Goal: Task Accomplishment & Management: Manage account settings

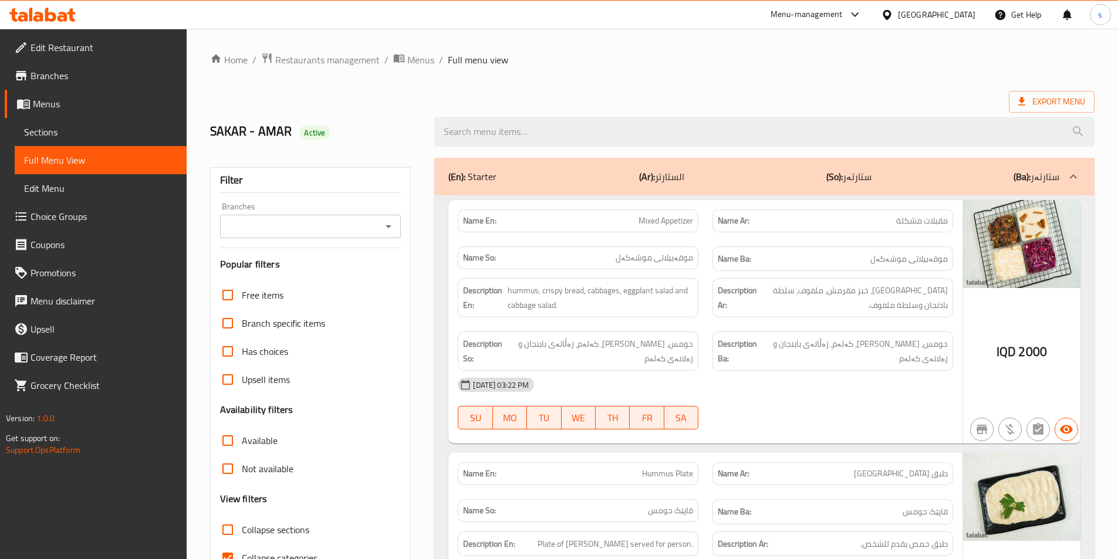
click at [388, 228] on icon "Open" at bounding box center [388, 226] width 14 height 14
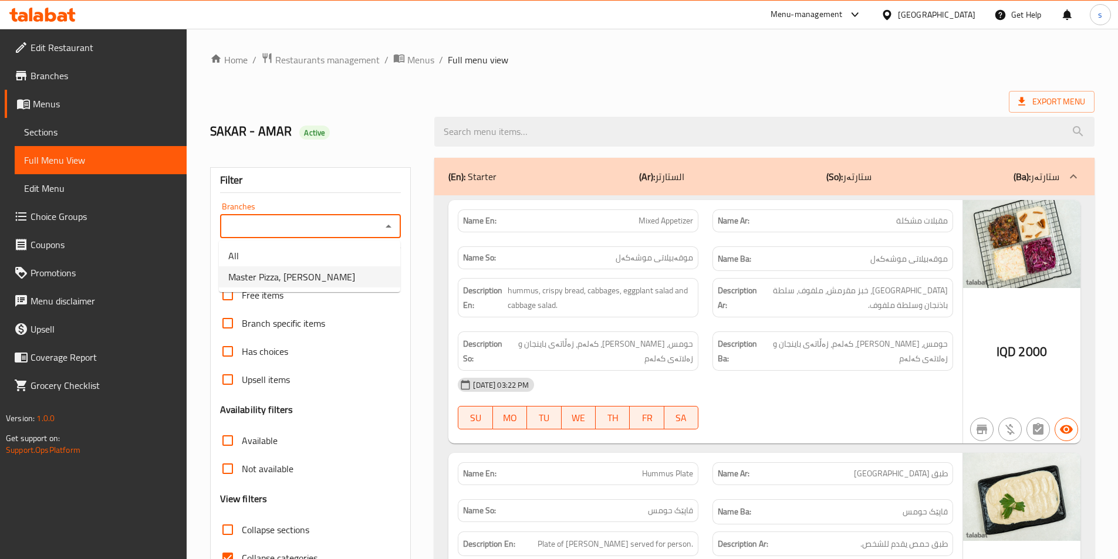
click at [348, 273] on li "Master Pizza, Ibrahem Ahmed" at bounding box center [309, 276] width 181 height 21
type input "Master Pizza, Ibrahem Ahmed"
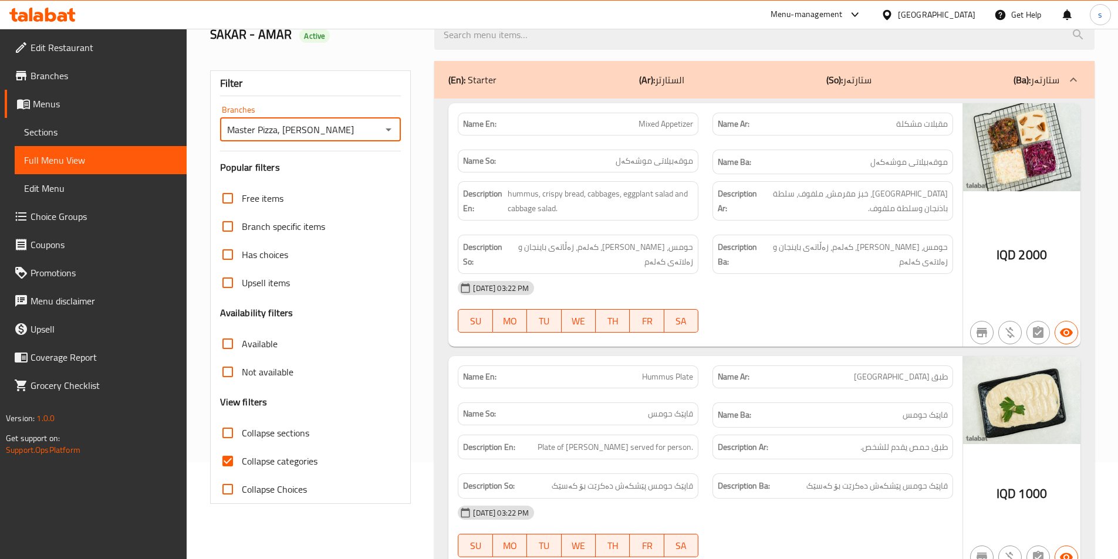
scroll to position [141, 0]
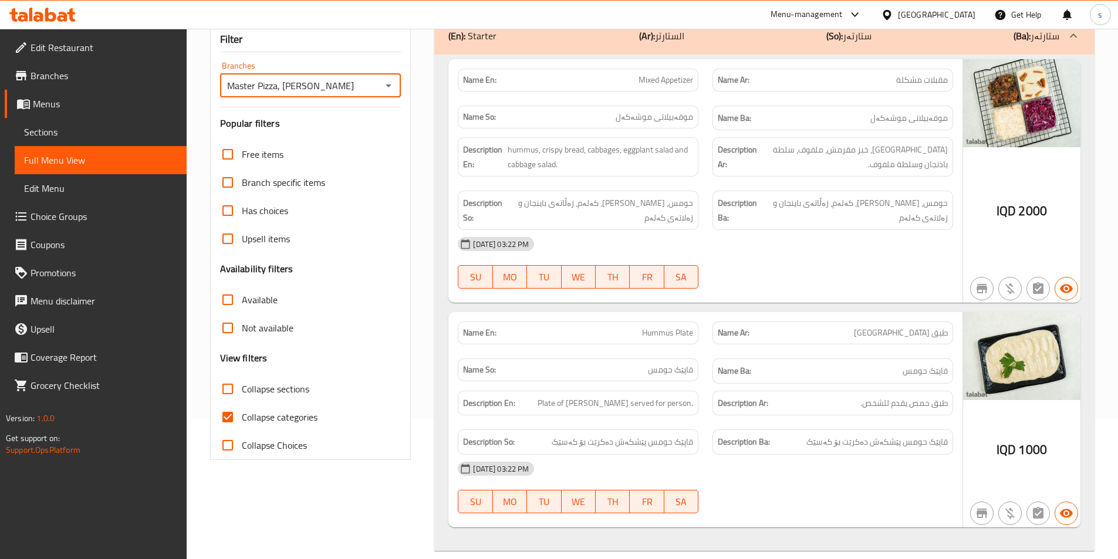
click at [223, 427] on input "Collapse categories" at bounding box center [228, 417] width 28 height 28
checkbox input "false"
click at [221, 393] on input "Collapse sections" at bounding box center [228, 389] width 28 height 28
checkbox input "true"
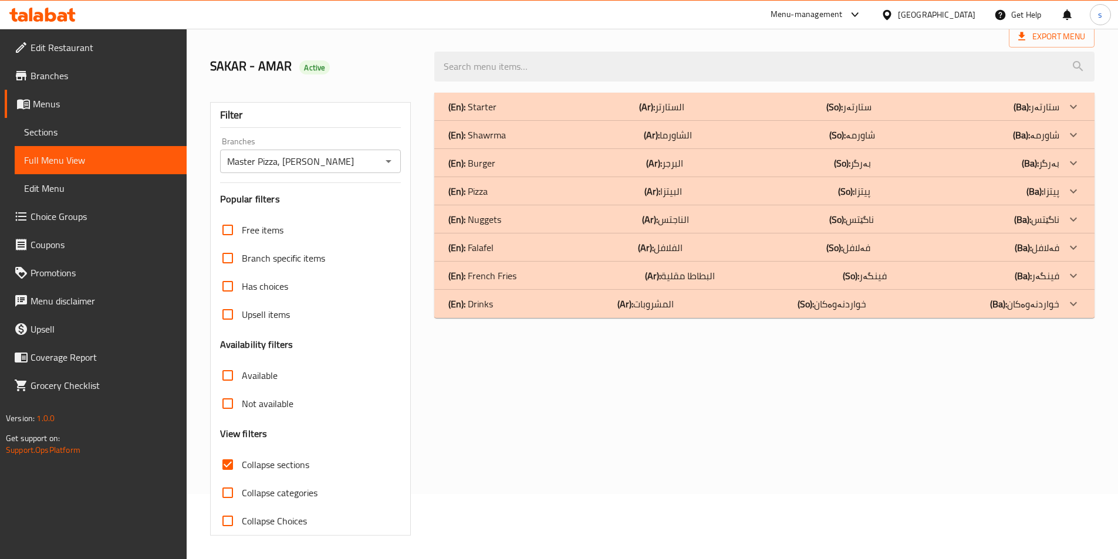
scroll to position [65, 0]
click at [491, 251] on p "(En): Falafel" at bounding box center [470, 248] width 45 height 14
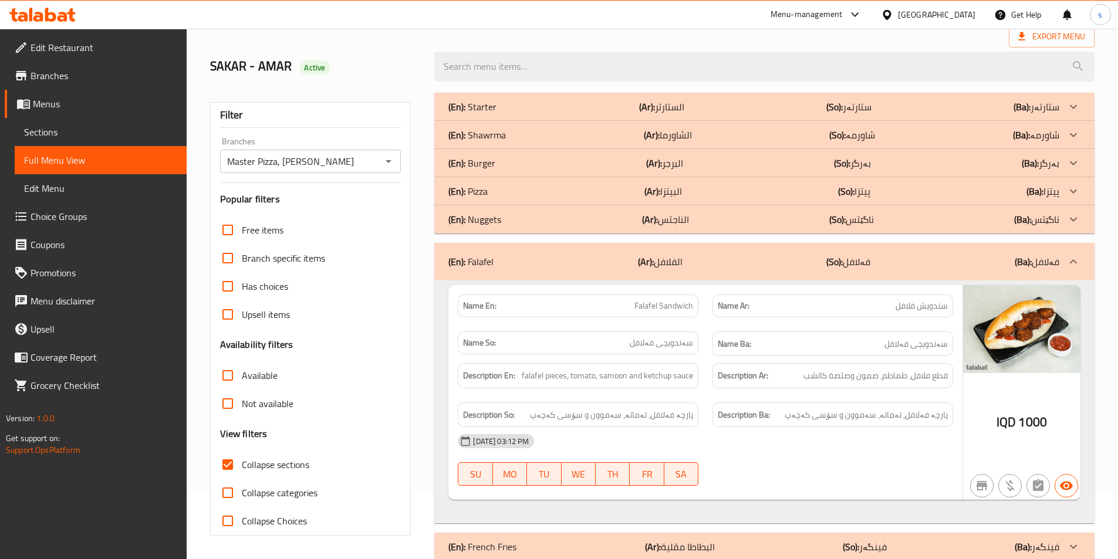
click at [491, 225] on p "(En): Nuggets" at bounding box center [474, 219] width 53 height 14
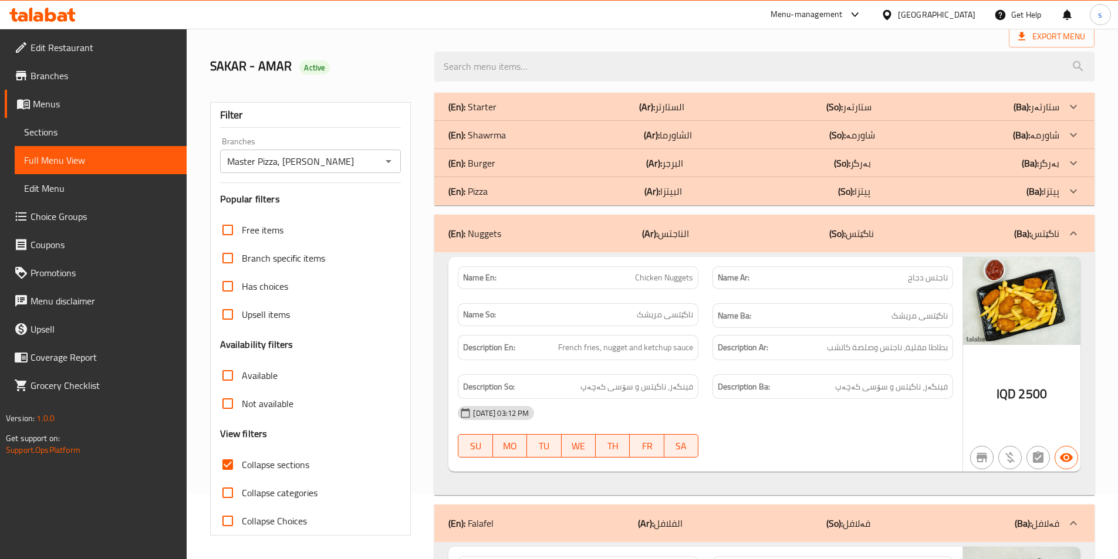
click at [496, 164] on div "(En): Burger (Ar): البرجر (So): بەرگر (Ba): بەرگر" at bounding box center [753, 163] width 611 height 14
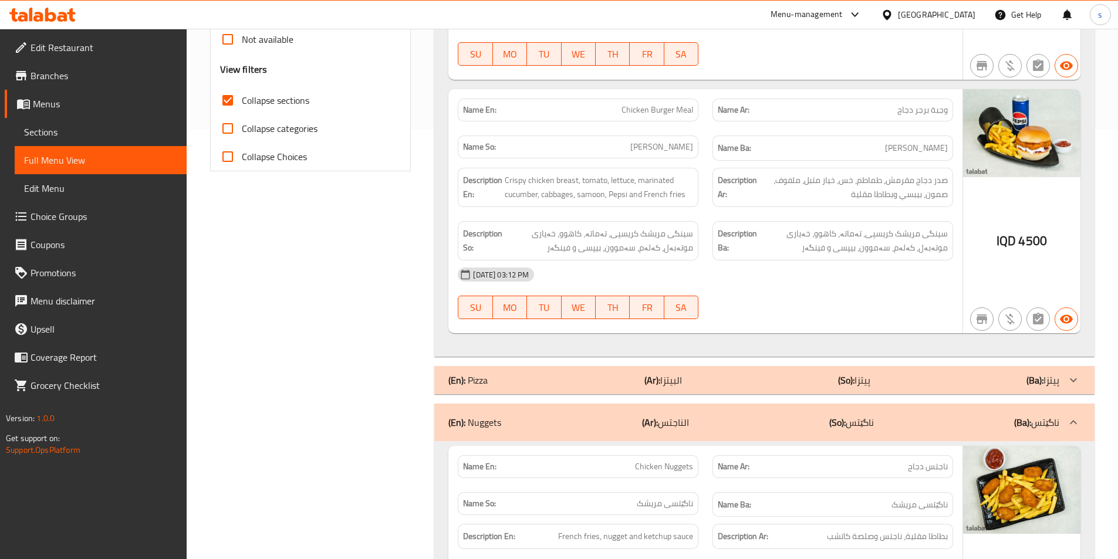
scroll to position [405, 0]
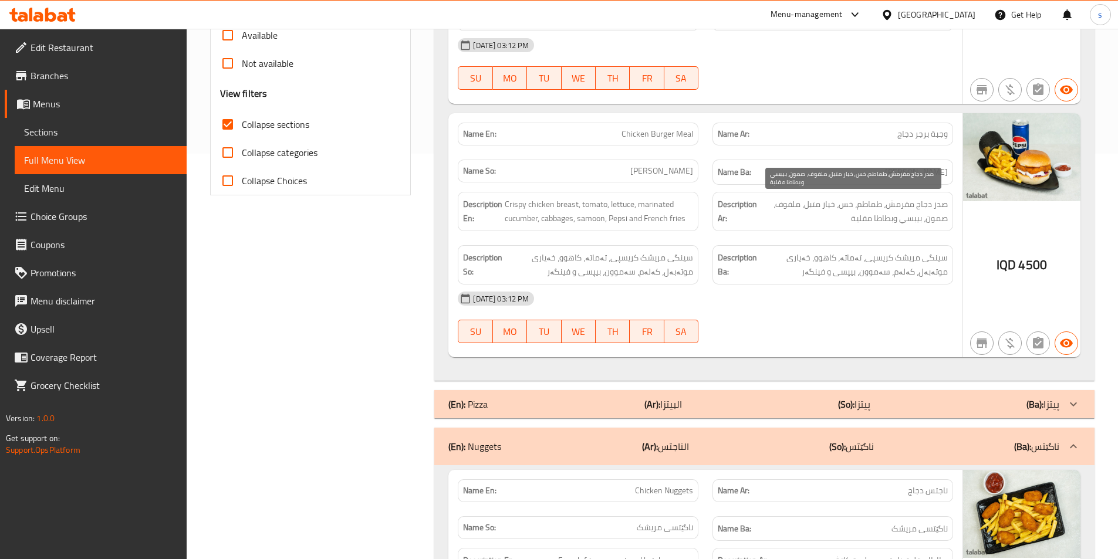
click at [813, 207] on span "صدر دجاج مقرمش، طماطم، خس، خيار متبل، ملفوف، صمون، بيبسي وبطاطا مقلية" at bounding box center [853, 211] width 188 height 29
copy span "متبل"
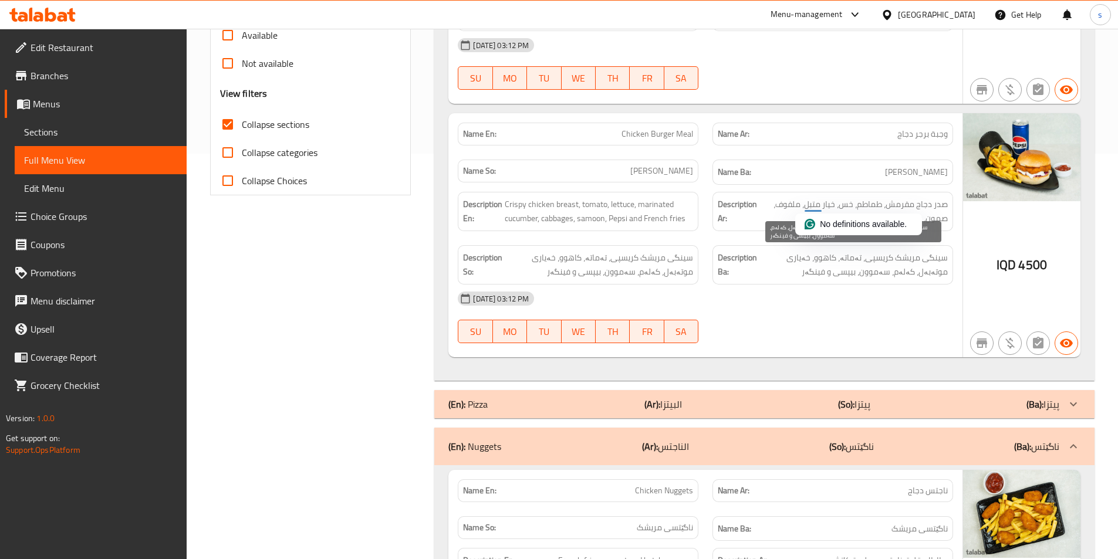
click at [782, 258] on span "سینگی مریشک کریسپی، تەماتە، کاهوو، خەیاری موتەبەل، کەلەم، سەموون، بیپسی و فینگەر" at bounding box center [853, 265] width 188 height 29
copy span "موتەبەل"
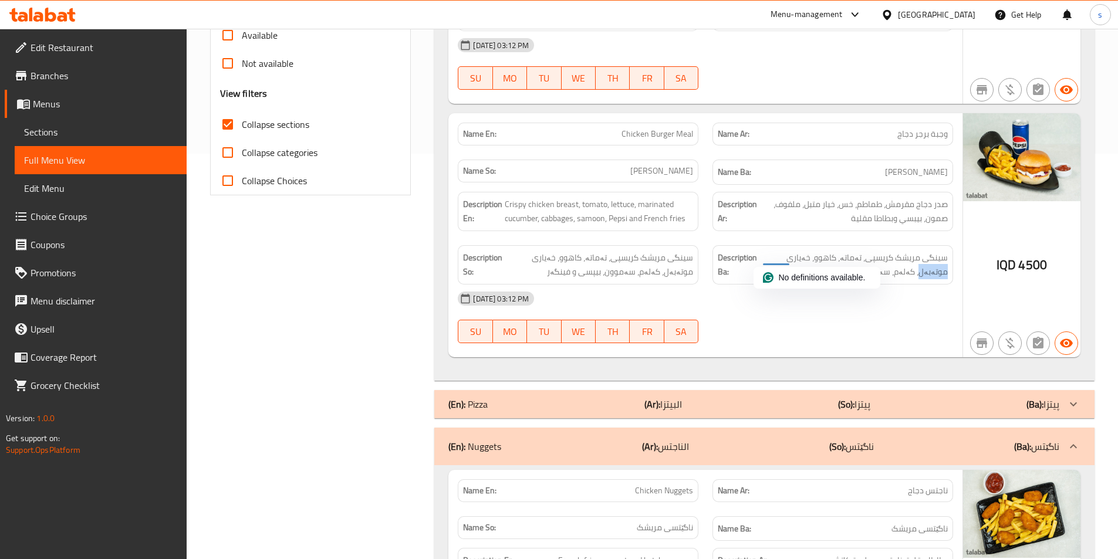
click at [37, 16] on icon at bounding box center [38, 17] width 10 height 10
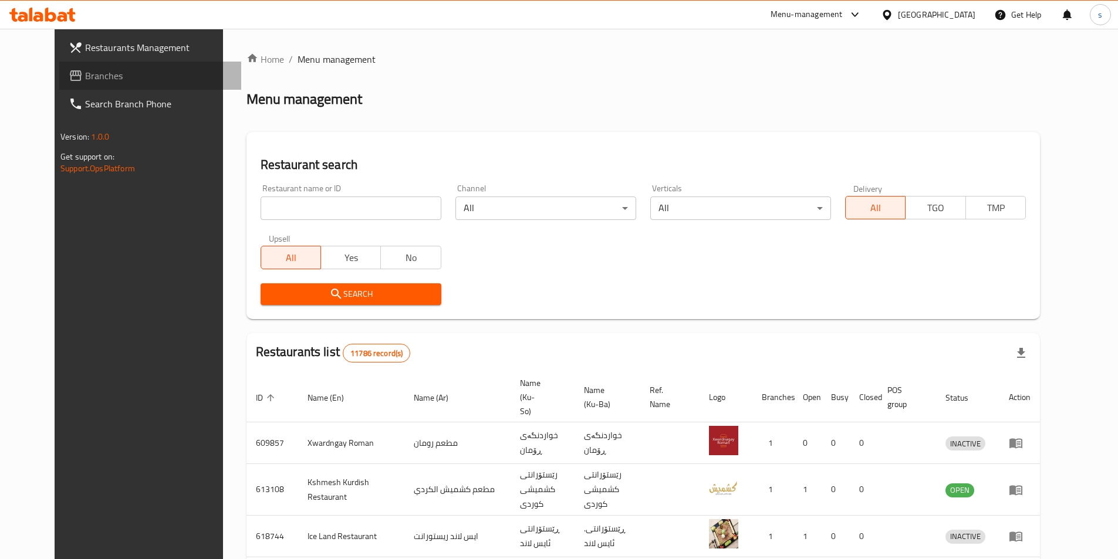
click at [85, 69] on span "Branches" at bounding box center [158, 76] width 147 height 14
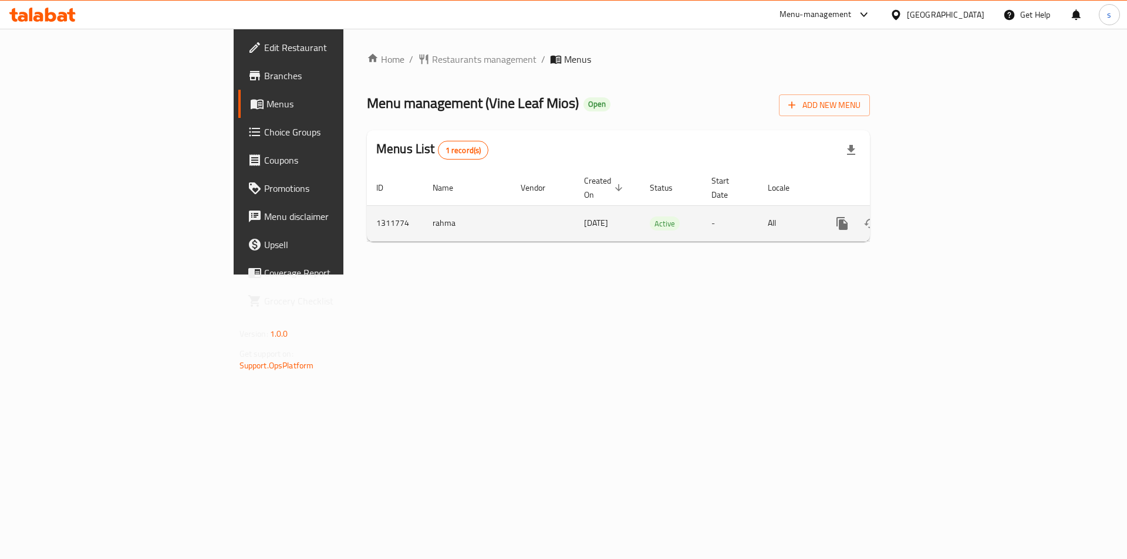
click at [934, 217] on icon "enhanced table" at bounding box center [927, 224] width 14 height 14
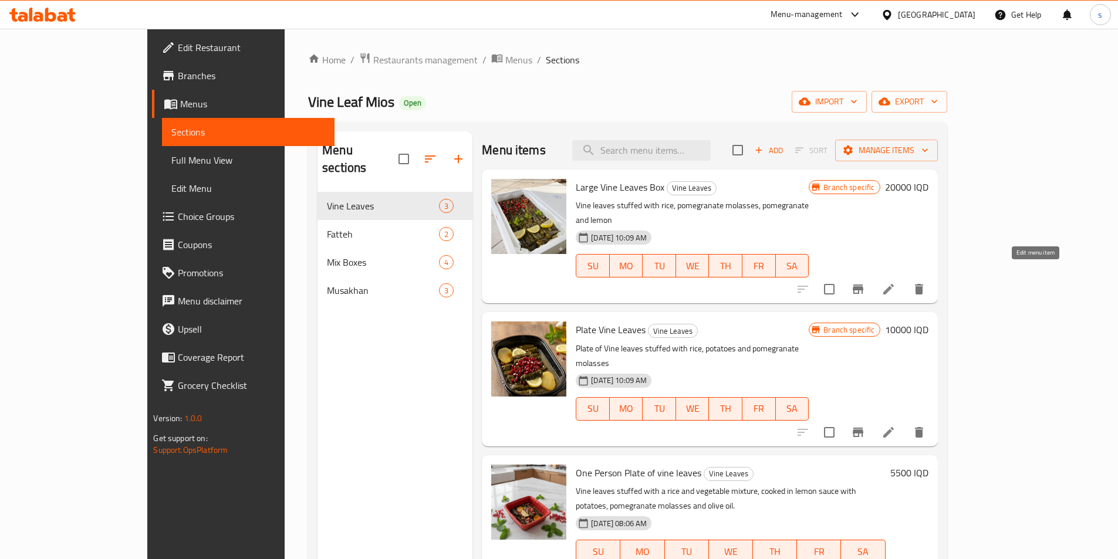
click at [895, 282] on icon at bounding box center [888, 289] width 14 height 14
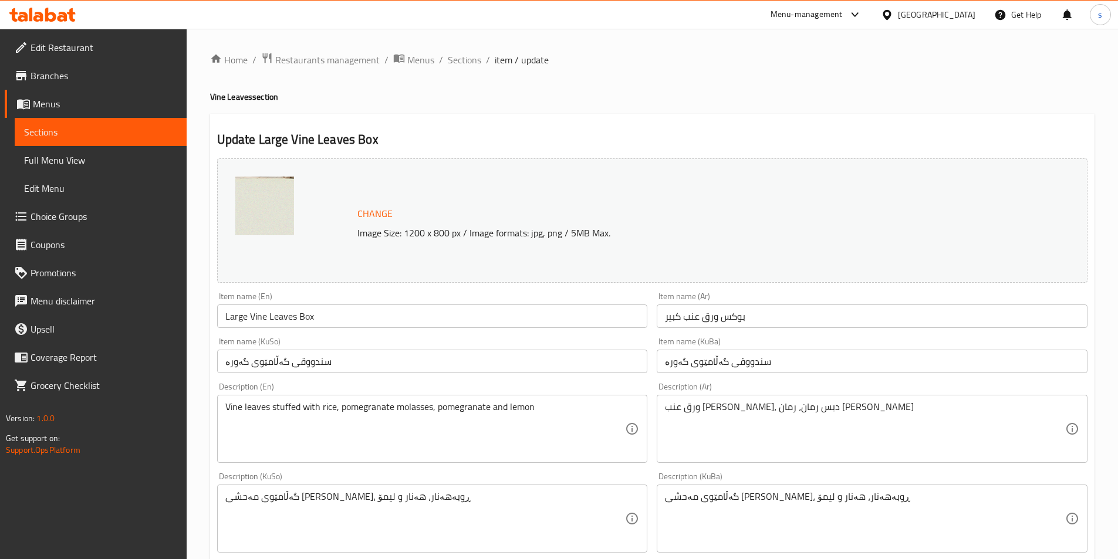
click at [67, 132] on span "Sections" at bounding box center [100, 132] width 153 height 14
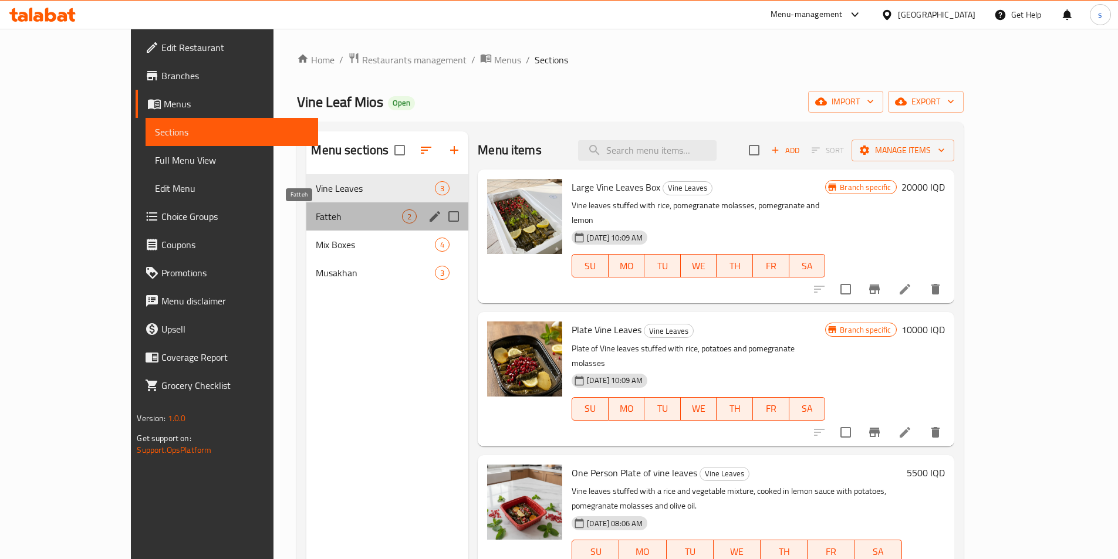
click at [316, 217] on span "Fatteh" at bounding box center [359, 216] width 86 height 14
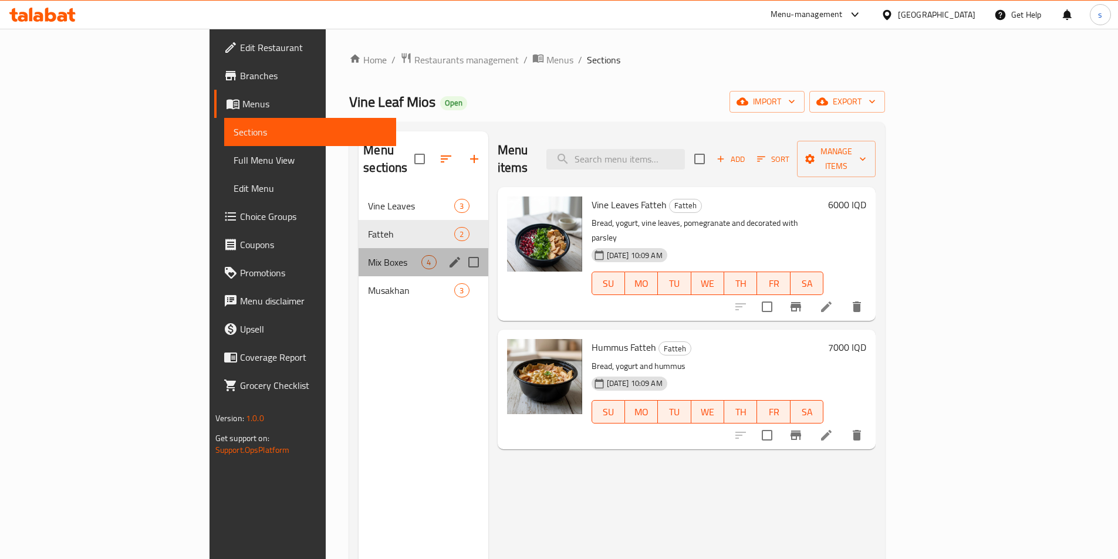
click at [359, 254] on div "Mix Boxes 4" at bounding box center [423, 262] width 129 height 28
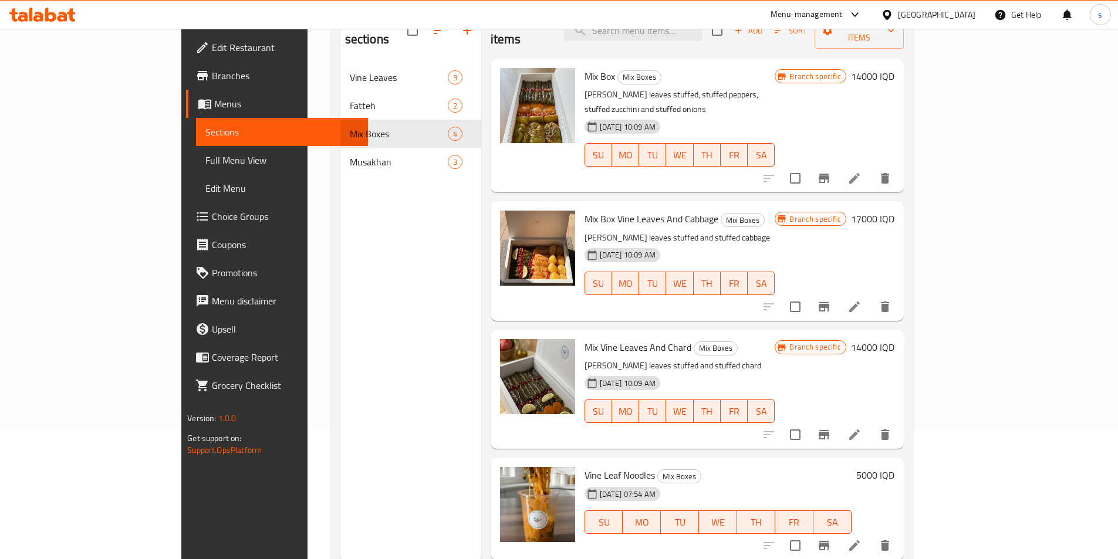
scroll to position [123, 0]
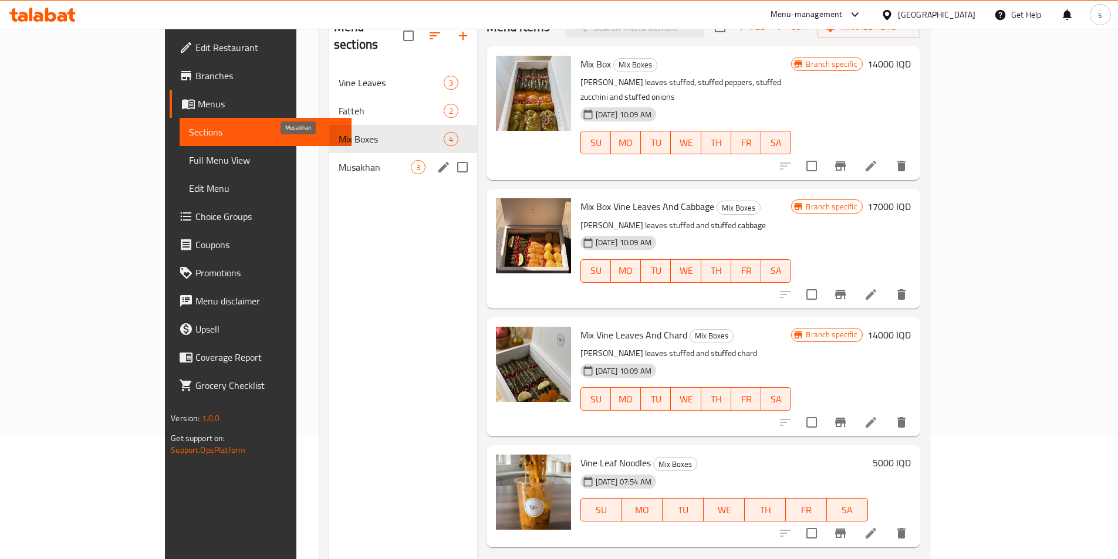
click at [339, 160] on span "Musakhan" at bounding box center [375, 167] width 72 height 14
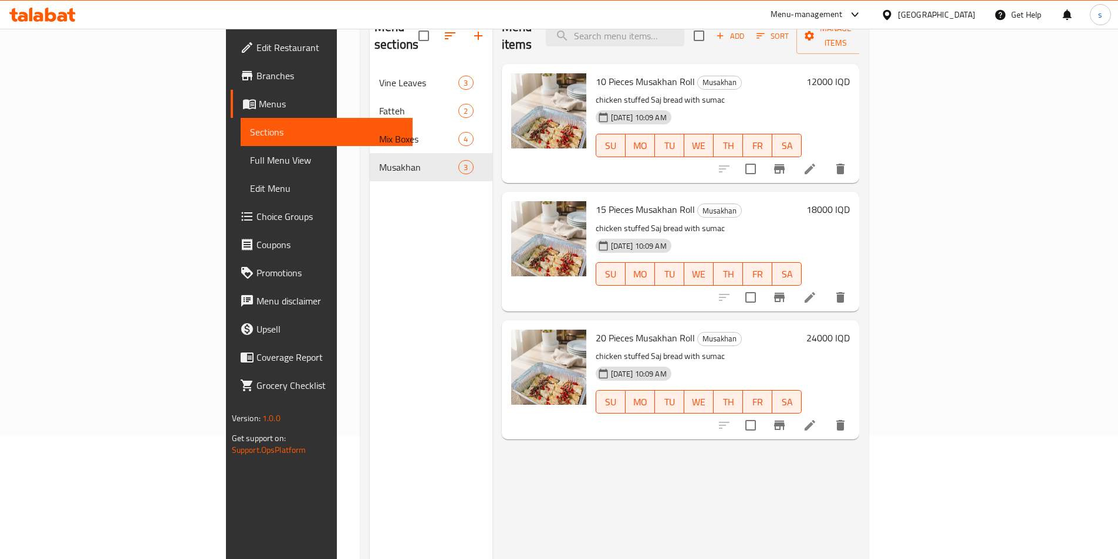
click at [817, 290] on icon at bounding box center [810, 297] width 14 height 14
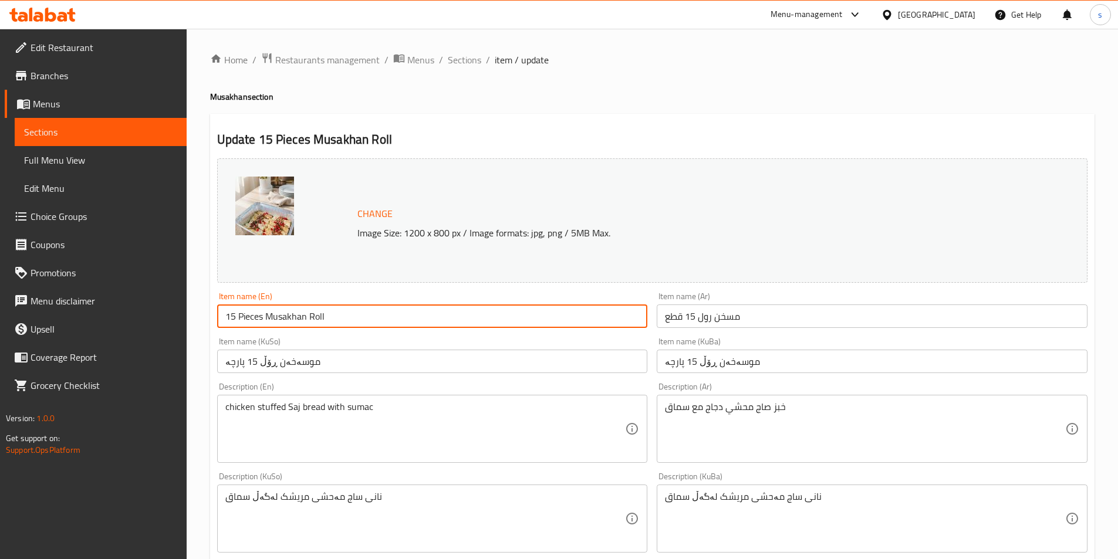
click at [397, 319] on input "15 Pieces Musakhan Roll" at bounding box center [432, 316] width 431 height 23
click at [79, 123] on link "Sections" at bounding box center [101, 132] width 172 height 28
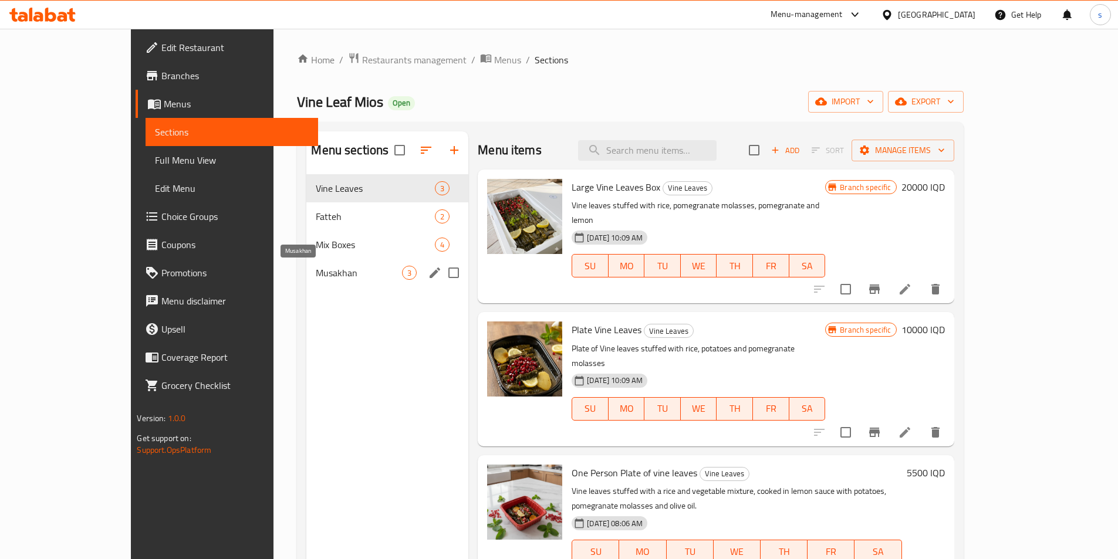
click at [316, 278] on span "Musakhan" at bounding box center [359, 273] width 86 height 14
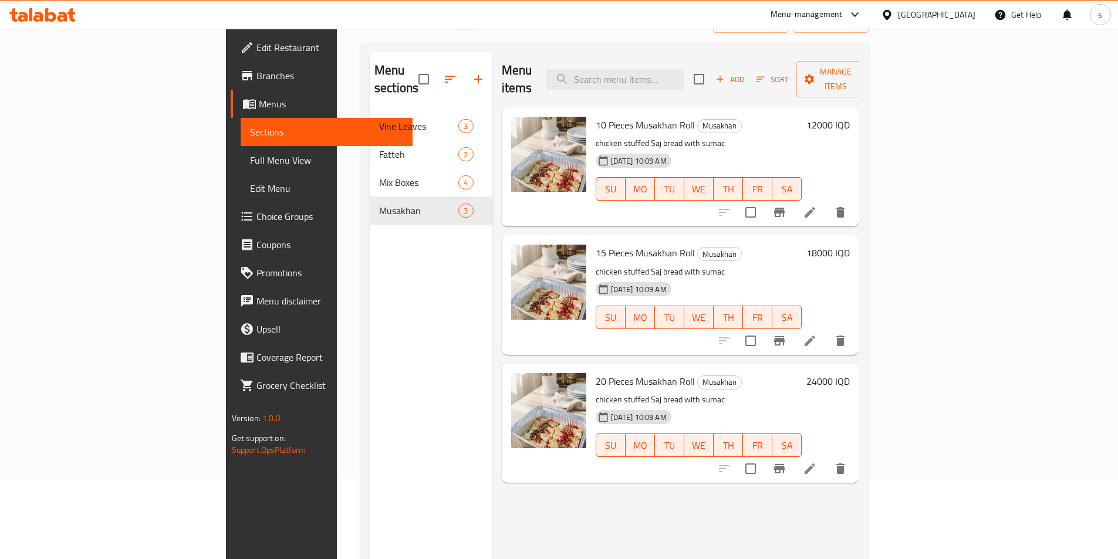
scroll to position [77, 0]
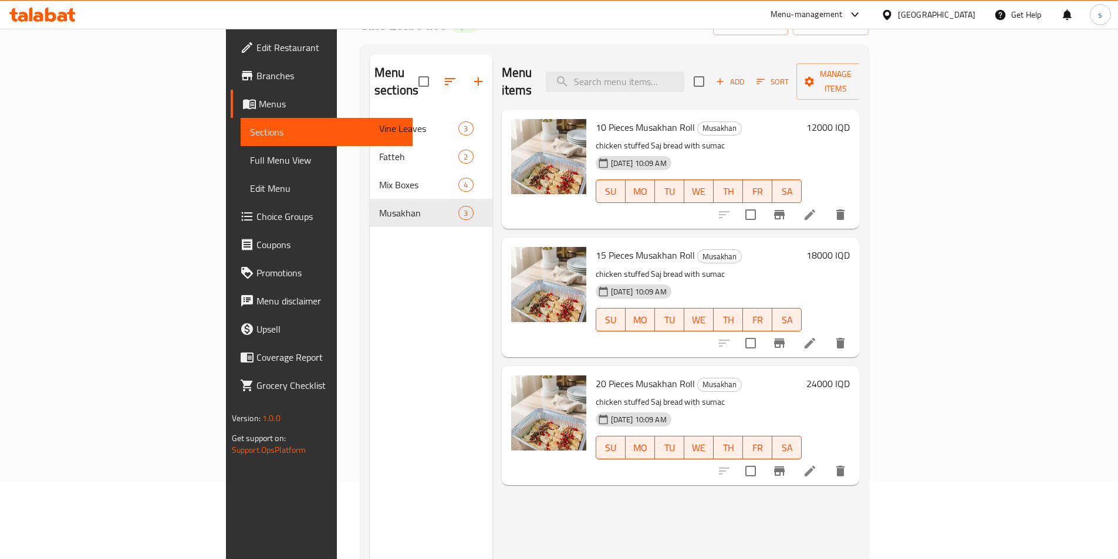
click at [50, 22] on div at bounding box center [42, 14] width 85 height 23
click at [52, 11] on icon at bounding box center [42, 15] width 66 height 14
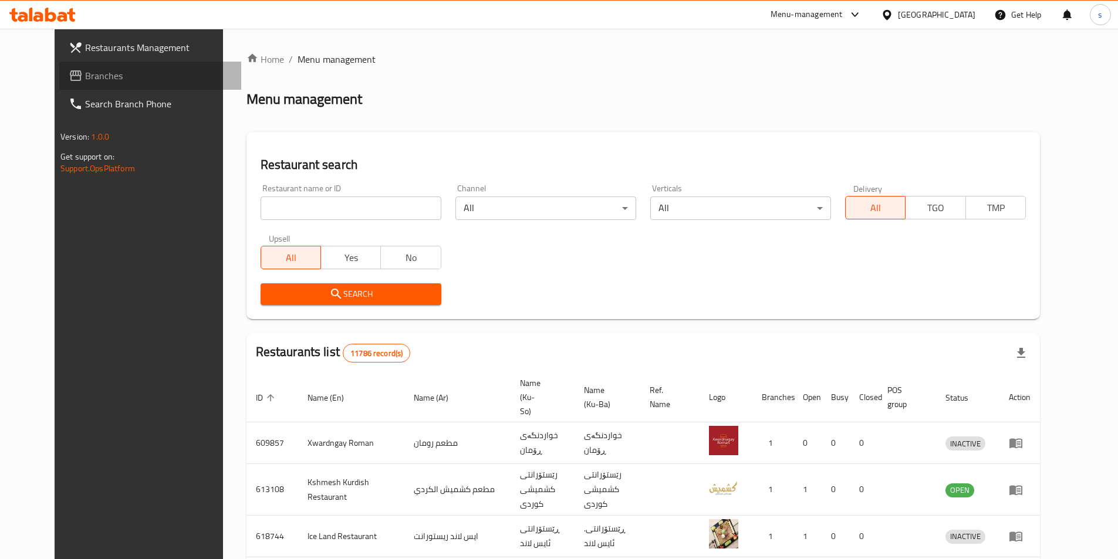
click at [59, 65] on link "Branches" at bounding box center [150, 76] width 182 height 28
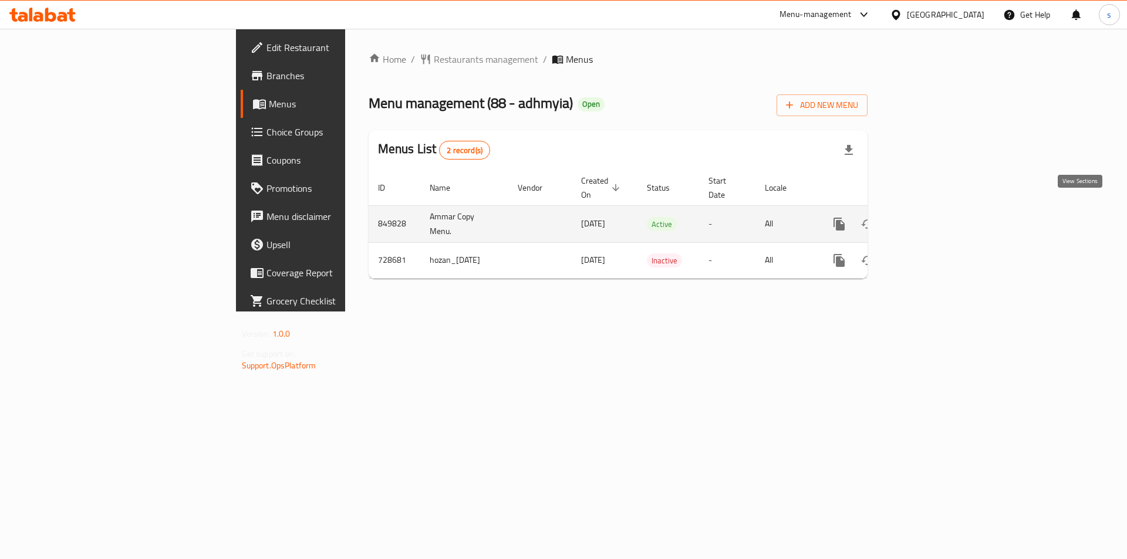
click at [931, 217] on icon "enhanced table" at bounding box center [924, 224] width 14 height 14
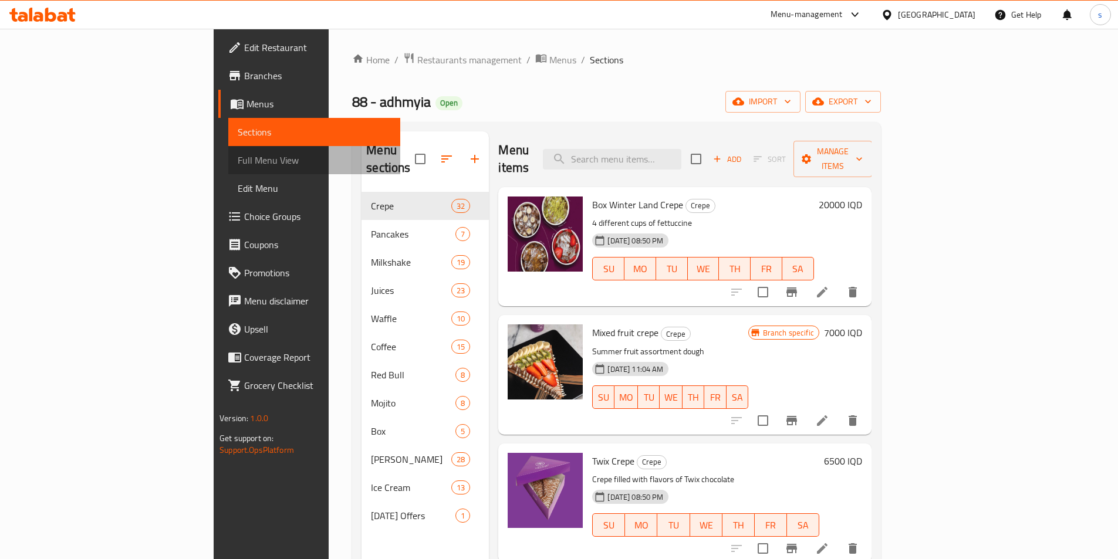
click at [238, 167] on span "Full Menu View" at bounding box center [314, 160] width 153 height 14
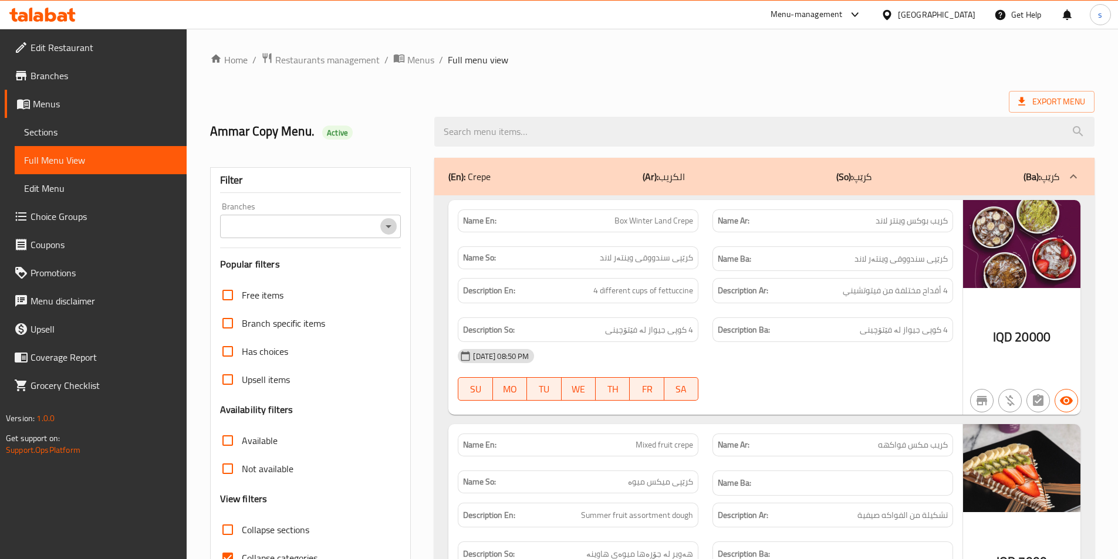
click at [387, 228] on icon "Open" at bounding box center [388, 226] width 14 height 14
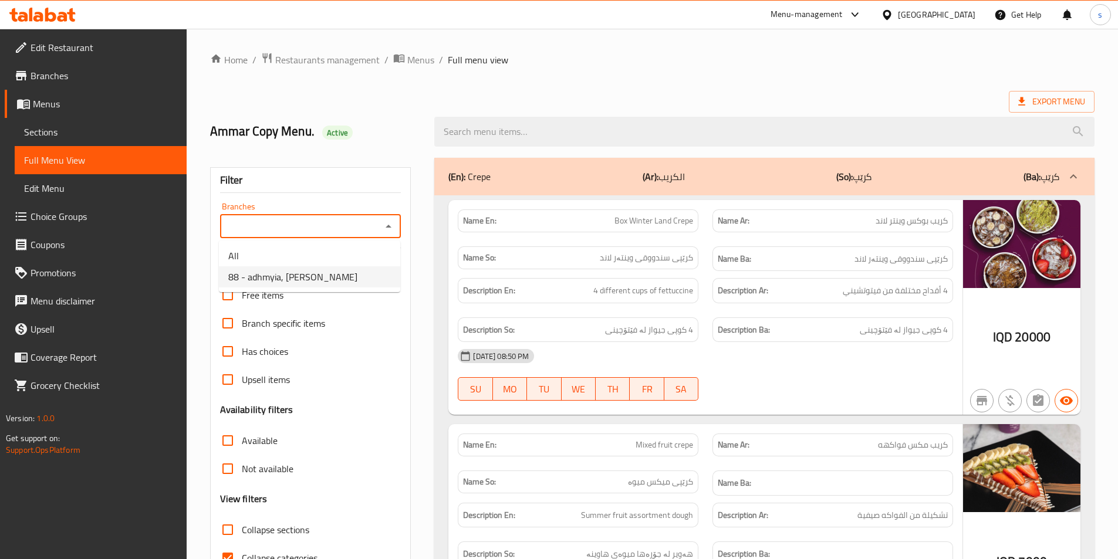
click at [351, 275] on li "88 - adhmyia, Al Aathameya" at bounding box center [309, 276] width 181 height 21
type input "88 - adhmyia, Al Aathameya"
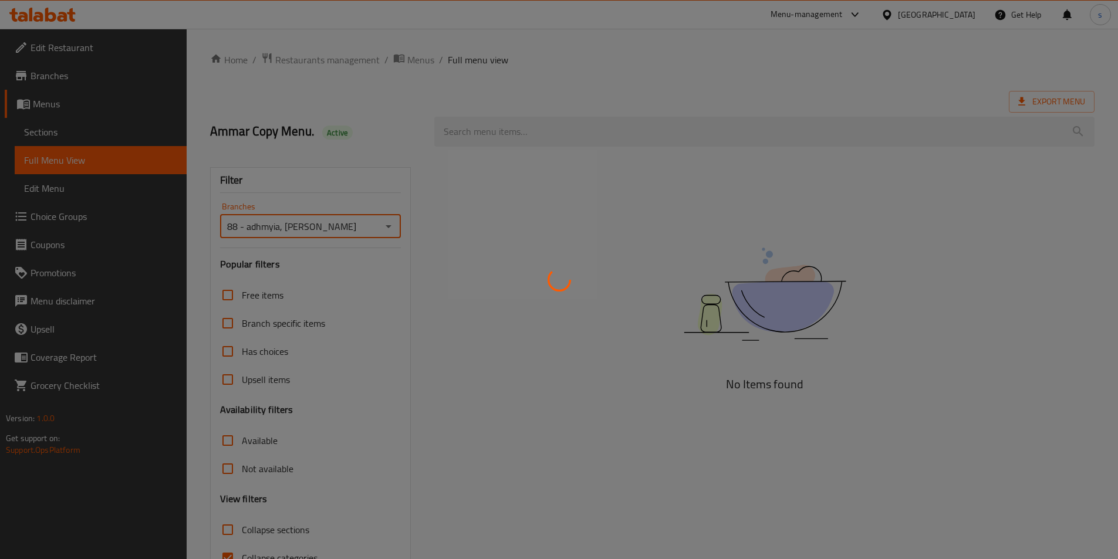
click at [480, 134] on div at bounding box center [559, 279] width 1118 height 559
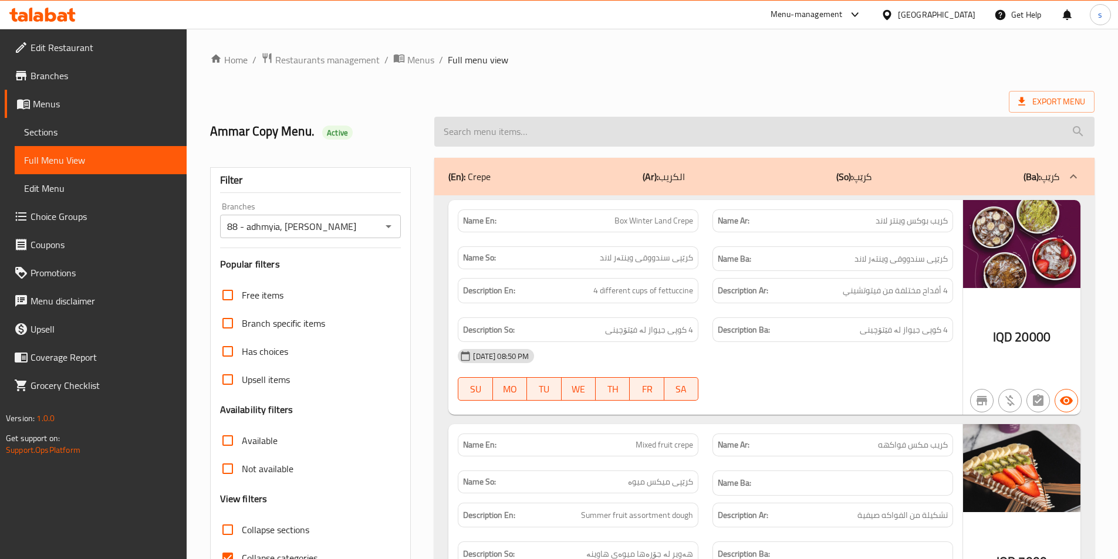
click at [491, 134] on input "search" at bounding box center [764, 132] width 660 height 30
paste input "Oreo Pancake"
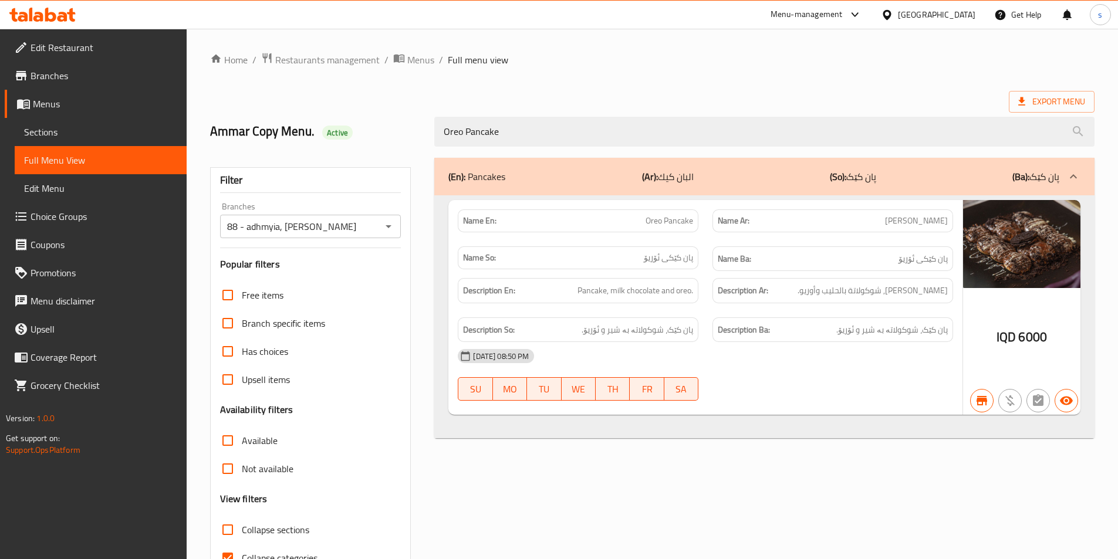
scroll to position [65, 0]
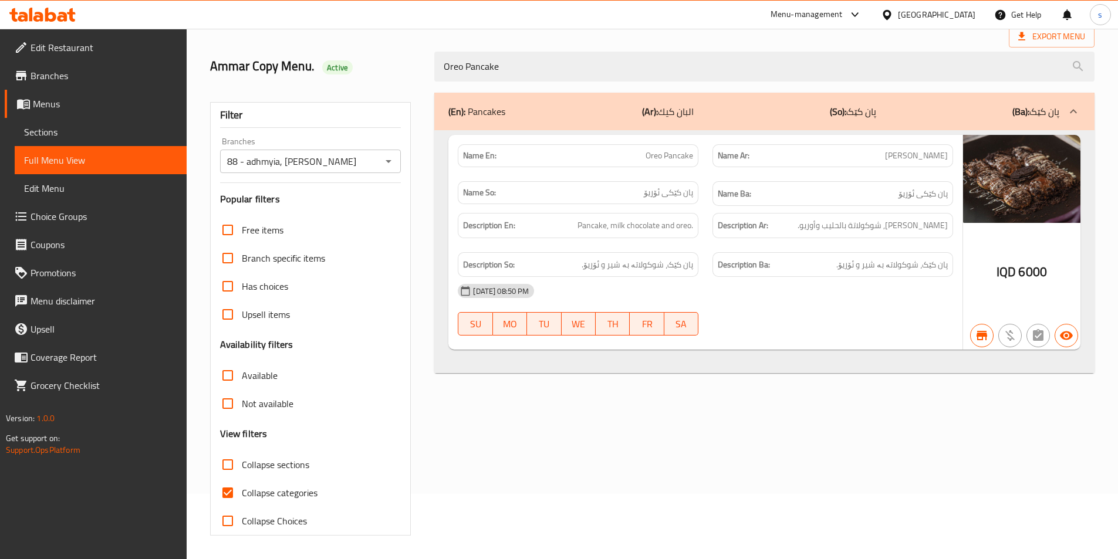
type input "Oreo Pancake"
click at [222, 494] on input "Collapse categories" at bounding box center [228, 493] width 28 height 28
checkbox input "false"
click at [789, 418] on div "(En): Pancakes (Ar): البان كيك (So): پان کێک (Ba): پان کێک Name En: Oreo Pancak…" at bounding box center [764, 314] width 674 height 457
click at [21, 6] on div at bounding box center [42, 14] width 85 height 23
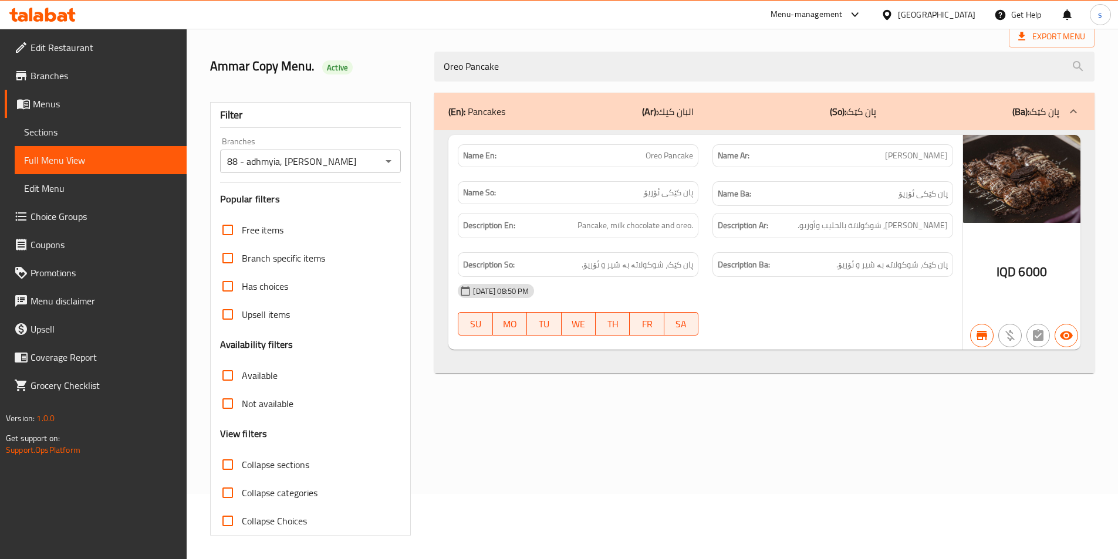
click at [38, 17] on icon at bounding box center [38, 17] width 10 height 10
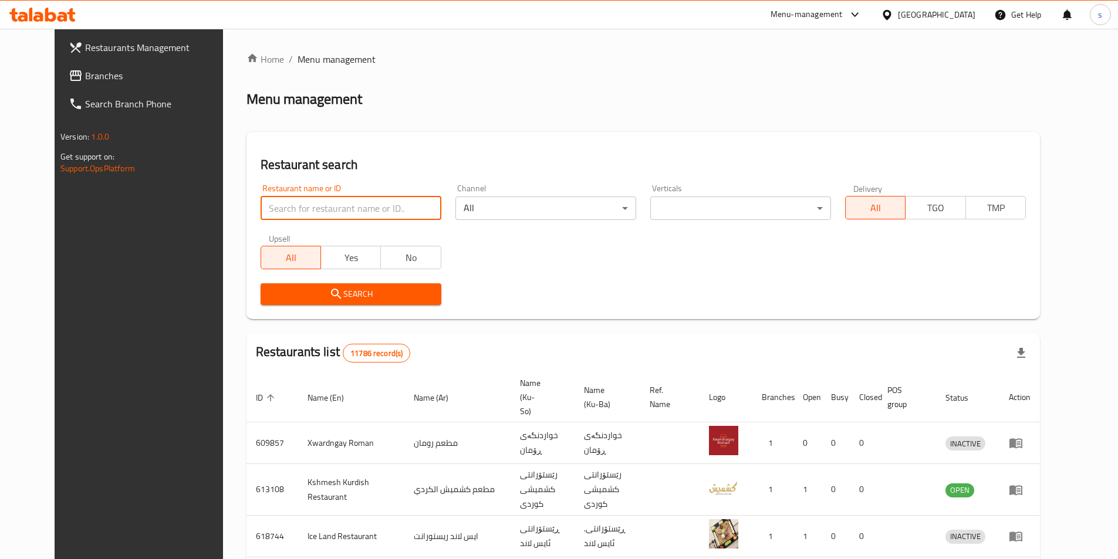
click at [261, 211] on input "search" at bounding box center [351, 208] width 181 height 23
paste input "771113"
type input "771113"
click button "Search" at bounding box center [351, 294] width 181 height 22
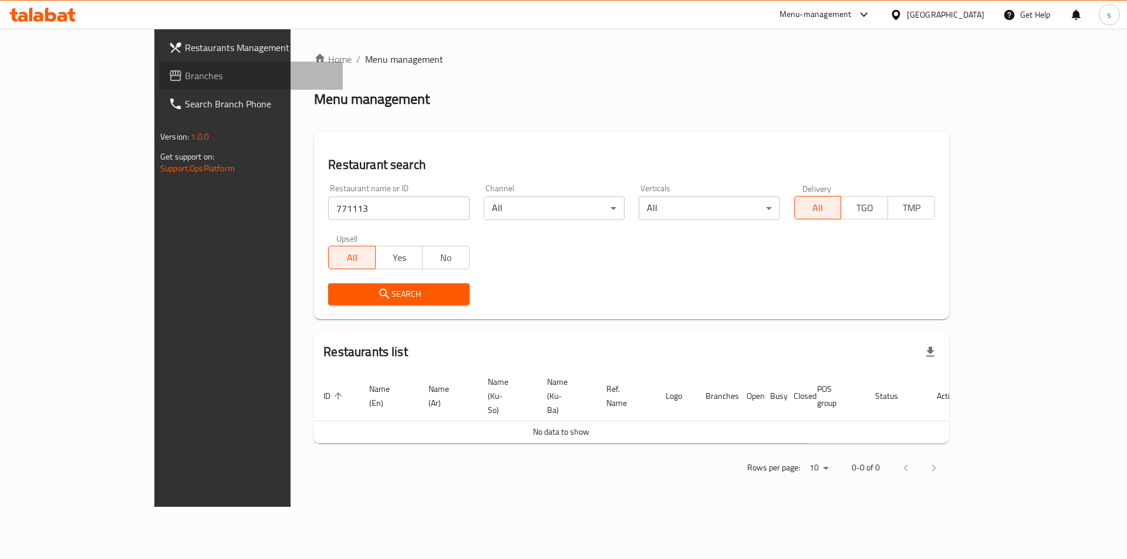
click at [185, 80] on span "Branches" at bounding box center [259, 76] width 148 height 14
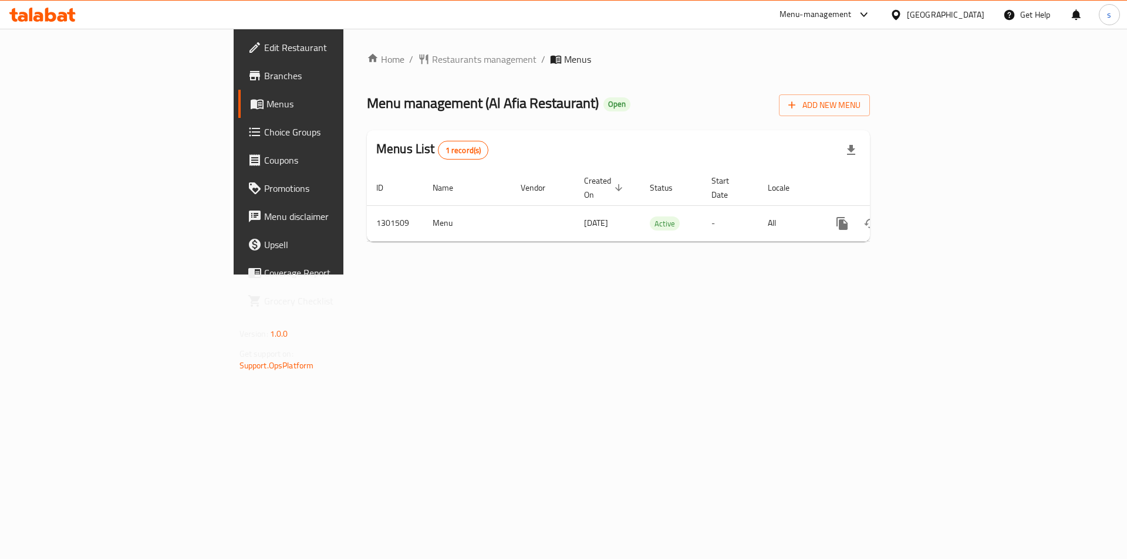
click at [238, 89] on link "Branches" at bounding box center [330, 76] width 184 height 28
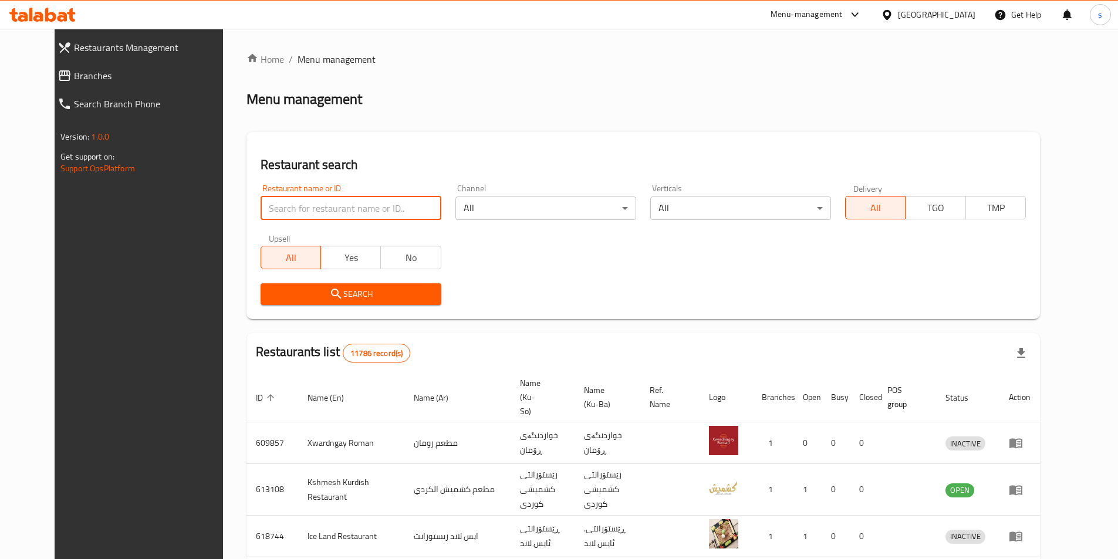
click at [299, 212] on input "search" at bounding box center [351, 208] width 181 height 23
paste input "675504"
type input "675504"
click button "Search" at bounding box center [351, 294] width 181 height 22
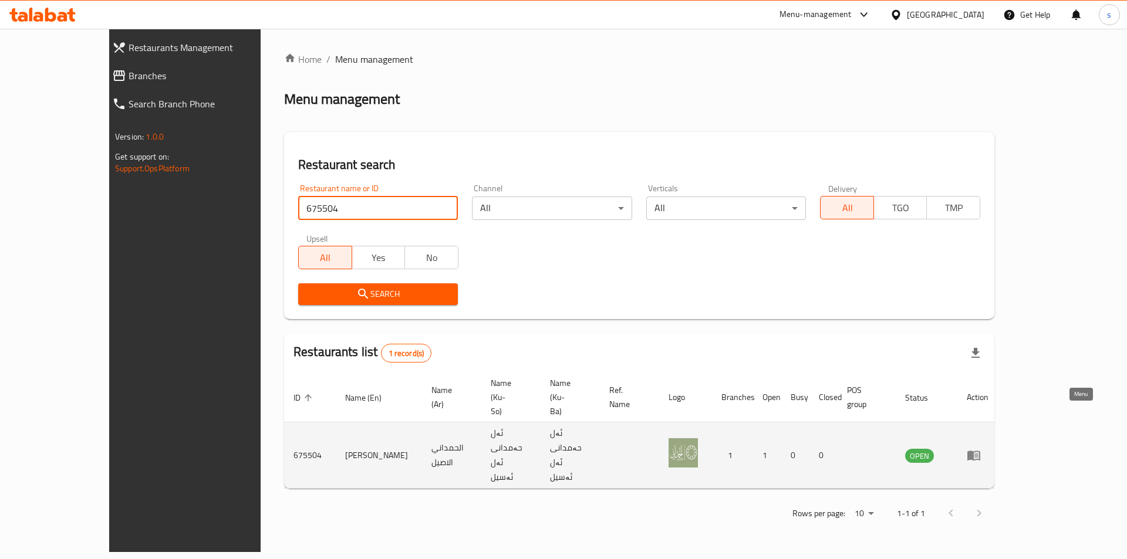
click at [981, 448] on icon "enhanced table" at bounding box center [973, 455] width 14 height 14
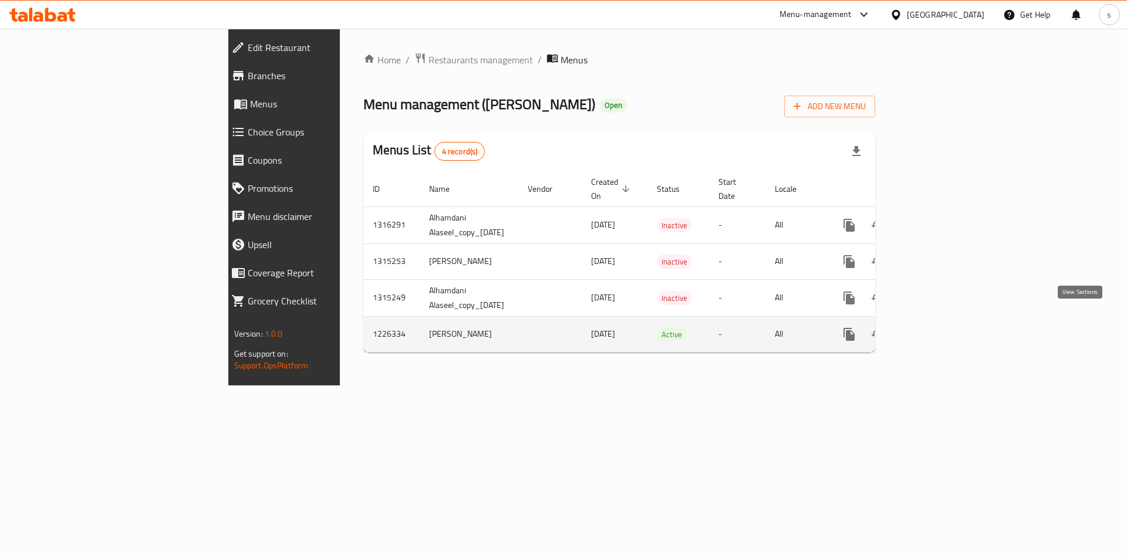
click at [939, 329] on icon "enhanced table" at bounding box center [933, 334] width 11 height 11
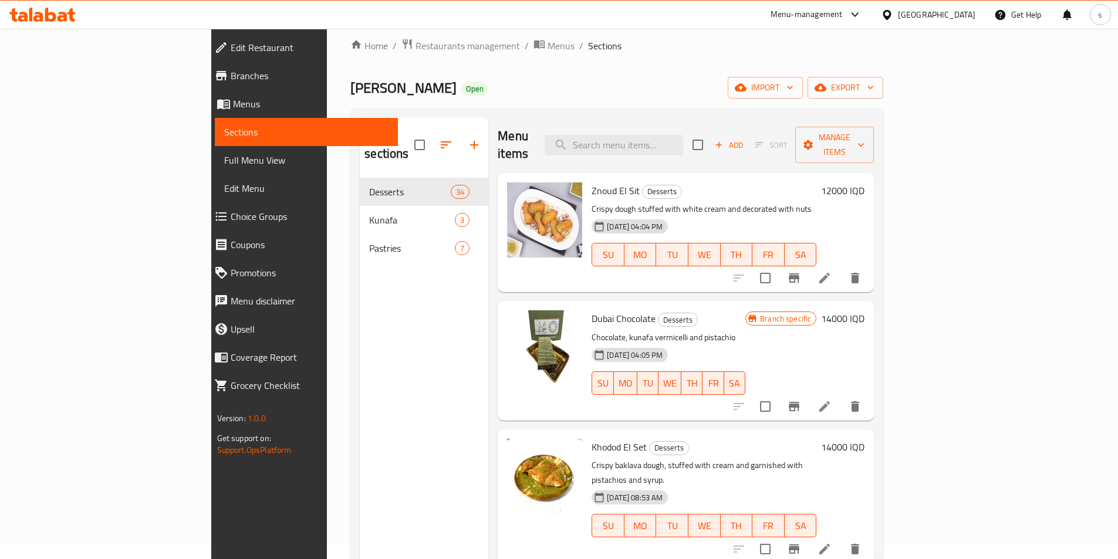
scroll to position [21, 0]
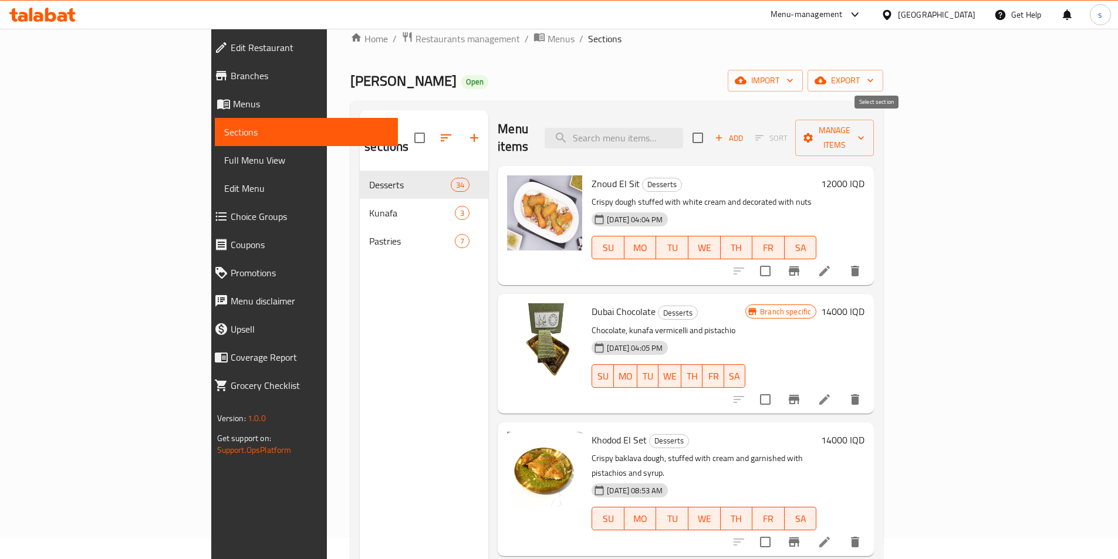
click at [710, 134] on input "checkbox" at bounding box center [697, 138] width 25 height 25
checkbox input "true"
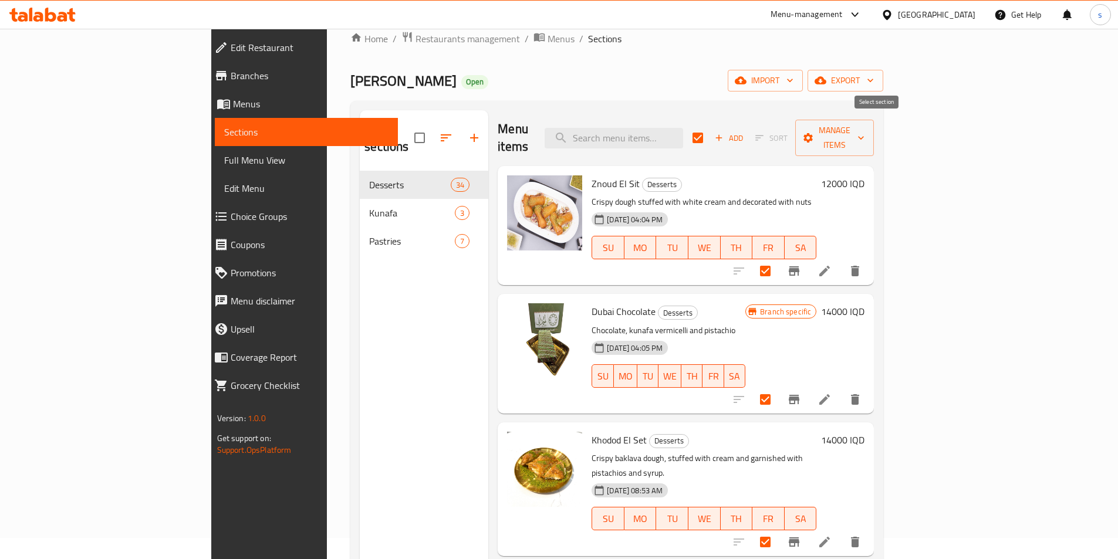
checkbox input "true"
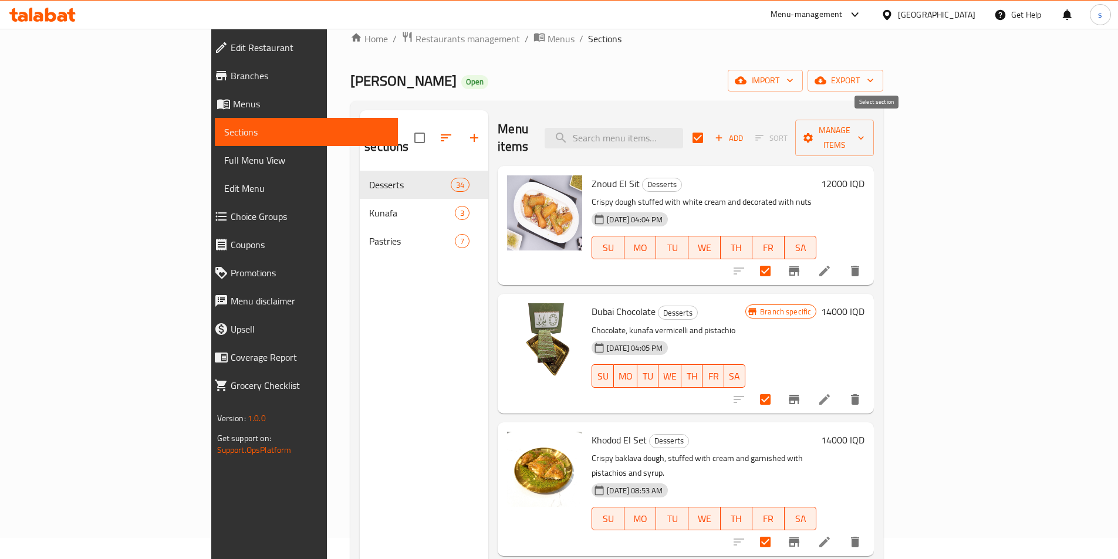
checkbox input "true"
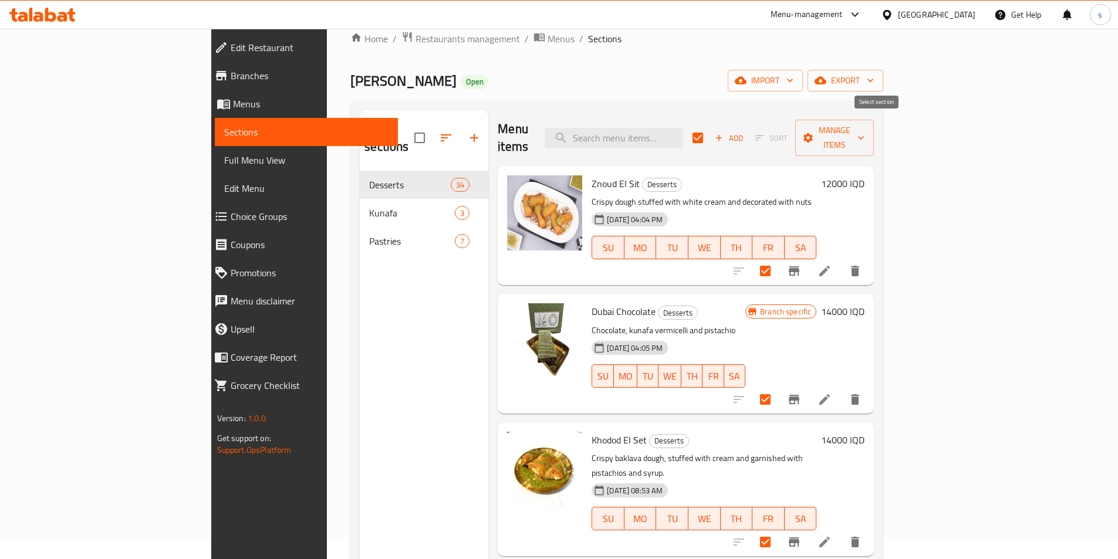
checkbox input "true"
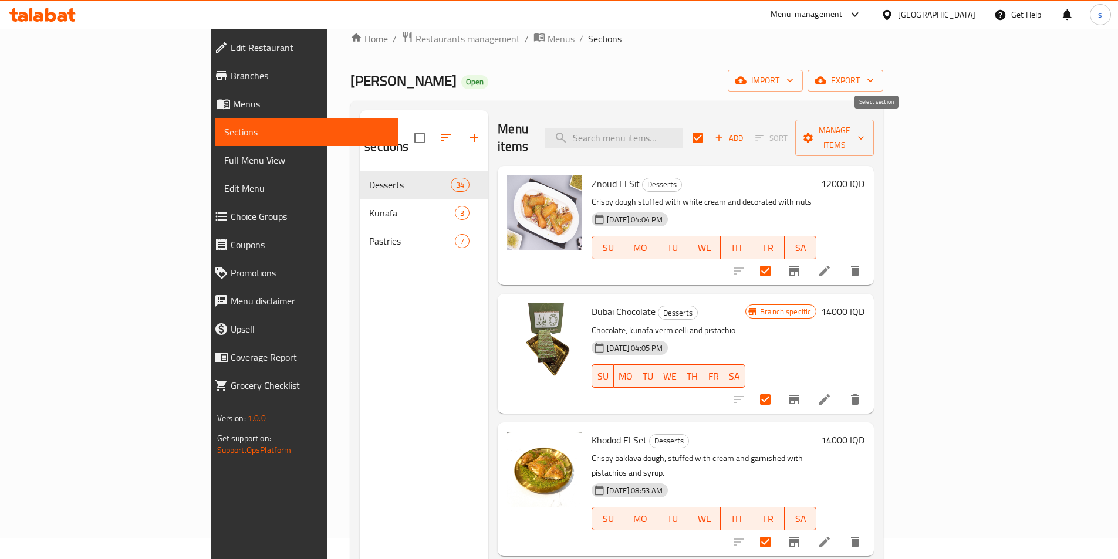
checkbox input "true"
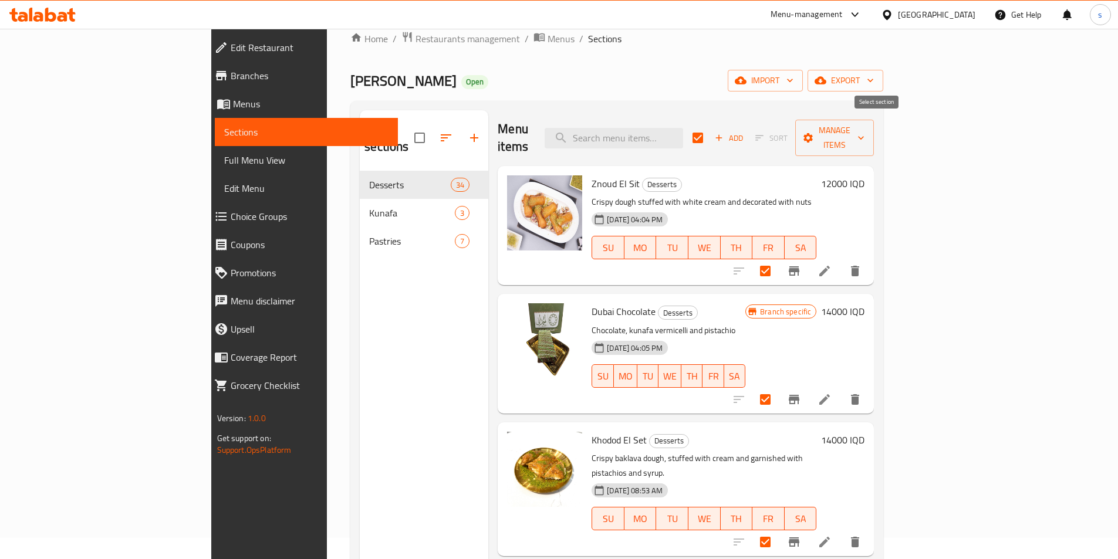
checkbox input "true"
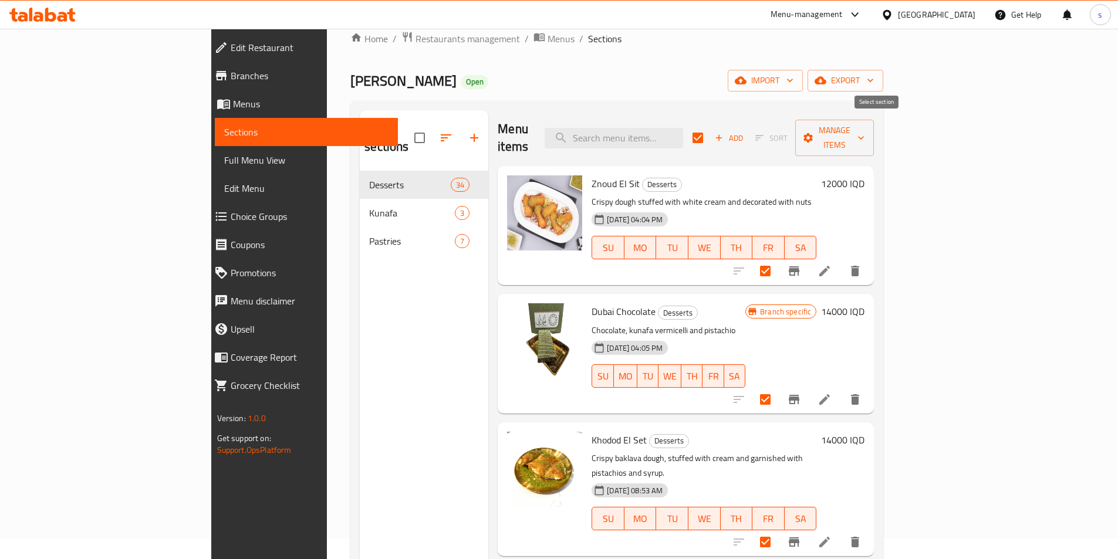
checkbox input "true"
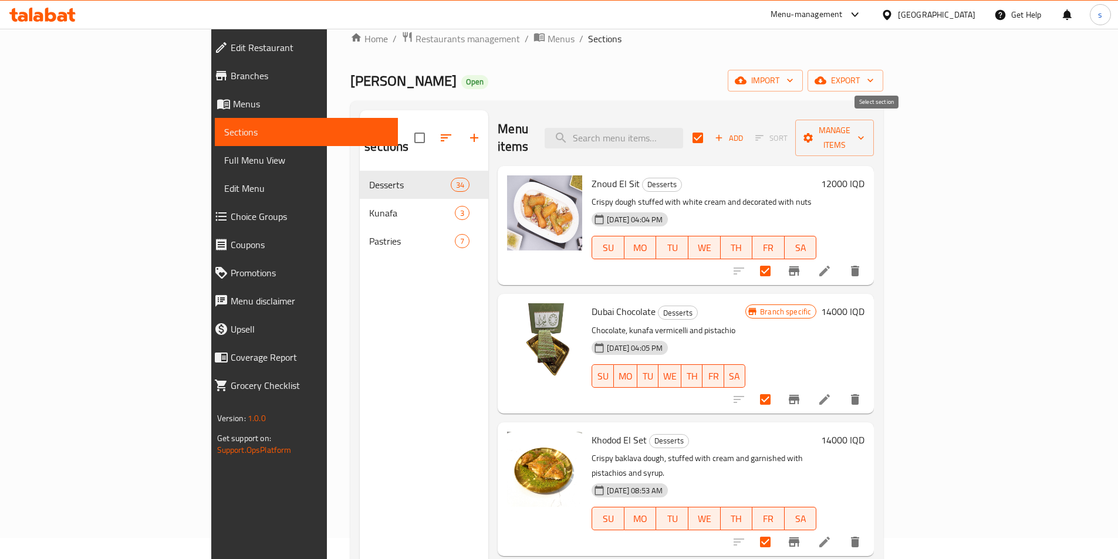
checkbox input "true"
click at [864, 136] on span "Manage items" at bounding box center [835, 137] width 60 height 29
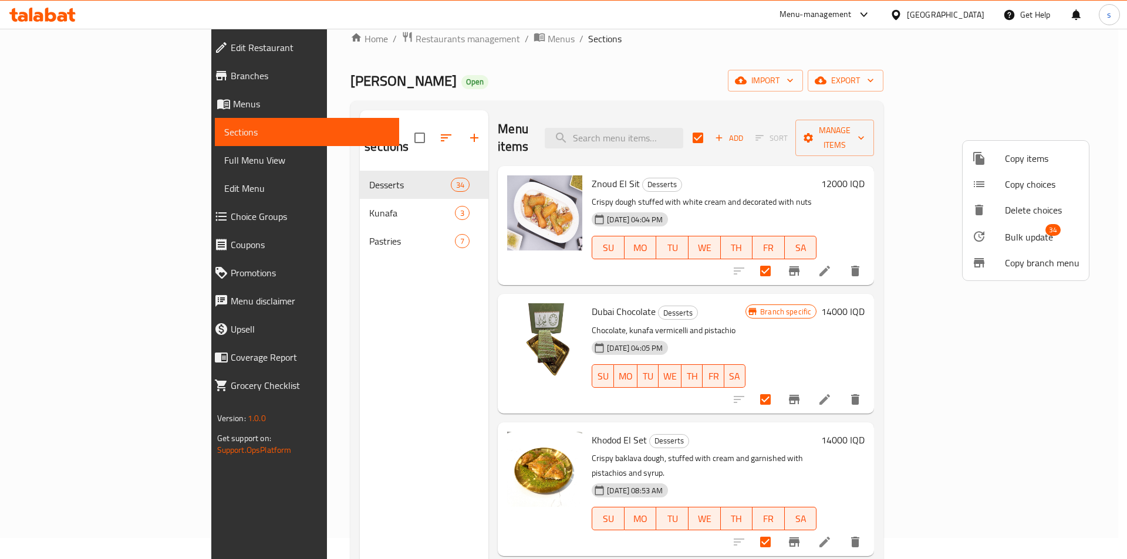
click at [790, 68] on div at bounding box center [563, 279] width 1127 height 559
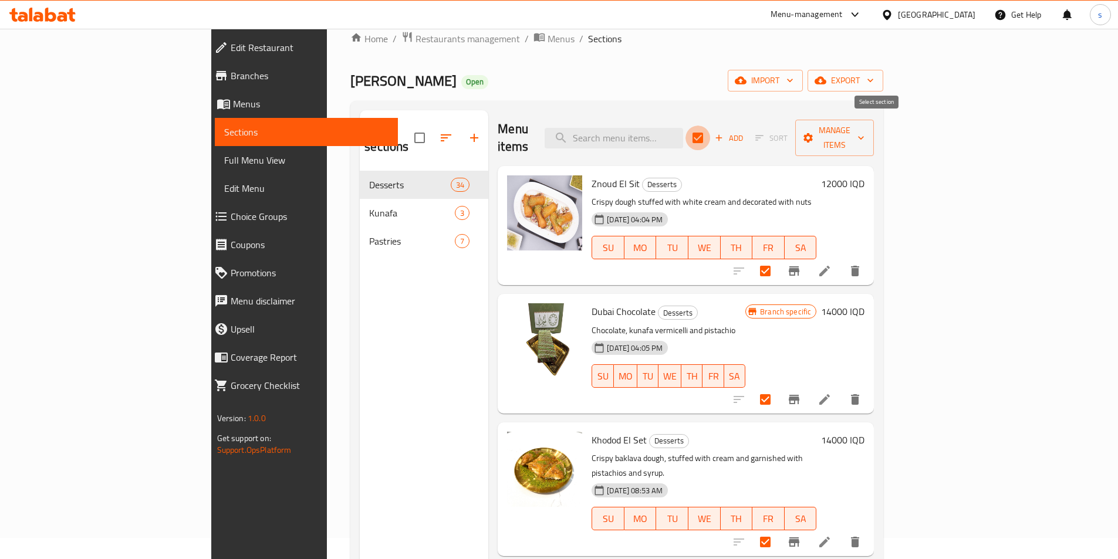
click at [710, 136] on input "checkbox" at bounding box center [697, 138] width 25 height 25
checkbox input "false"
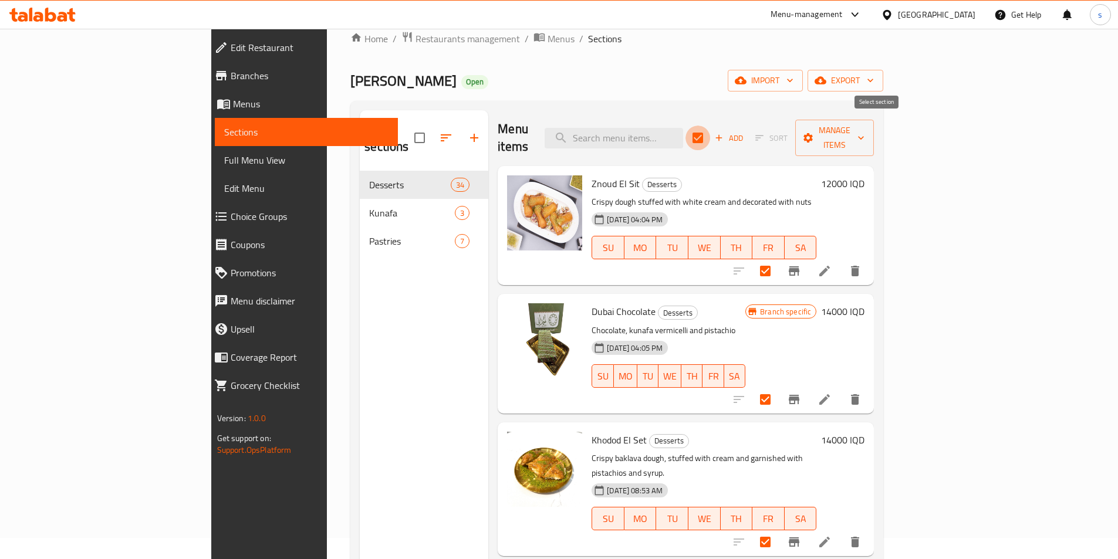
checkbox input "false"
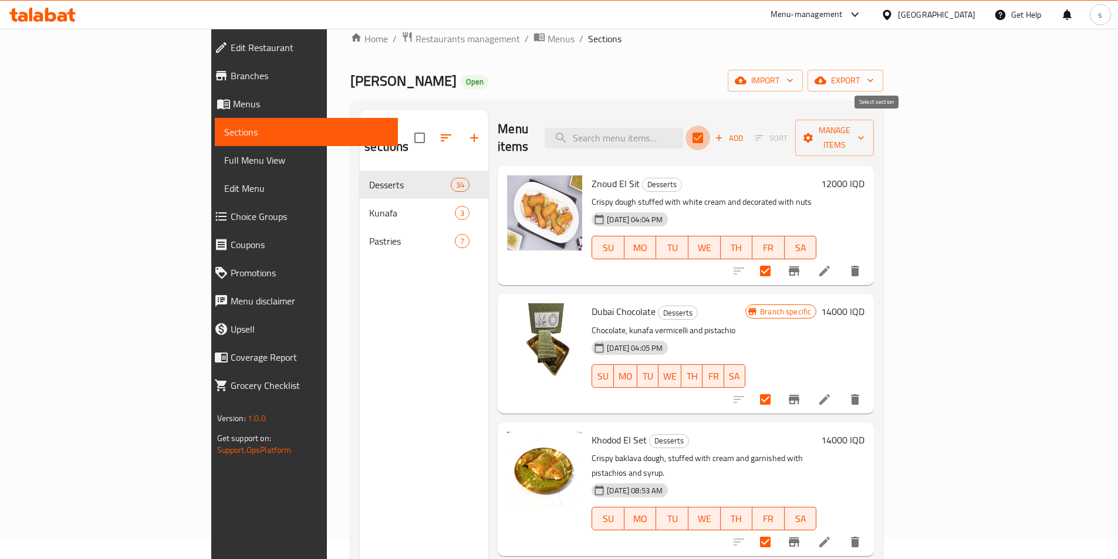
checkbox input "false"
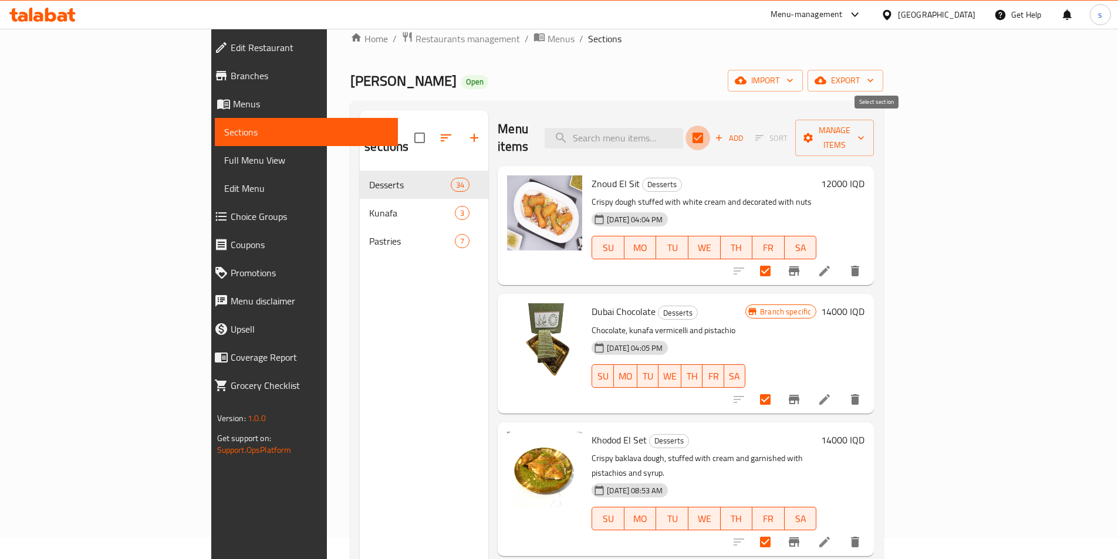
checkbox input "false"
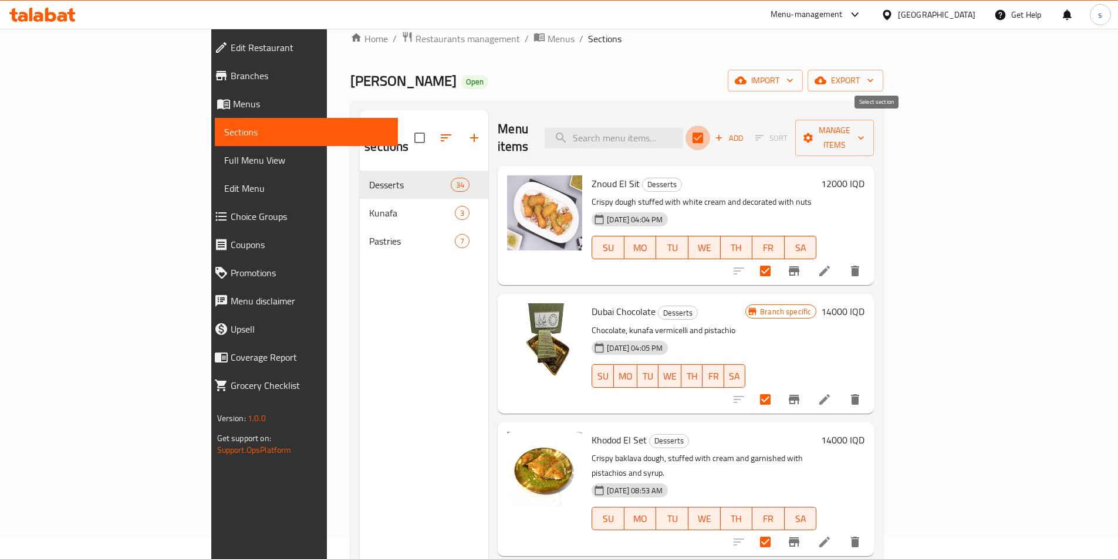
checkbox input "false"
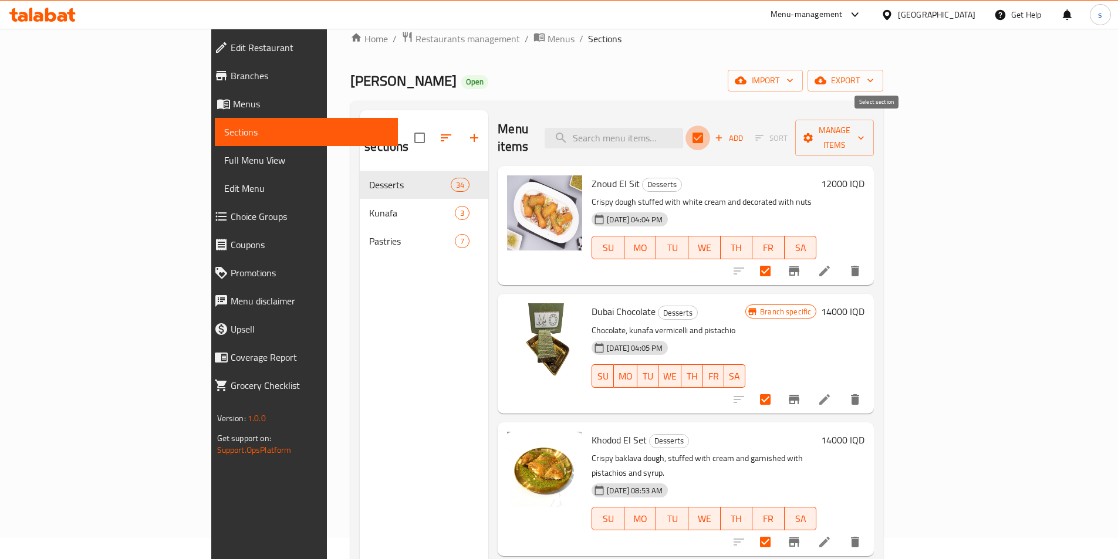
checkbox input "false"
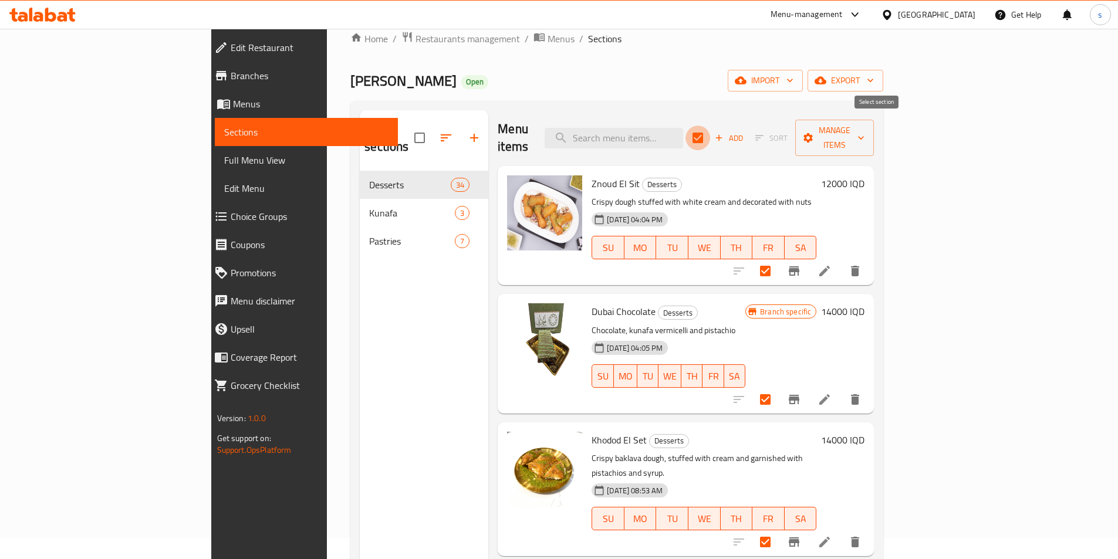
checkbox input "false"
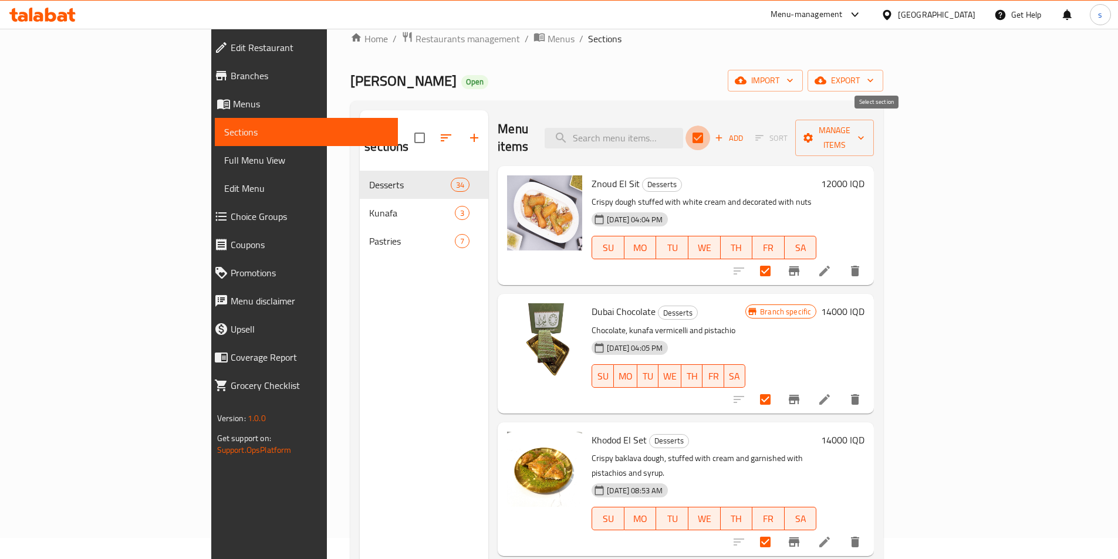
checkbox input "false"
click at [666, 133] on input "search" at bounding box center [614, 138] width 138 height 21
paste input "basbousa"
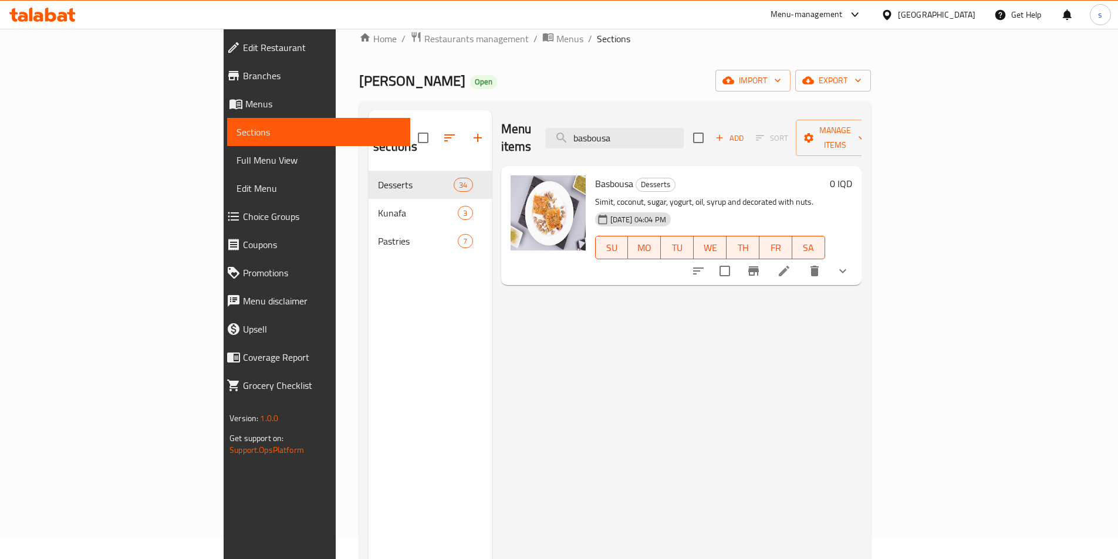
type input "basbousa"
click at [857, 263] on button "show more" at bounding box center [843, 271] width 28 height 28
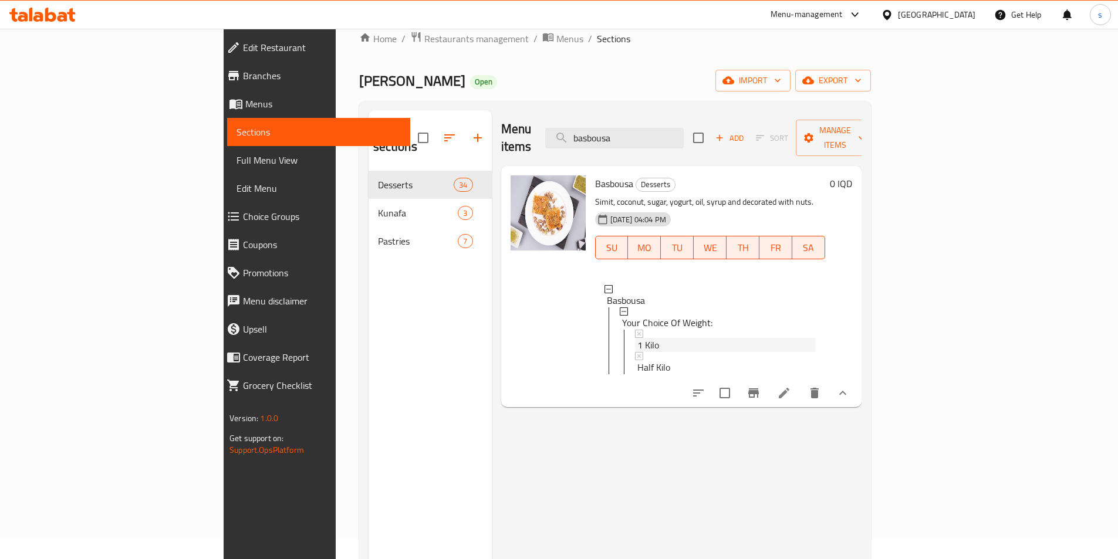
click at [695, 338] on div "1 Kilo" at bounding box center [726, 345] width 178 height 14
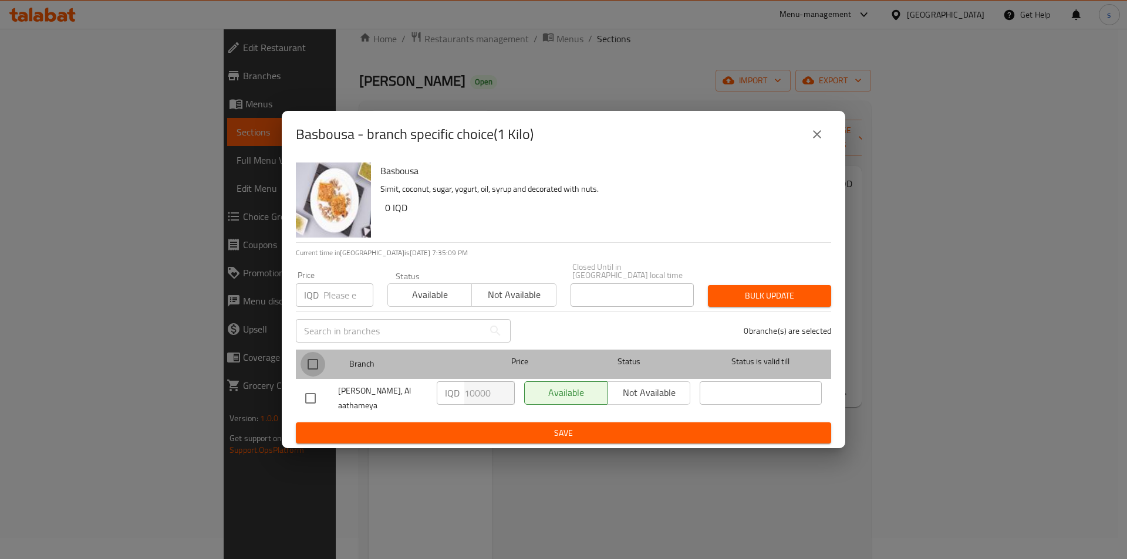
click at [316, 359] on input "checkbox" at bounding box center [312, 364] width 25 height 25
checkbox input "true"
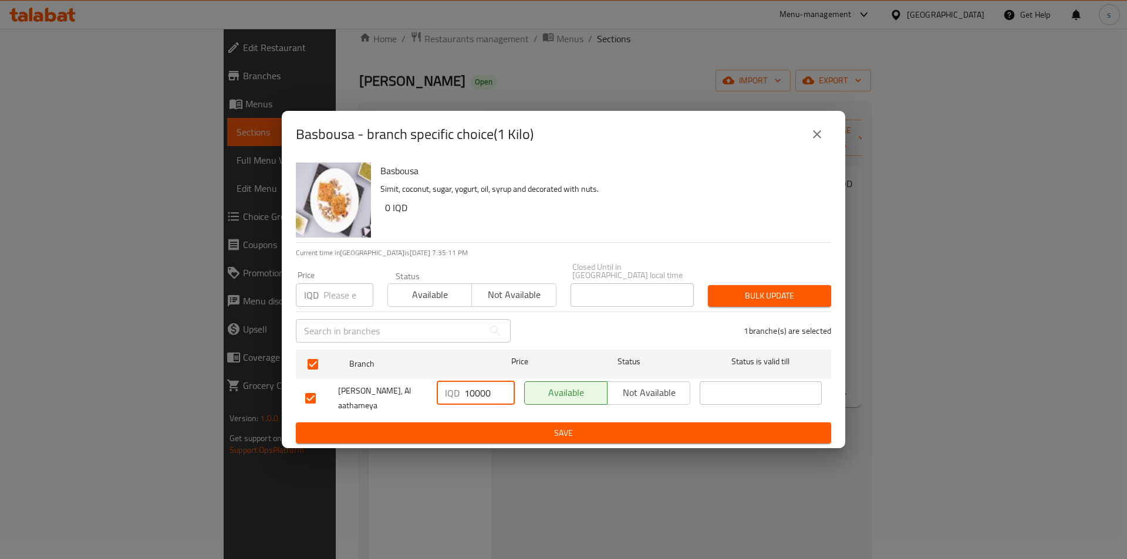
click at [472, 394] on input "10000" at bounding box center [489, 392] width 50 height 23
type input "12000"
click at [509, 433] on span "Save" at bounding box center [563, 433] width 516 height 15
click at [813, 138] on icon "close" at bounding box center [817, 134] width 14 height 14
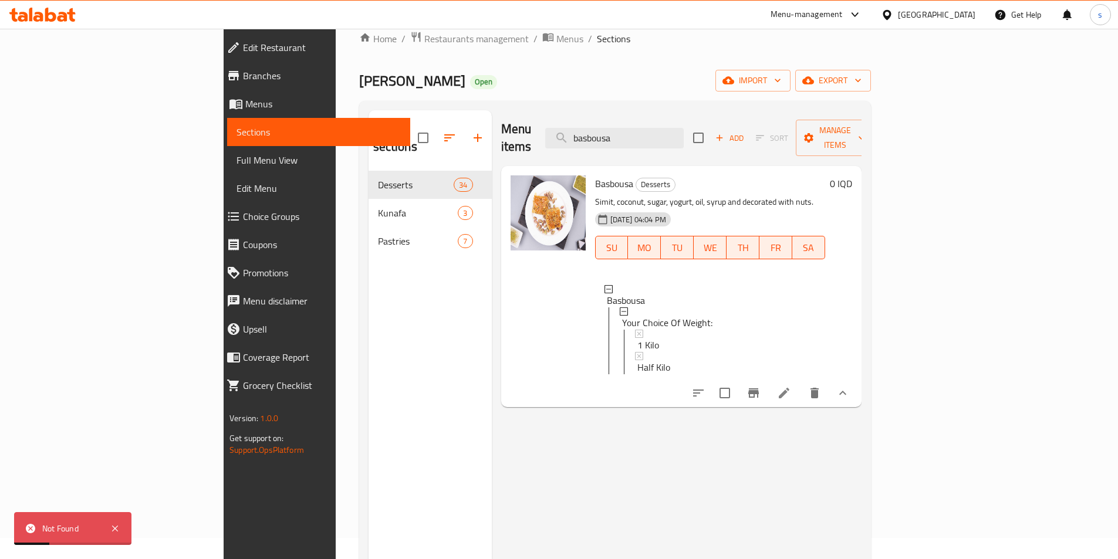
click at [243, 221] on span "Choice Groups" at bounding box center [322, 216] width 158 height 14
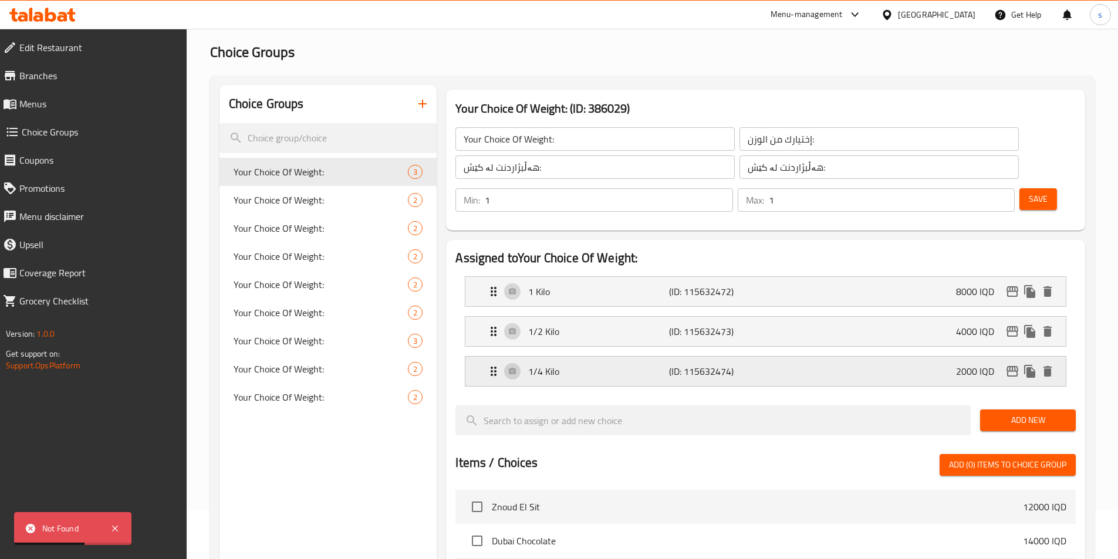
scroll to position [50, 0]
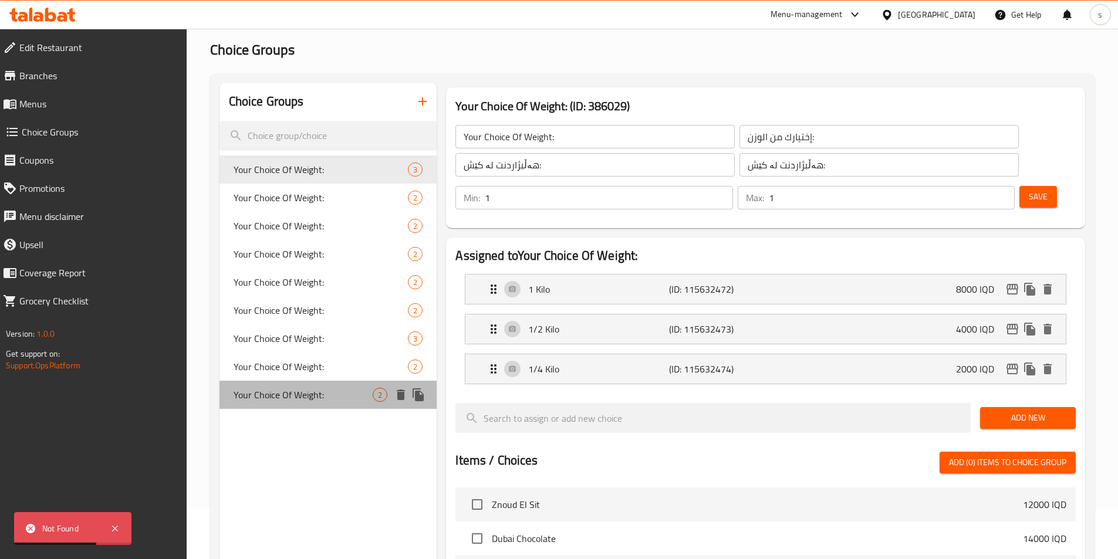
click at [302, 396] on span "Your Choice Of Weight:" at bounding box center [304, 395] width 140 height 14
type input "Your Choice Of Weight:"
type input "إختيارك من الوزن:"
type input "هەڵبژاردنت لە کێش:"
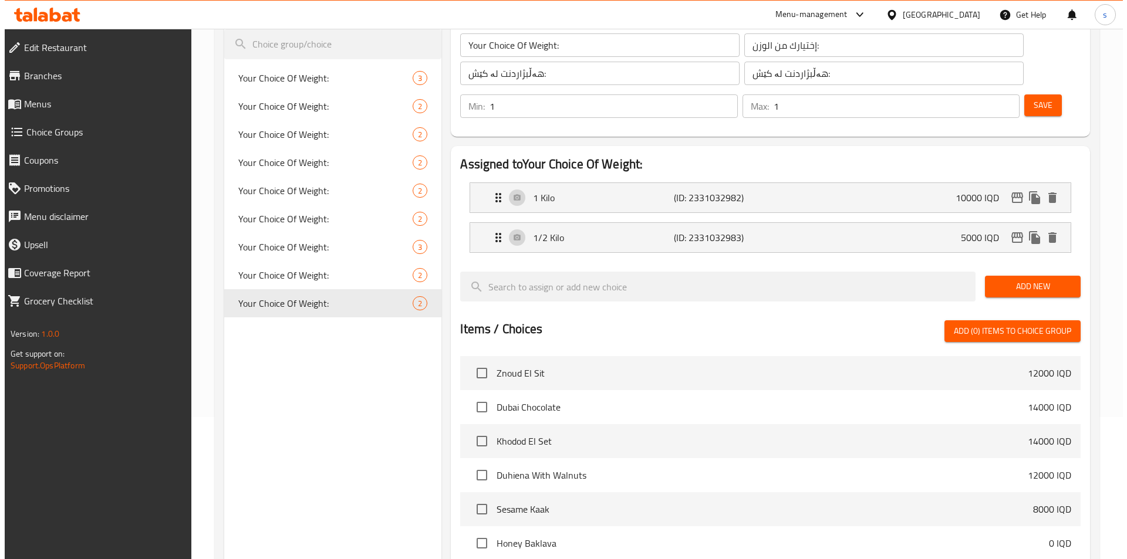
scroll to position [366, 0]
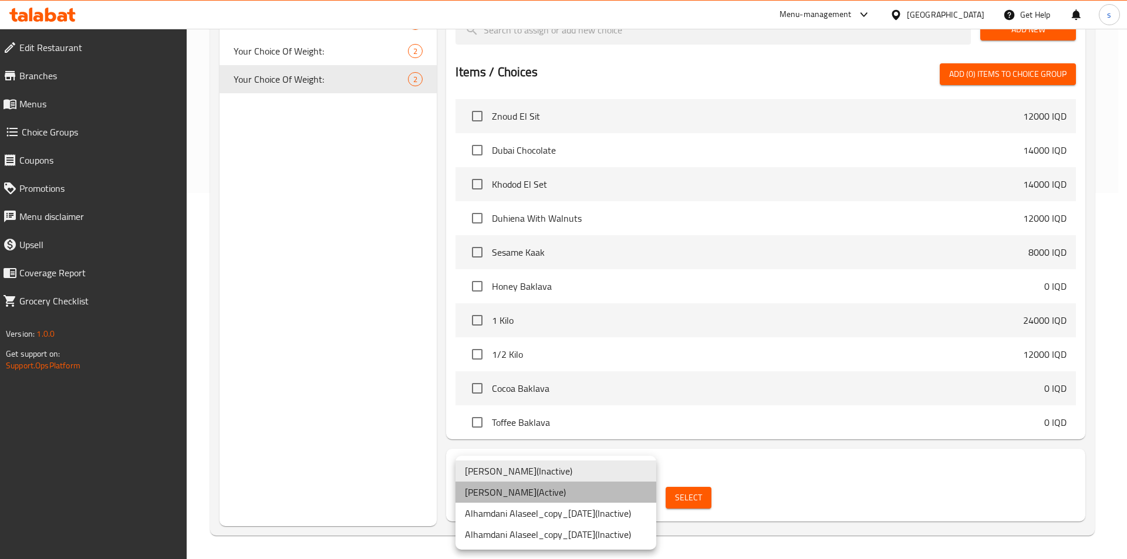
click at [566, 493] on li "Alhamdani Alaseel ( Active )" at bounding box center [555, 492] width 201 height 21
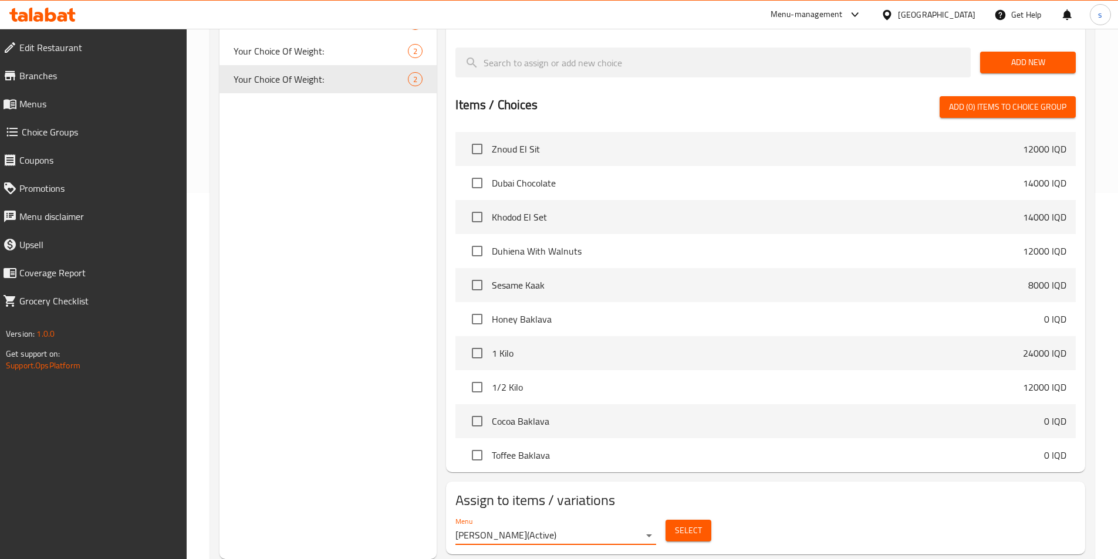
click at [688, 523] on span "Select" at bounding box center [688, 530] width 27 height 15
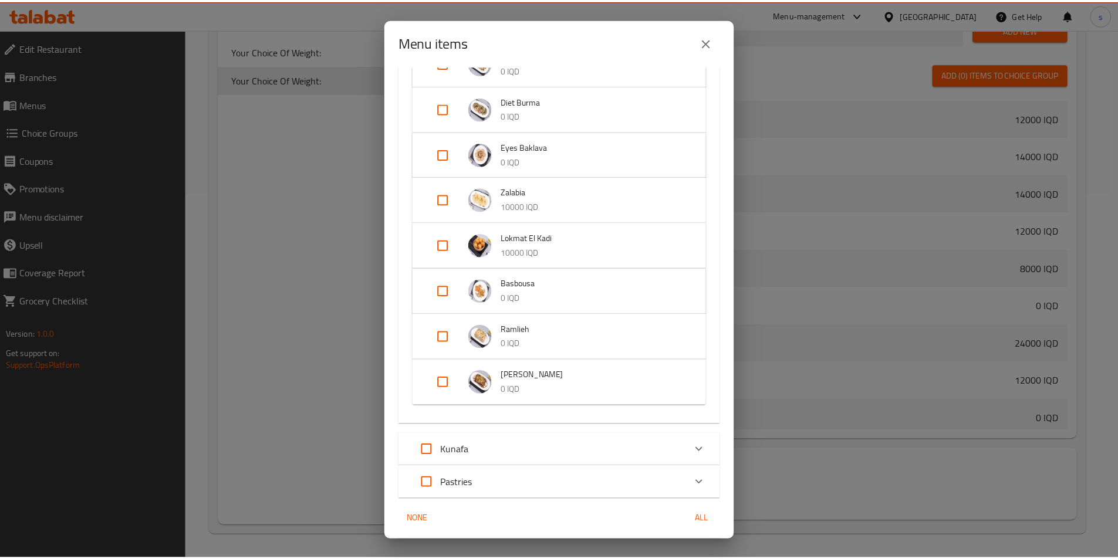
scroll to position [1368, 0]
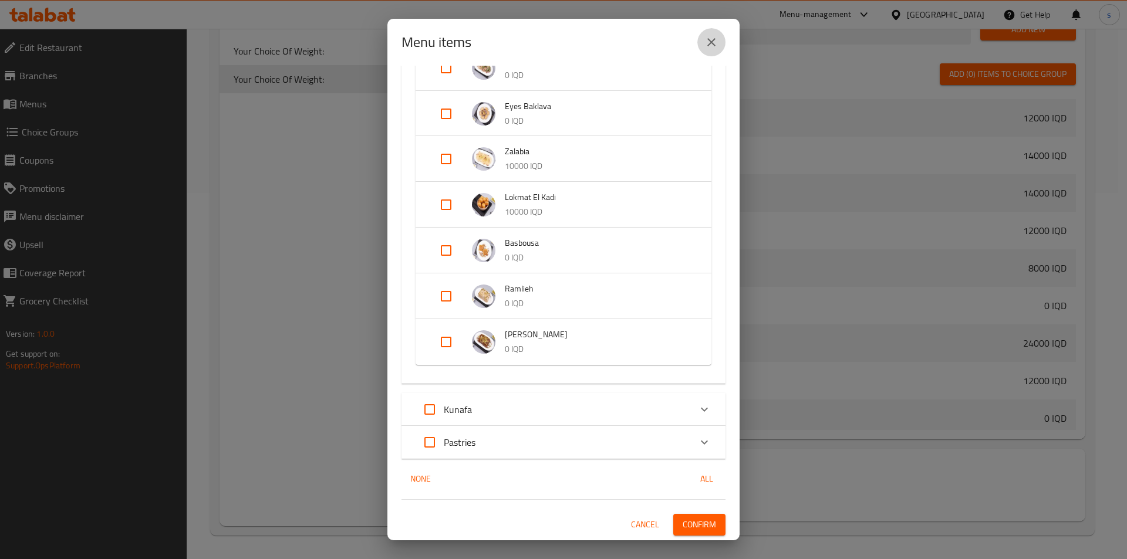
click at [711, 52] on button "close" at bounding box center [711, 42] width 28 height 28
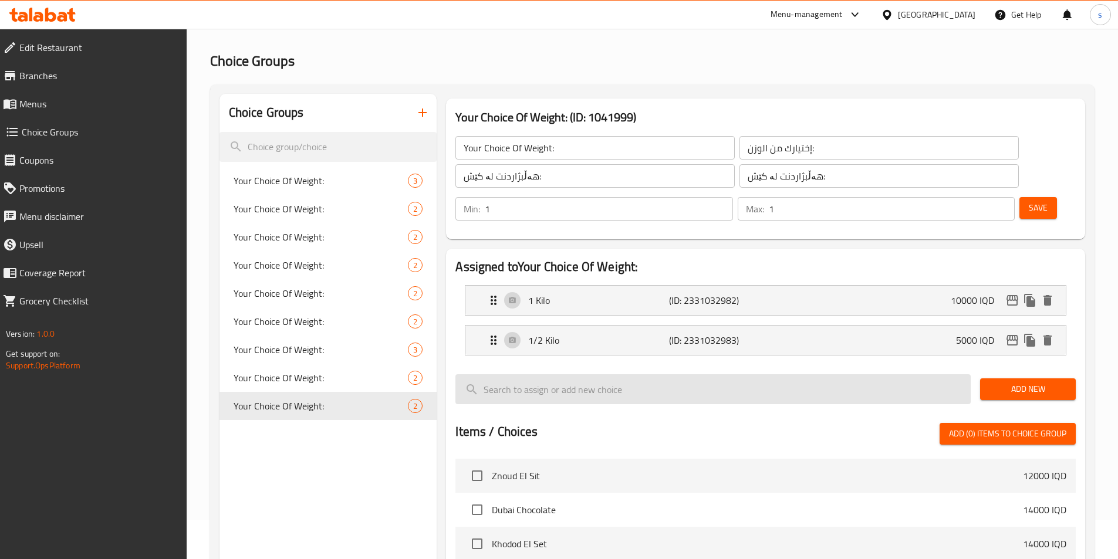
scroll to position [38, 0]
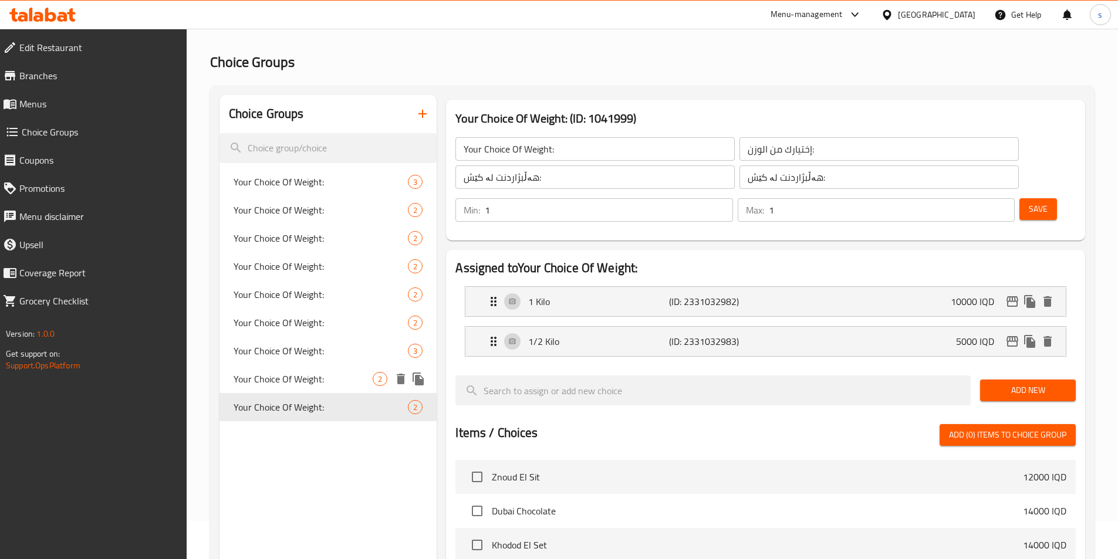
click at [251, 388] on div "Your Choice Of Weight: 2" at bounding box center [328, 379] width 218 height 28
type input "Your Choice Of Weight:"
type input "هەڵبژاردنت لە کێش:"
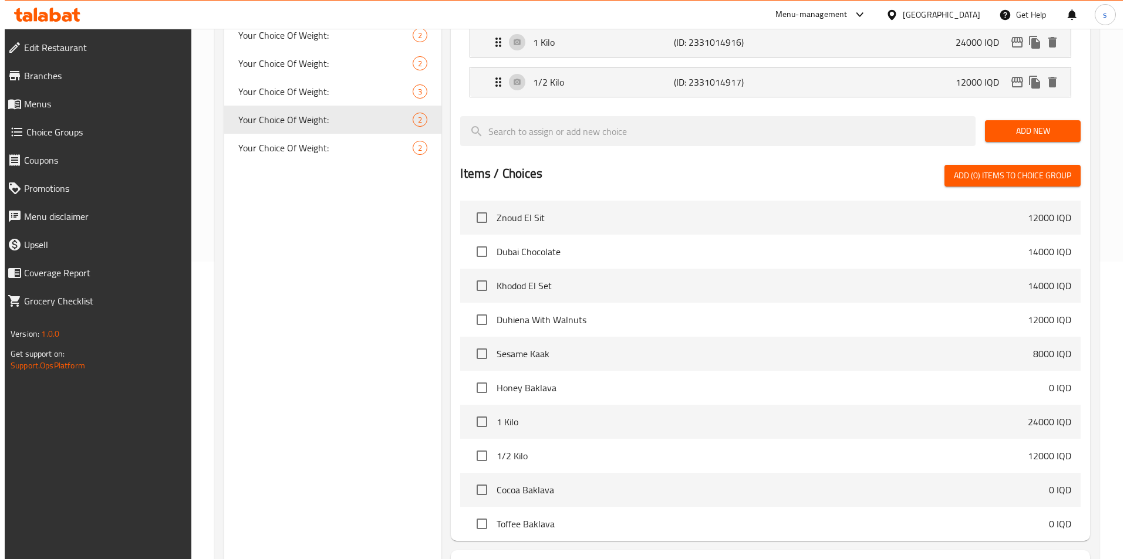
scroll to position [366, 0]
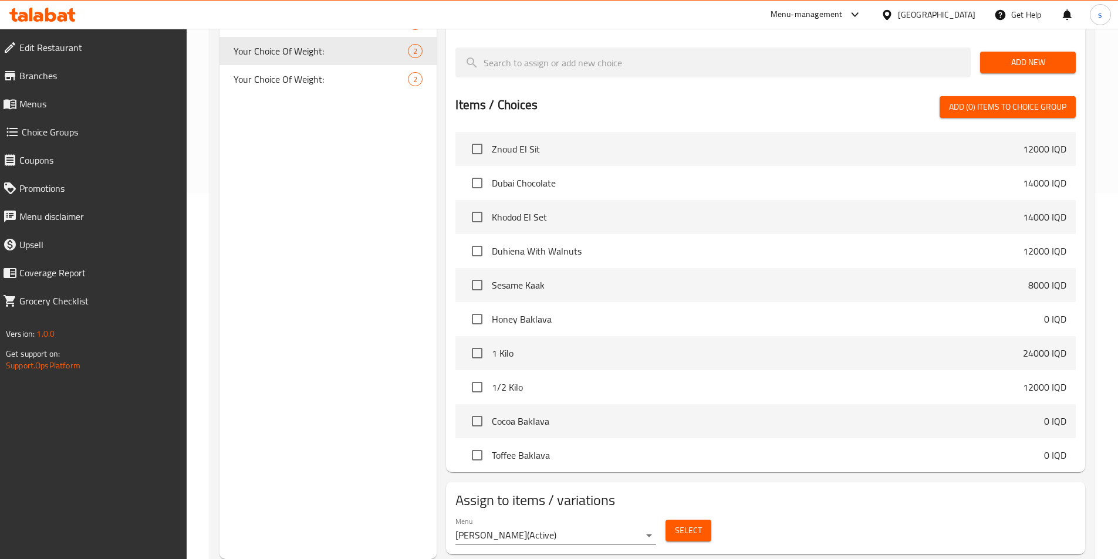
click at [676, 523] on span "Select" at bounding box center [688, 530] width 27 height 15
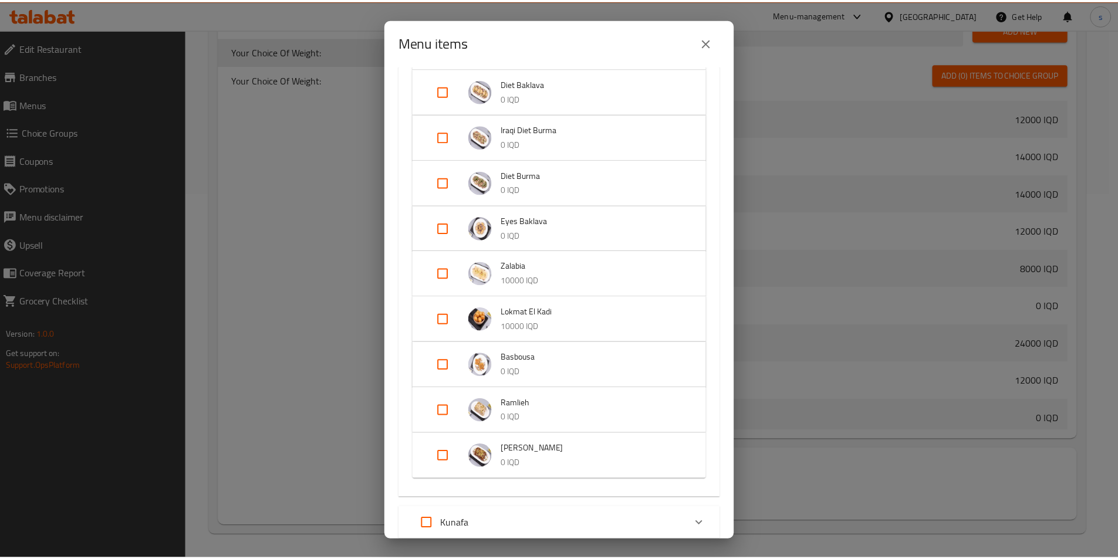
scroll to position [1341, 0]
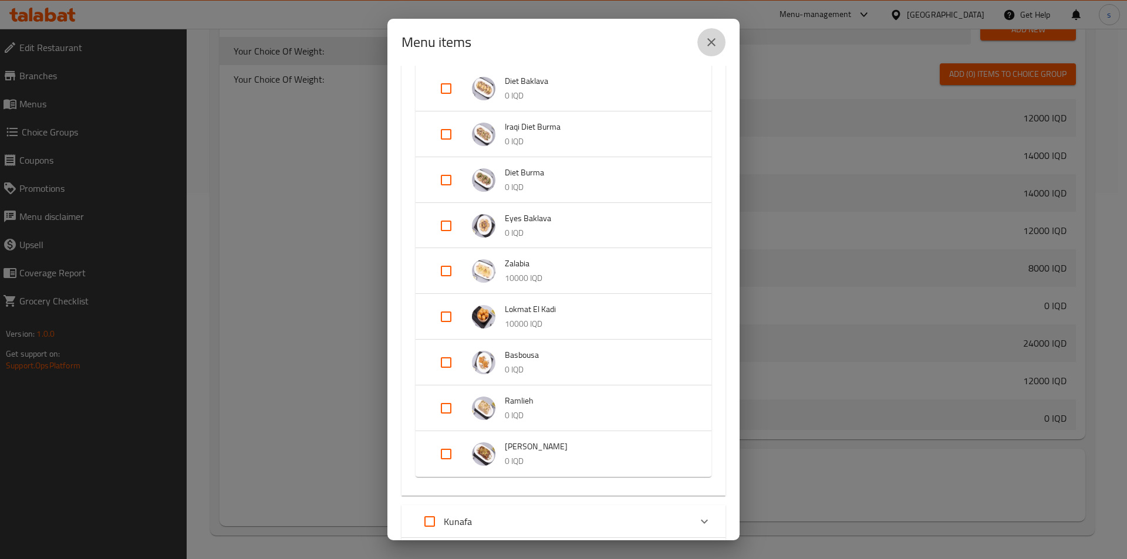
click at [707, 41] on icon "close" at bounding box center [711, 42] width 14 height 14
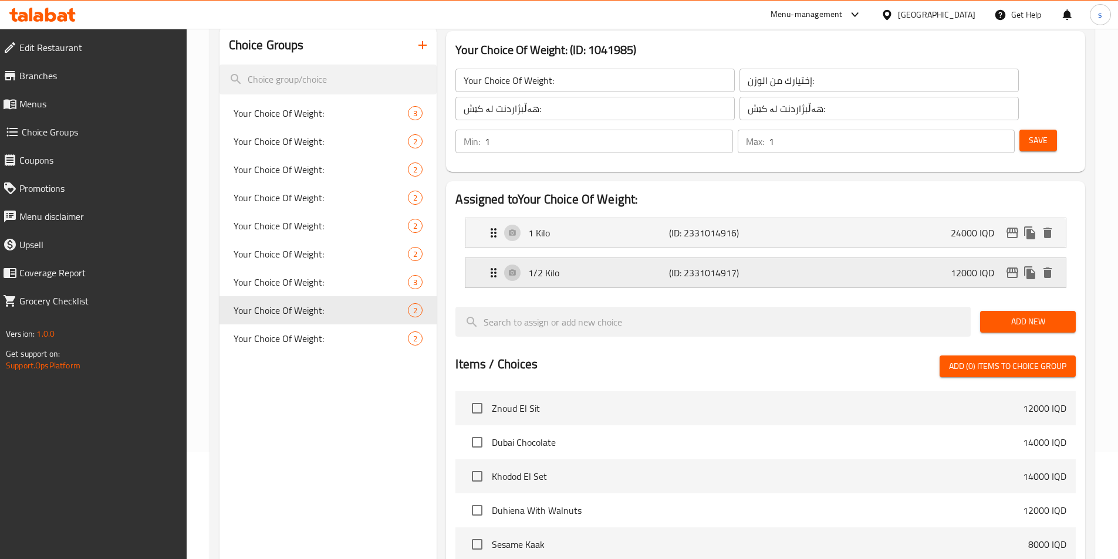
scroll to position [101, 0]
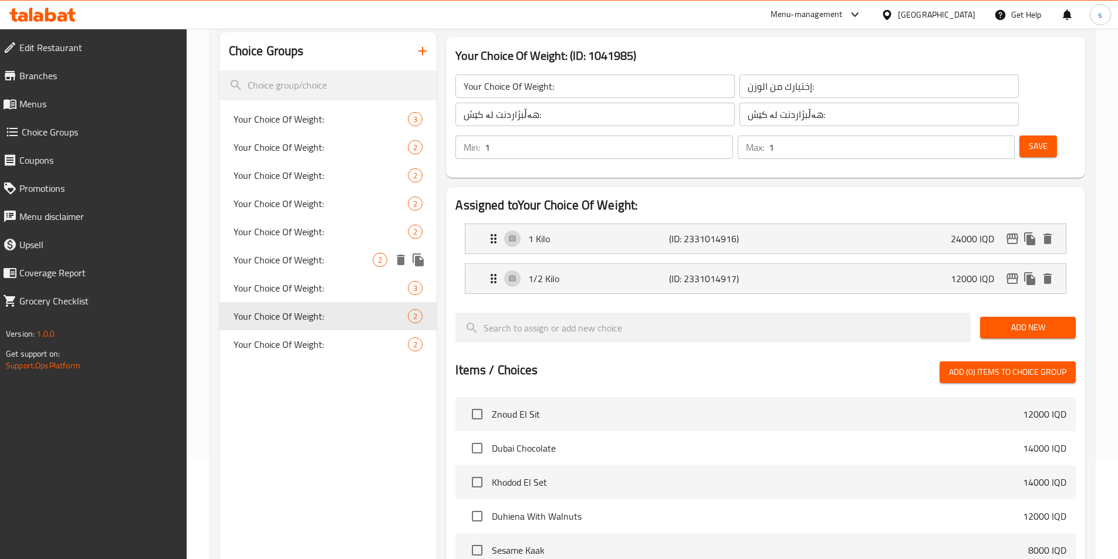
click at [317, 256] on span "Your Choice Of Weight:" at bounding box center [304, 260] width 140 height 14
type input "Your Choice Of Weight:"
type input "إختيارك من الوزن:"
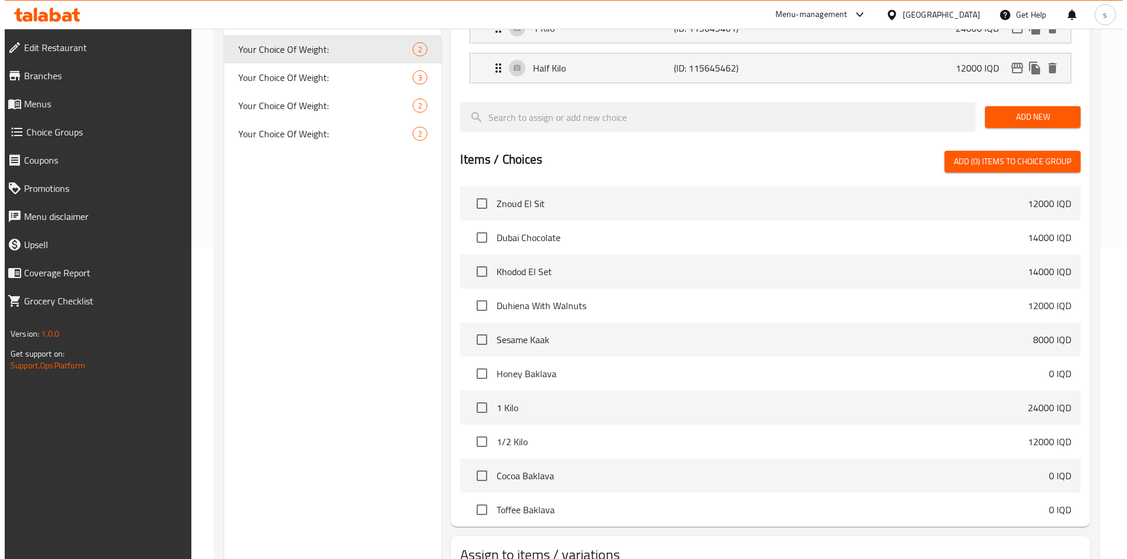
scroll to position [366, 0]
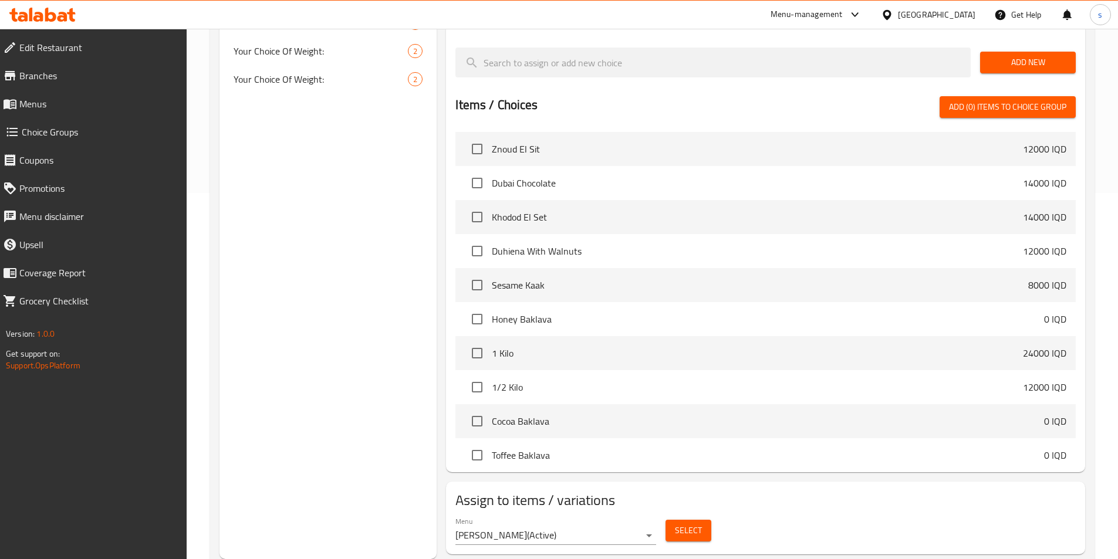
click at [687, 523] on span "Select" at bounding box center [688, 530] width 27 height 15
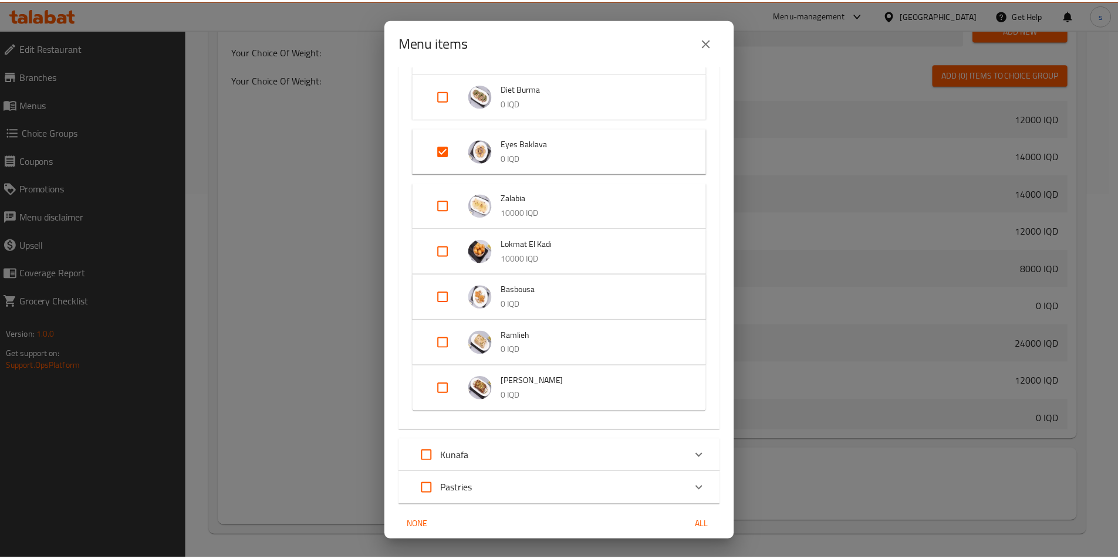
scroll to position [1389, 0]
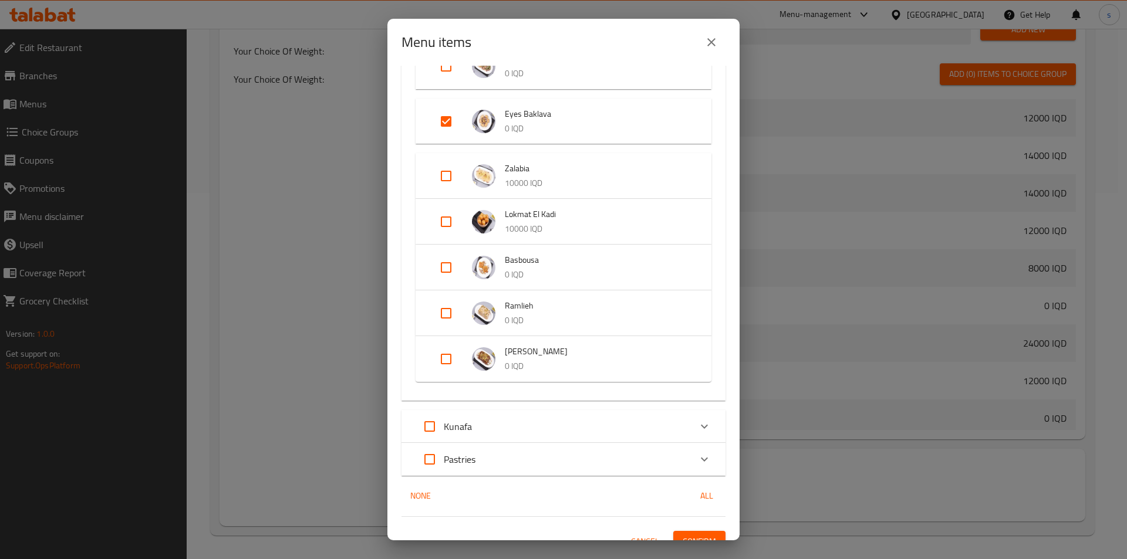
click at [839, 459] on div "Menu items 4 / 44 items selected ​ Desserts Znoud El Sit 12000 IQD Dubai Chocol…" at bounding box center [563, 279] width 1127 height 559
click at [709, 32] on button "close" at bounding box center [711, 42] width 28 height 28
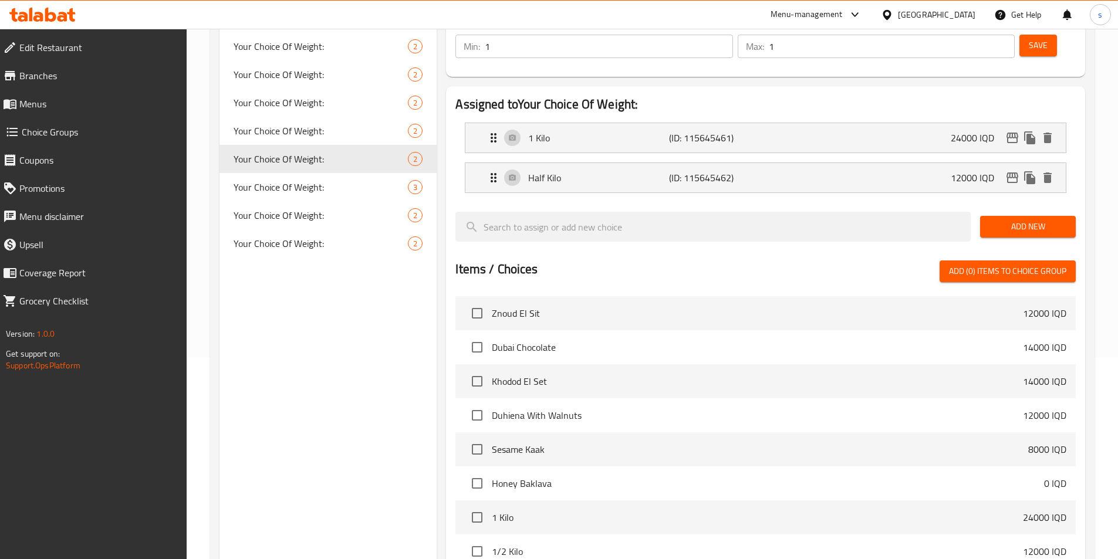
scroll to position [154, 0]
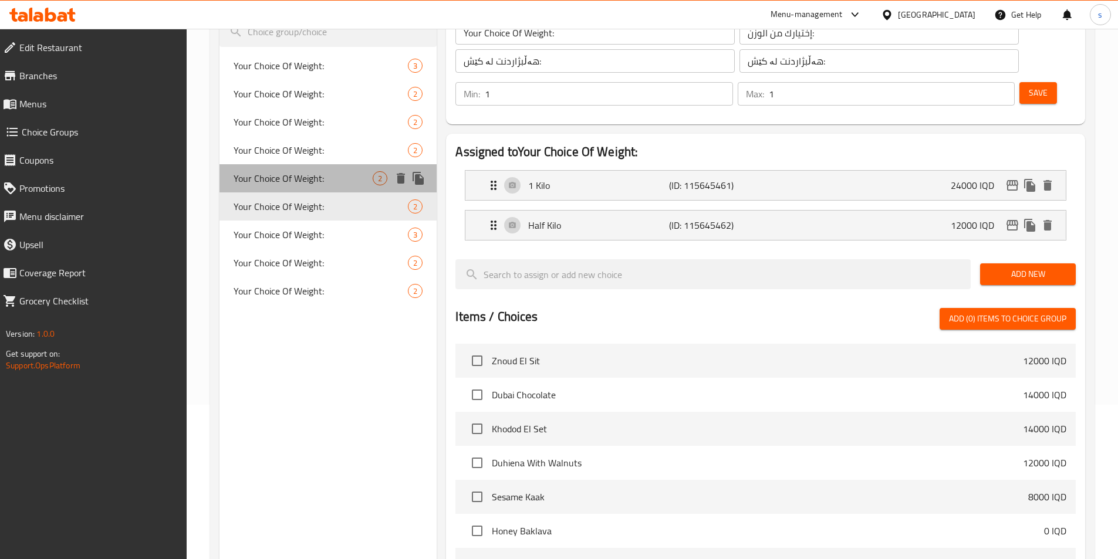
click at [308, 190] on div "Your Choice Of Weight: 2" at bounding box center [328, 178] width 218 height 28
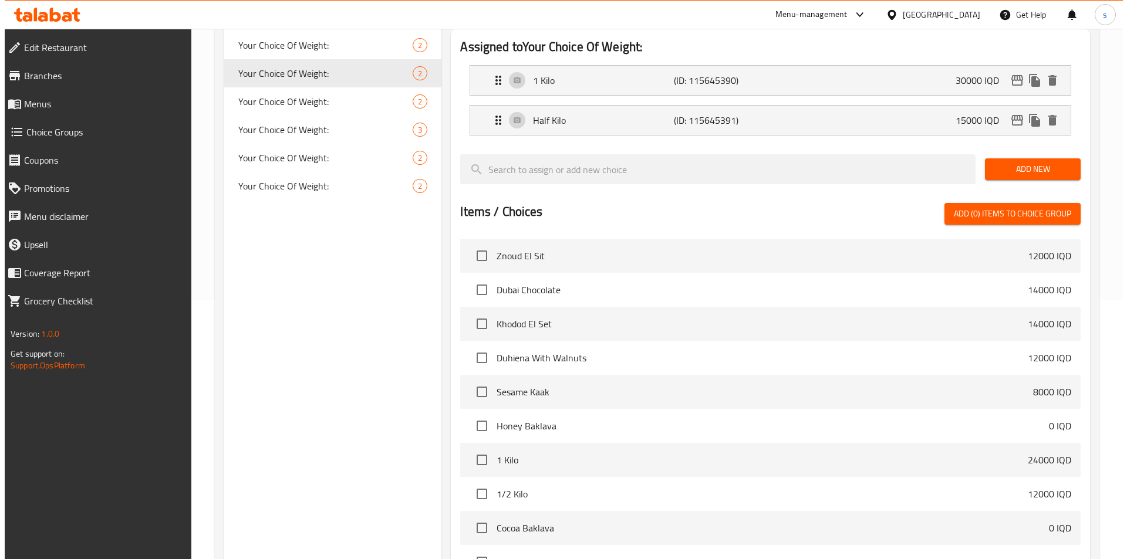
scroll to position [366, 0]
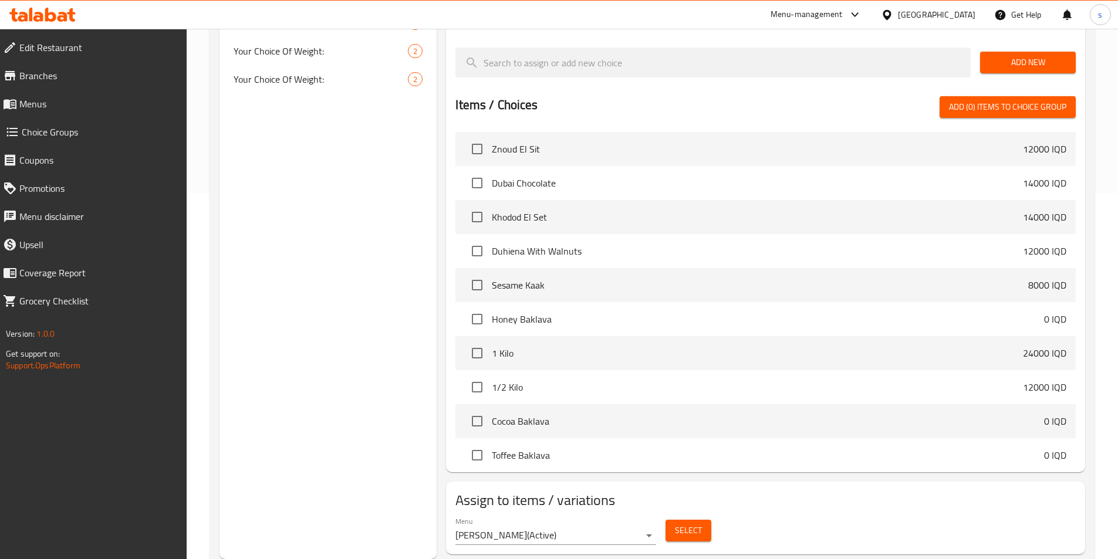
click at [687, 523] on span "Select" at bounding box center [688, 530] width 27 height 15
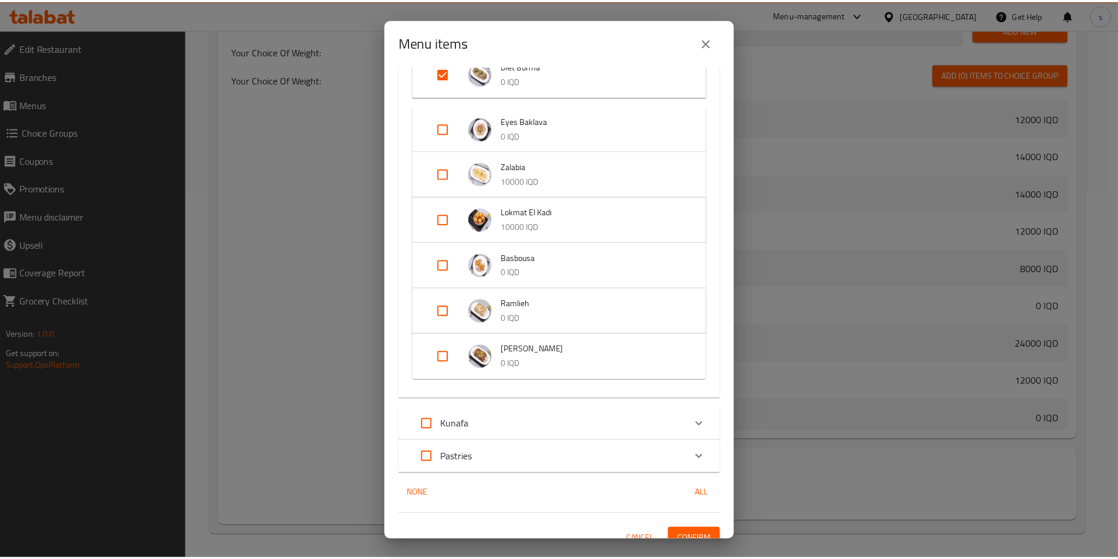
scroll to position [1387, 0]
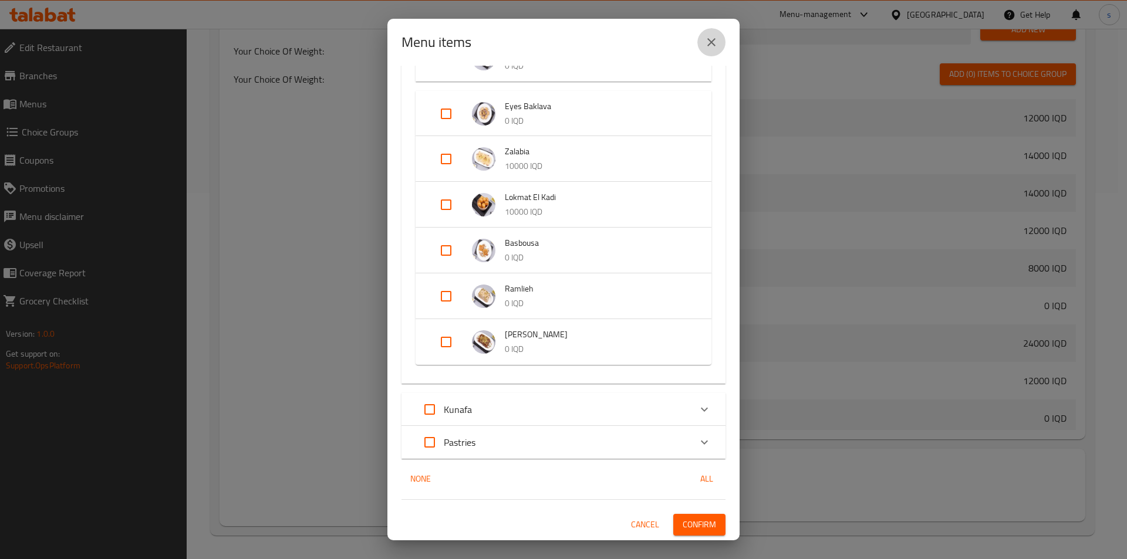
click at [712, 46] on icon "close" at bounding box center [711, 42] width 14 height 14
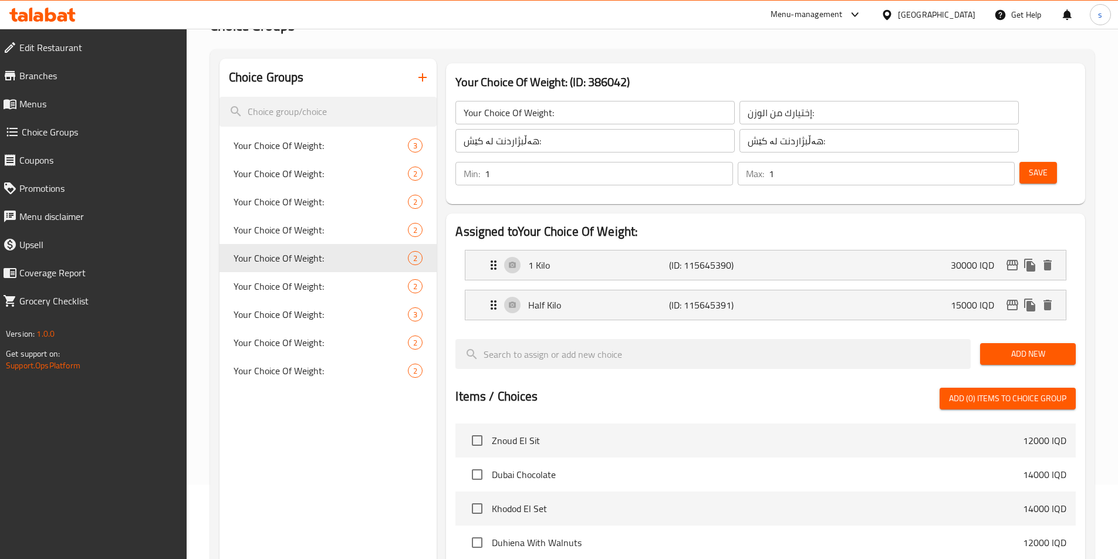
scroll to position [31, 0]
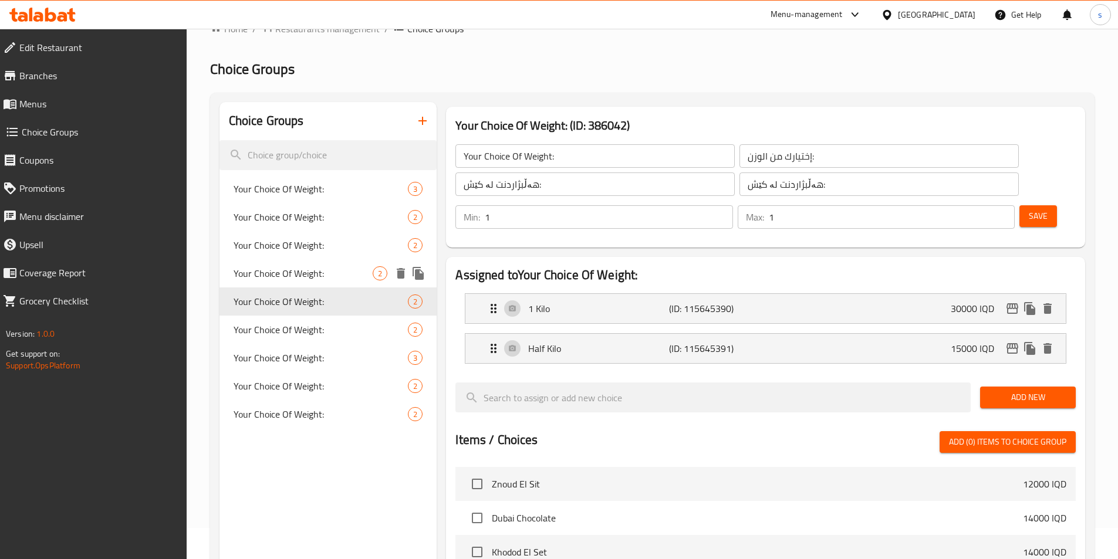
click at [295, 271] on span "Your Choice Of Weight:" at bounding box center [304, 273] width 140 height 14
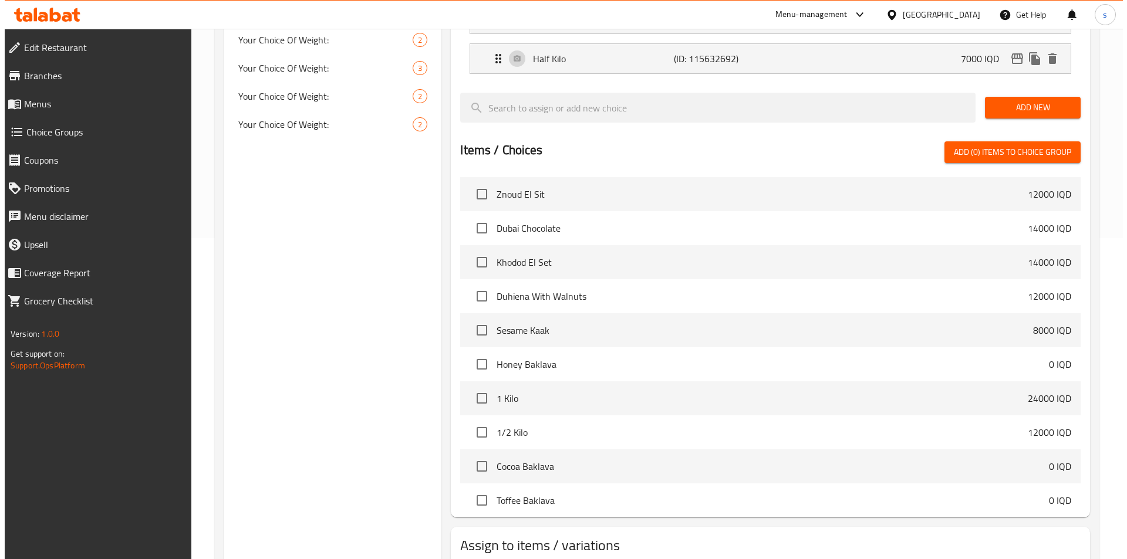
scroll to position [366, 0]
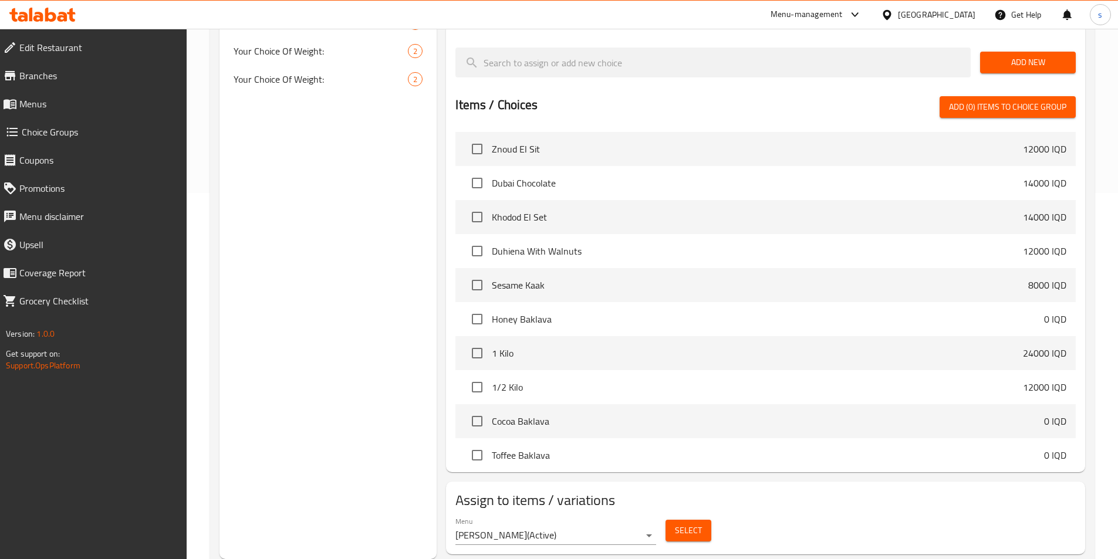
click at [695, 523] on span "Select" at bounding box center [688, 530] width 27 height 15
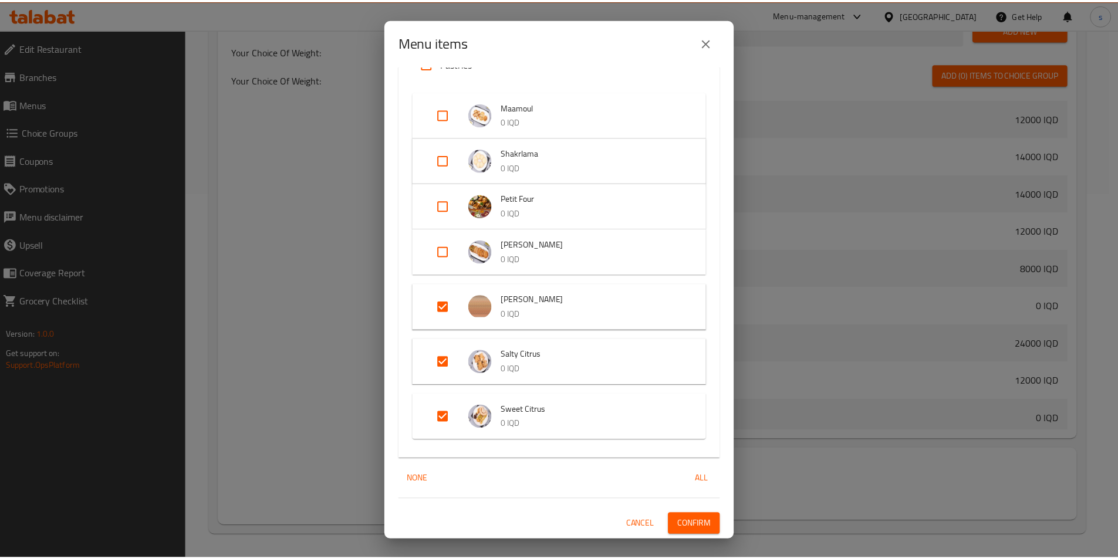
scroll to position [0, 0]
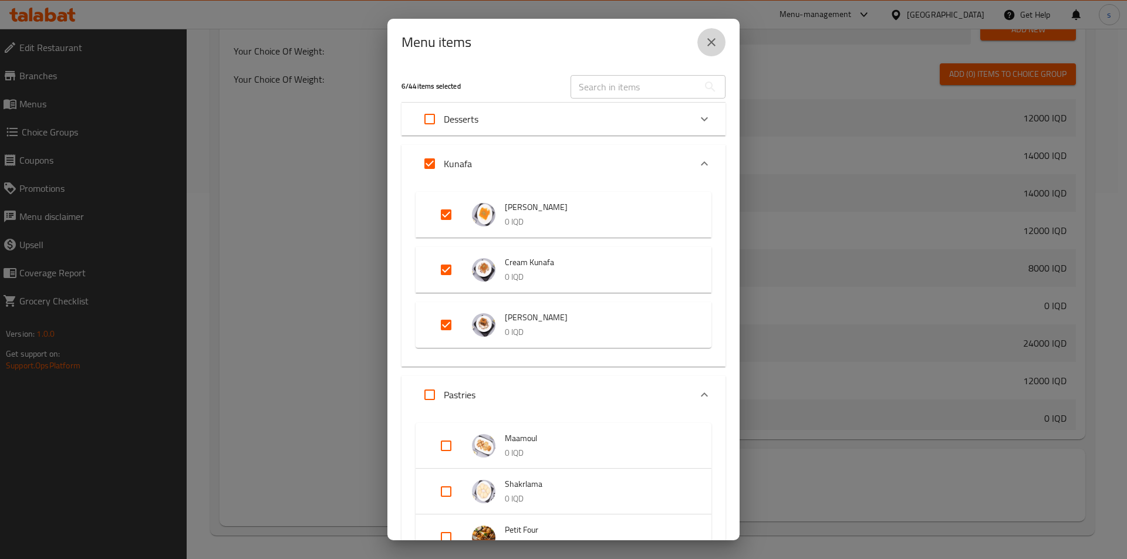
click at [712, 48] on icon "close" at bounding box center [711, 42] width 14 height 14
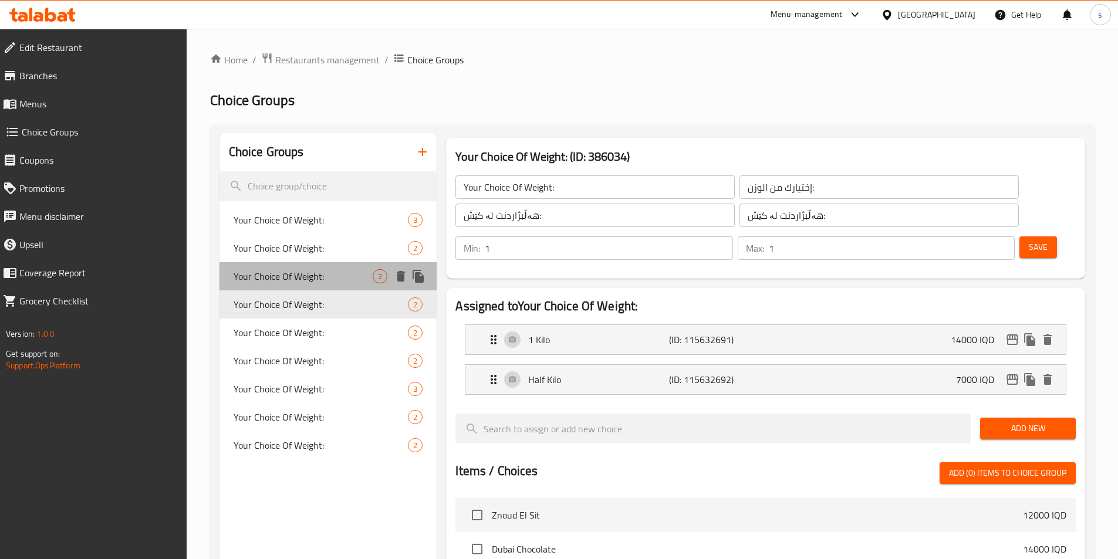
click at [289, 269] on span "Your Choice Of Weight:" at bounding box center [304, 276] width 140 height 14
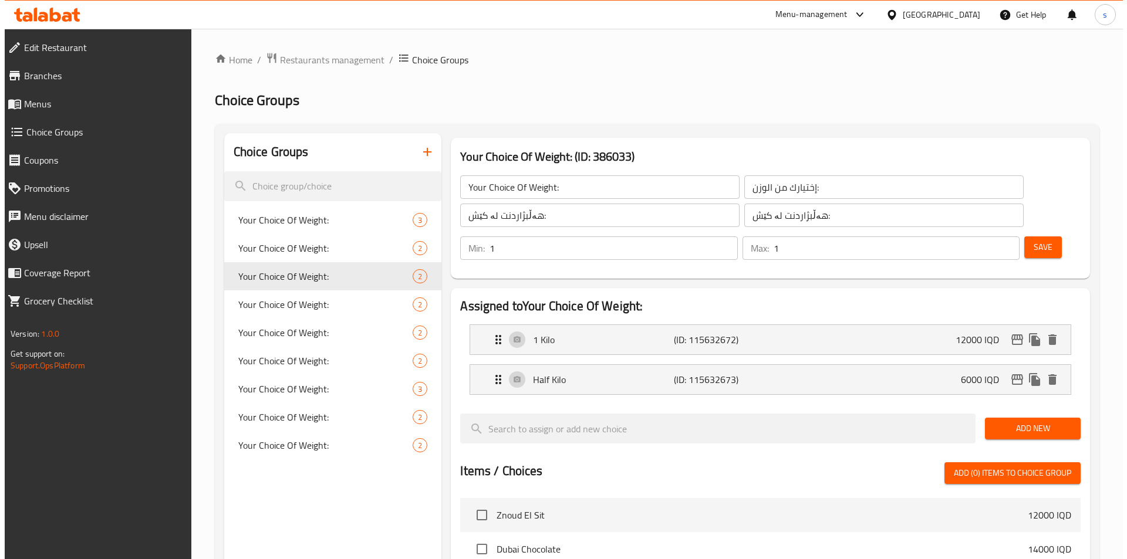
scroll to position [366, 0]
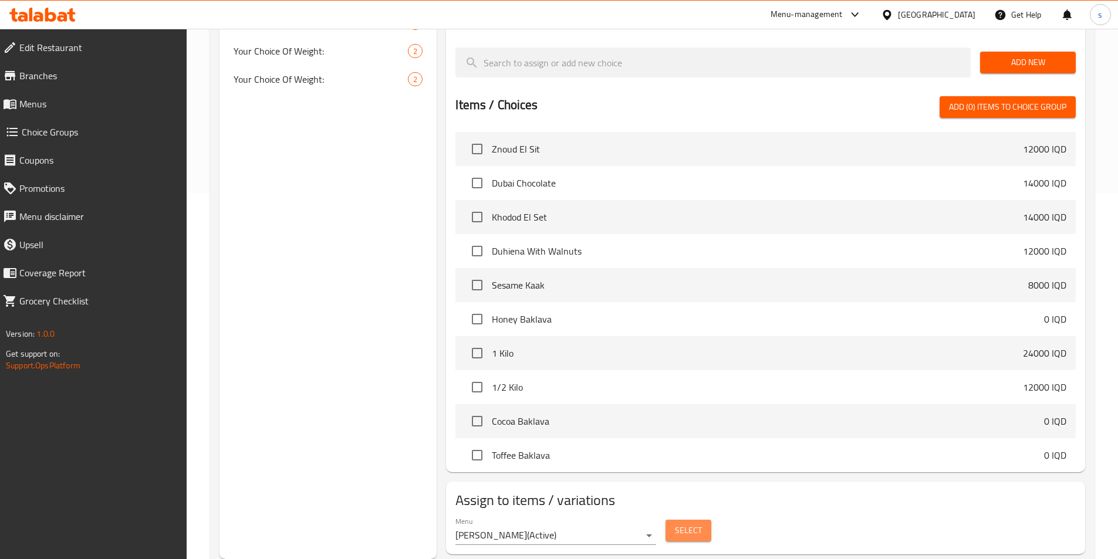
click at [684, 520] on button "Select" at bounding box center [688, 531] width 46 height 22
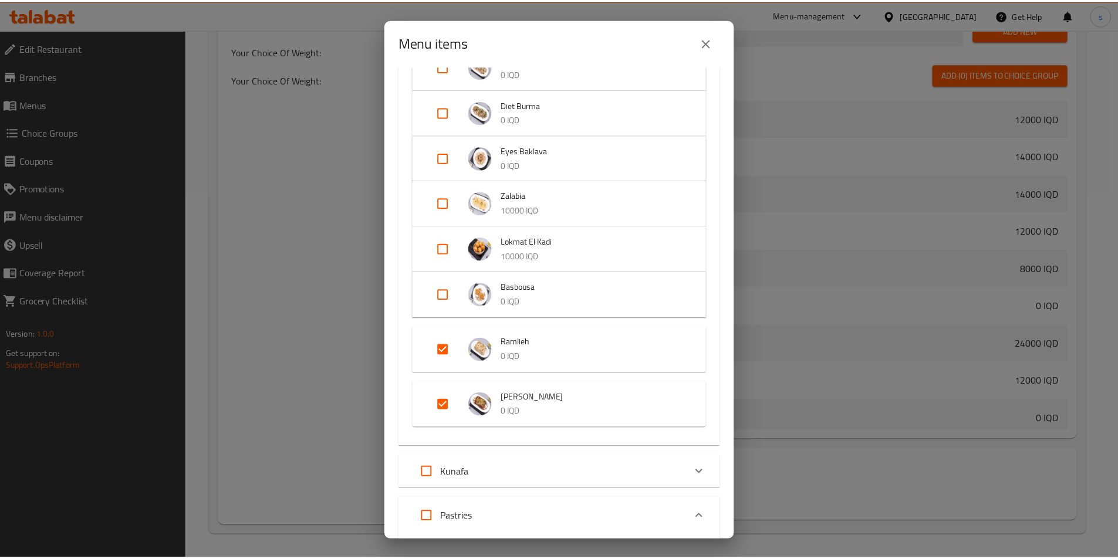
scroll to position [1343, 0]
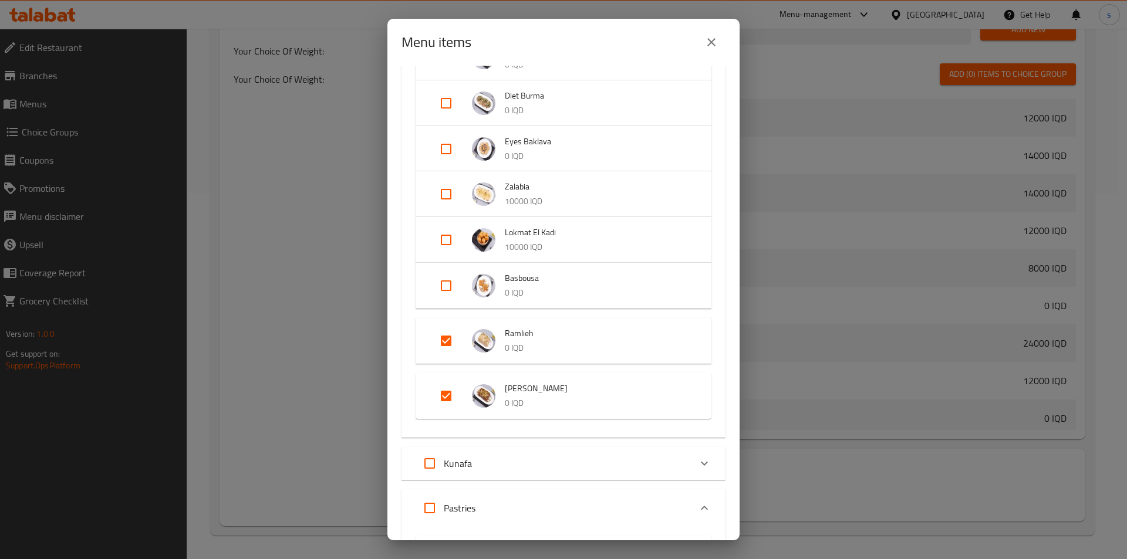
click at [711, 45] on icon "close" at bounding box center [711, 42] width 14 height 14
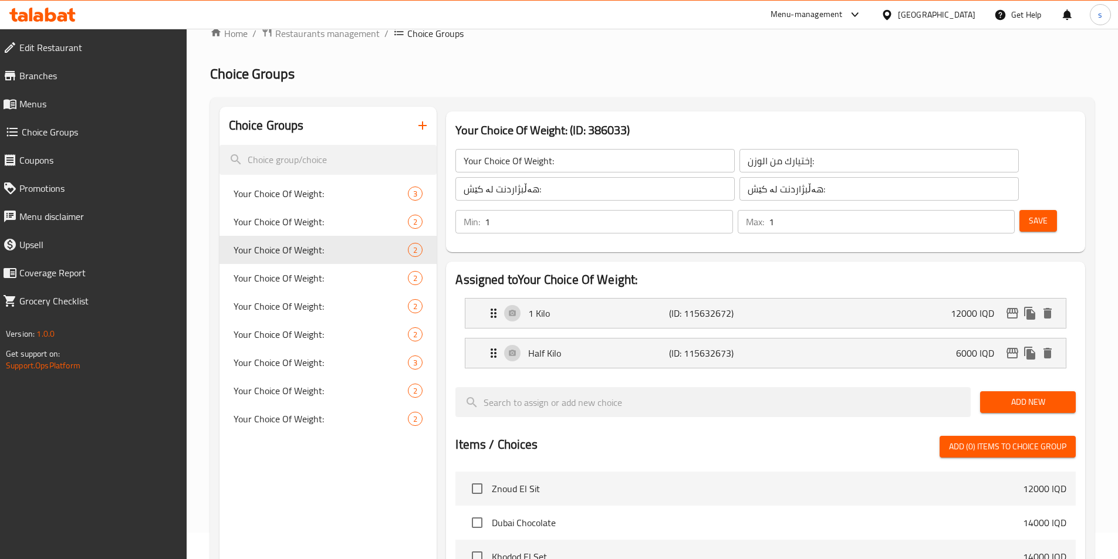
scroll to position [0, 0]
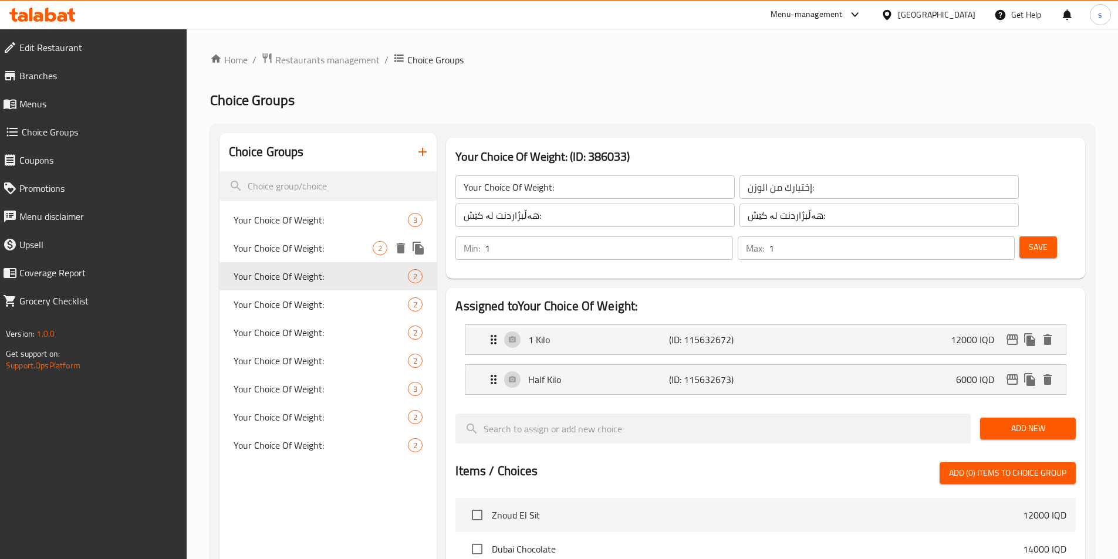
click at [339, 251] on span "Your Choice Of Weight:" at bounding box center [304, 248] width 140 height 14
type input "Your Choice Of Weight:"
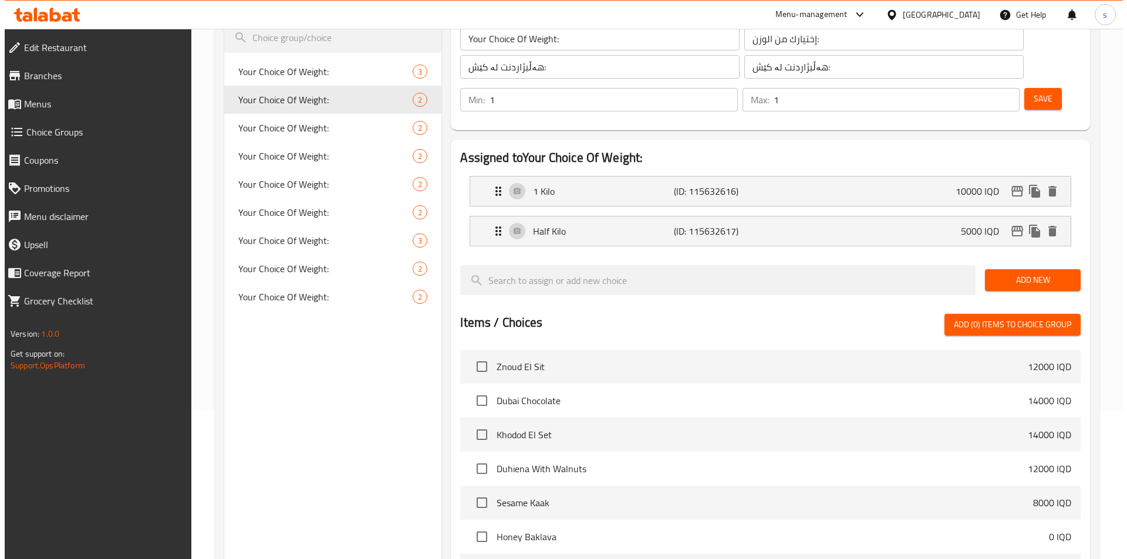
scroll to position [366, 0]
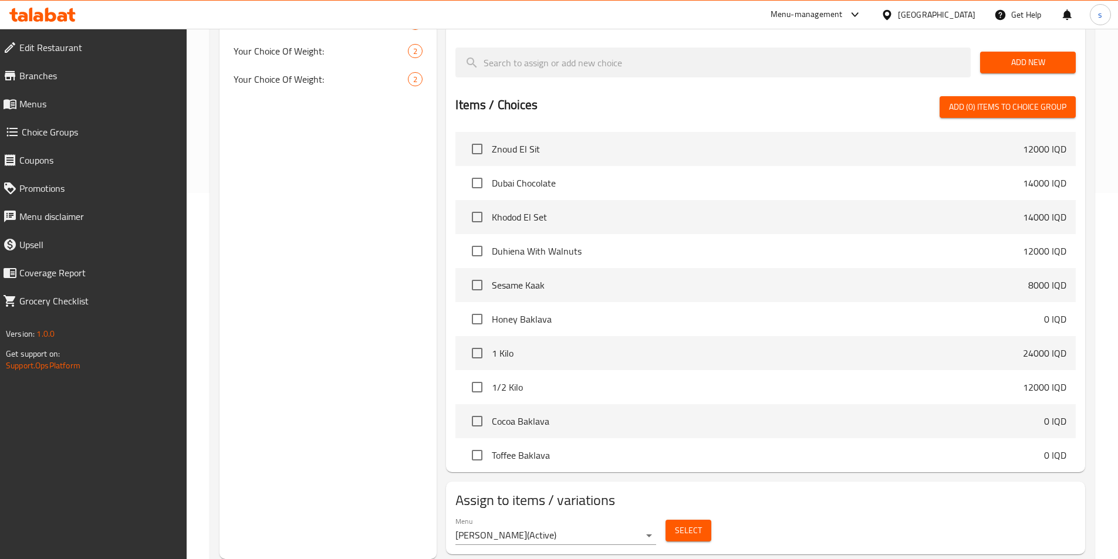
click at [692, 523] on span "Select" at bounding box center [688, 530] width 27 height 15
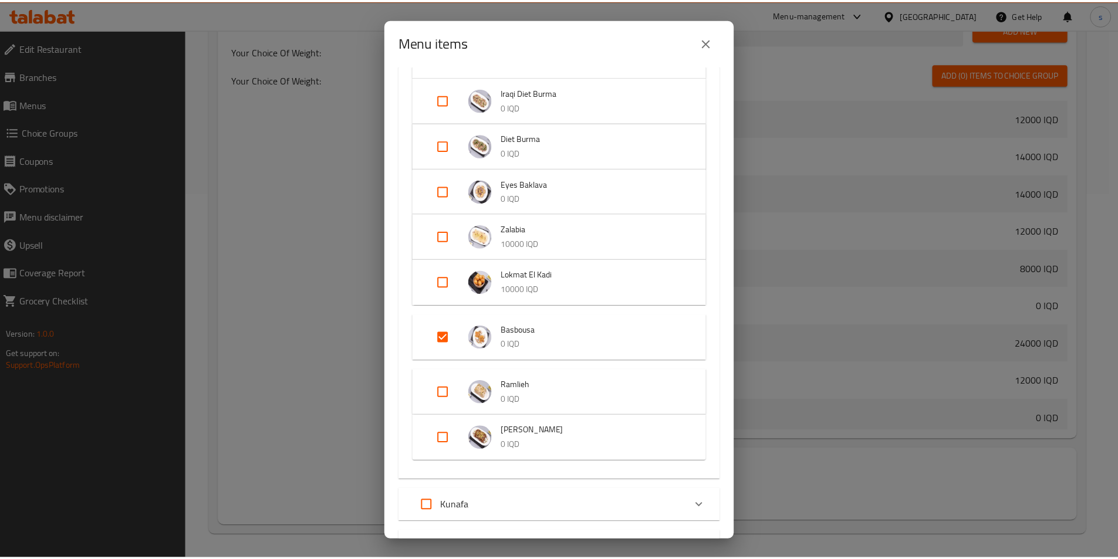
scroll to position [1373, 0]
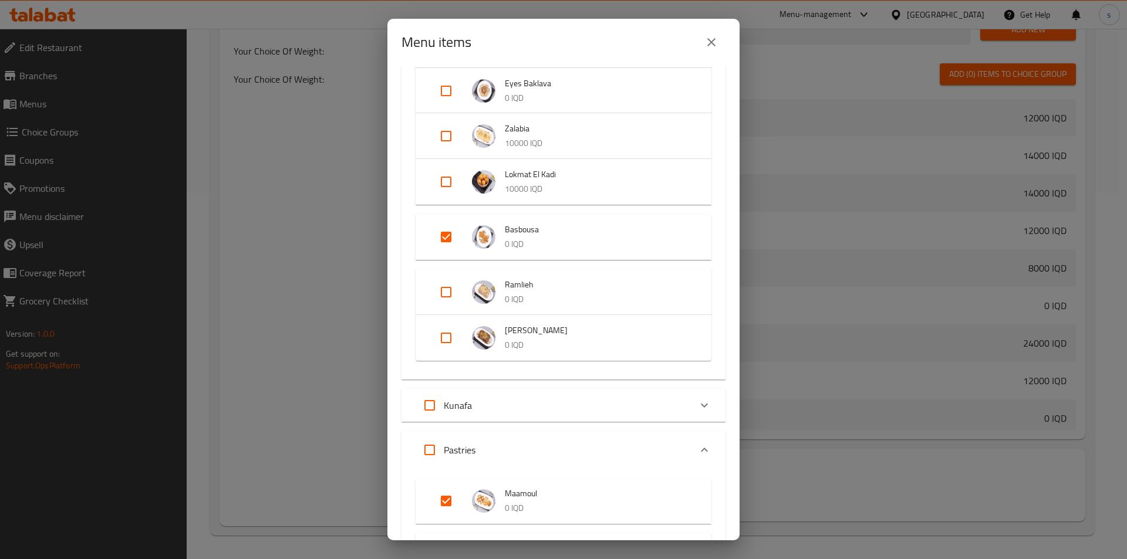
click at [704, 39] on icon "close" at bounding box center [711, 42] width 14 height 14
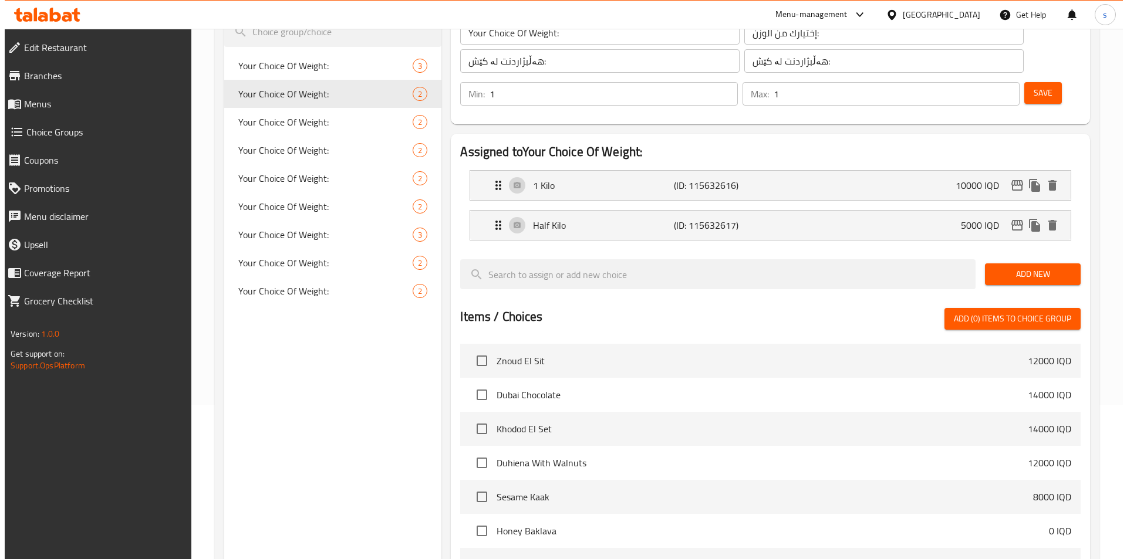
scroll to position [0, 0]
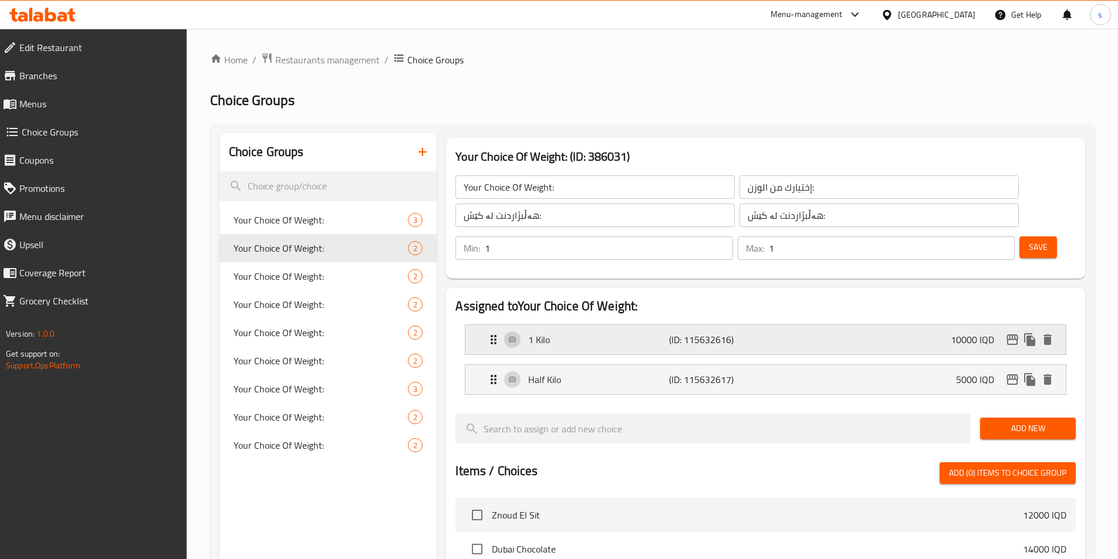
click at [1009, 334] on icon "edit" at bounding box center [1012, 339] width 12 height 11
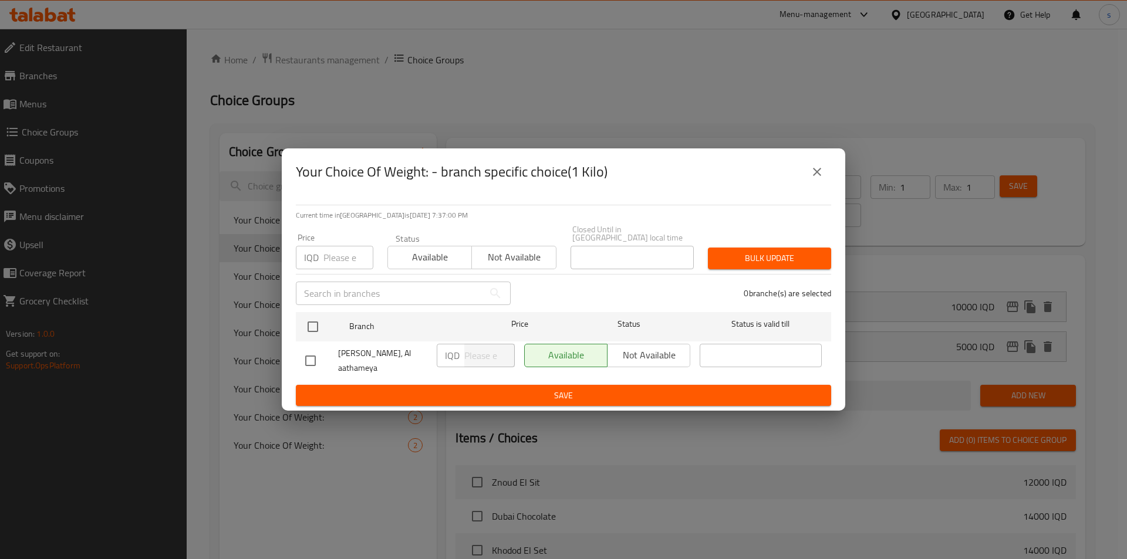
drag, startPoint x: 310, startPoint y: 322, endPoint x: 411, endPoint y: 359, distance: 106.9
click at [311, 322] on input "checkbox" at bounding box center [312, 327] width 25 height 25
checkbox input "true"
click at [473, 363] on div "IQD ​" at bounding box center [475, 360] width 87 height 43
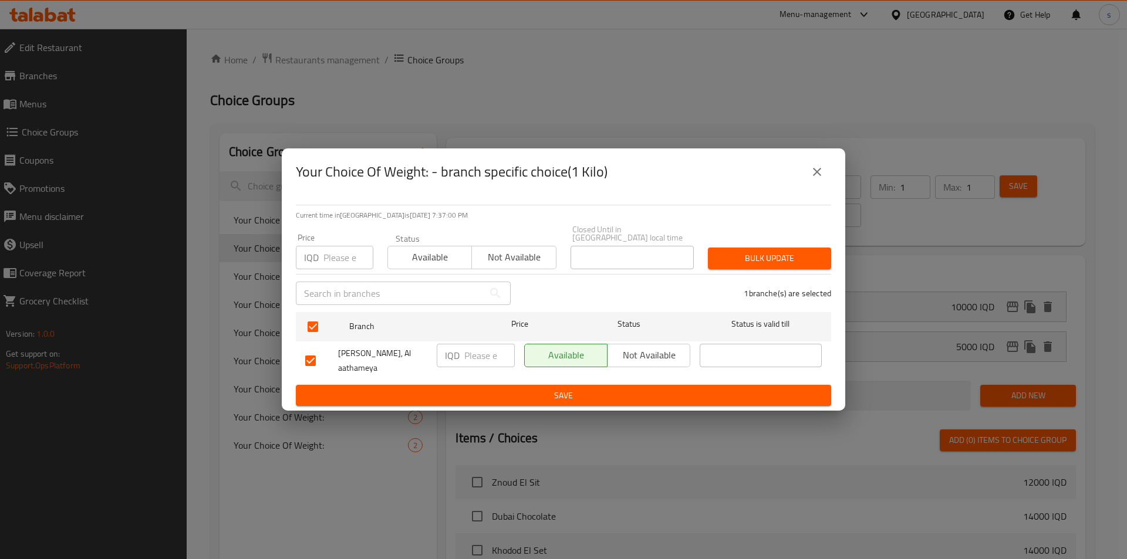
click at [475, 359] on input "number" at bounding box center [489, 355] width 50 height 23
type input "12000"
click at [467, 388] on span "Save" at bounding box center [563, 395] width 516 height 15
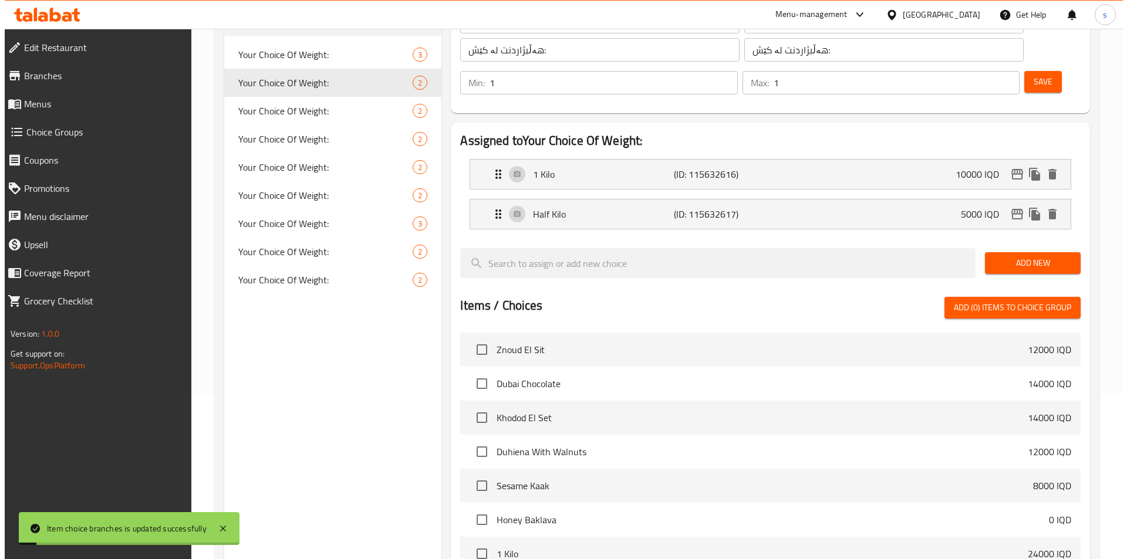
scroll to position [102, 0]
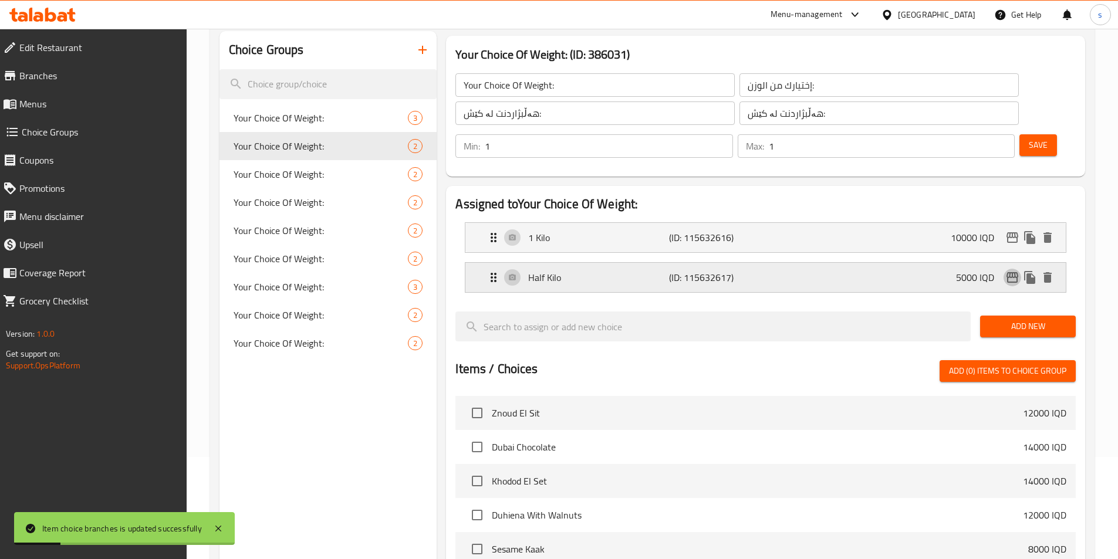
click at [1016, 272] on icon "edit" at bounding box center [1012, 277] width 12 height 11
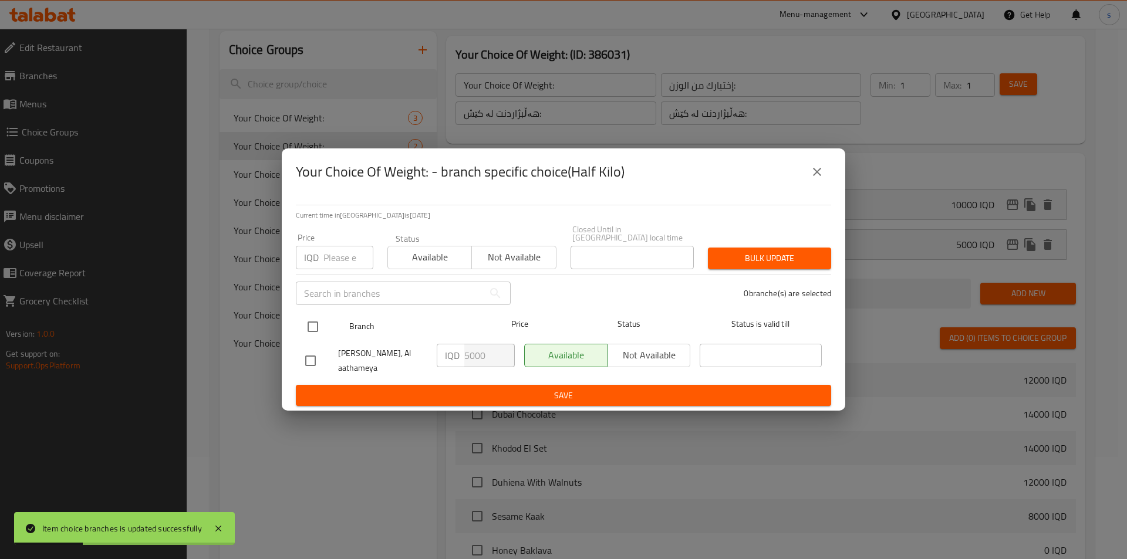
click at [321, 315] on input "checkbox" at bounding box center [312, 327] width 25 height 25
checkbox input "true"
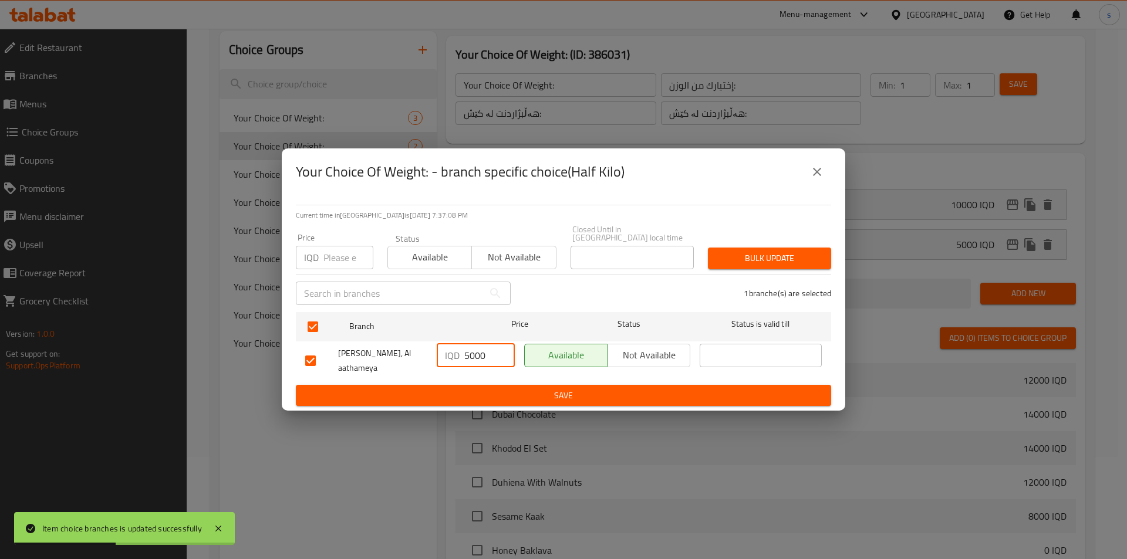
drag, startPoint x: 467, startPoint y: 353, endPoint x: 454, endPoint y: 355, distance: 13.1
click at [454, 355] on div "IQD 5000 ​" at bounding box center [476, 355] width 78 height 23
type input "6000"
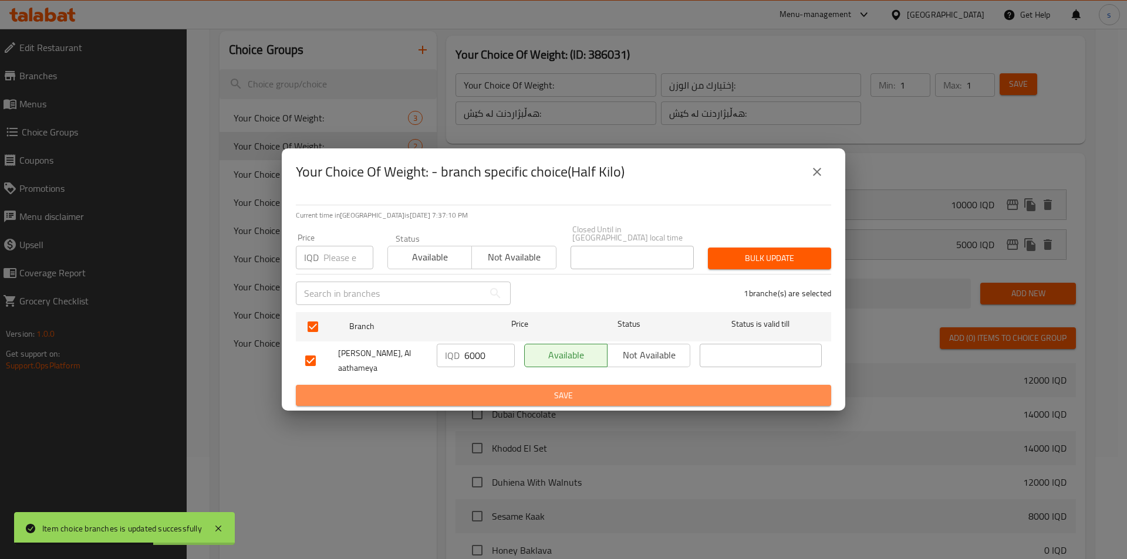
click at [374, 385] on button "Save" at bounding box center [563, 396] width 535 height 22
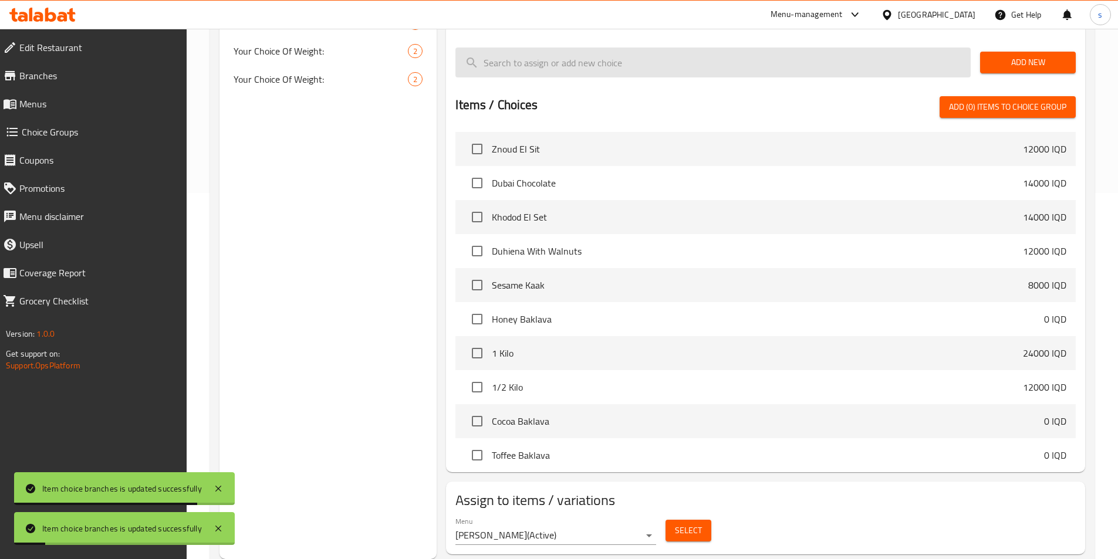
scroll to position [309, 0]
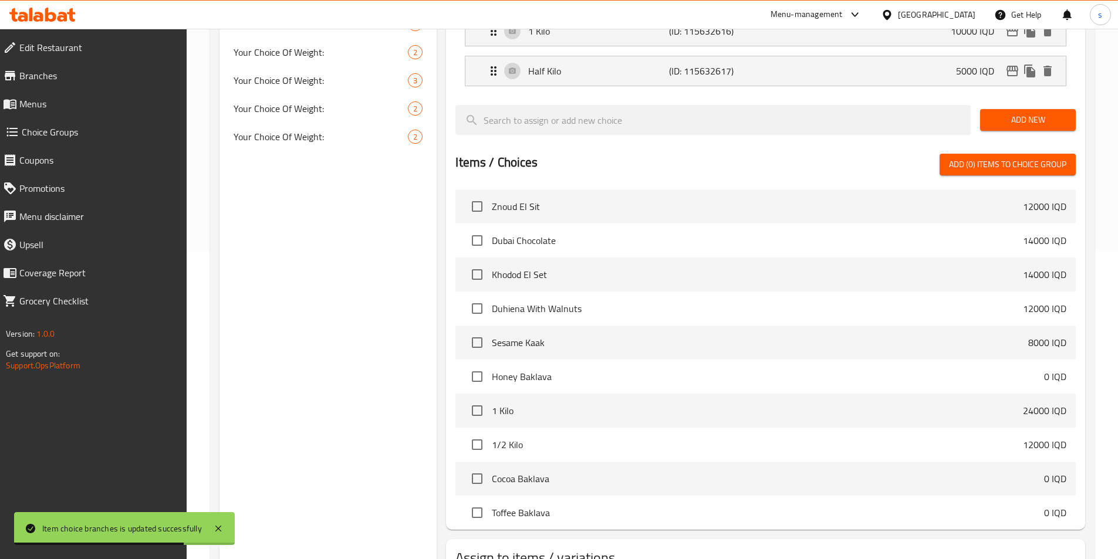
click at [52, 106] on span "Menus" at bounding box center [98, 104] width 158 height 14
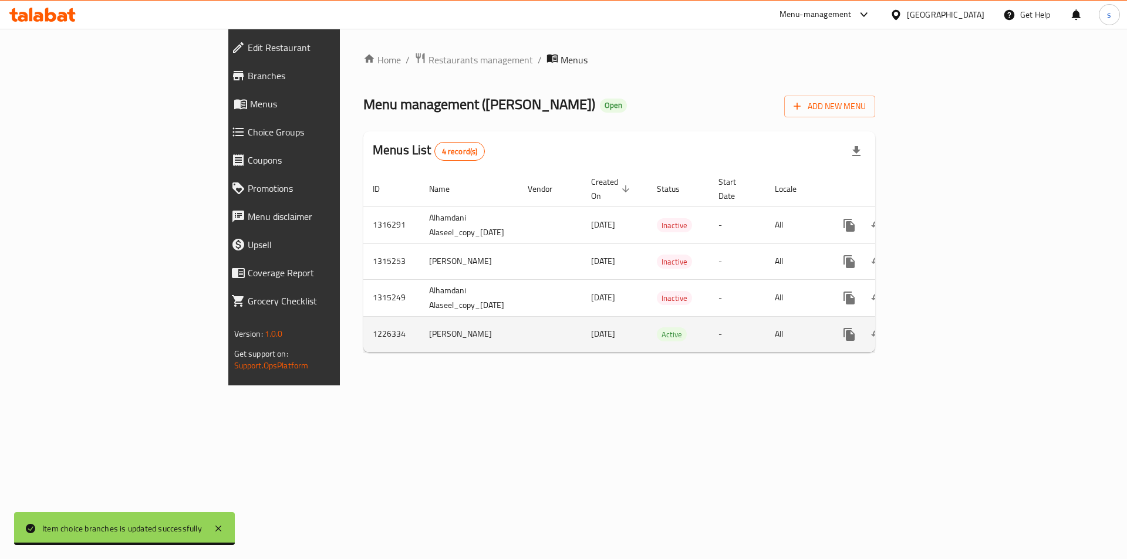
click at [941, 327] on icon "enhanced table" at bounding box center [934, 334] width 14 height 14
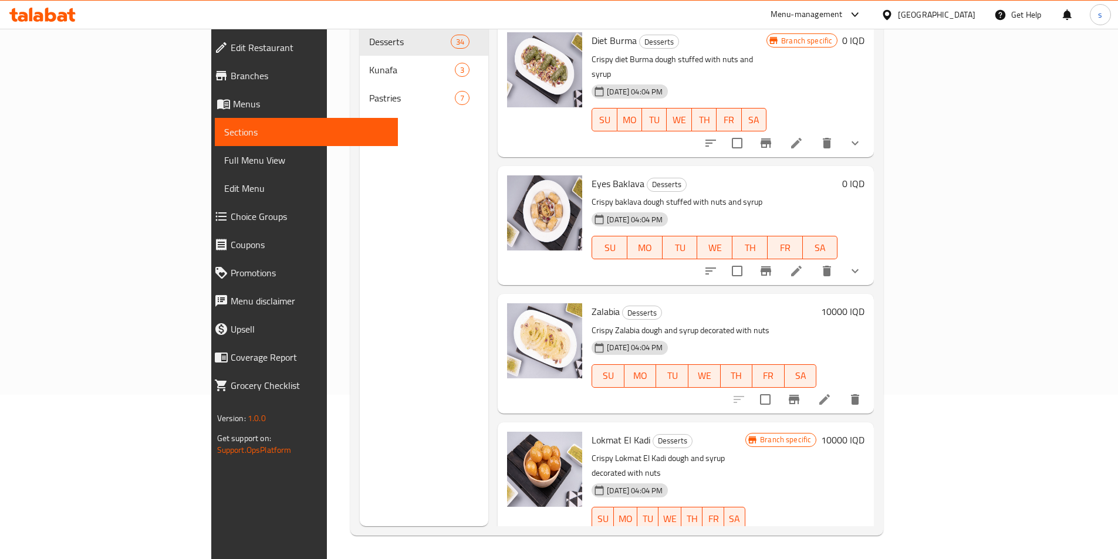
scroll to position [3252, 0]
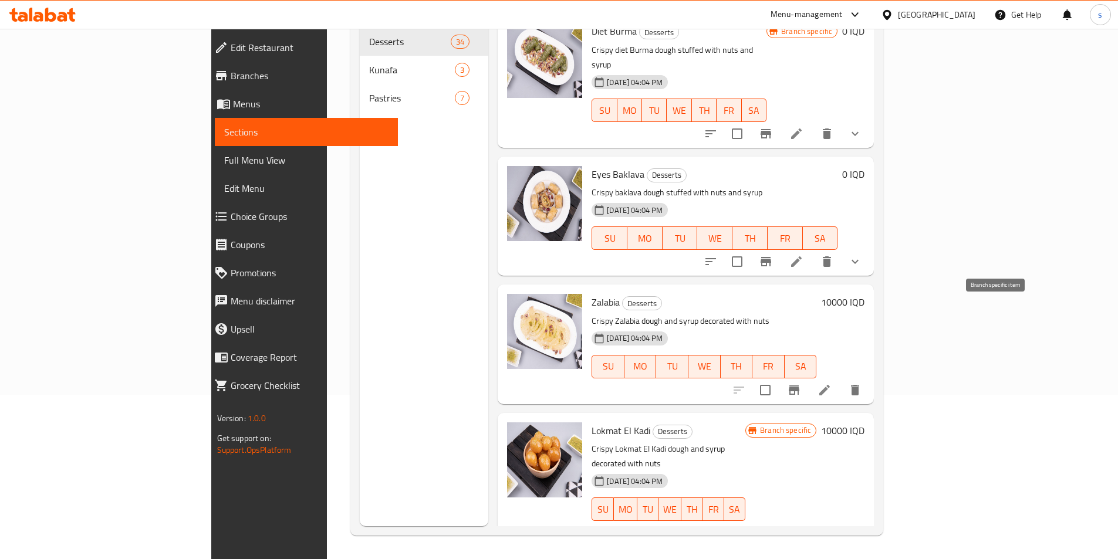
click at [801, 383] on icon "Branch-specific-item" at bounding box center [794, 390] width 14 height 14
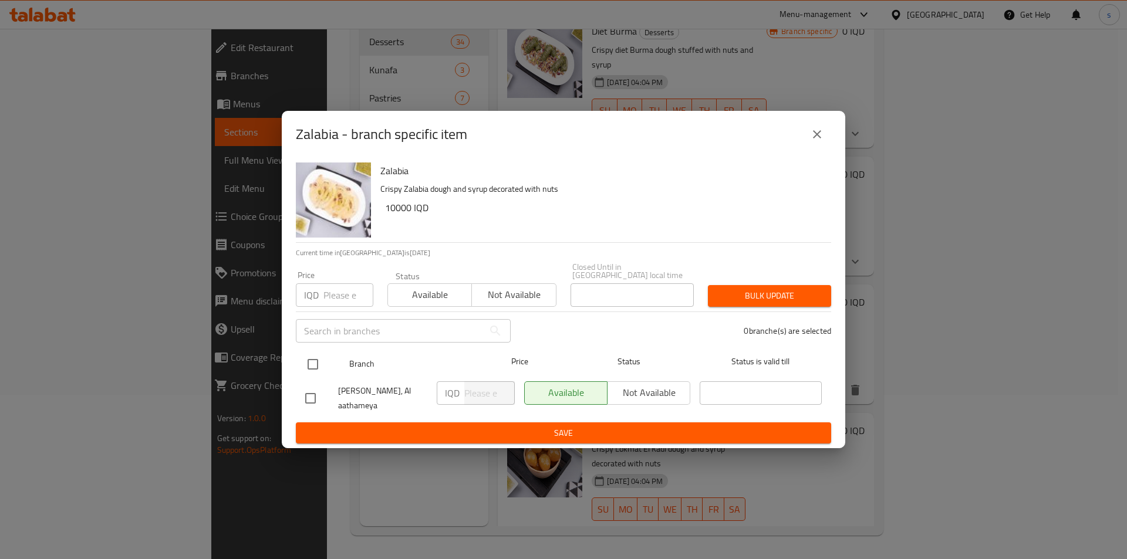
click at [309, 360] on input "checkbox" at bounding box center [312, 364] width 25 height 25
checkbox input "true"
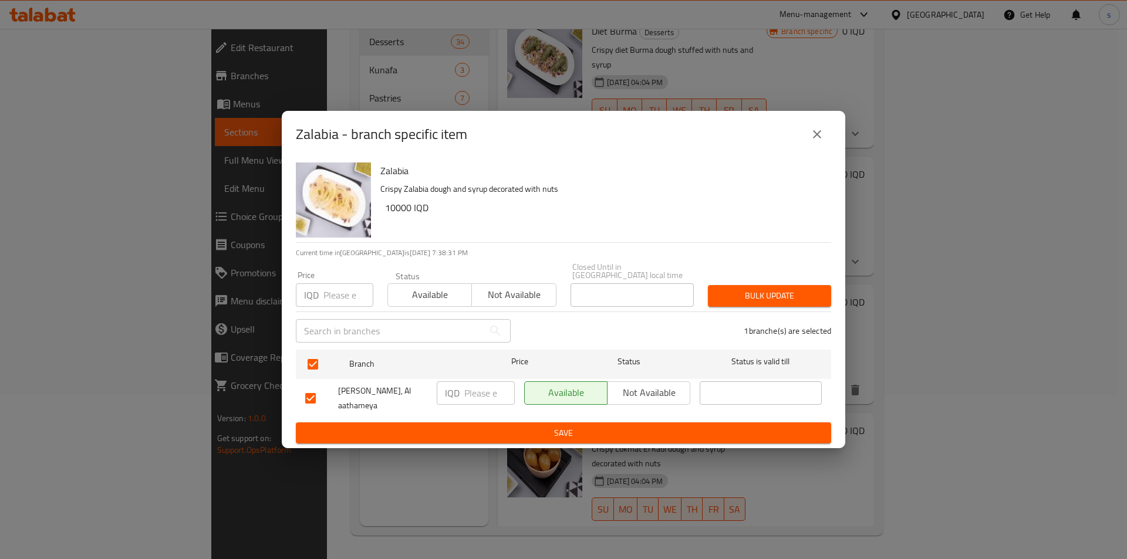
click at [484, 389] on input "number" at bounding box center [489, 392] width 50 height 23
type input "0"
click at [819, 129] on button "close" at bounding box center [817, 134] width 28 height 28
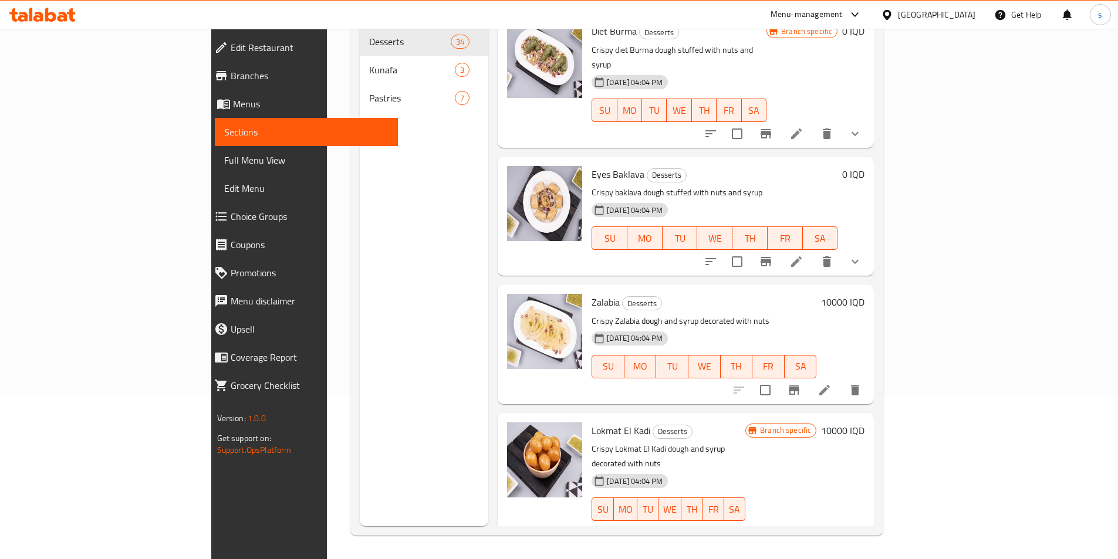
click at [592, 293] on span "Zalabia" at bounding box center [606, 302] width 28 height 18
copy h6 "Zalabia"
click at [801, 383] on icon "Branch-specific-item" at bounding box center [794, 390] width 14 height 14
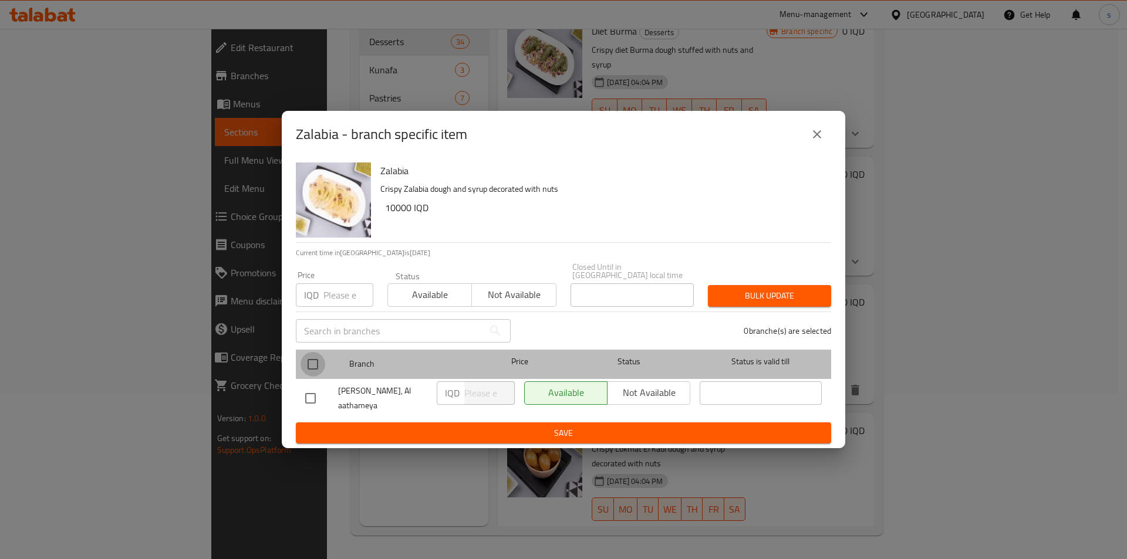
click at [306, 363] on input "checkbox" at bounding box center [312, 364] width 25 height 25
checkbox input "true"
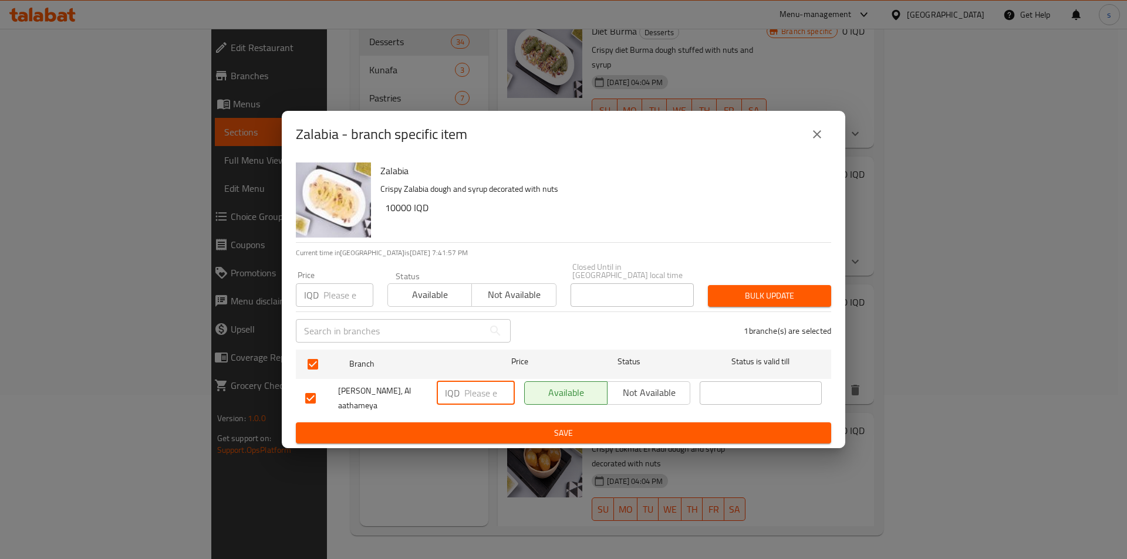
click at [467, 395] on input "number" at bounding box center [489, 392] width 50 height 23
type input "0"
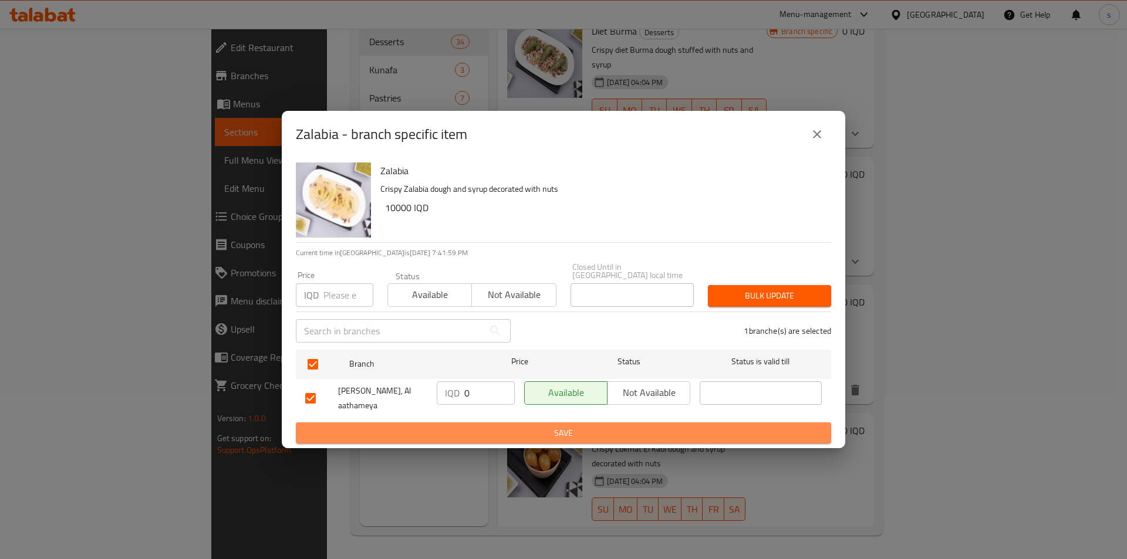
click at [501, 434] on span "Save" at bounding box center [563, 433] width 516 height 15
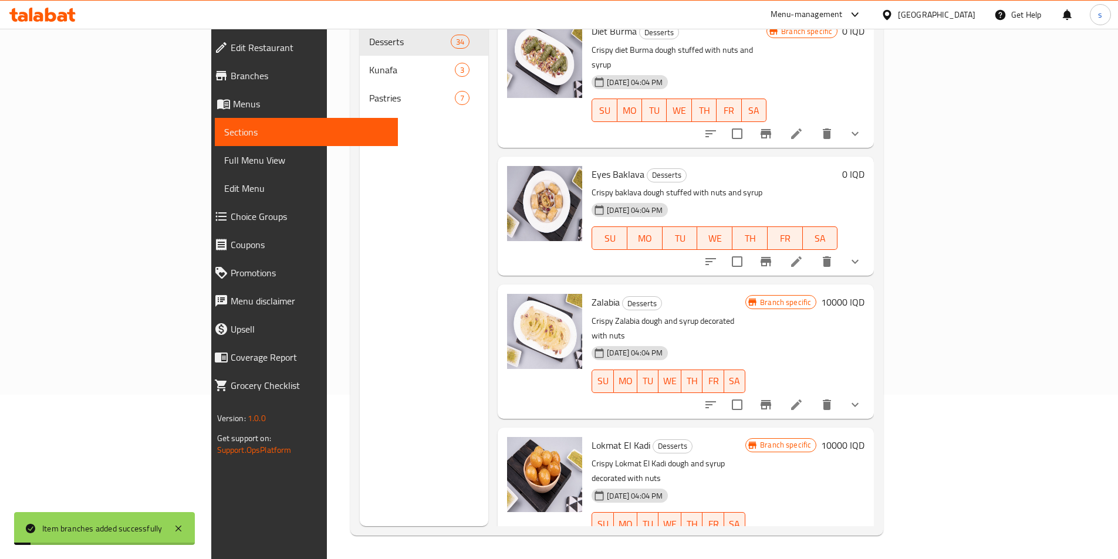
click at [864, 294] on h6 "10000 IQD" at bounding box center [842, 302] width 43 height 16
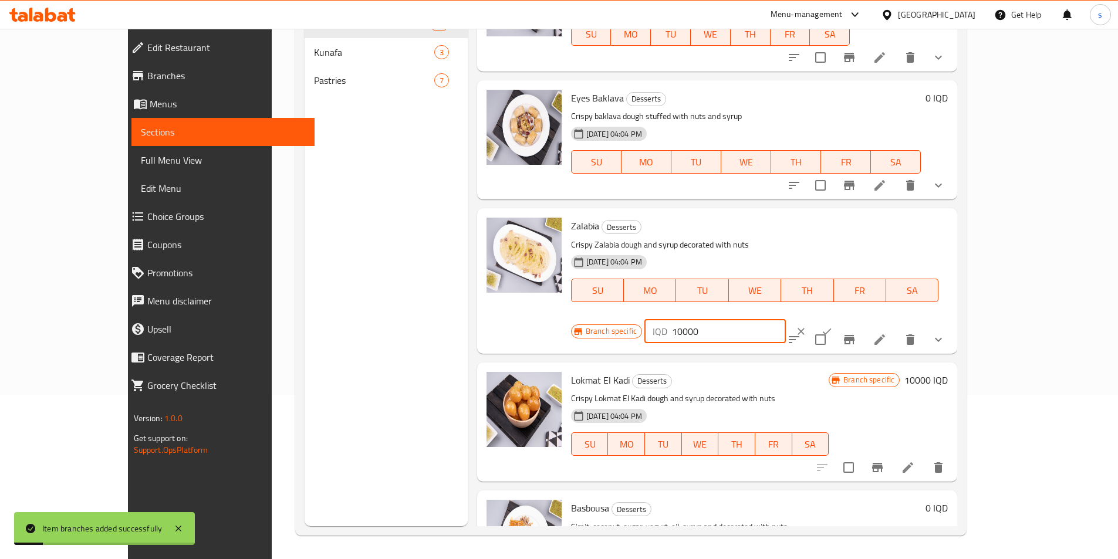
drag, startPoint x: 941, startPoint y: 231, endPoint x: 884, endPoint y: 232, distance: 57.5
click at [786, 320] on div "IQD 10000 ​" at bounding box center [714, 331] width 141 height 23
type input "0"
click at [833, 326] on icon "ok" at bounding box center [827, 332] width 12 height 12
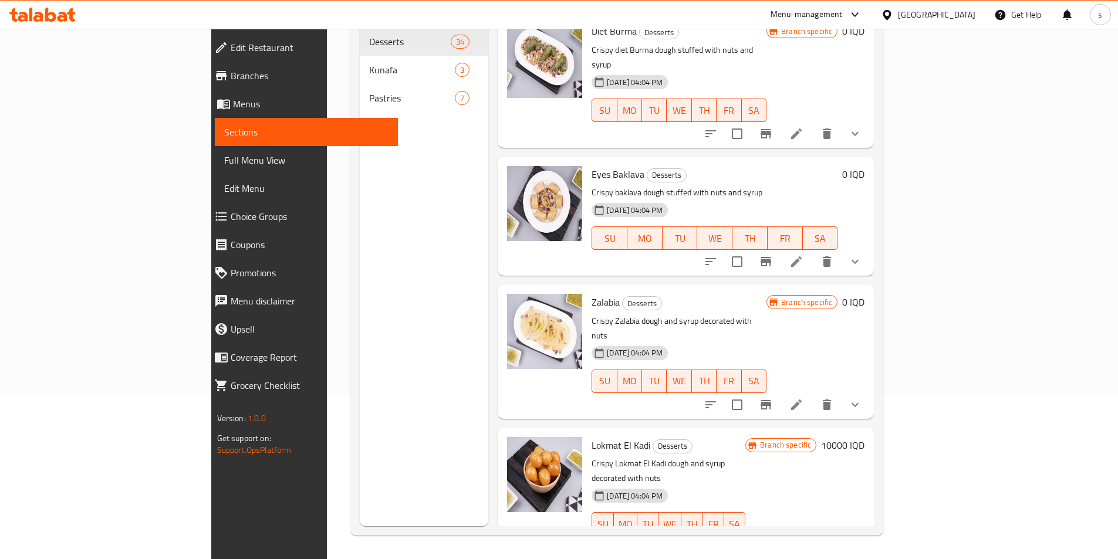
drag, startPoint x: 1075, startPoint y: 421, endPoint x: 1080, endPoint y: 460, distance: 39.7
click at [874, 460] on div "Menu items Add Sort Manage items Znoud El Sit Desserts Crispy dough stuffed wit…" at bounding box center [681, 246] width 386 height 559
click at [907, 440] on div "Home / Restaurants management / Menus / Sections Alhamdani Alaseel Open import …" at bounding box center [617, 211] width 580 height 695
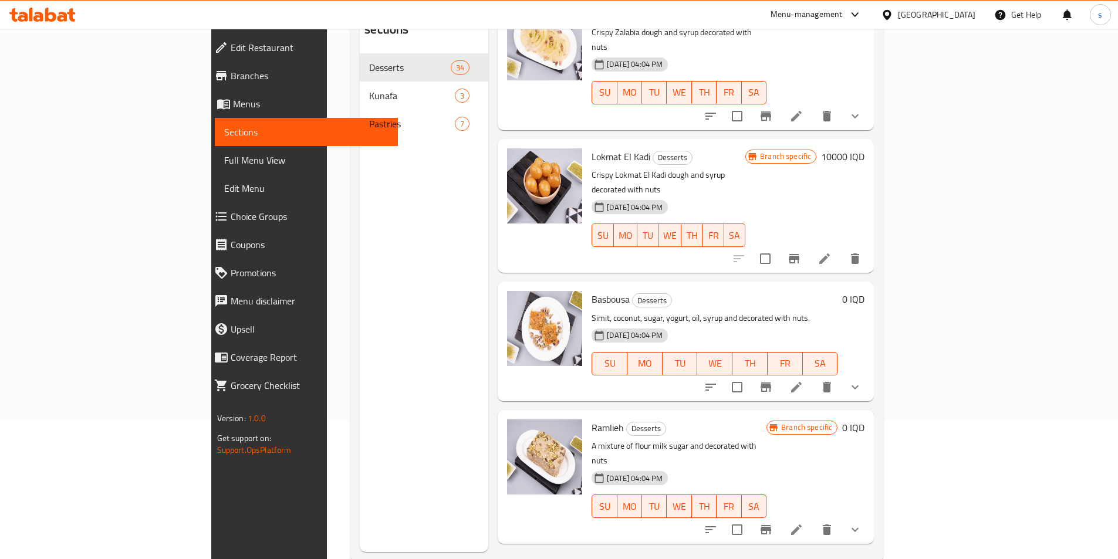
scroll to position [137, 0]
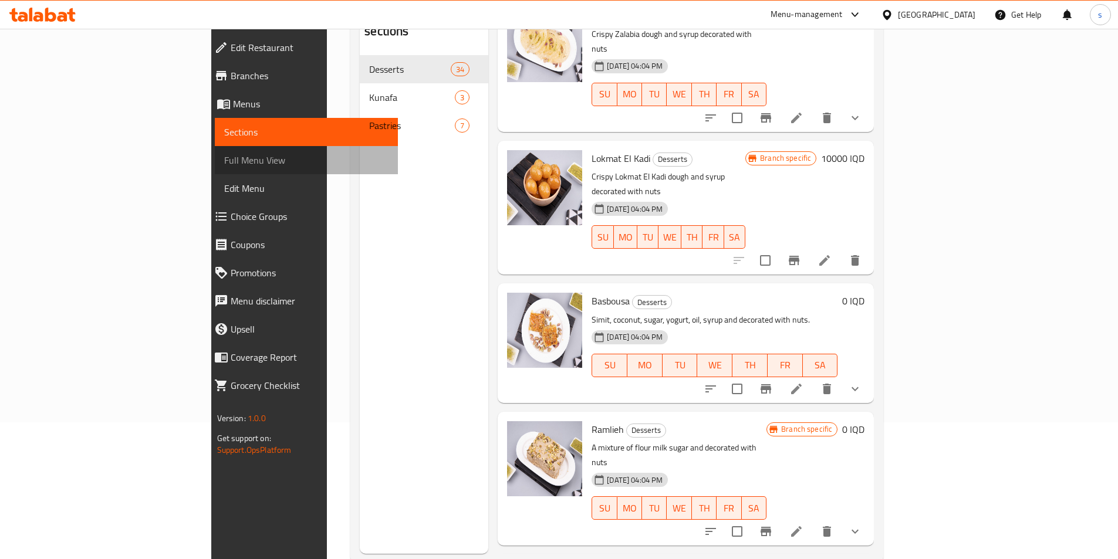
click at [224, 160] on span "Full Menu View" at bounding box center [306, 160] width 164 height 14
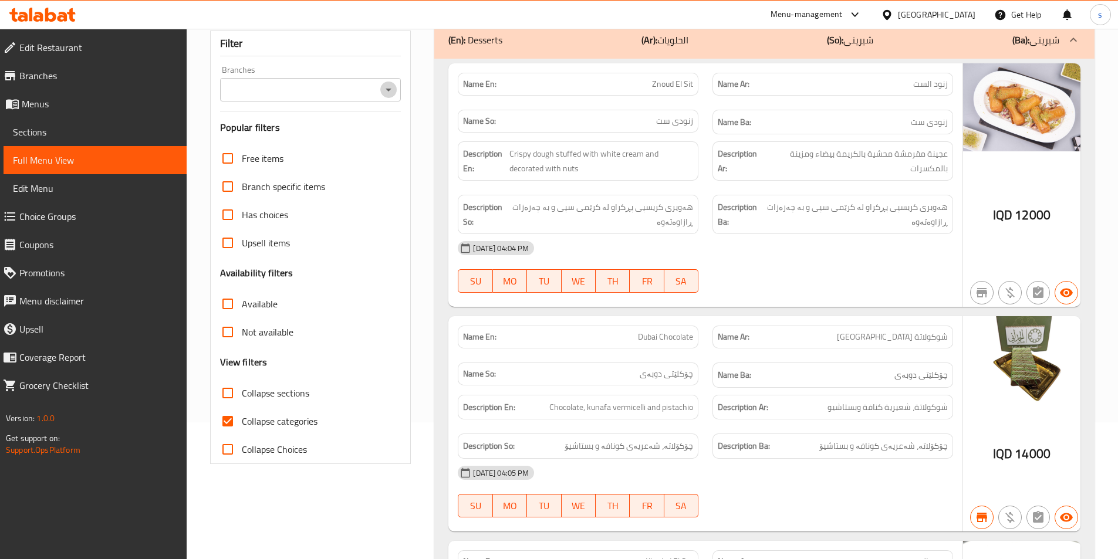
click at [387, 83] on icon "Open" at bounding box center [388, 90] width 14 height 14
click at [366, 133] on li "Alhamdani Alaseel, Al aathameya" at bounding box center [309, 140] width 181 height 21
type input "Alhamdani Alaseel, Al aathameya"
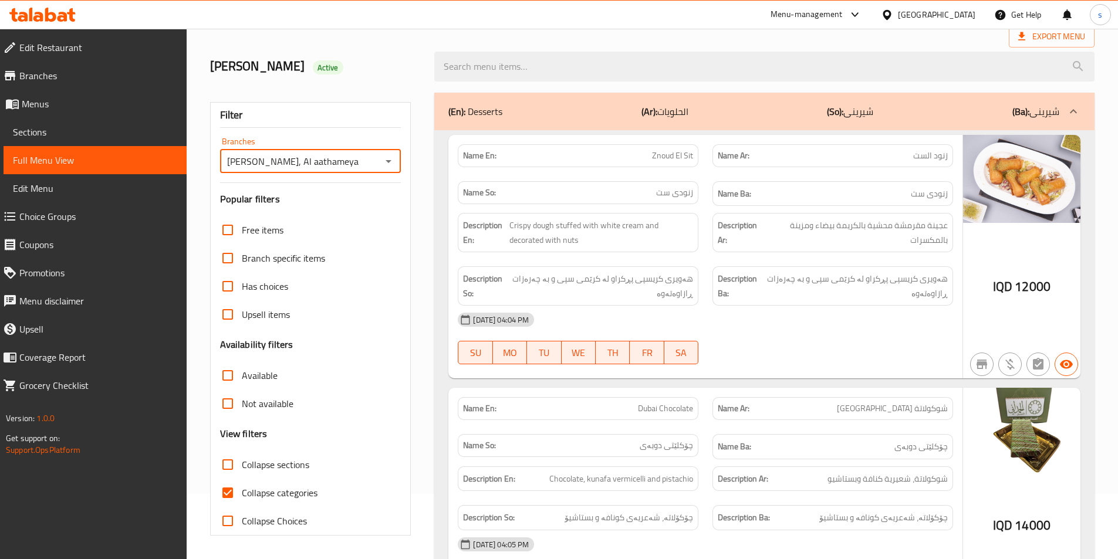
scroll to position [137, 0]
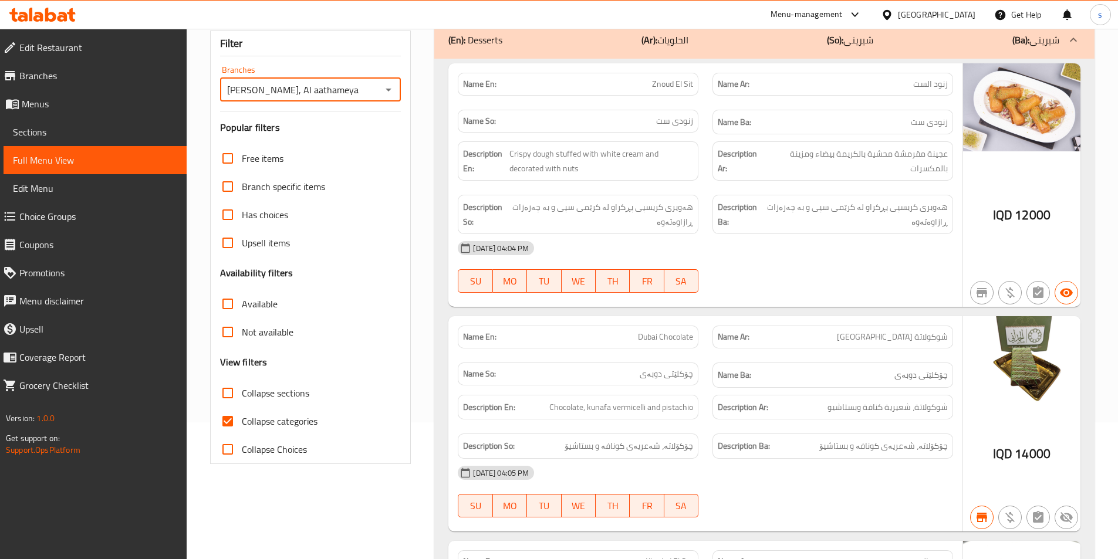
click at [237, 420] on input "Collapse categories" at bounding box center [228, 421] width 28 height 28
checkbox input "false"
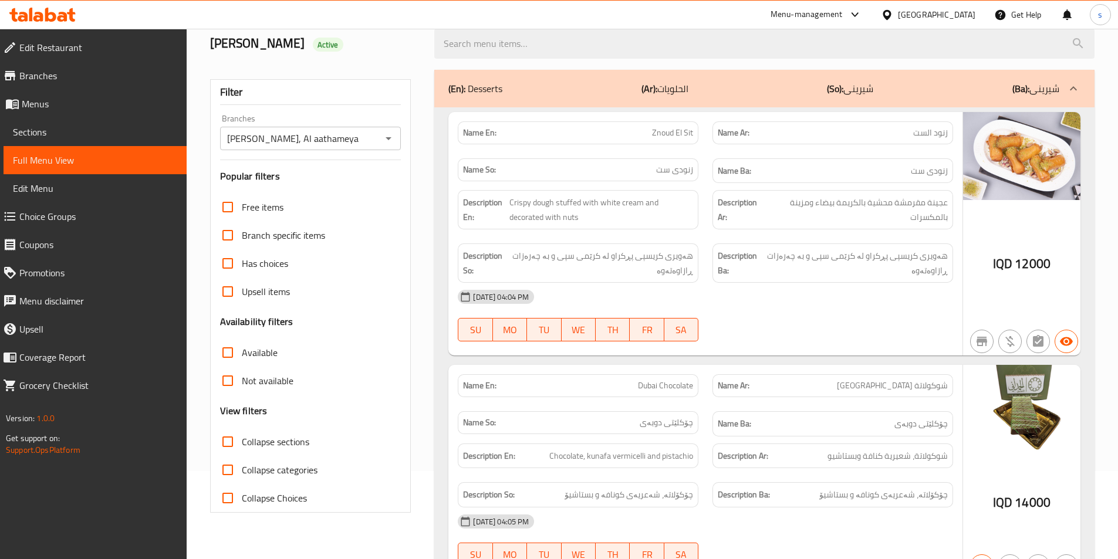
scroll to position [0, 0]
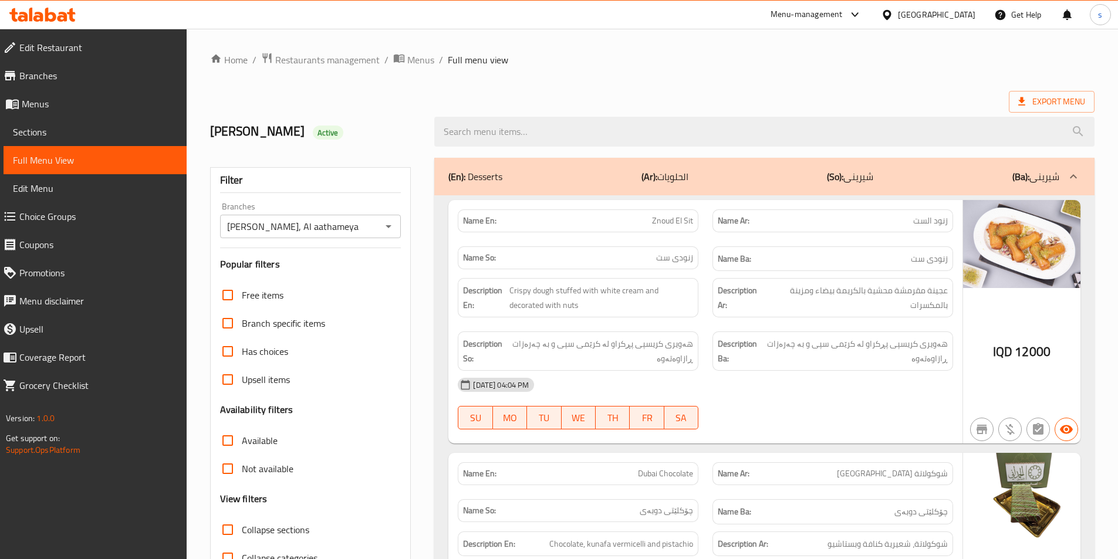
click at [683, 209] on div "Name En: Znoud El Sit" at bounding box center [578, 220] width 241 height 23
click at [671, 215] on span "Znoud El Sit" at bounding box center [672, 221] width 41 height 12
copy span "Znoud El Sit"
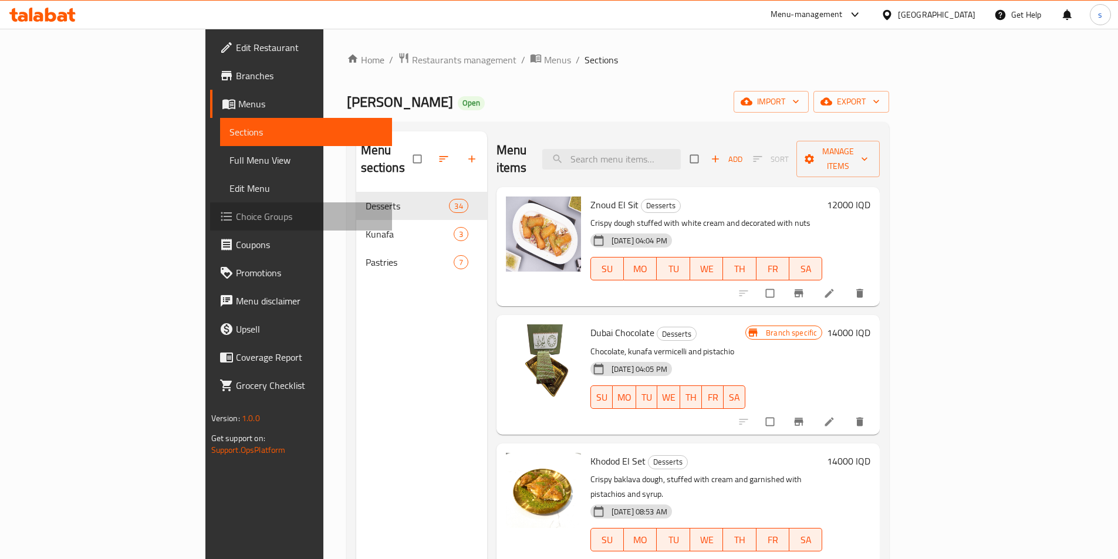
click at [236, 211] on span "Choice Groups" at bounding box center [309, 216] width 147 height 14
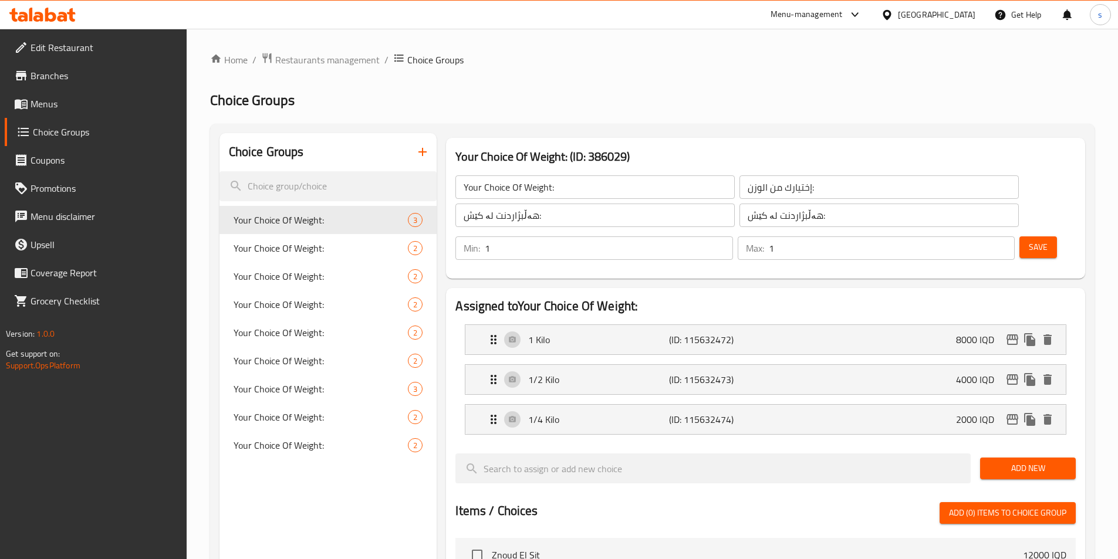
scroll to position [3, 0]
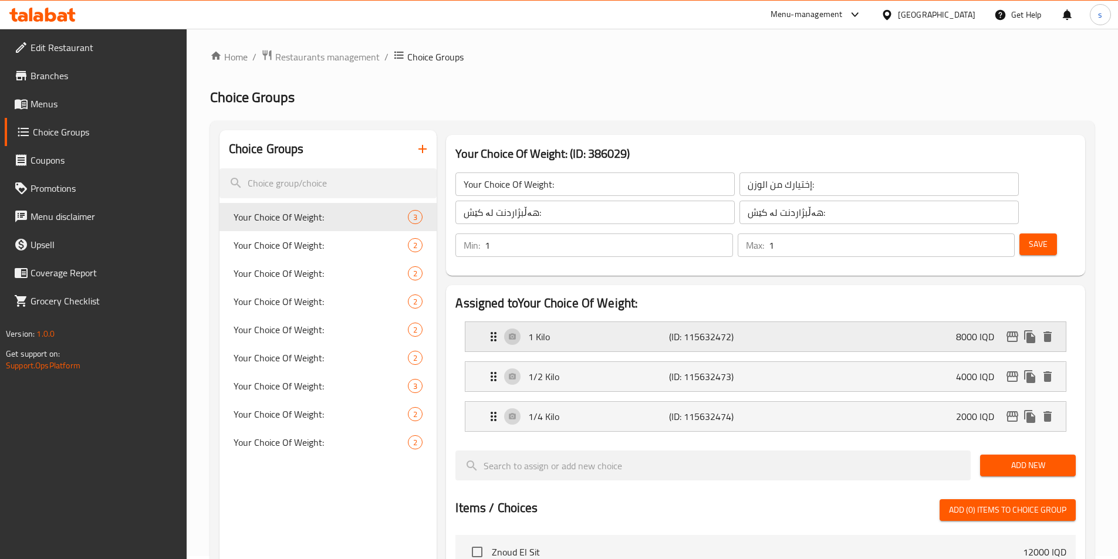
click at [817, 322] on div "1 Kilo (ID: 115632472) 8000 IQD" at bounding box center [768, 336] width 565 height 29
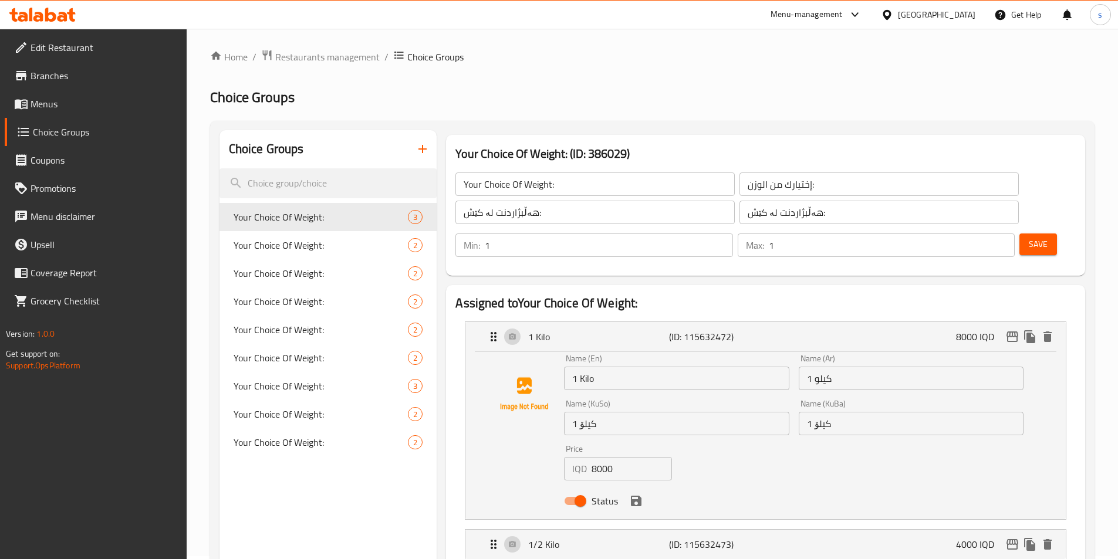
scroll to position [43, 0]
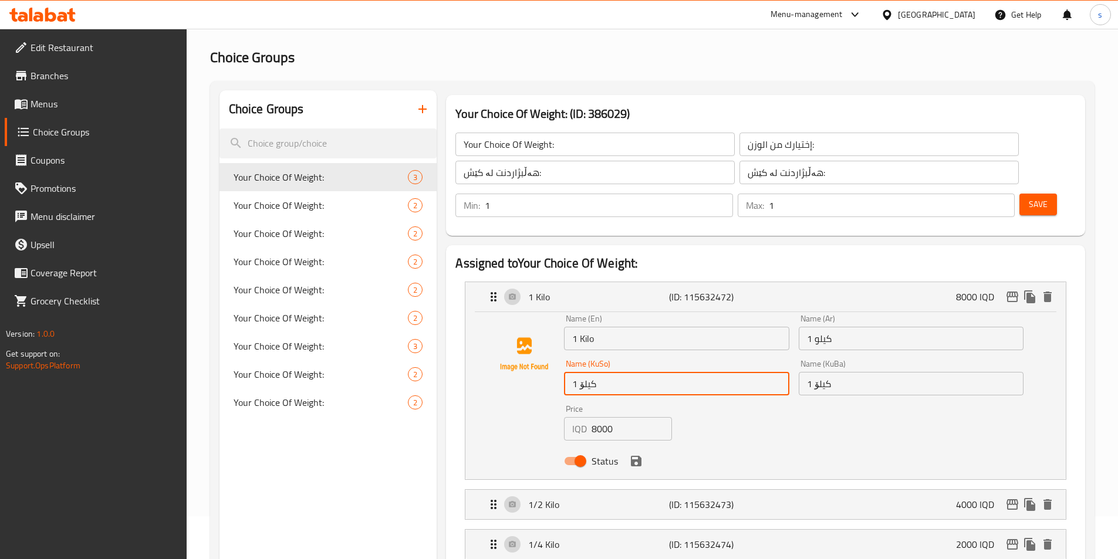
click at [645, 372] on input "1 کیلۆ" at bounding box center [676, 383] width 225 height 23
click at [649, 327] on input "1 Kilo" at bounding box center [676, 338] width 225 height 23
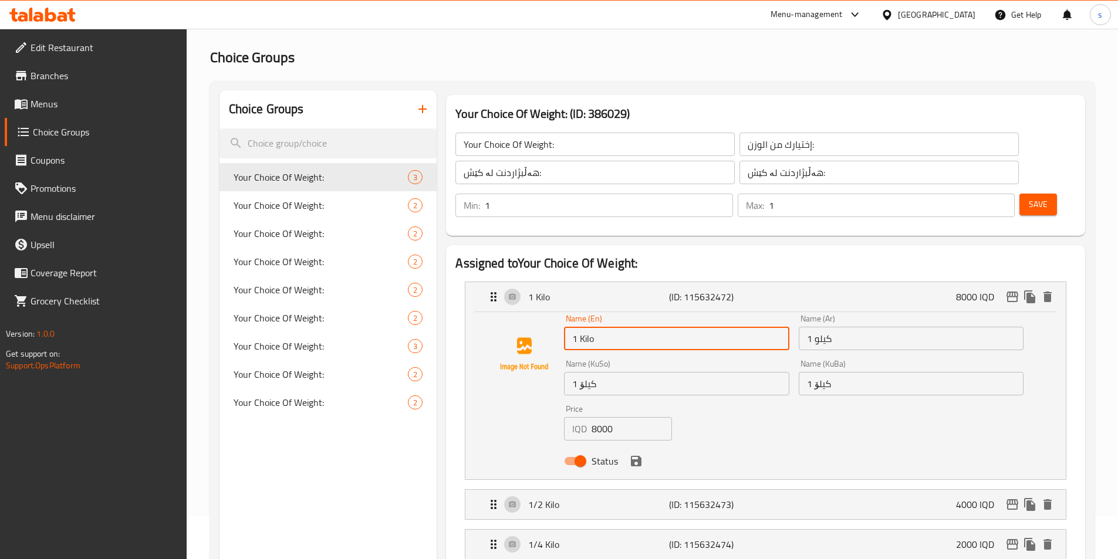
click at [649, 327] on input "1 Kilo" at bounding box center [676, 338] width 225 height 23
click at [867, 327] on input "1 كيلو" at bounding box center [911, 338] width 225 height 23
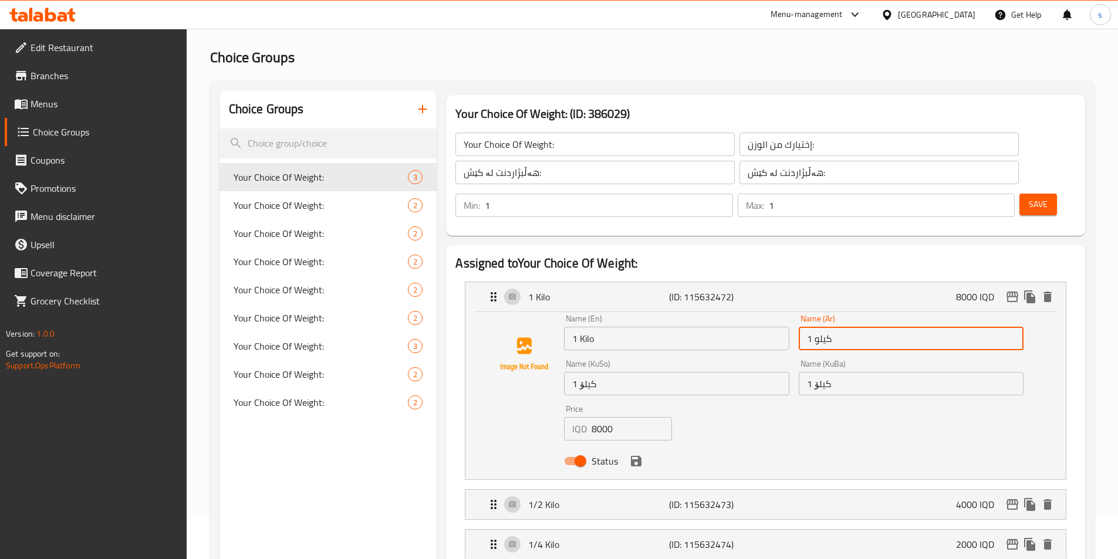
click at [867, 327] on input "1 كيلو" at bounding box center [911, 338] width 225 height 23
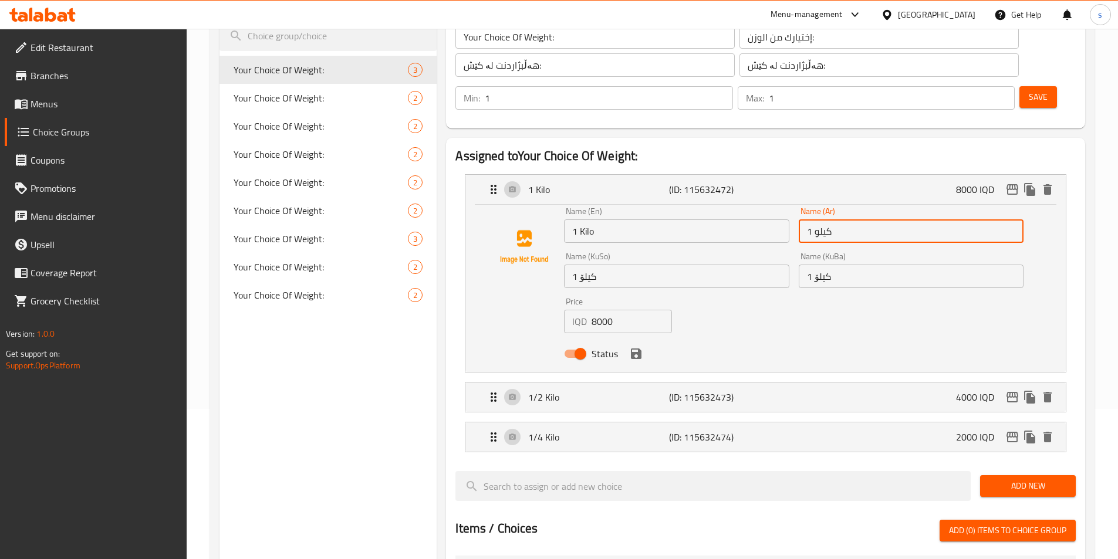
scroll to position [164, 0]
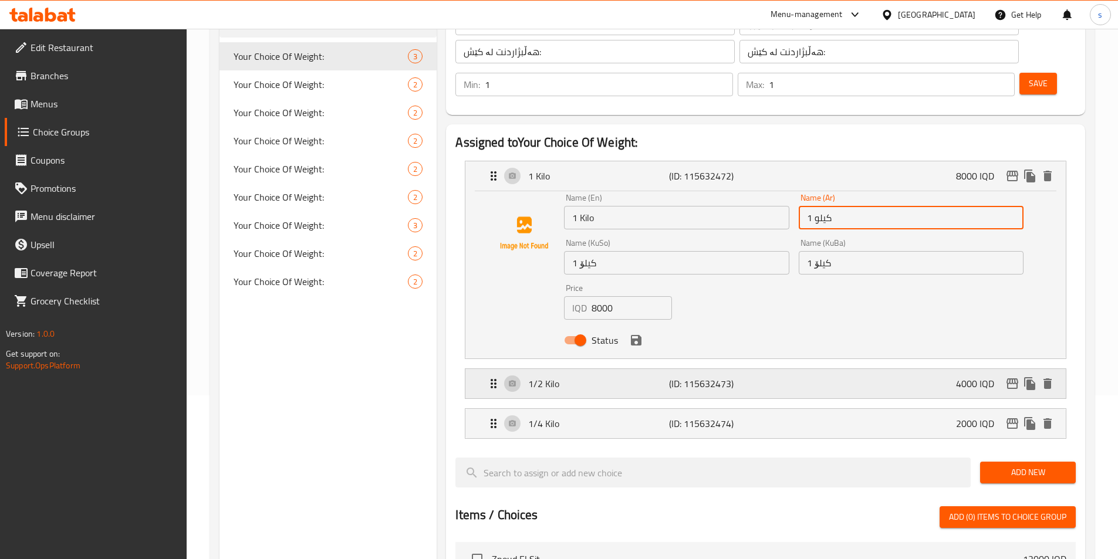
click at [726, 369] on div "1/2 Kilo (ID: 115632473) 4000 IQD" at bounding box center [768, 383] width 565 height 29
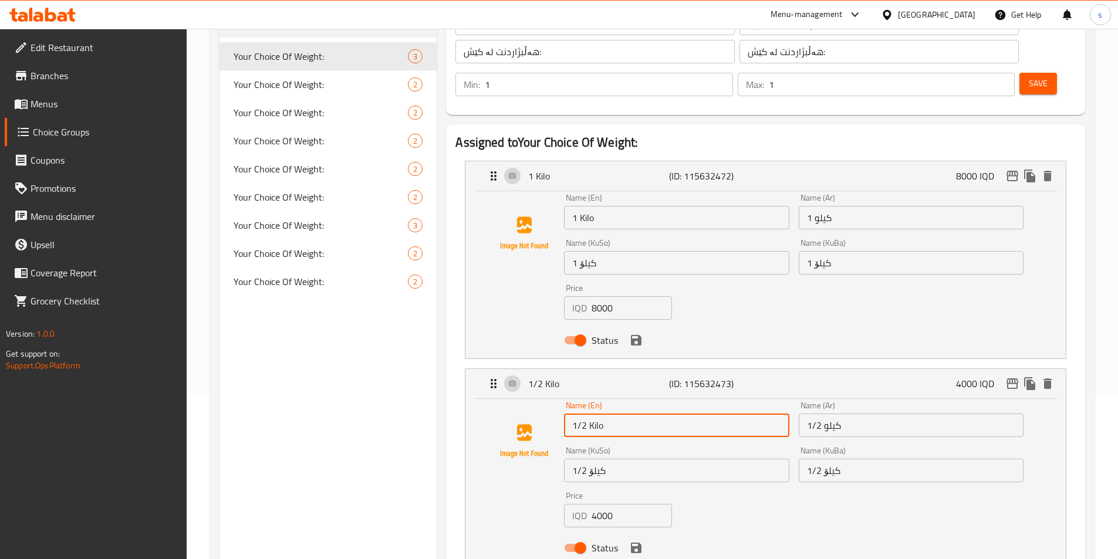
click at [633, 414] on input "1/2 Kilo" at bounding box center [676, 425] width 225 height 23
click at [619, 459] on input "1/2 کیلۆ" at bounding box center [676, 470] width 225 height 23
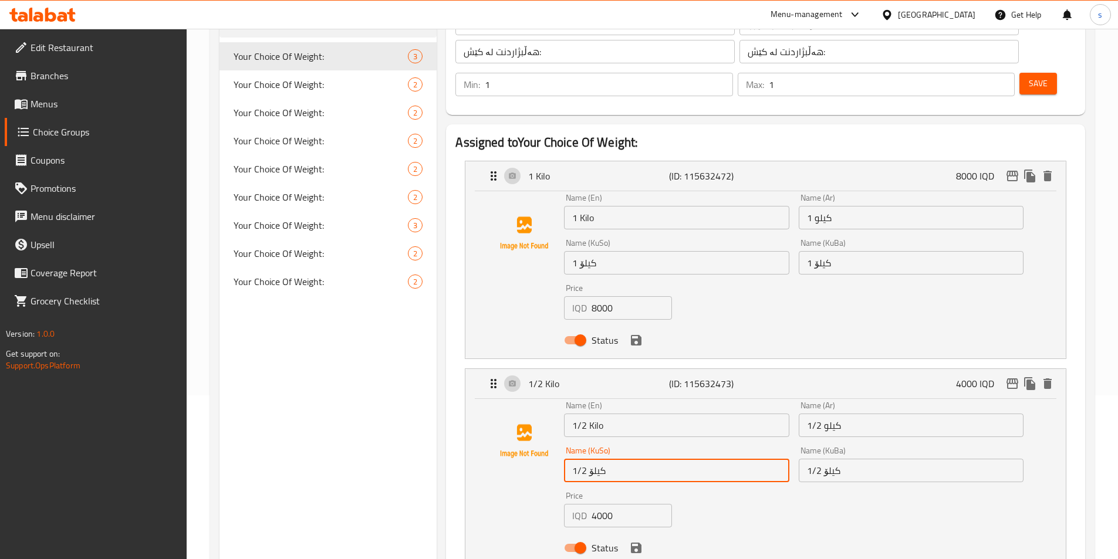
click at [619, 459] on input "1/2 کیلۆ" at bounding box center [676, 470] width 225 height 23
click at [866, 414] on input "1/2 كيلو" at bounding box center [911, 425] width 225 height 23
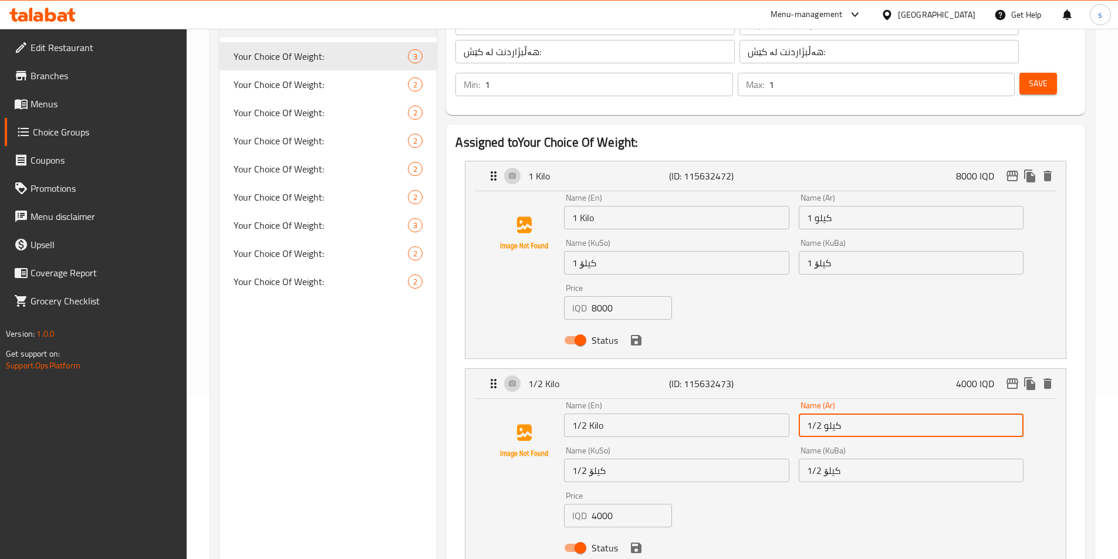
click at [866, 414] on input "1/2 كيلو" at bounding box center [911, 425] width 225 height 23
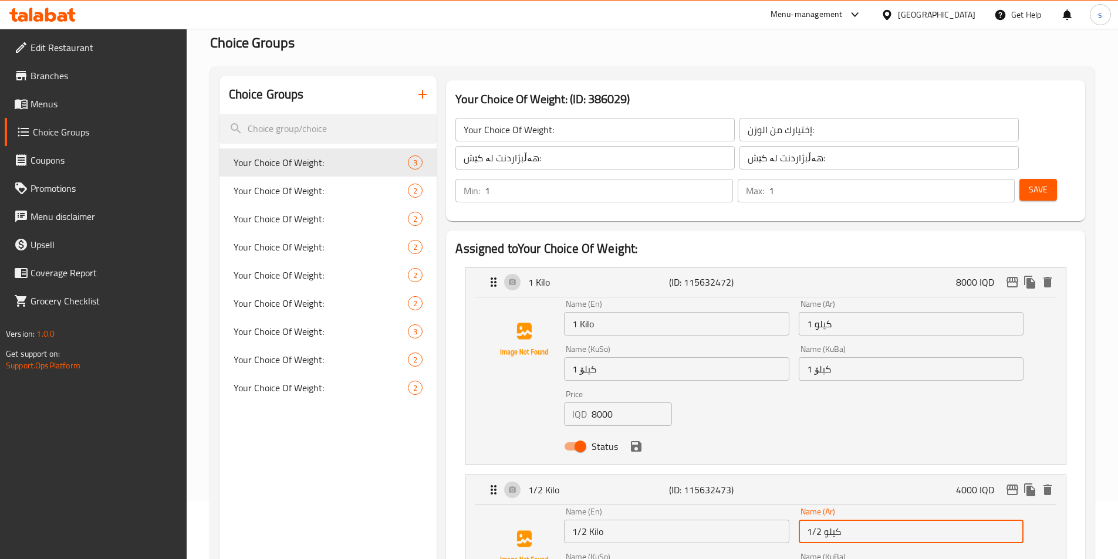
scroll to position [0, 0]
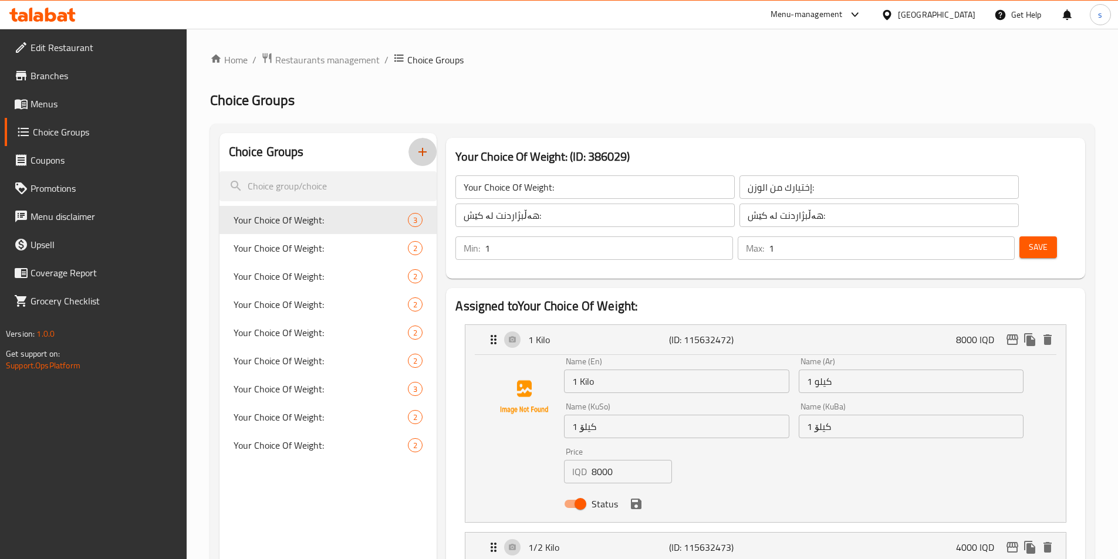
click at [430, 146] on button "button" at bounding box center [422, 152] width 28 height 28
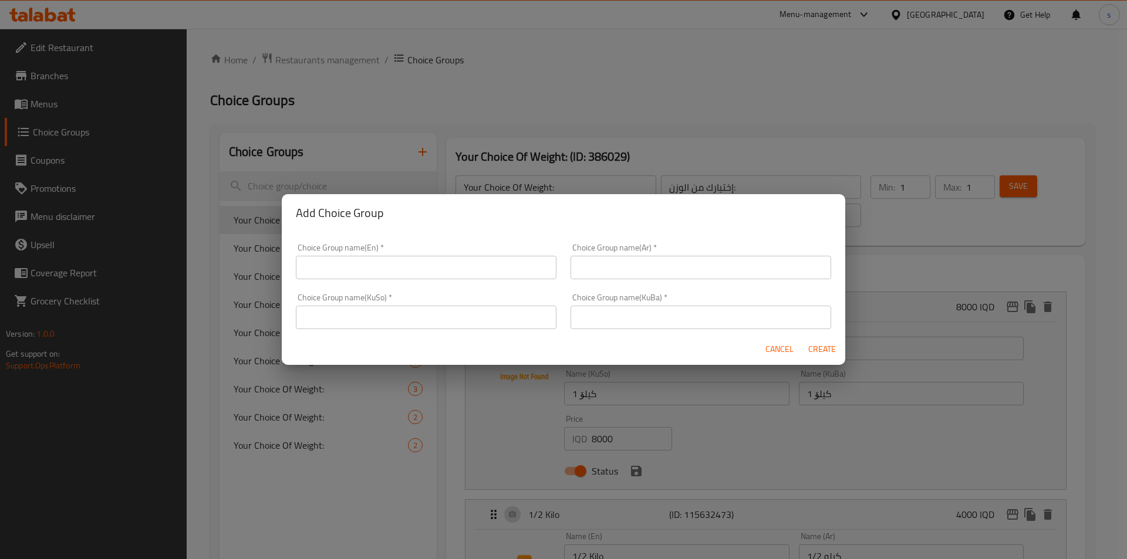
click at [383, 278] on input "text" at bounding box center [426, 267] width 261 height 23
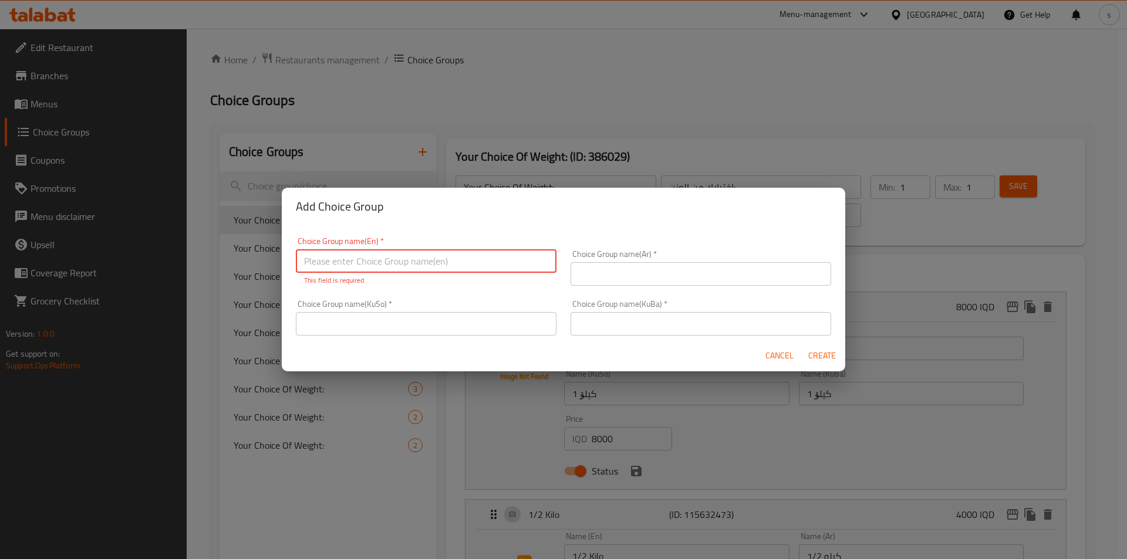
paste input "Your Choice Of Weight:"
type input "Your Choice Of Weight:"
click at [651, 269] on input "text" at bounding box center [700, 273] width 261 height 23
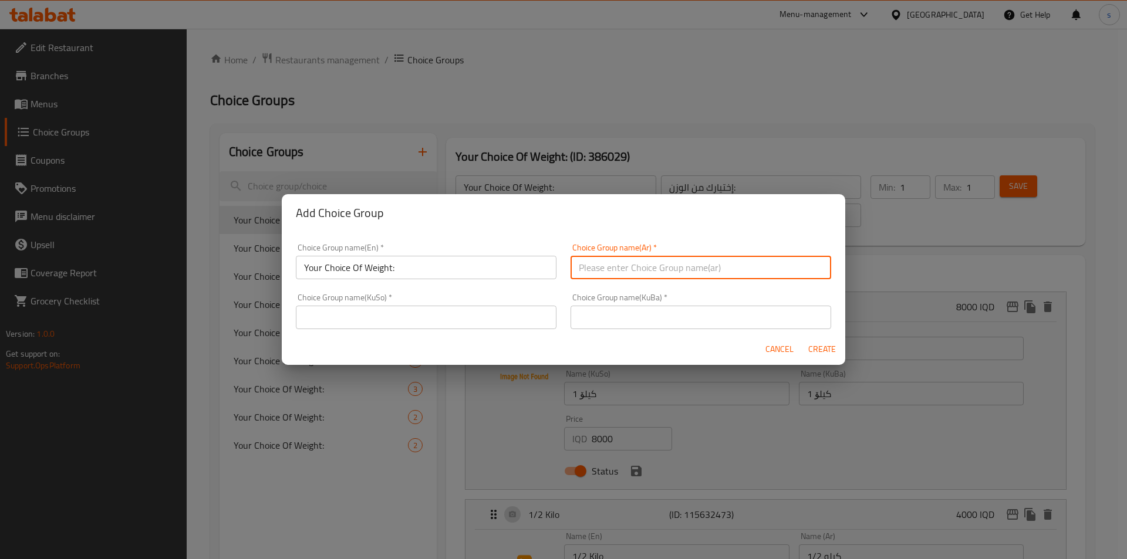
paste input "إختيارك من الوزن:"
type input "إختيارك من الوزن:"
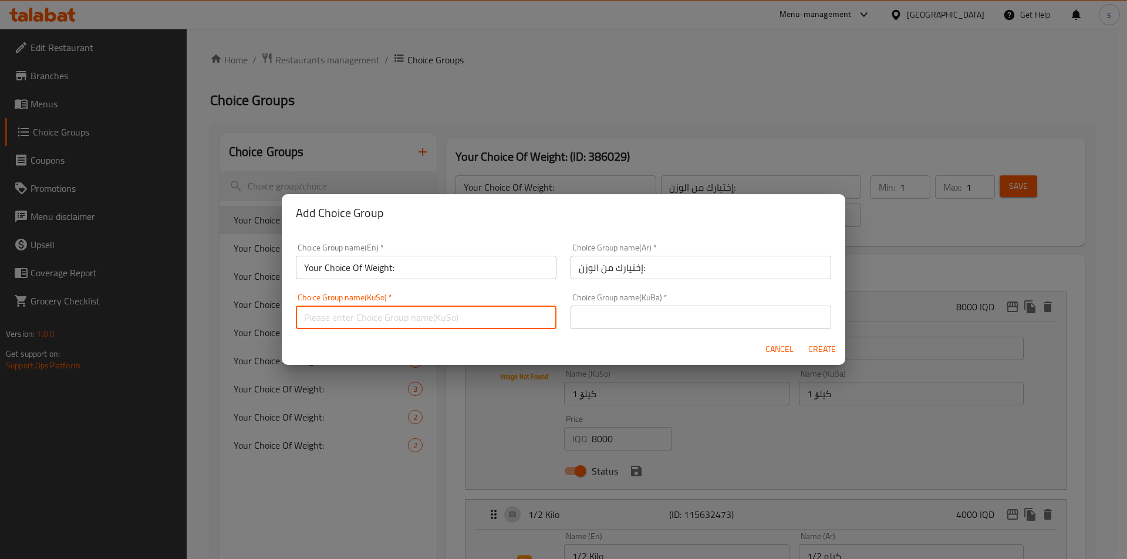
click at [505, 310] on input "text" at bounding box center [426, 317] width 261 height 23
paste input "هەڵبژاردنت لە کێش:"
type input "هەڵبژاردنت لە کێش:"
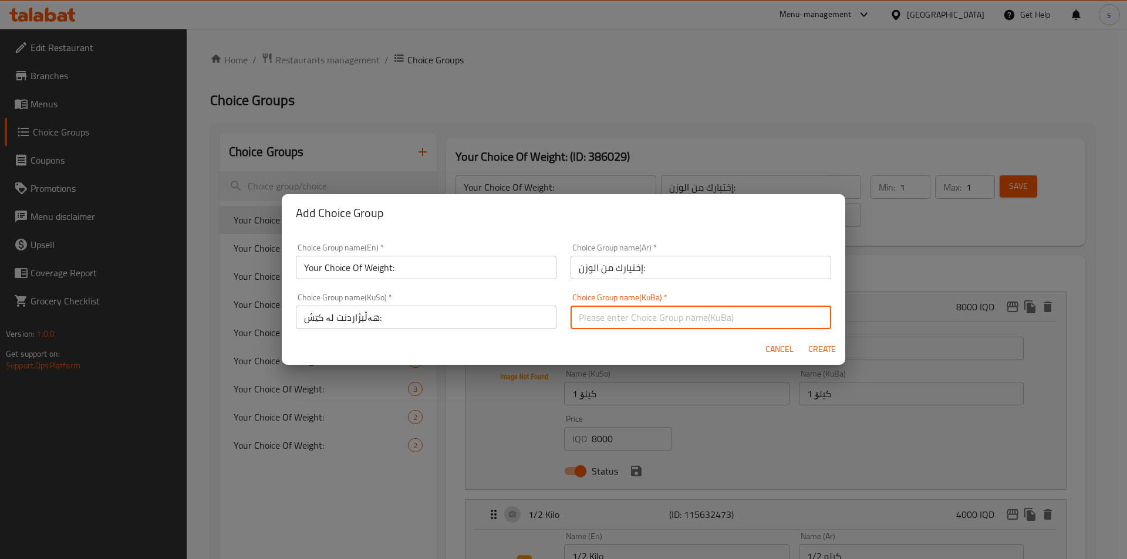
click at [644, 325] on input "text" at bounding box center [700, 317] width 261 height 23
paste input "هەڵبژاردنت لە کێش:"
type input "هەڵبژاردنت لە کێش:"
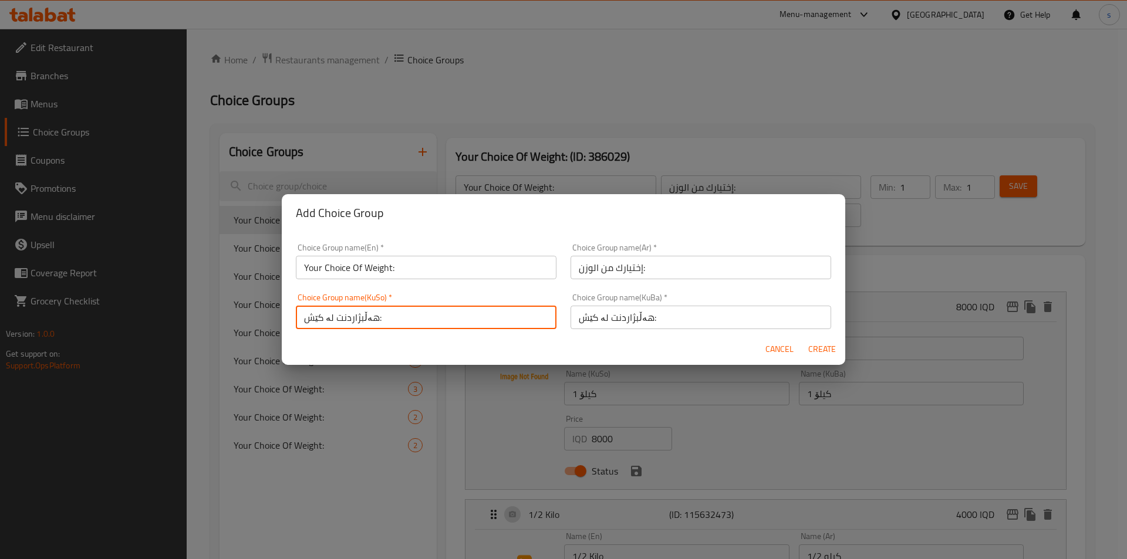
click at [435, 316] on input "هەڵبژاردنت لە کێش:" at bounding box center [426, 317] width 261 height 23
type input "هەڵبژاردنت لە کێش:"
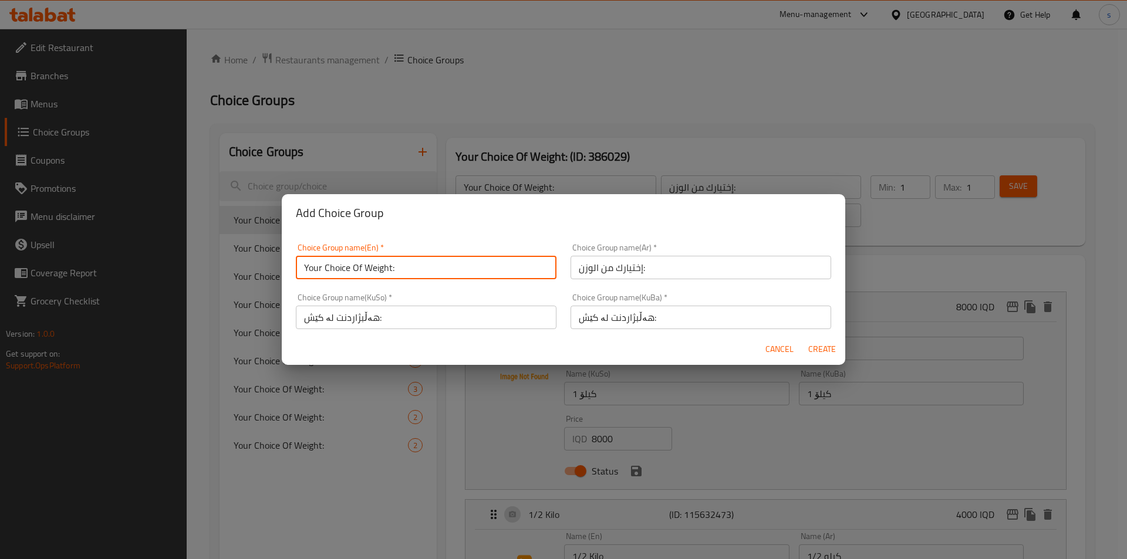
click at [447, 274] on input "Your Choice Of Weight:" at bounding box center [426, 267] width 261 height 23
type input "Your Choice Of Weight:"
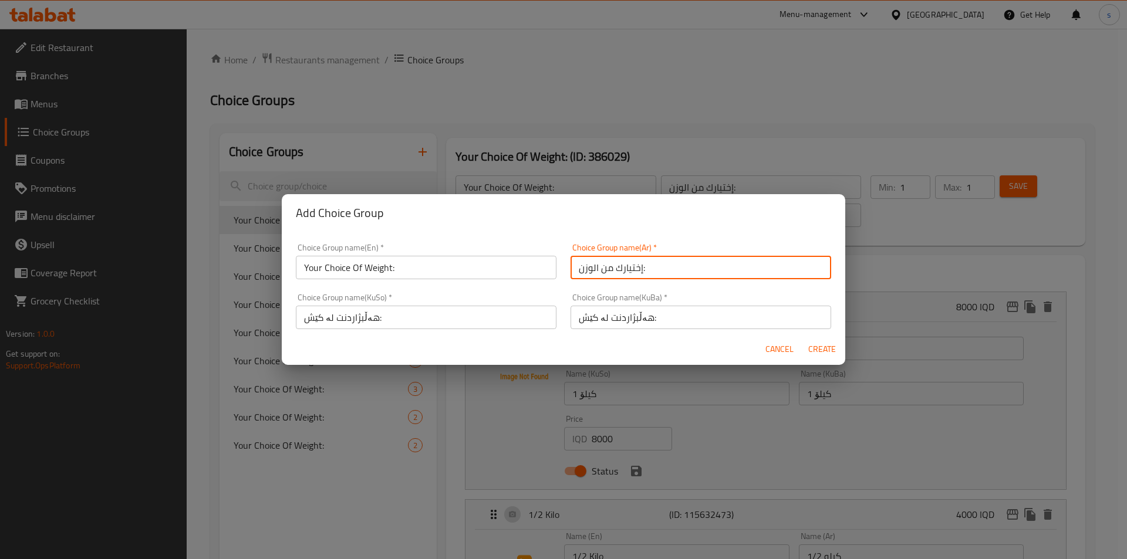
click at [702, 265] on input "إختيارك من الوزن:" at bounding box center [700, 267] width 261 height 23
type input "إختيارك من الوزن:"
click at [813, 348] on span "Create" at bounding box center [821, 349] width 28 height 15
type input "Your Choice Of Weight:"
type input "إختيارك من الوزن:"
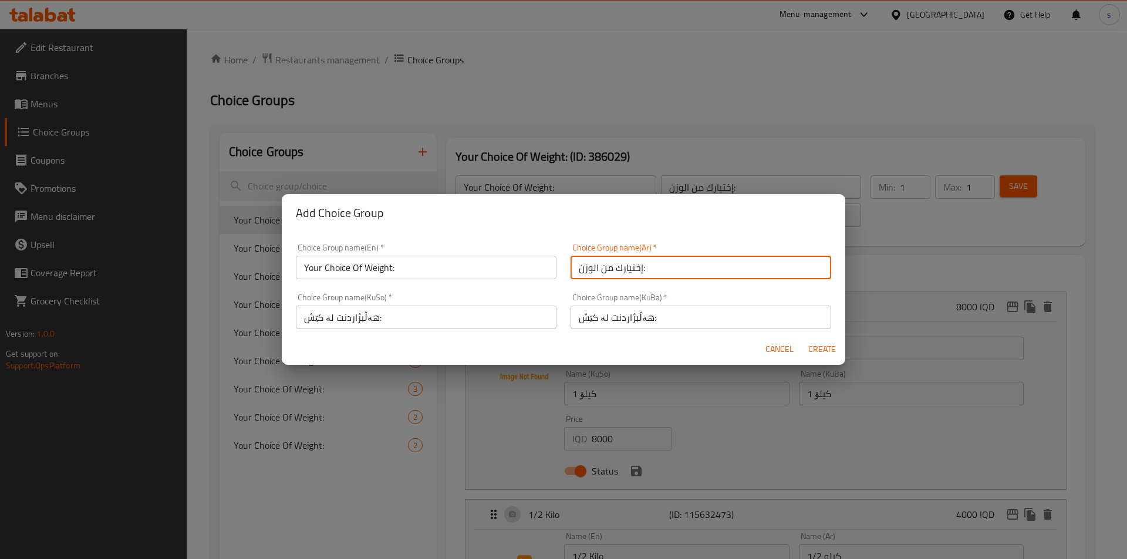
type input "هەڵبژاردنت لە کێش:"
type input "0"
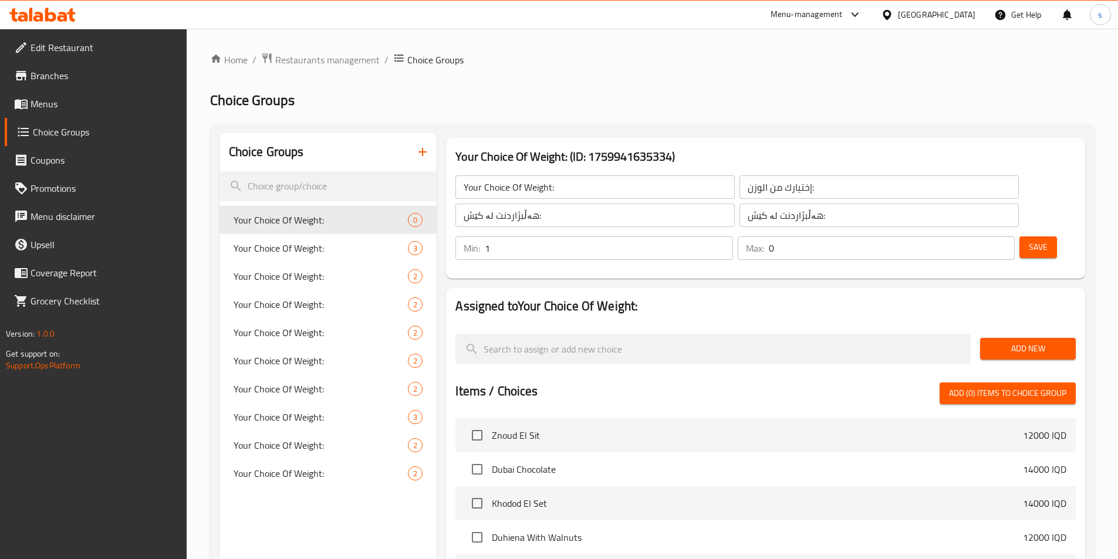
type input "1"
click at [732, 236] on input "1" at bounding box center [609, 247] width 248 height 23
drag, startPoint x: 981, startPoint y: 178, endPoint x: 998, endPoint y: 188, distance: 19.7
type input "1"
click at [984, 236] on input "1" at bounding box center [892, 247] width 246 height 23
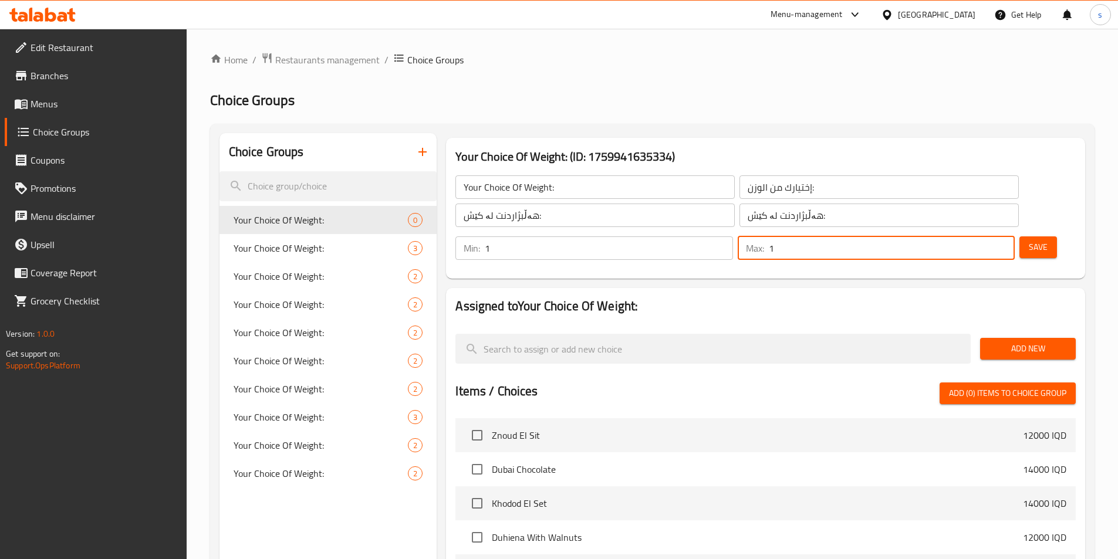
click at [1029, 240] on span "Save" at bounding box center [1038, 247] width 19 height 15
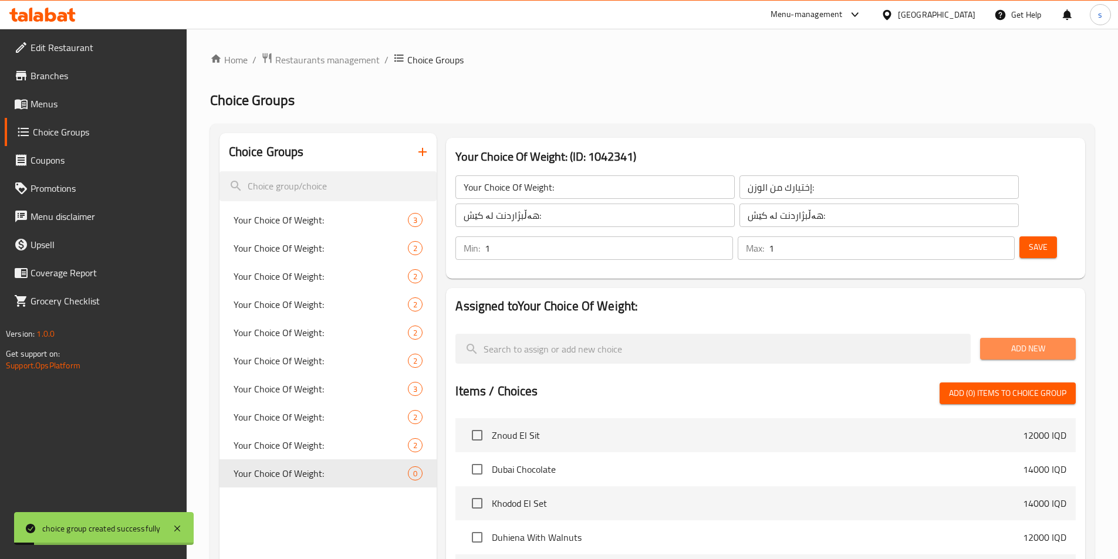
click at [1008, 342] on span "Add New" at bounding box center [1027, 349] width 77 height 15
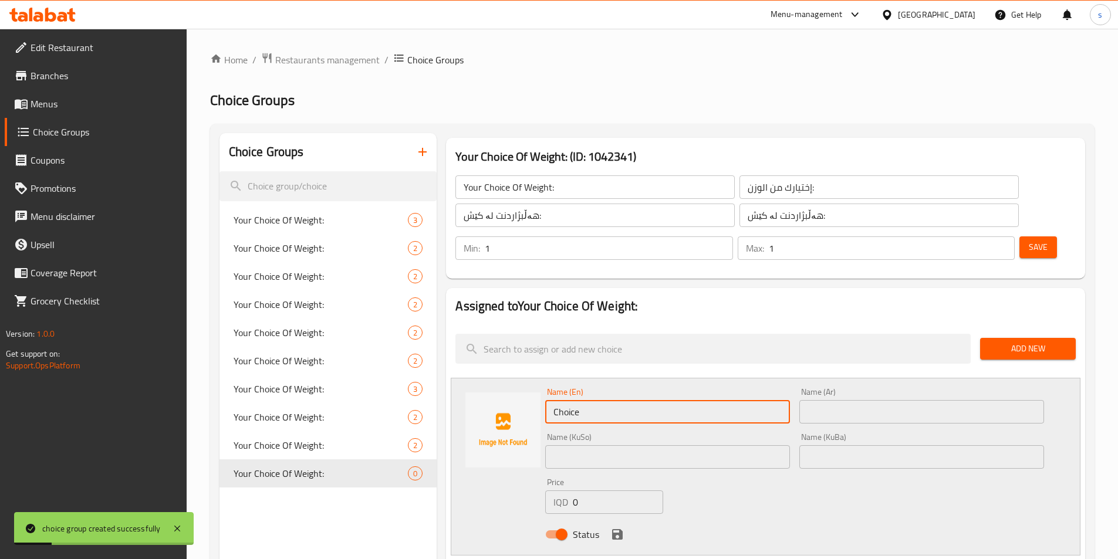
click at [649, 400] on input "Choice" at bounding box center [667, 411] width 245 height 23
paste input "1 Kilo"
type input "1 Kilo"
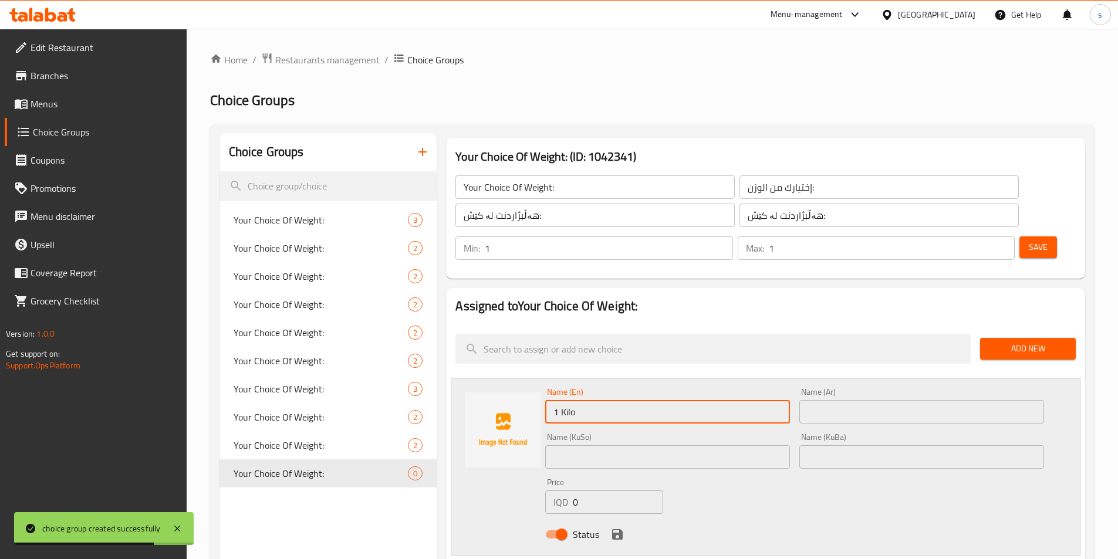
click at [829, 400] on input "text" at bounding box center [921, 411] width 245 height 23
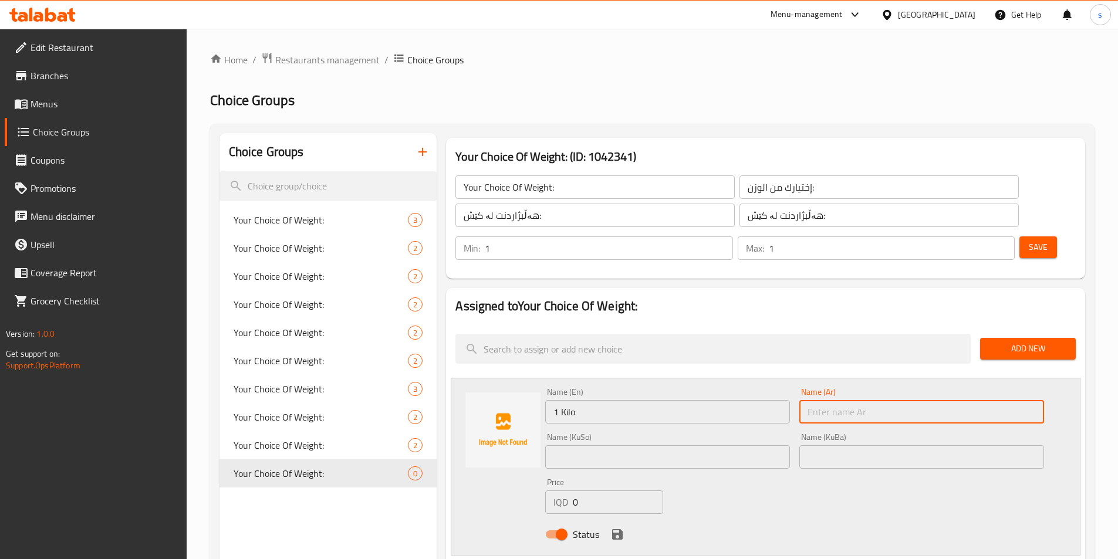
paste input "1 كيلو"
type input "1 كيلو"
click at [690, 445] on input "text" at bounding box center [667, 456] width 245 height 23
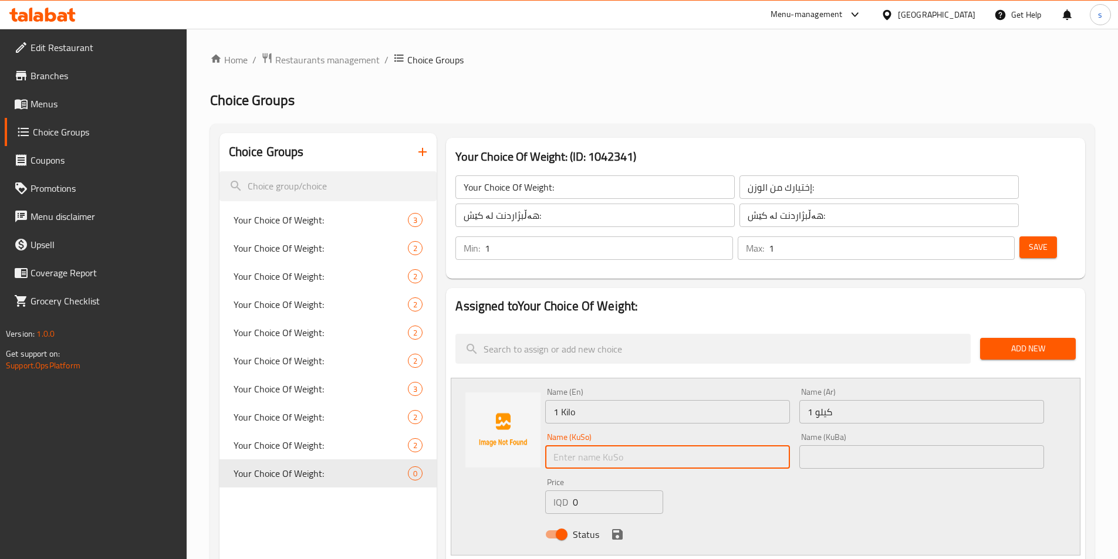
paste input "1 کیلۆ"
type input "1 کیلۆ"
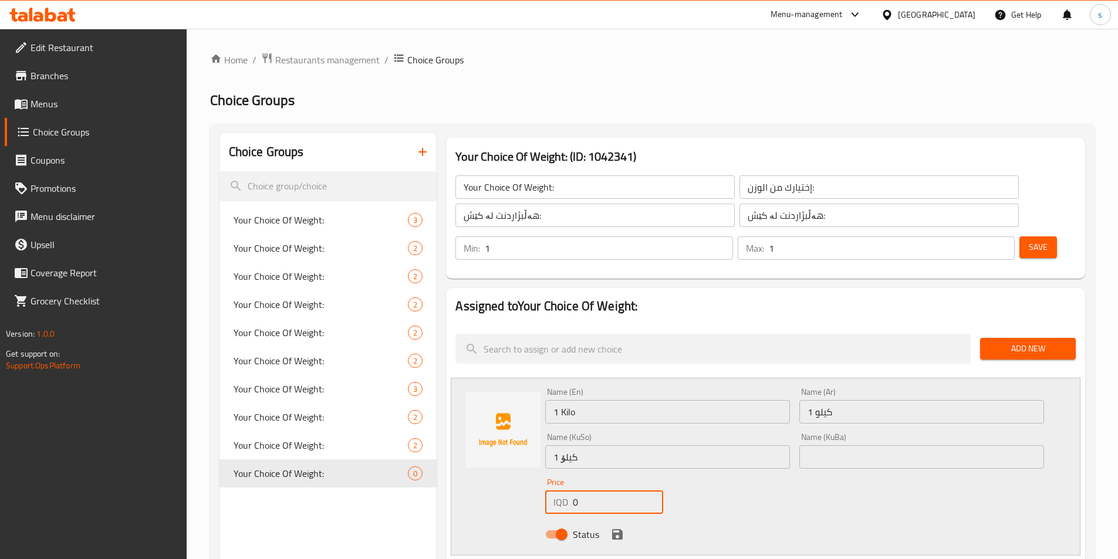
drag, startPoint x: 593, startPoint y: 471, endPoint x: 559, endPoint y: 470, distance: 33.5
click at [559, 491] on div "IQD 0 Price" at bounding box center [603, 502] width 117 height 23
type input "8000"
click at [616, 528] on icon "save" at bounding box center [617, 535] width 14 height 14
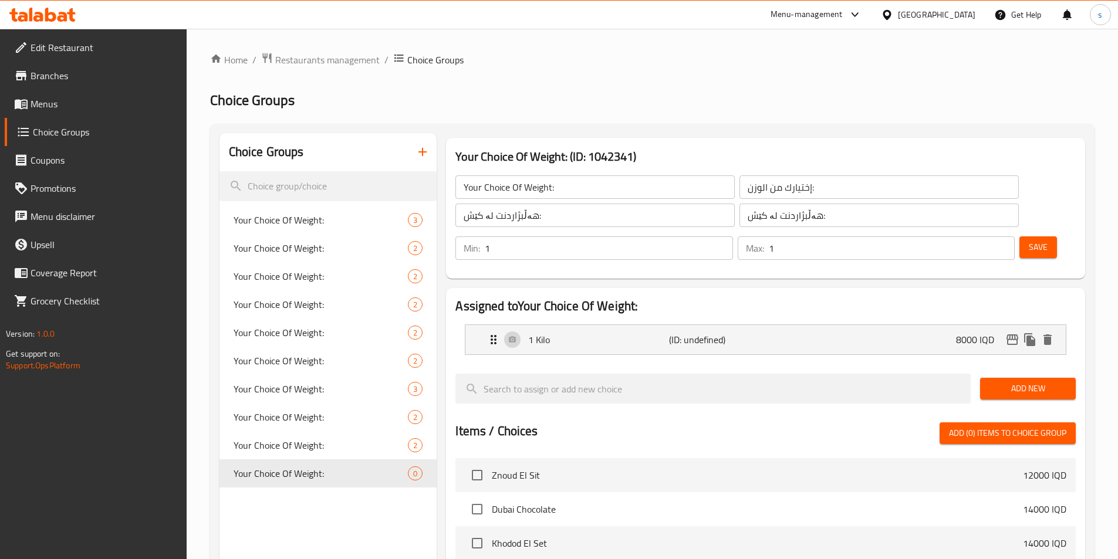
click at [996, 381] on span "Add New" at bounding box center [1027, 388] width 77 height 15
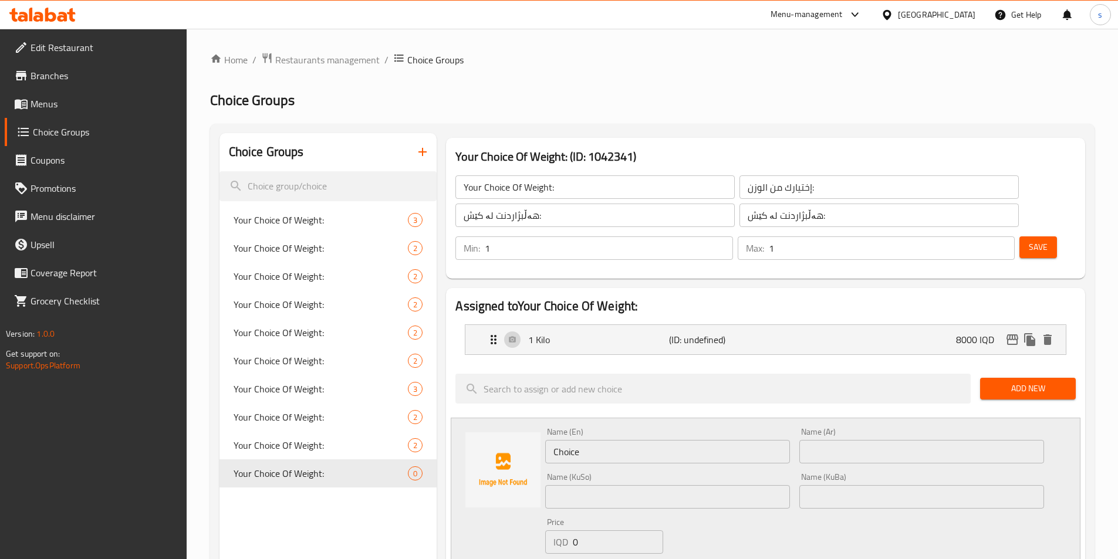
drag, startPoint x: 1001, startPoint y: 361, endPoint x: 883, endPoint y: 417, distance: 130.5
click at [657, 431] on div "Name (En) Choice Name (En)" at bounding box center [667, 445] width 254 height 45
click at [653, 440] on input "Choice" at bounding box center [667, 451] width 245 height 23
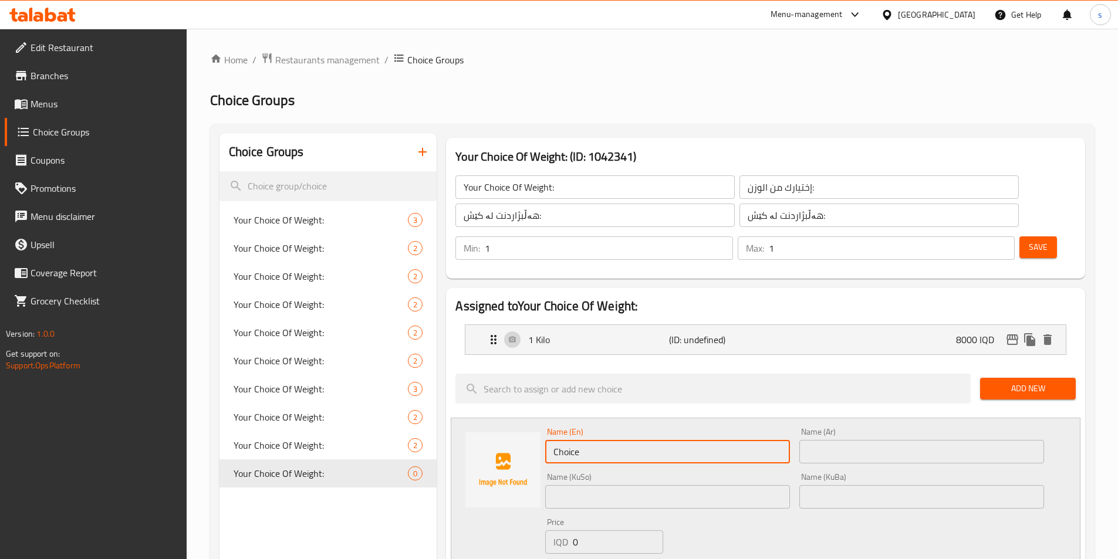
paste input "1/2 Kilo"
type input "1/2 Kilo"
click at [876, 440] on input "text" at bounding box center [921, 451] width 245 height 23
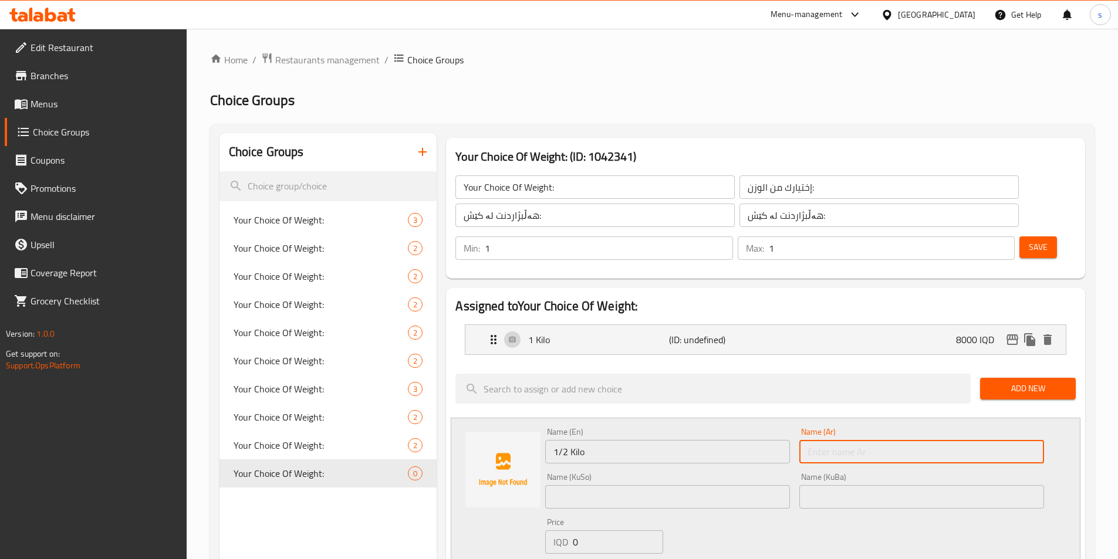
paste input "1/2 كيلو"
type input "1/2 كيلو"
click at [670, 473] on div "Name (KuSo) Name (KuSo)" at bounding box center [667, 491] width 245 height 36
click at [674, 473] on div "Name (KuSo) Name (KuSo)" at bounding box center [667, 491] width 245 height 36
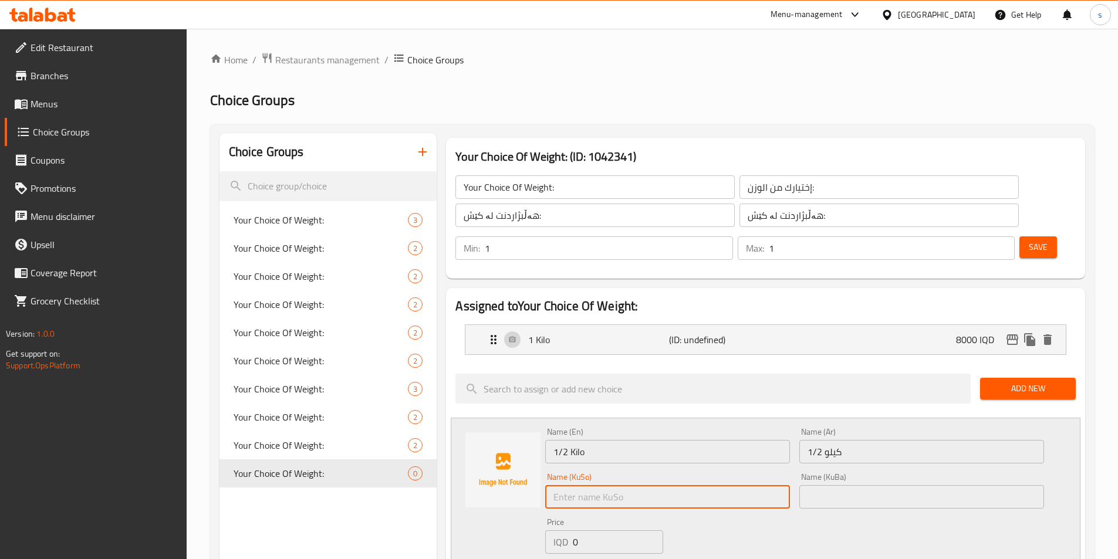
click at [674, 485] on input "text" at bounding box center [667, 496] width 245 height 23
paste input "1/2 کیلۆ"
type input "1/2 کیلۆ"
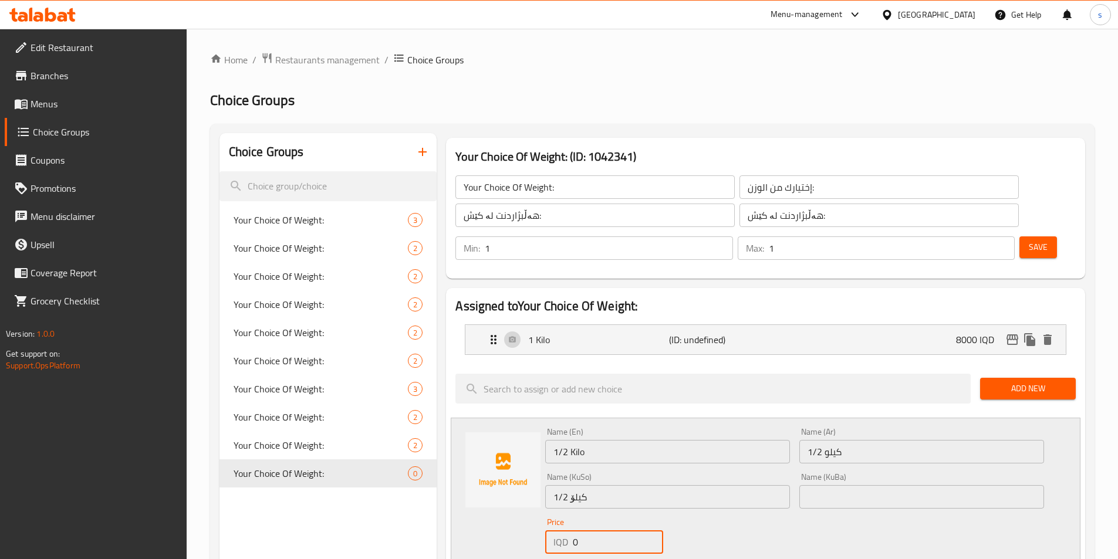
drag, startPoint x: 578, startPoint y: 508, endPoint x: 561, endPoint y: 512, distance: 17.5
click at [561, 530] on div "IQD 0 Price" at bounding box center [603, 541] width 117 height 23
type input "4000"
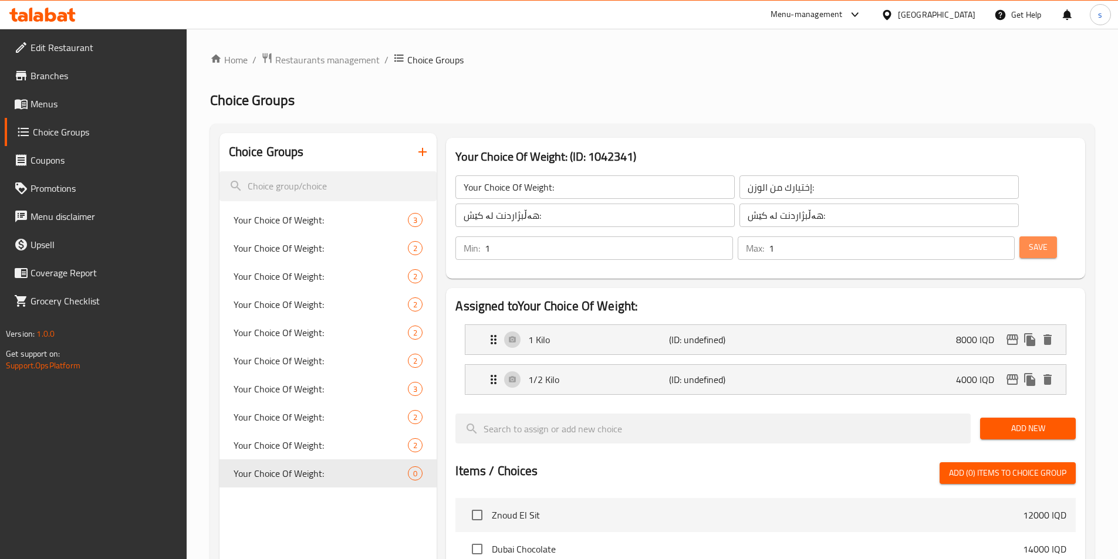
click at [1029, 240] on span "Save" at bounding box center [1038, 247] width 19 height 15
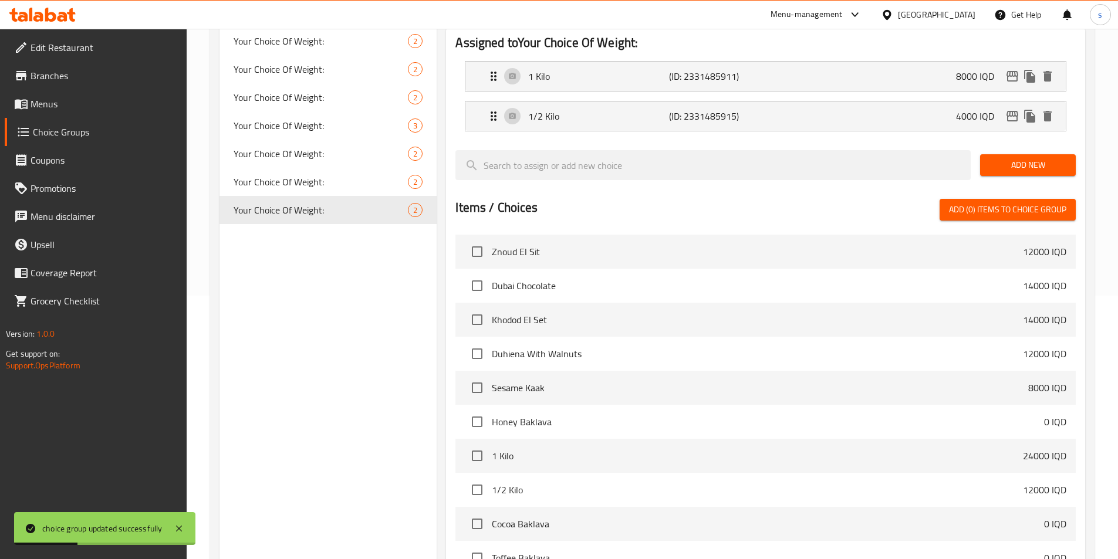
scroll to position [366, 0]
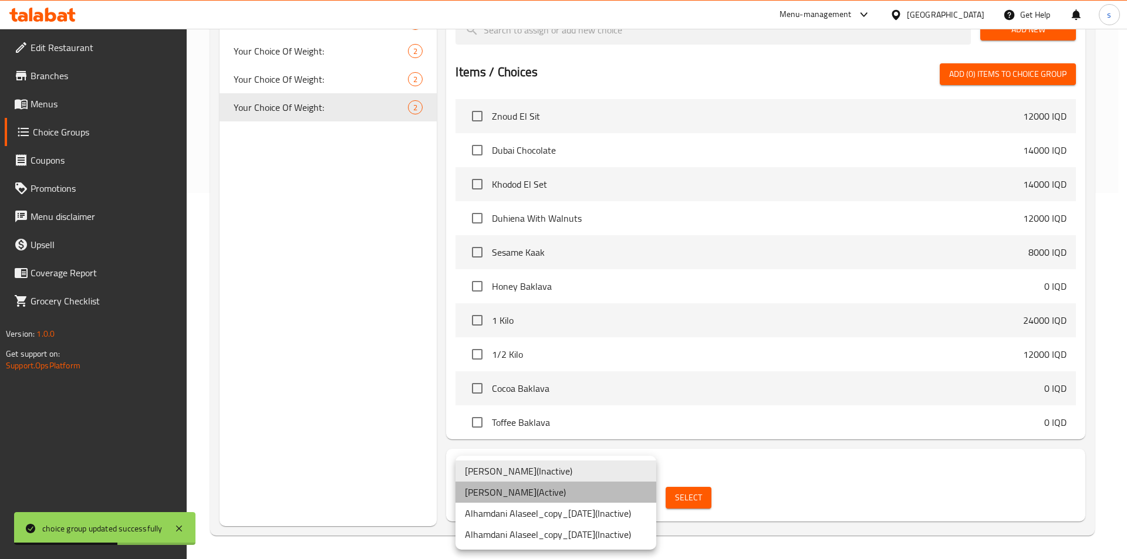
click at [587, 498] on li "Alhamdani Alaseel ( Active )" at bounding box center [555, 492] width 201 height 21
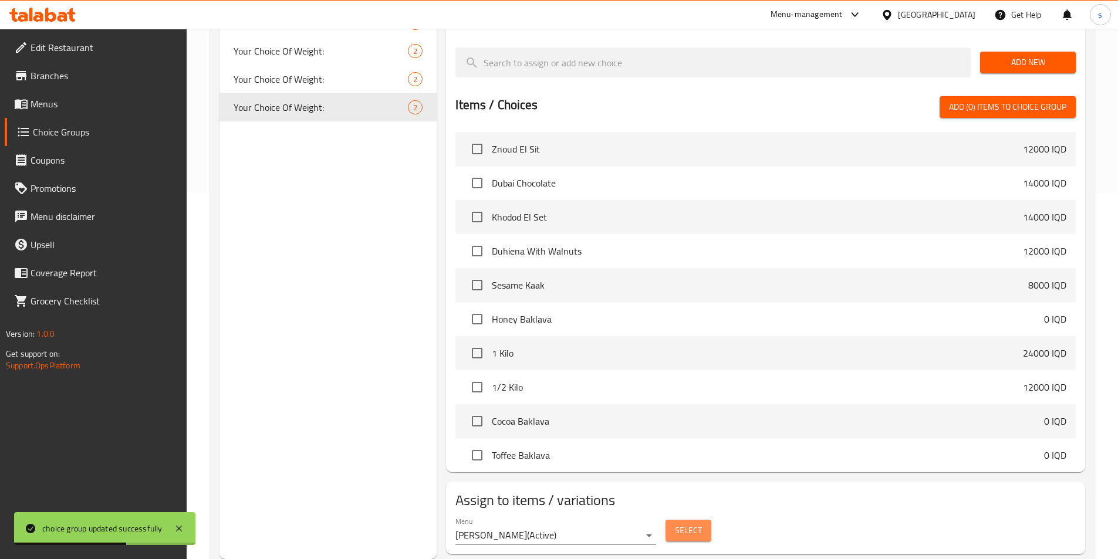
click at [702, 520] on button "Select" at bounding box center [688, 531] width 46 height 22
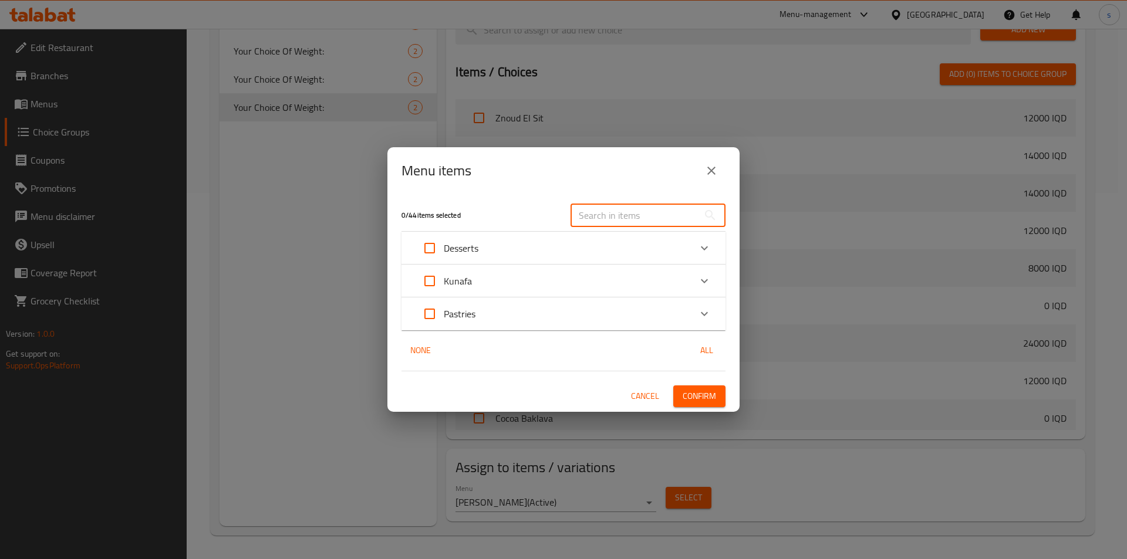
click at [614, 221] on input "text" at bounding box center [634, 215] width 128 height 23
paste input "Zalabia"
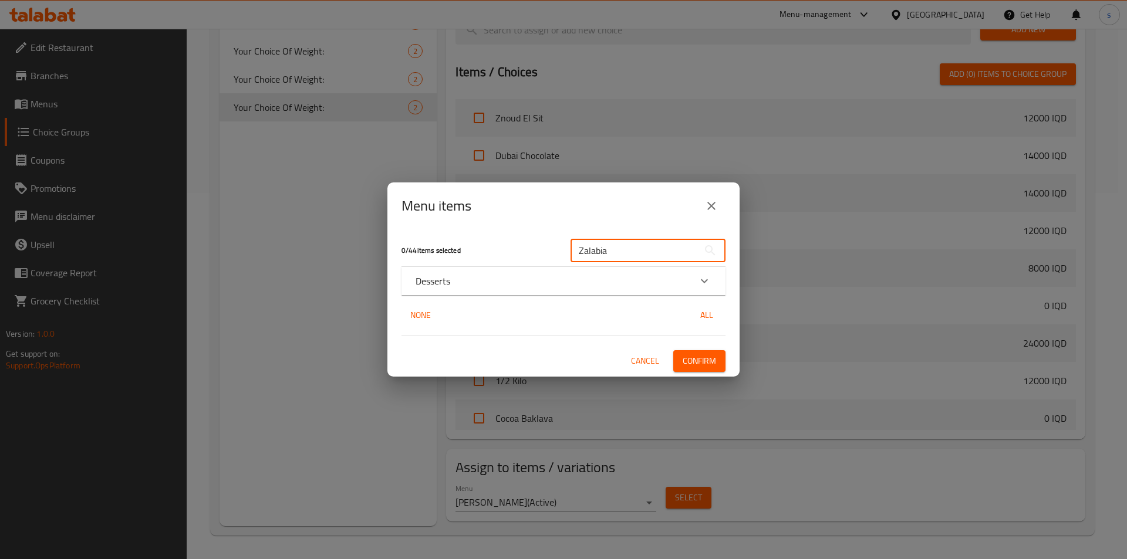
type input "Zalabia"
click at [478, 276] on div "Desserts" at bounding box center [552, 281] width 275 height 14
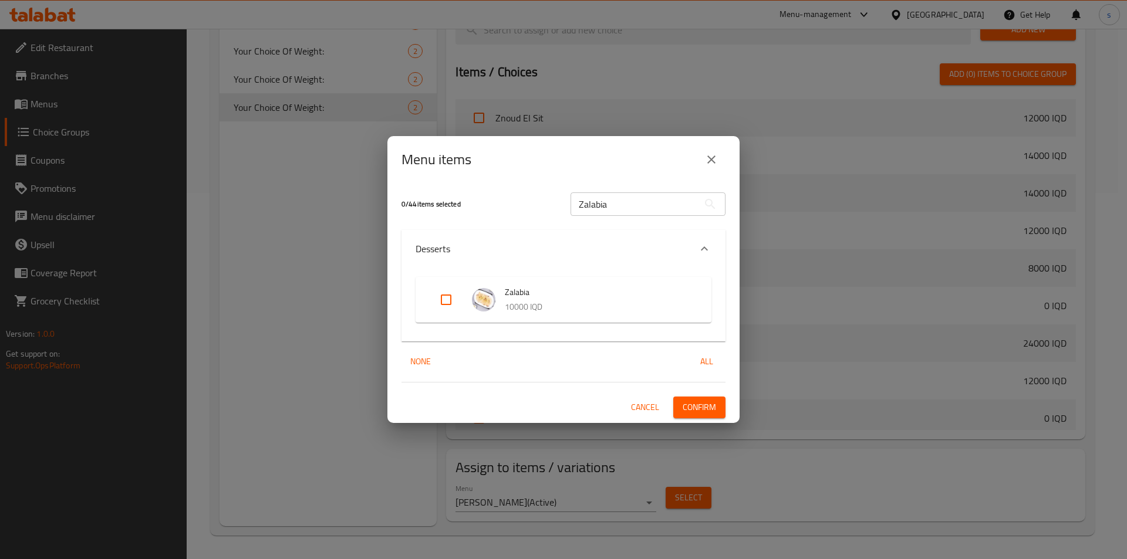
click at [441, 298] on input "Expand" at bounding box center [446, 300] width 28 height 28
checkbox input "true"
click at [685, 410] on span "Confirm" at bounding box center [698, 407] width 33 height 15
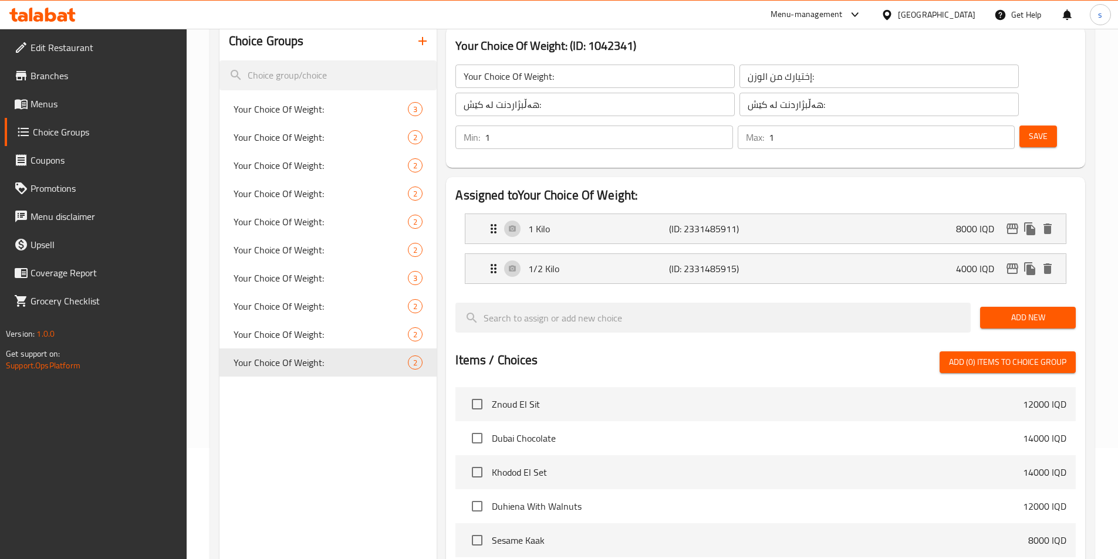
scroll to position [107, 0]
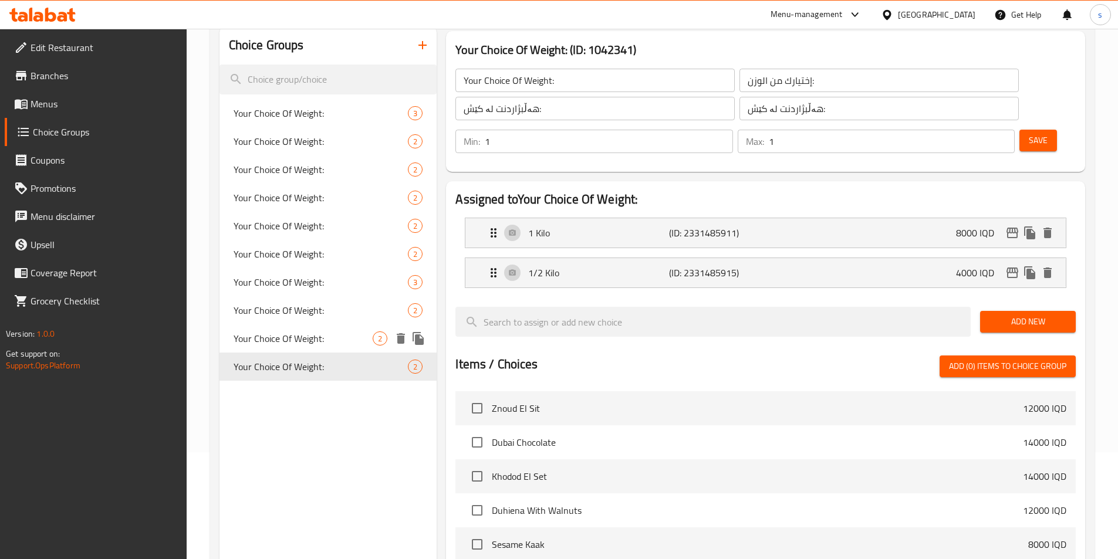
click at [273, 337] on span "Your Choice Of Weight:" at bounding box center [304, 339] width 140 height 14
type input "Your Choice Of Weight:"
type input "إختيارك من الوزن:"
type input "هەڵبژاردنت لە کێش:"
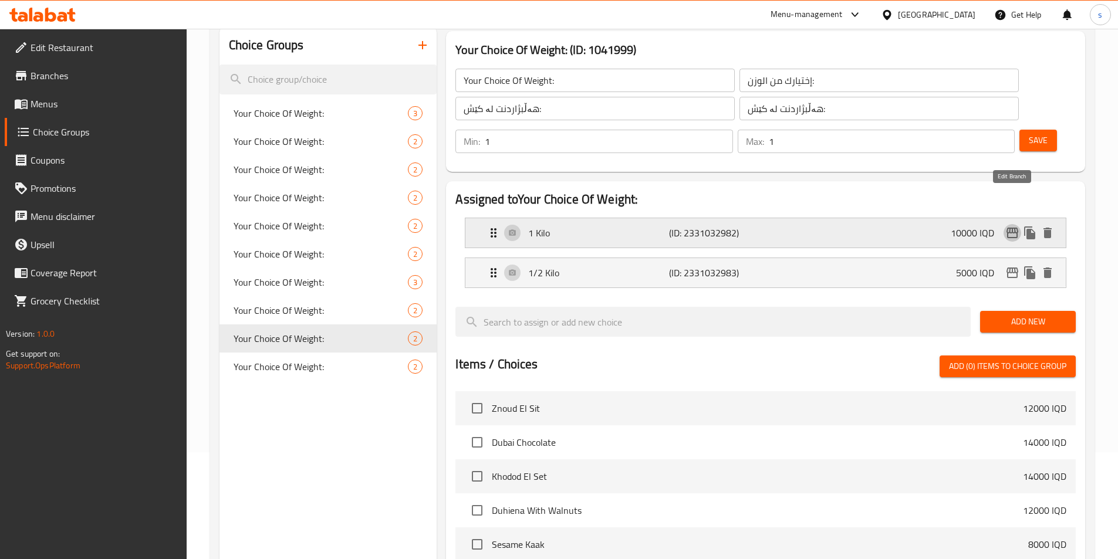
click at [1012, 228] on icon "edit" at bounding box center [1012, 233] width 12 height 11
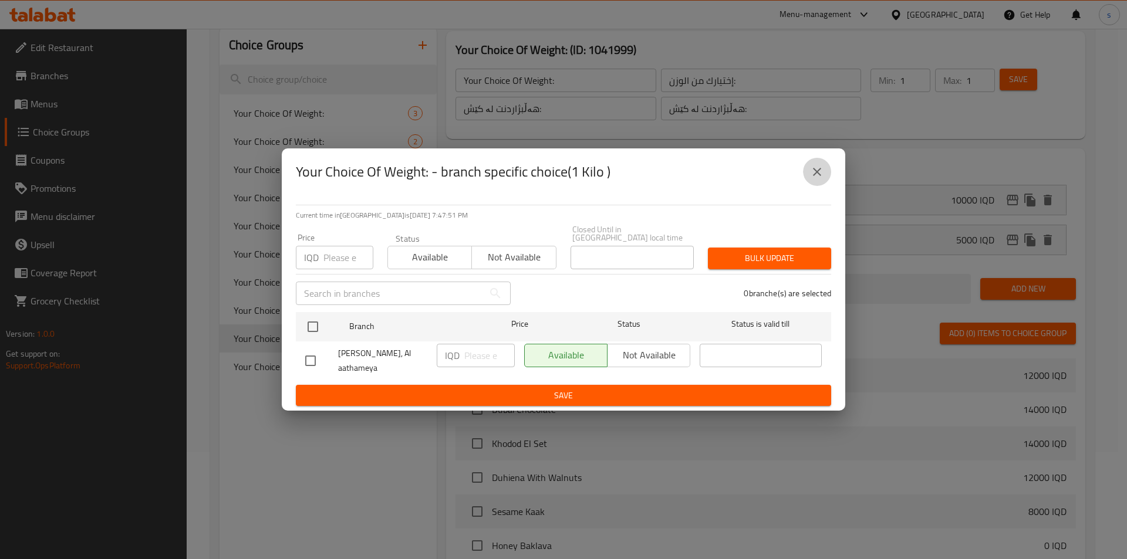
click at [817, 171] on icon "close" at bounding box center [817, 172] width 14 height 14
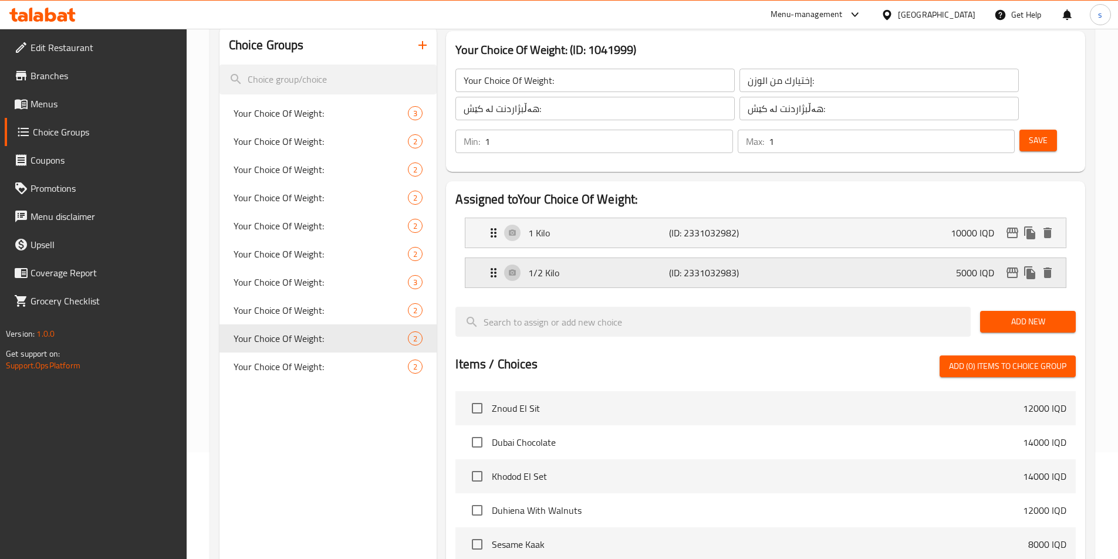
click at [1021, 264] on div "5000 IQD" at bounding box center [1006, 273] width 100 height 18
click at [1015, 266] on icon "edit" at bounding box center [1012, 273] width 14 height 14
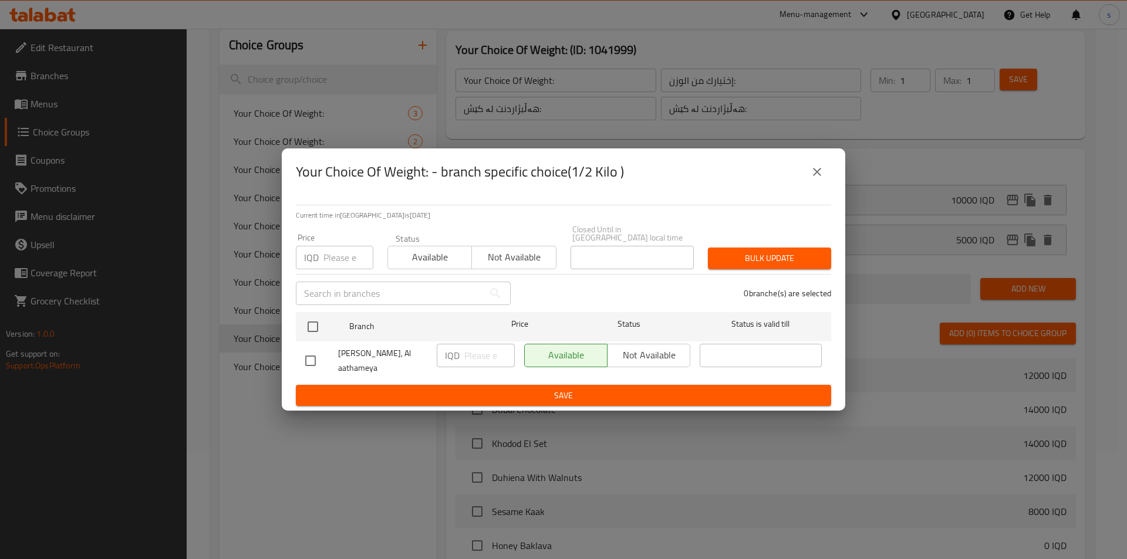
click at [1126, 235] on div "Your Choice Of Weight: - branch specific choice(1/2 Kilo ) Current time in Iraq…" at bounding box center [563, 279] width 1127 height 559
click at [1103, 173] on div "Your Choice Of Weight: - branch specific choice(1/2 Kilo ) Current time in Iraq…" at bounding box center [563, 279] width 1127 height 559
drag, startPoint x: 816, startPoint y: 172, endPoint x: 824, endPoint y: 173, distance: 8.2
click at [817, 172] on icon "close" at bounding box center [817, 172] width 14 height 14
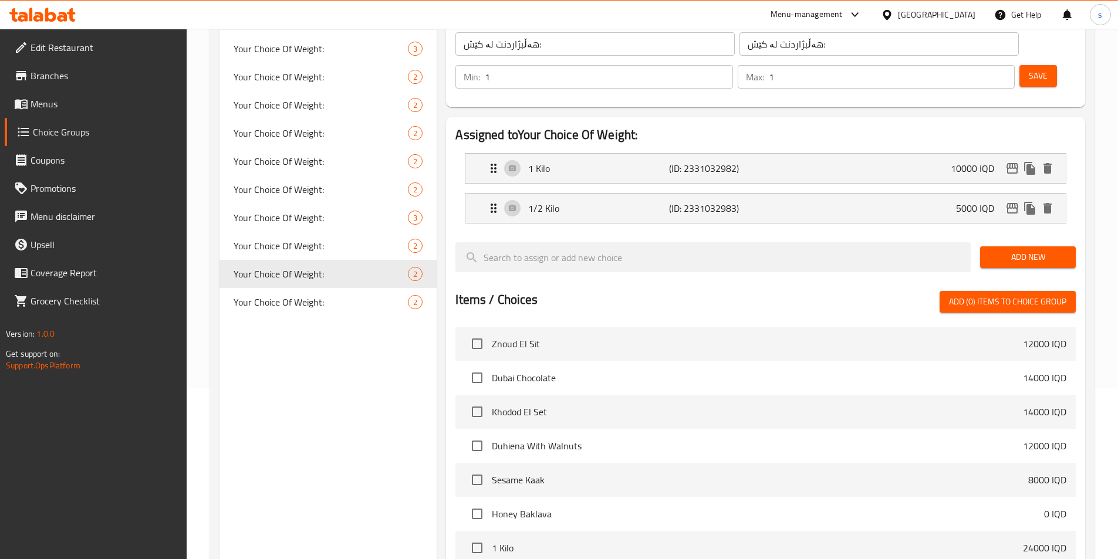
scroll to position [366, 0]
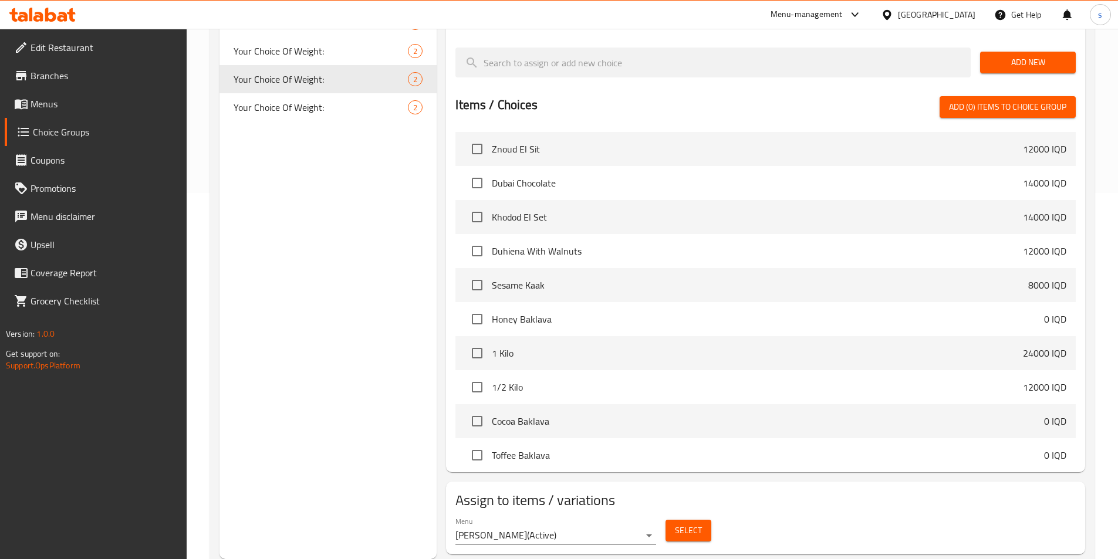
click at [702, 520] on button "Select" at bounding box center [688, 531] width 46 height 22
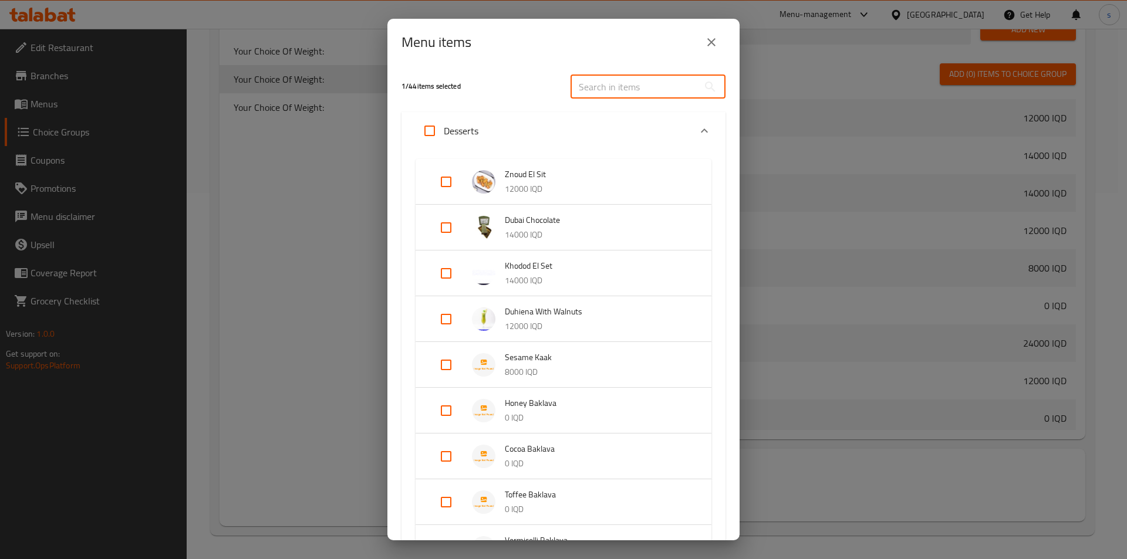
click at [625, 80] on input "text" at bounding box center [634, 86] width 128 height 23
paste input "Znoud El Sit"
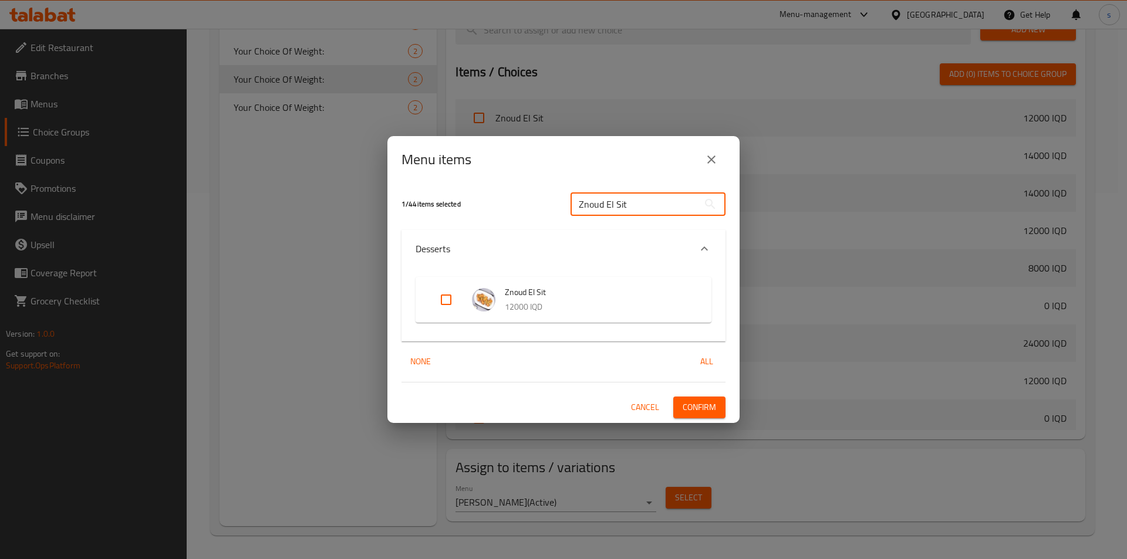
type input "Znoud El Sit"
click at [435, 306] on input "Expand" at bounding box center [446, 300] width 28 height 28
checkbox input "true"
click at [701, 414] on span "Confirm" at bounding box center [698, 407] width 33 height 15
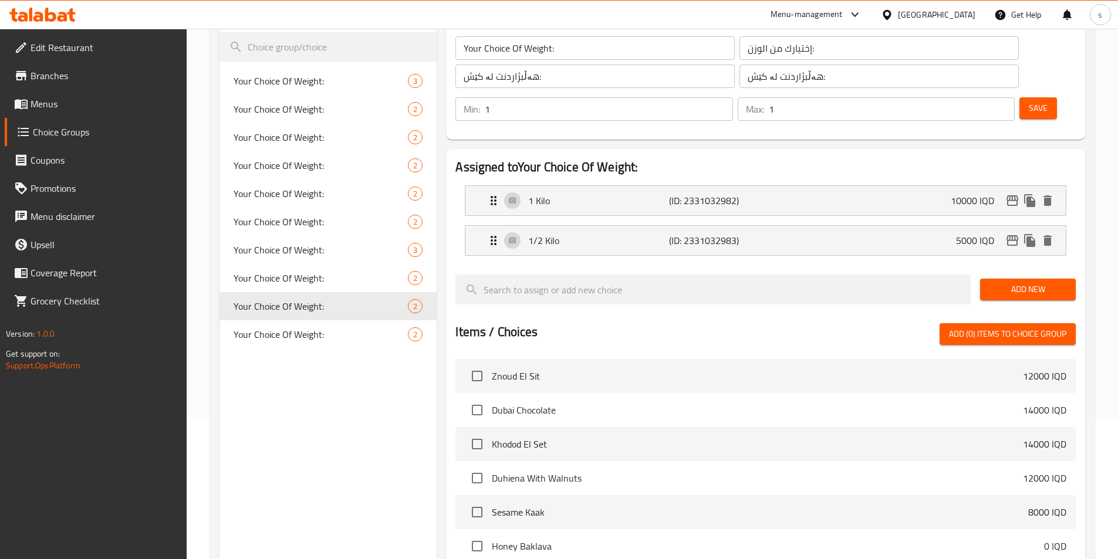
scroll to position [185, 0]
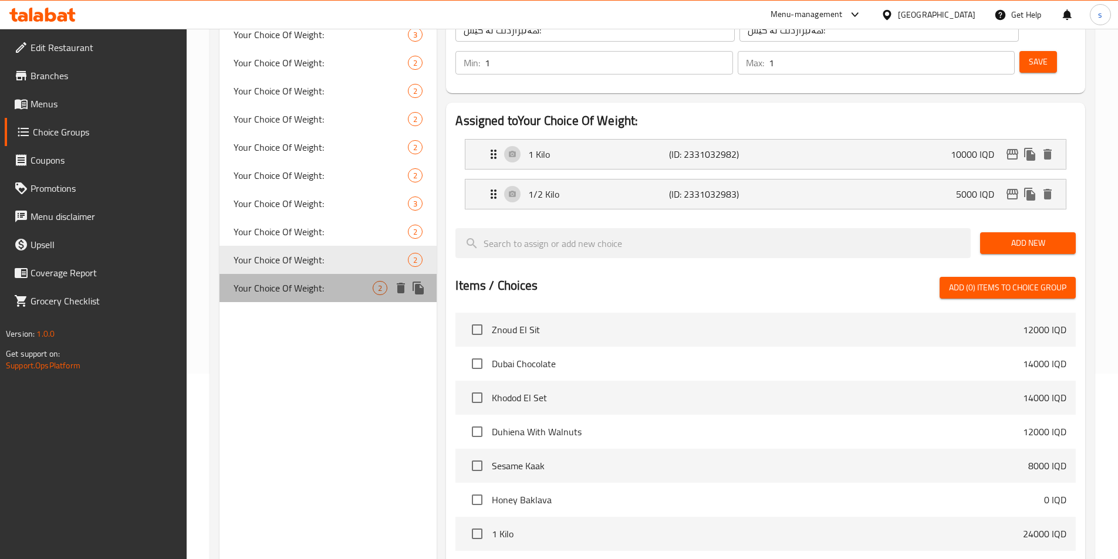
click at [282, 281] on span "Your Choice Of Weight:" at bounding box center [304, 288] width 140 height 14
type input "Your Choice Of Weight:"
type input "إختيارك من الوزن:"
type input "هەڵبژاردنت لە کێش:"
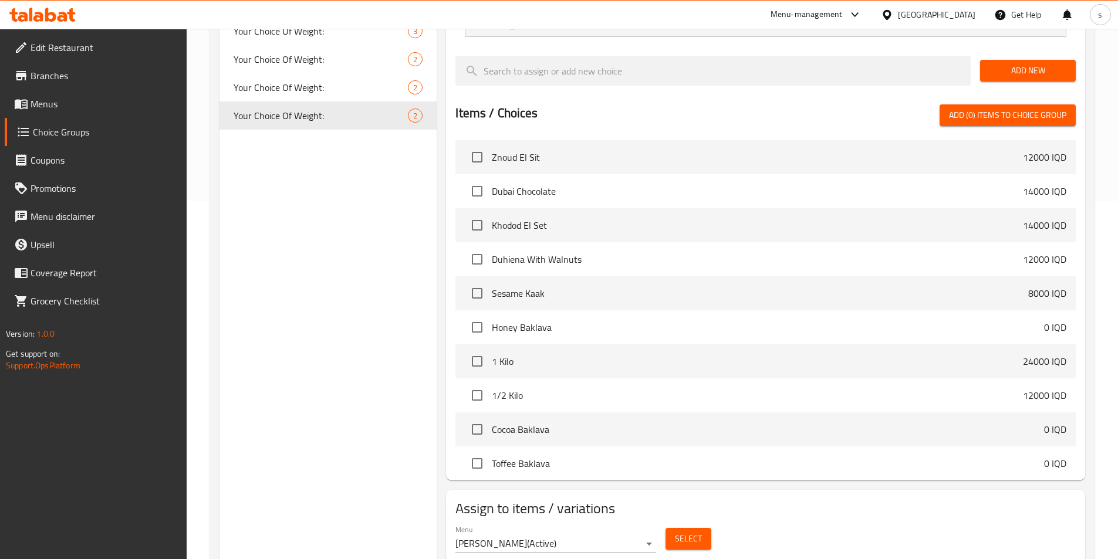
scroll to position [366, 0]
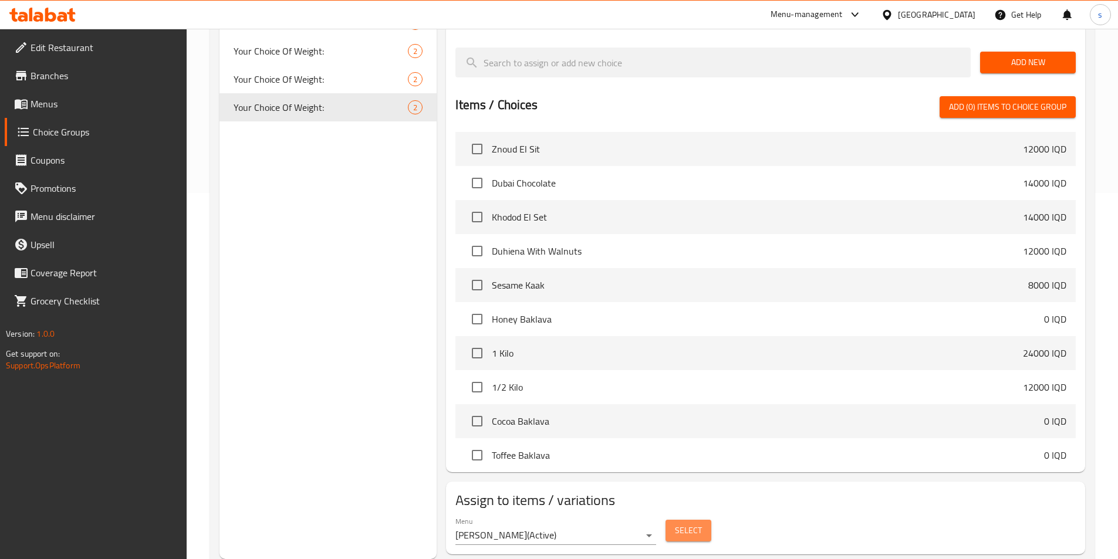
click at [698, 523] on span "Select" at bounding box center [688, 530] width 27 height 15
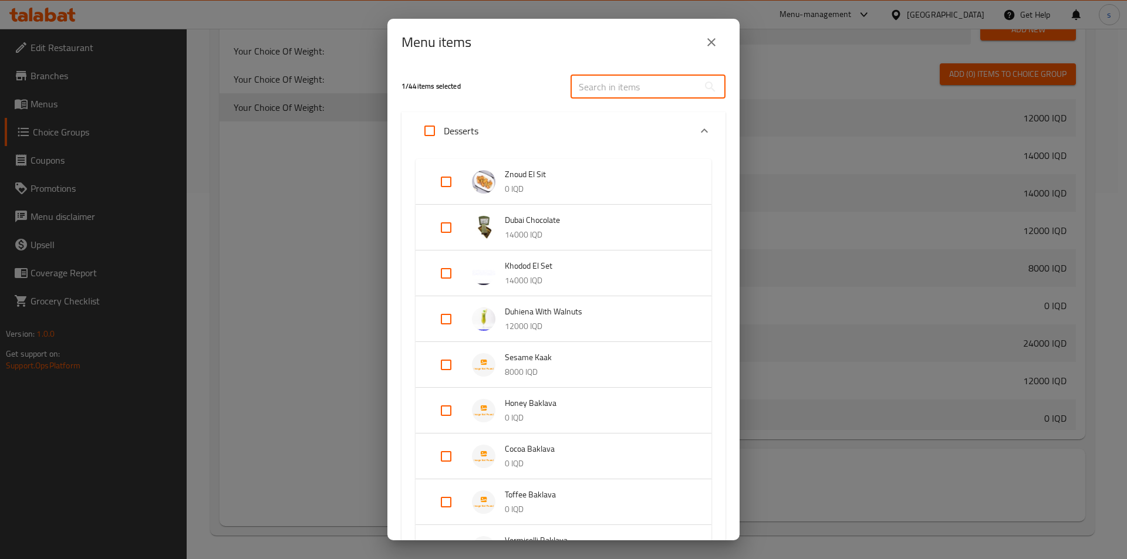
click at [600, 82] on input "text" at bounding box center [634, 86] width 128 height 23
paste input "Lokmat El Kadi"
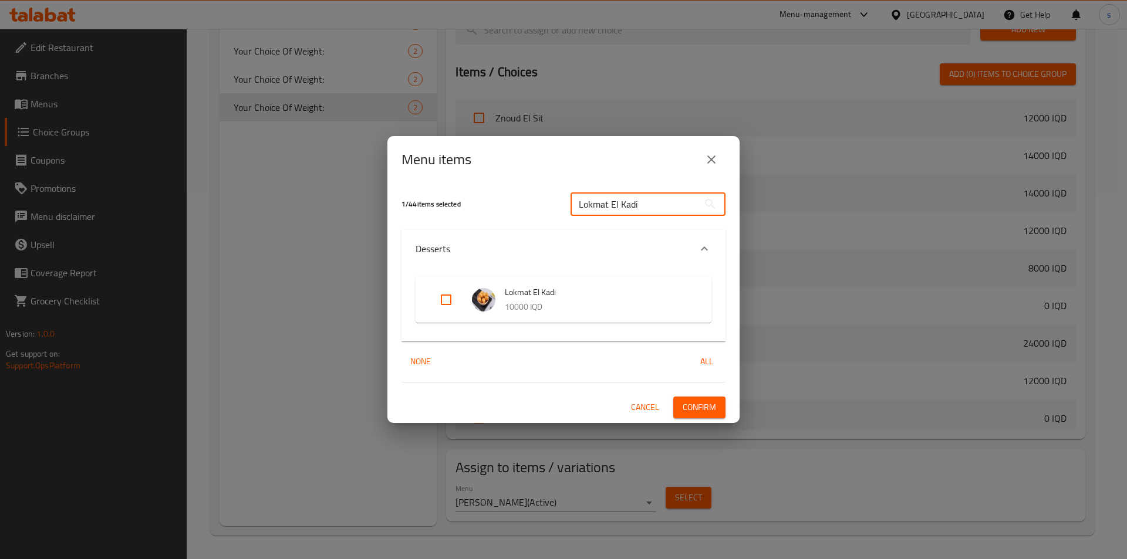
type input "Lokmat El Kadi"
click at [448, 311] on input "Expand" at bounding box center [446, 300] width 28 height 28
checkbox input "true"
click at [692, 399] on button "Confirm" at bounding box center [699, 408] width 52 height 22
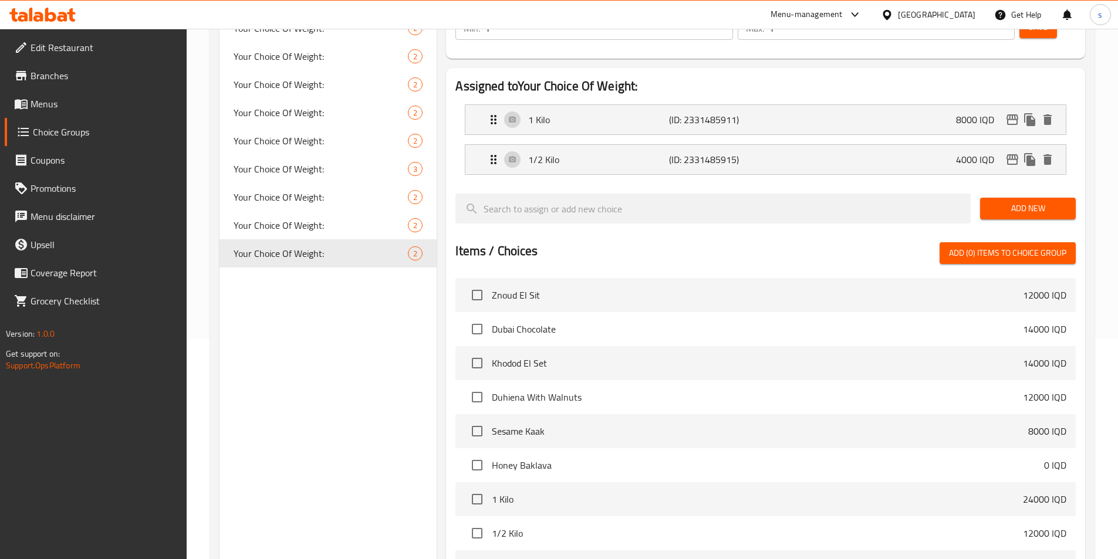
scroll to position [192, 0]
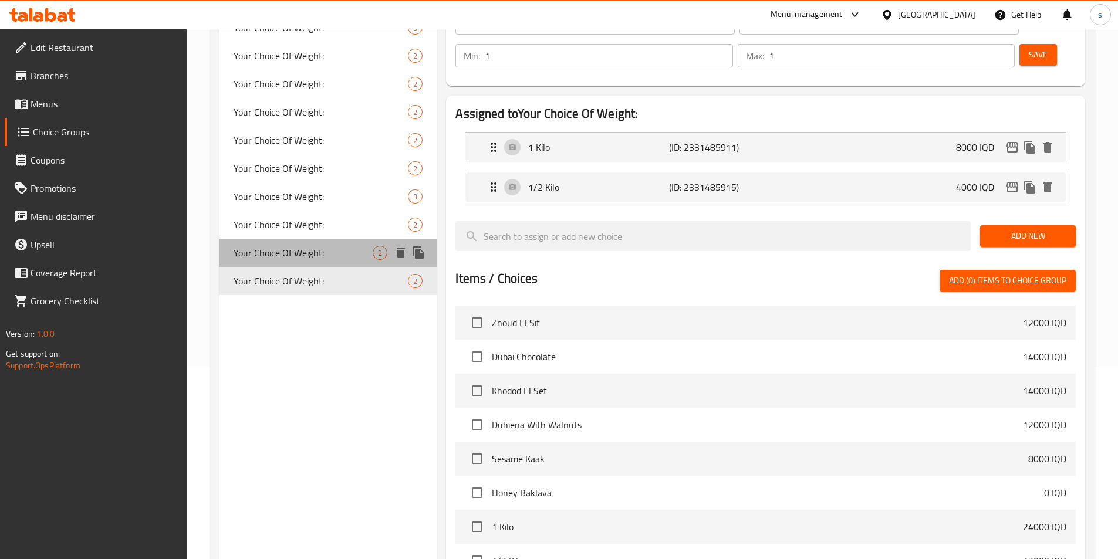
click at [323, 254] on span "Your Choice Of Weight:" at bounding box center [304, 253] width 140 height 14
type input "Your Choice Of Weight:"
type input "إختيارك من الوزن:"
type input "هەڵبژاردنت لە کێش:"
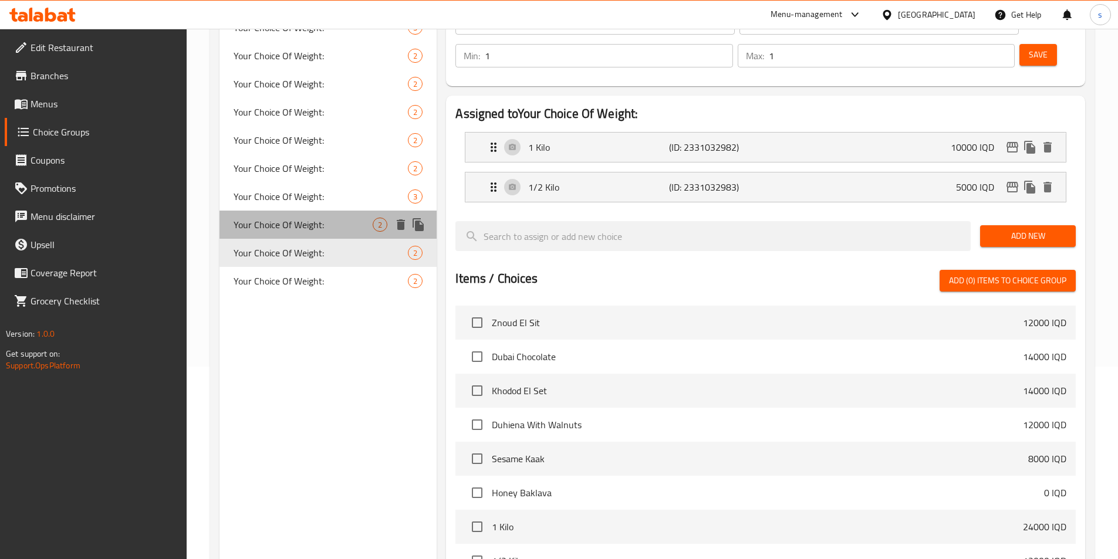
click at [326, 219] on span "Your Choice Of Weight:" at bounding box center [304, 225] width 140 height 14
type input "Your Choice Of Weight:"
type input "هەڵبژاردنت لە کێش:"
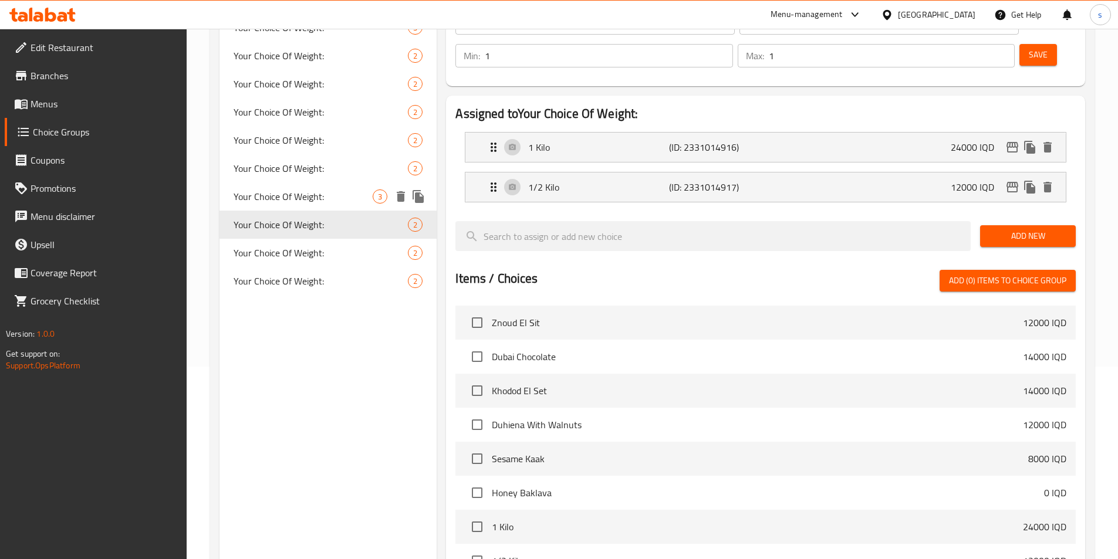
click at [317, 202] on span "Your Choice Of Weight:" at bounding box center [304, 197] width 140 height 14
type input "Your Choice Of Weight:"
type input "إختيارك من الوزن:"
type input "هەڵبژاردنت لە کێش:"
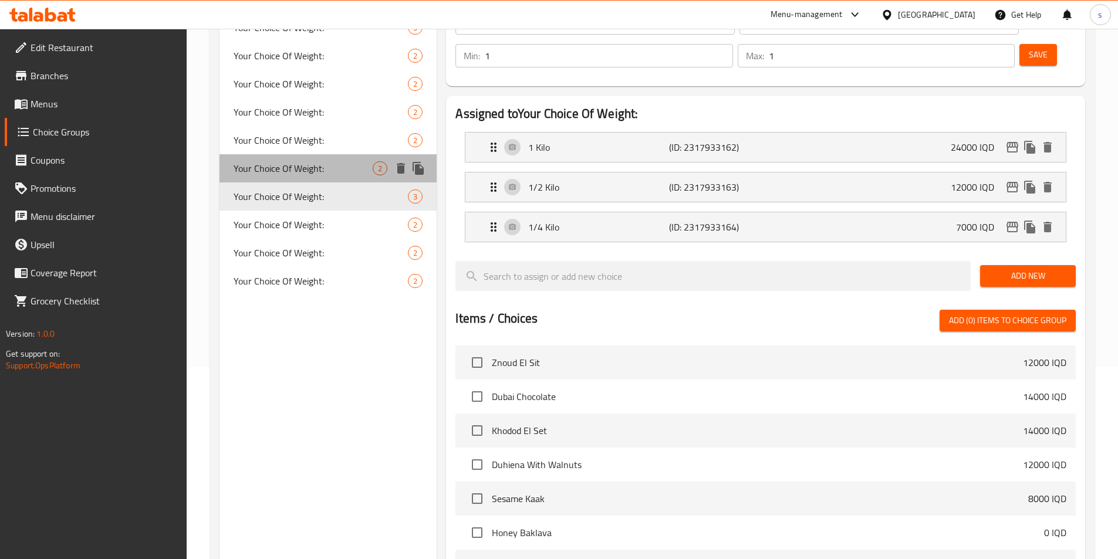
click at [313, 170] on span "Your Choice Of Weight:" at bounding box center [304, 168] width 140 height 14
type input "Your Choice Of Weight:"
type input "إختيارك من الوزن:"
type input "هەڵبژاردنت لە کێش:"
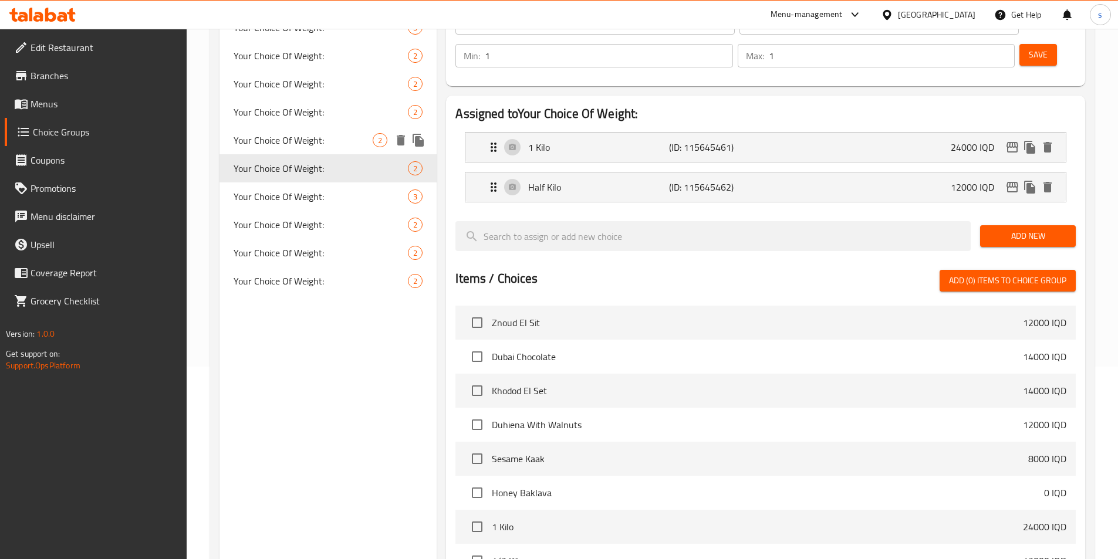
click at [312, 138] on span "Your Choice Of Weight:" at bounding box center [304, 140] width 140 height 14
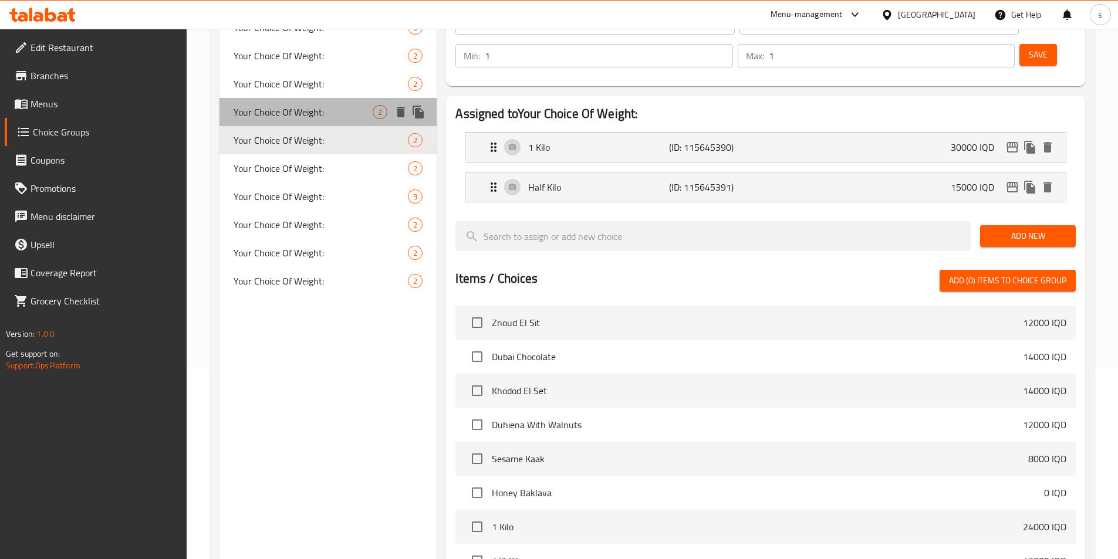
click at [300, 108] on span "Your Choice Of Weight:" at bounding box center [304, 112] width 140 height 14
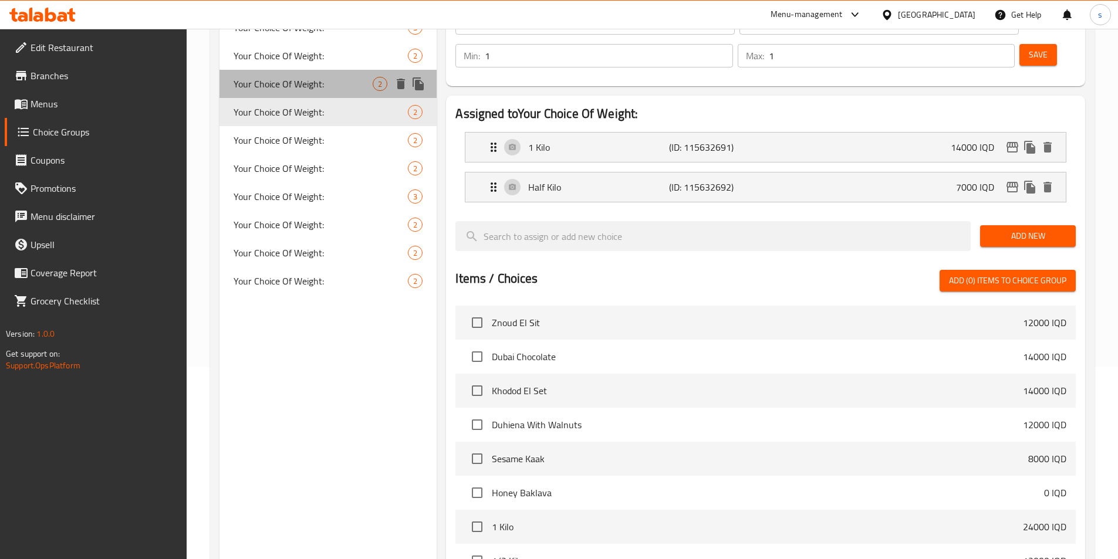
click at [300, 91] on span "Your Choice Of Weight:" at bounding box center [304, 84] width 140 height 14
type input "Your Choice Of Weight:"
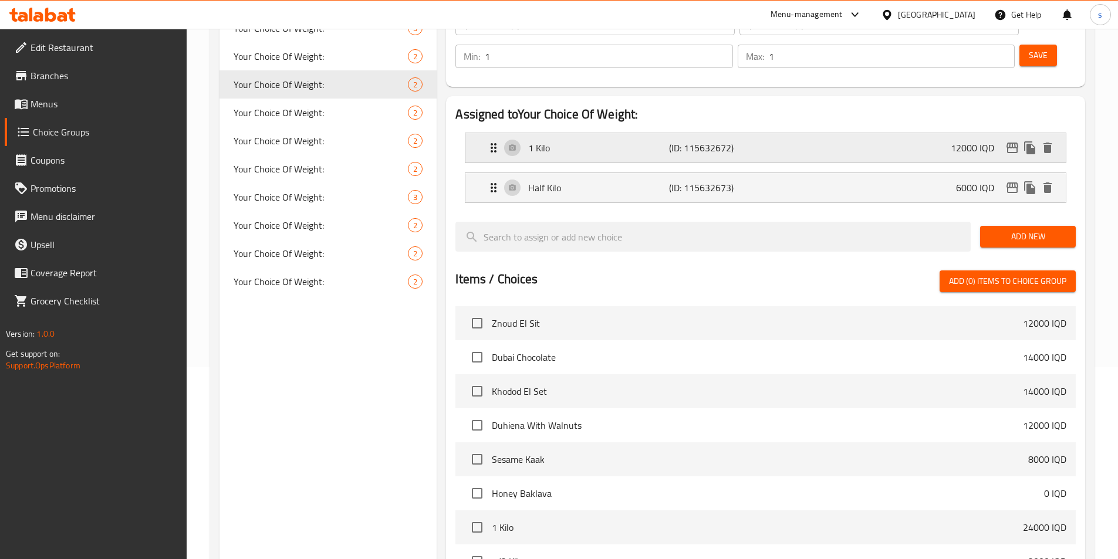
drag, startPoint x: 1024, startPoint y: 111, endPoint x: 1014, endPoint y: 114, distance: 10.4
click at [1018, 123] on nav "1 Kilo (ID: 115632672) 12000 IQD Name (En) 1 Kilo Name (En) Name (Ar) 1 كيلو Na…" at bounding box center [765, 167] width 620 height 89
click at [1014, 141] on icon "edit" at bounding box center [1012, 148] width 14 height 14
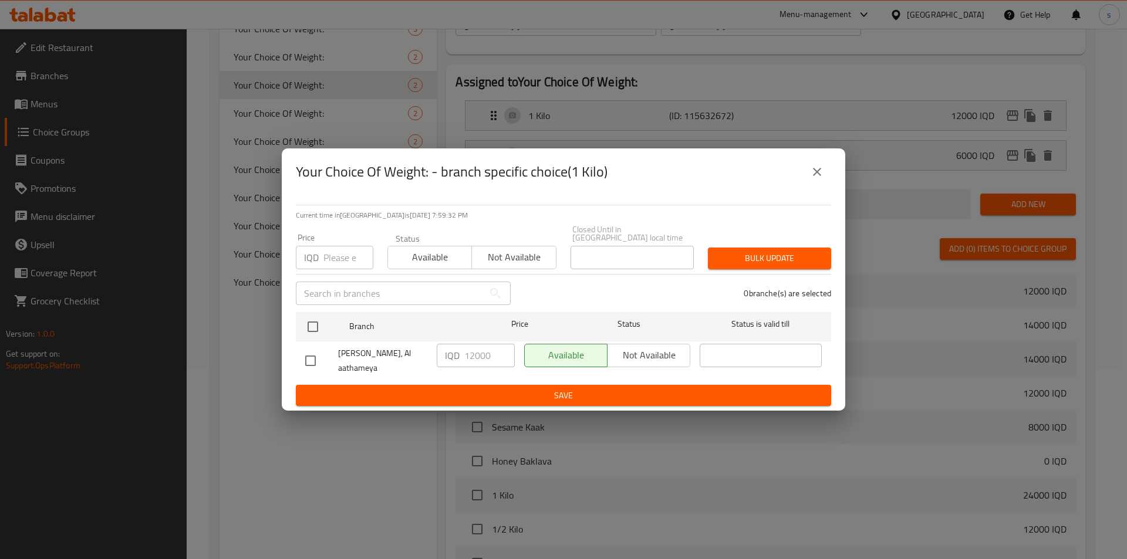
click at [822, 164] on button "close" at bounding box center [817, 172] width 28 height 28
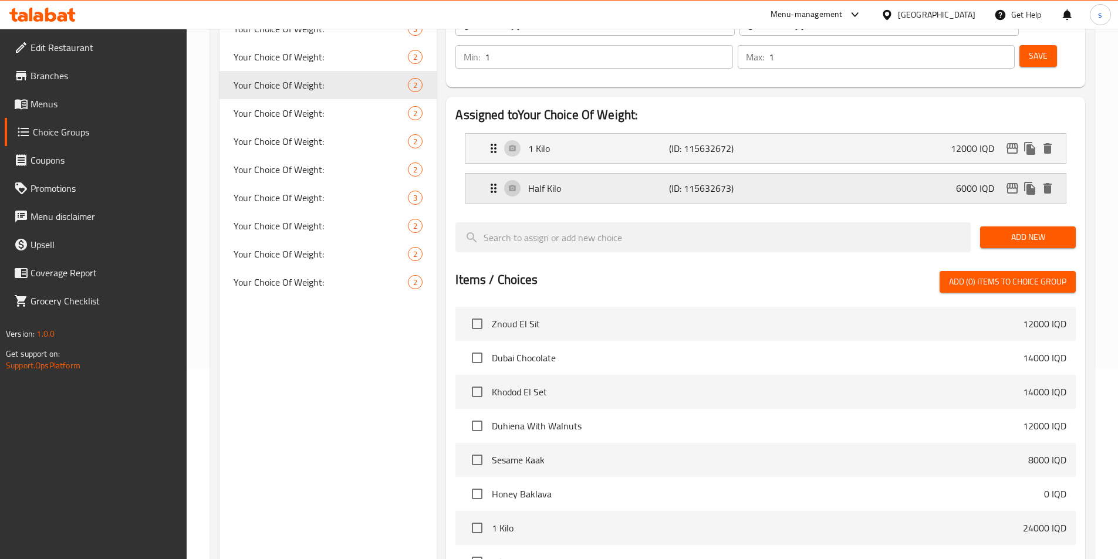
click at [1012, 181] on icon "edit" at bounding box center [1012, 188] width 14 height 14
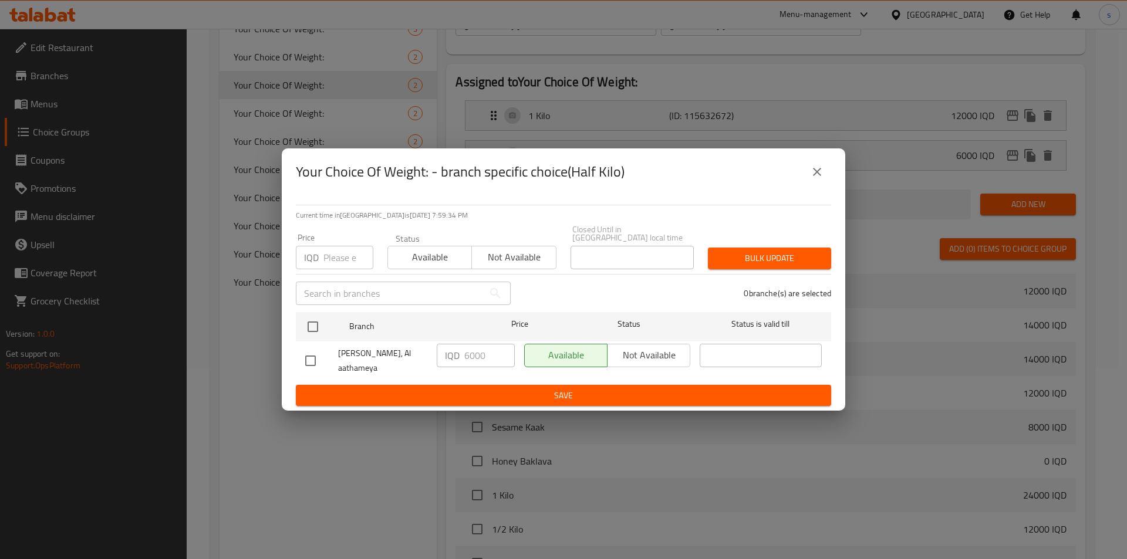
click at [813, 168] on icon "close" at bounding box center [817, 172] width 14 height 14
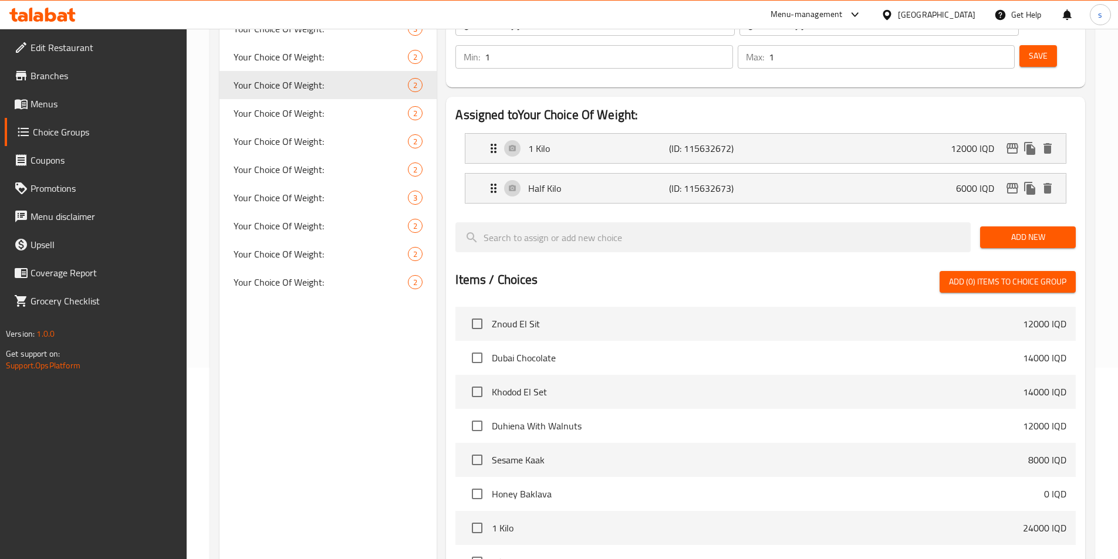
scroll to position [366, 0]
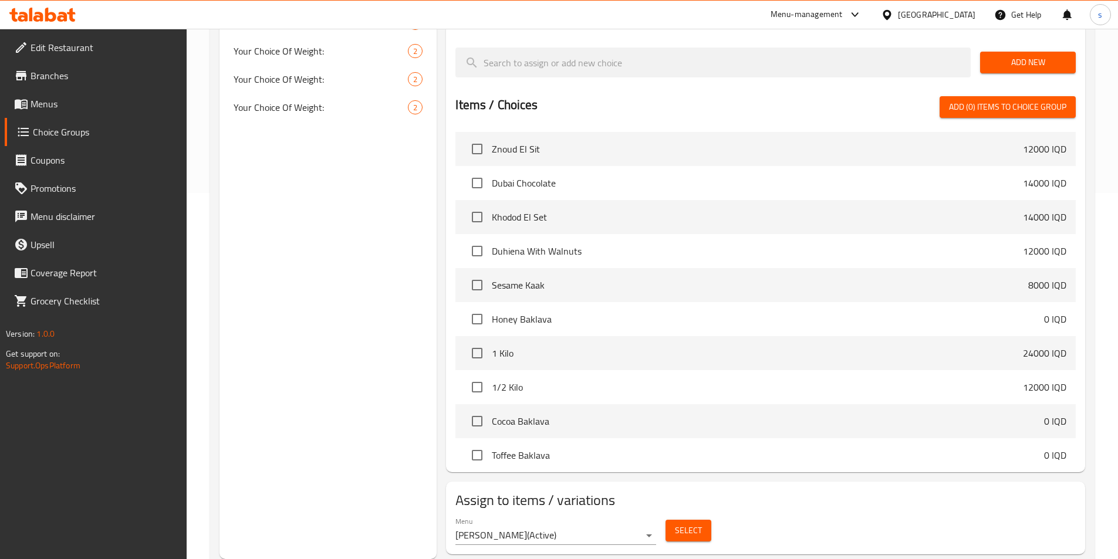
click at [697, 523] on span "Select" at bounding box center [688, 530] width 27 height 15
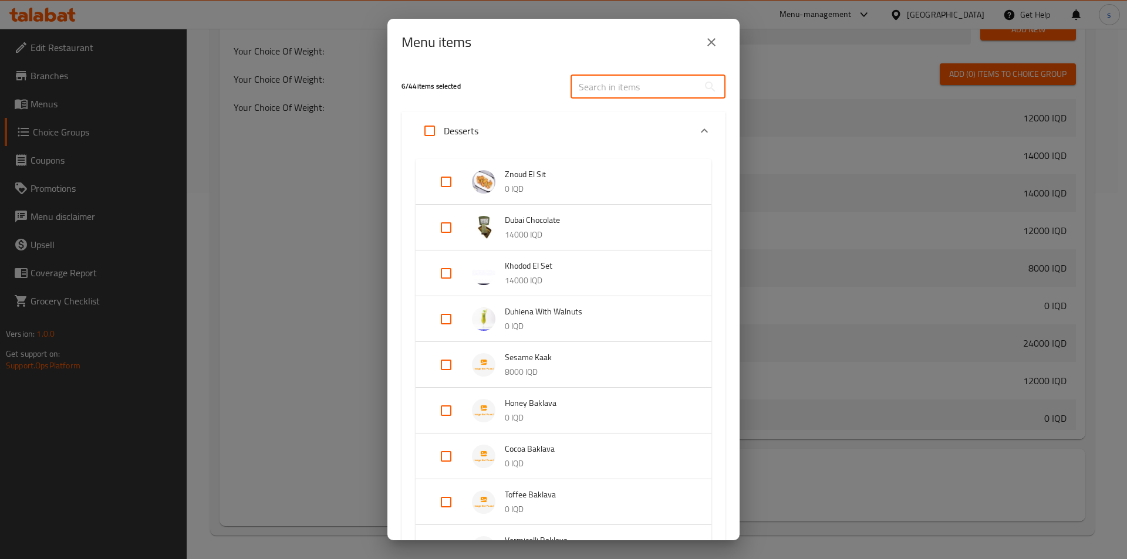
click at [626, 94] on input "text" at bounding box center [634, 86] width 128 height 23
paste input "Duhiena With Walnuts"
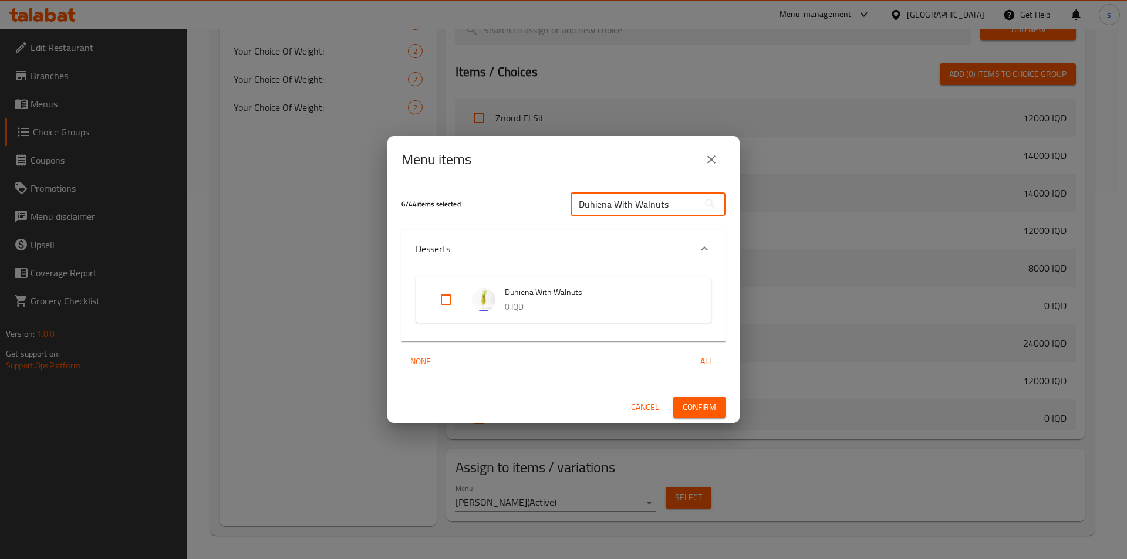
type input "Duhiena With Walnuts"
click at [443, 302] on input "Expand" at bounding box center [446, 300] width 28 height 28
checkbox input "true"
click at [699, 406] on span "Confirm" at bounding box center [698, 407] width 33 height 15
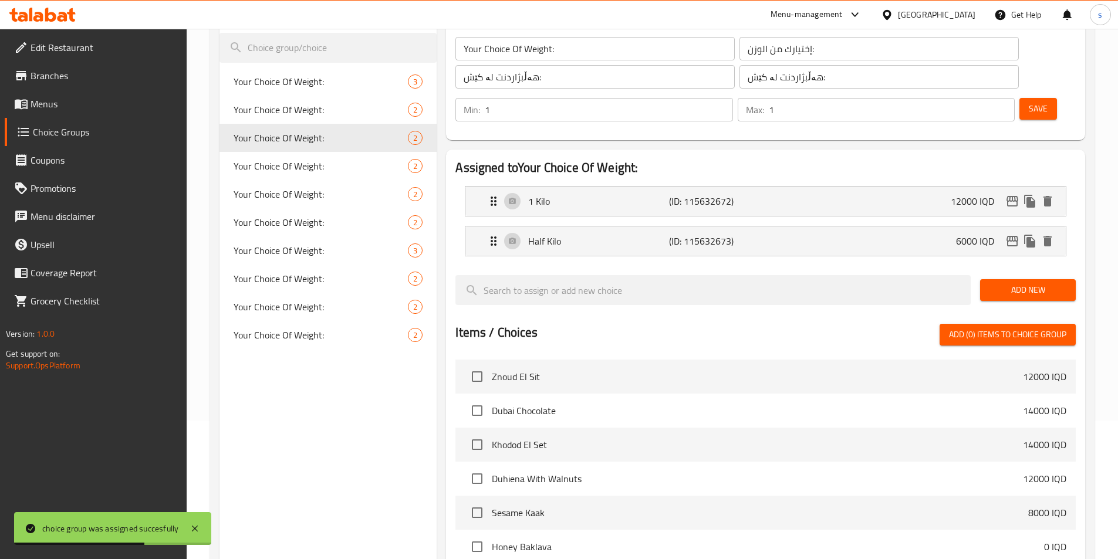
scroll to position [137, 0]
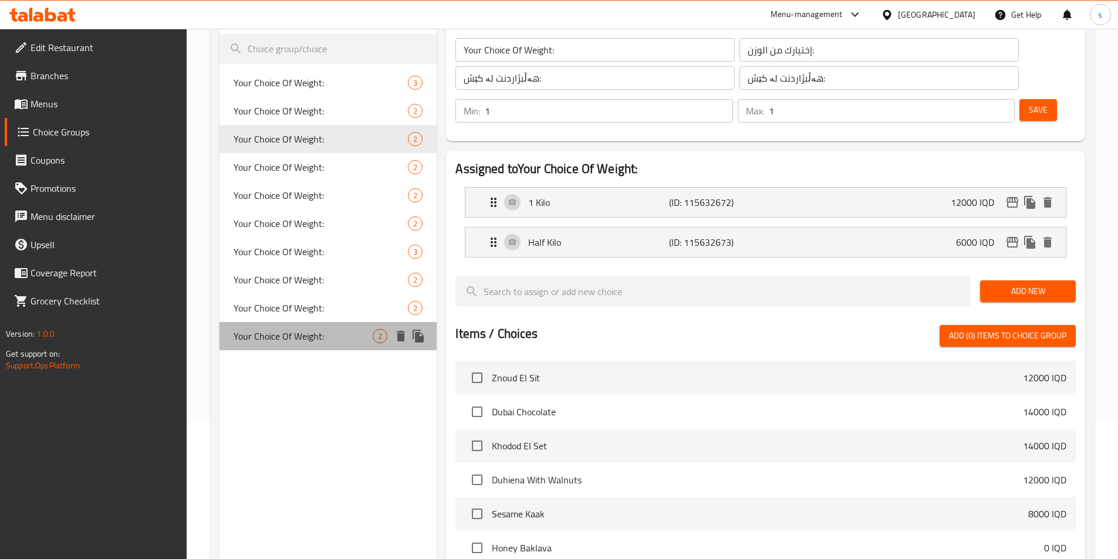
click at [339, 328] on div "Your Choice Of Weight: 2" at bounding box center [328, 336] width 218 height 28
type input "Your Choice Of Weight:"
type input "إختيارك من الوزن:"
type input "هەڵبژاردنت لە کێش:"
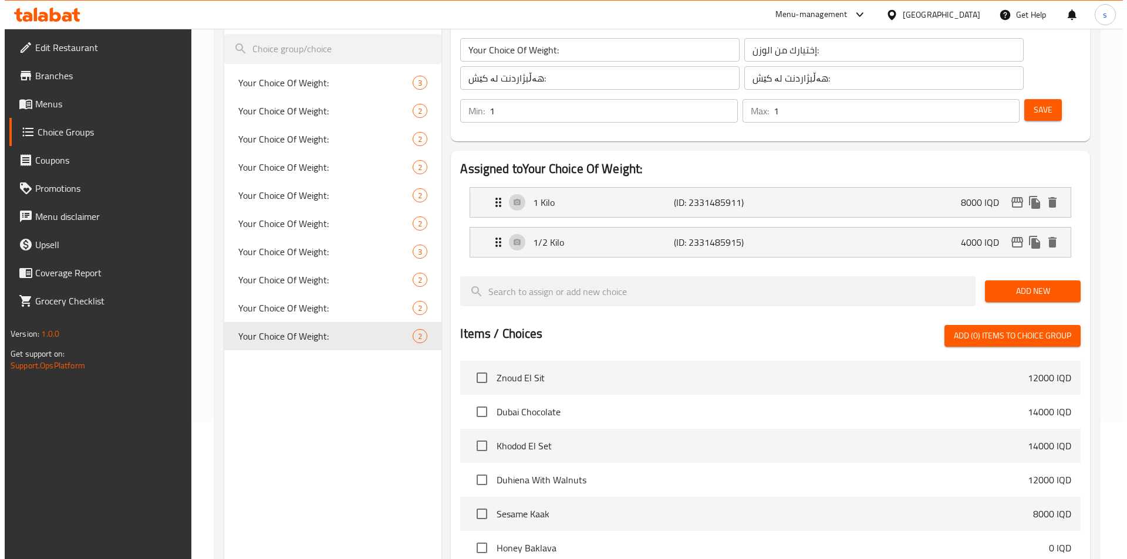
scroll to position [366, 0]
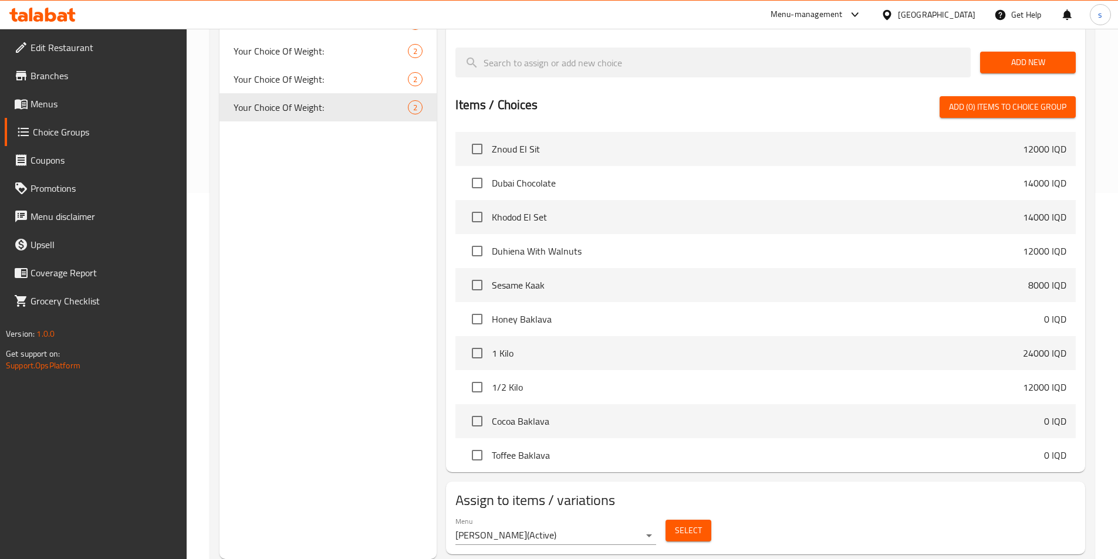
click at [675, 523] on span "Select" at bounding box center [688, 530] width 27 height 15
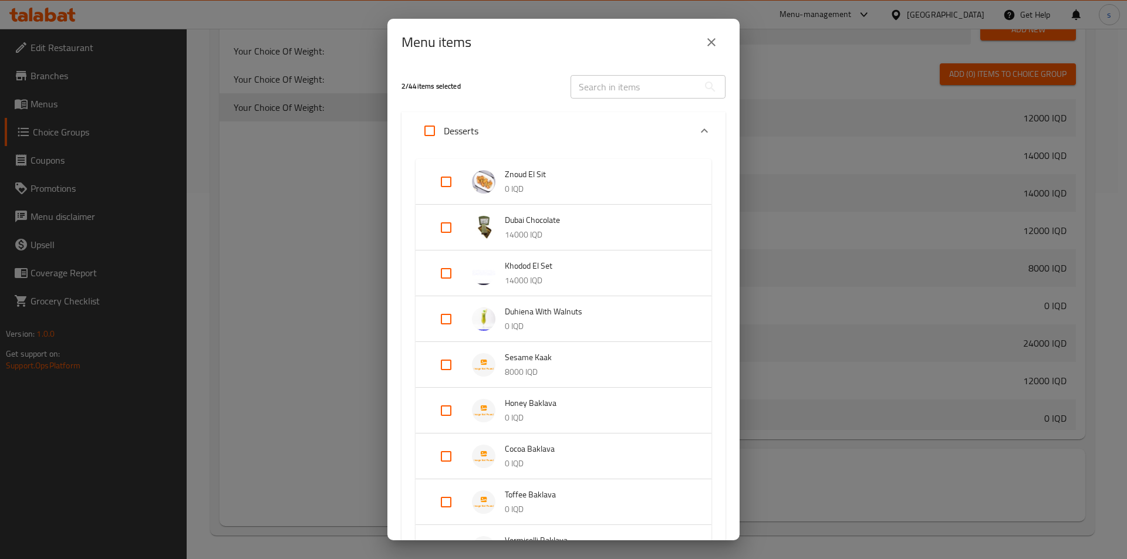
click at [620, 90] on input "text" at bounding box center [634, 86] width 128 height 23
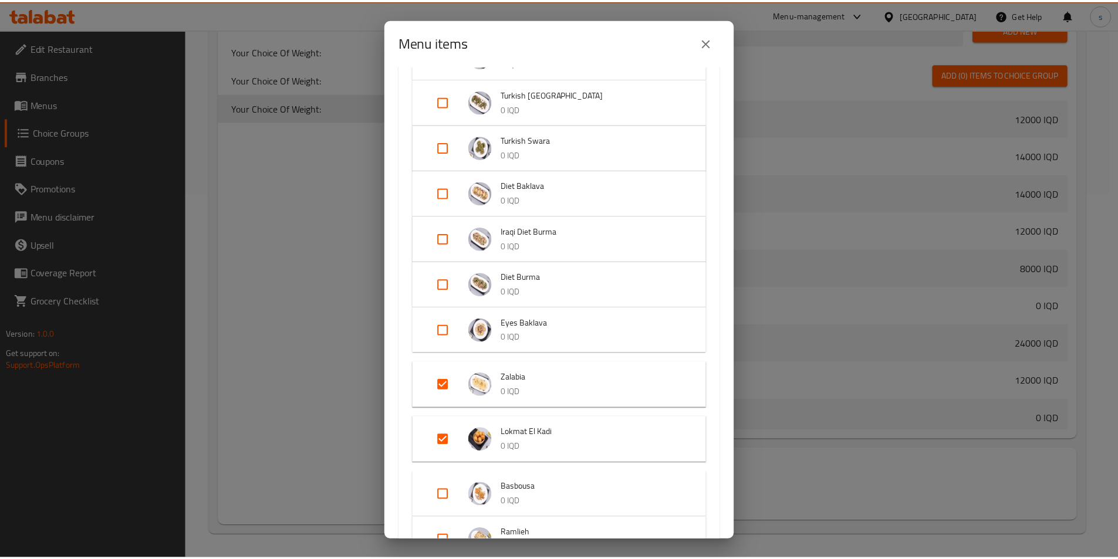
scroll to position [1138, 0]
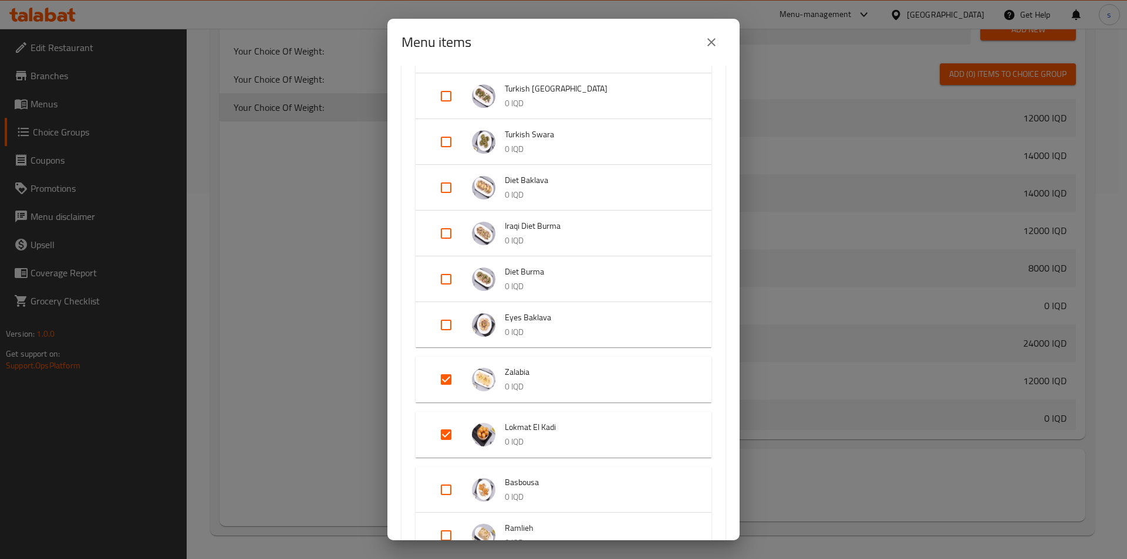
click at [716, 35] on icon "close" at bounding box center [711, 42] width 14 height 14
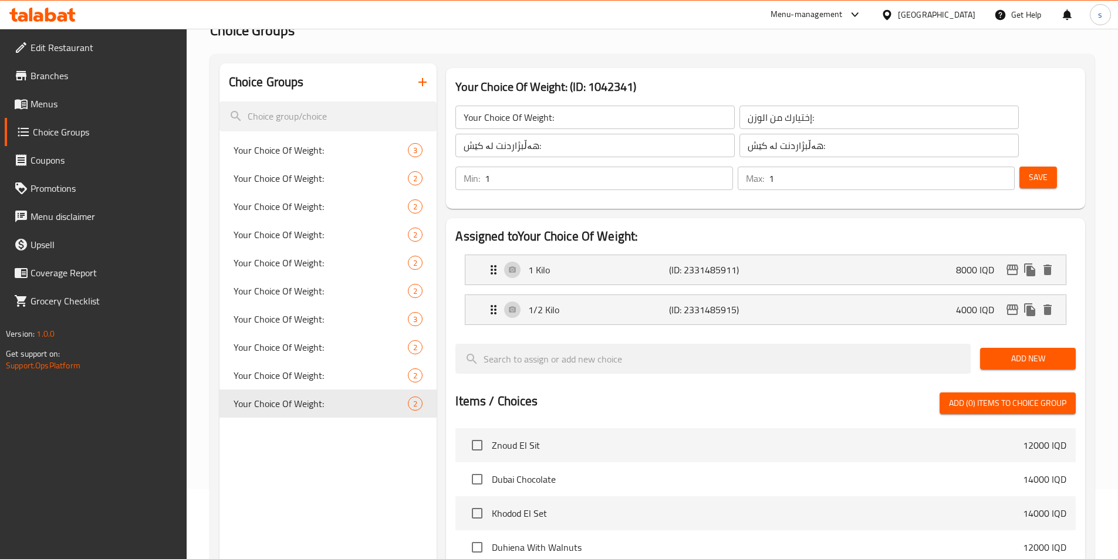
scroll to position [36, 0]
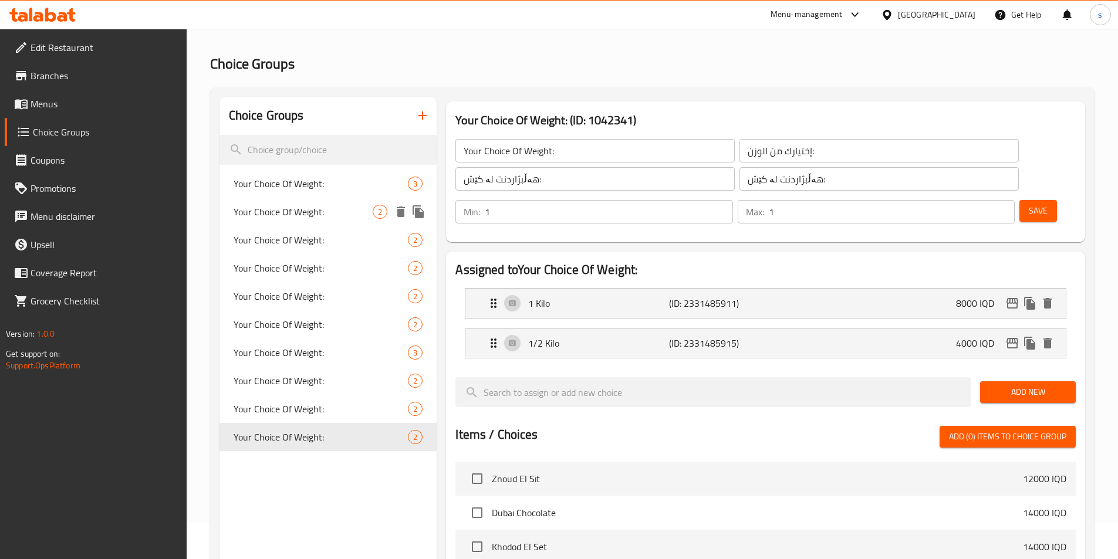
click at [366, 214] on span "Your Choice Of Weight:" at bounding box center [304, 212] width 140 height 14
type input "Your Choice Of Weight:"
type input "إختيارك من الوزن:"
type input "هەڵبژاردنت لە کێش:"
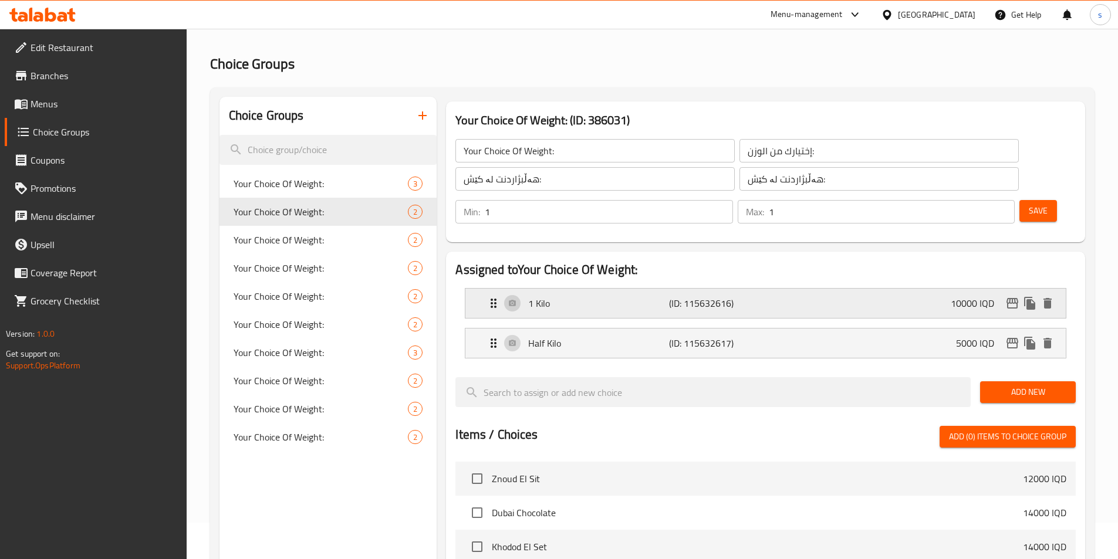
click at [1008, 298] on icon "edit" at bounding box center [1012, 303] width 12 height 11
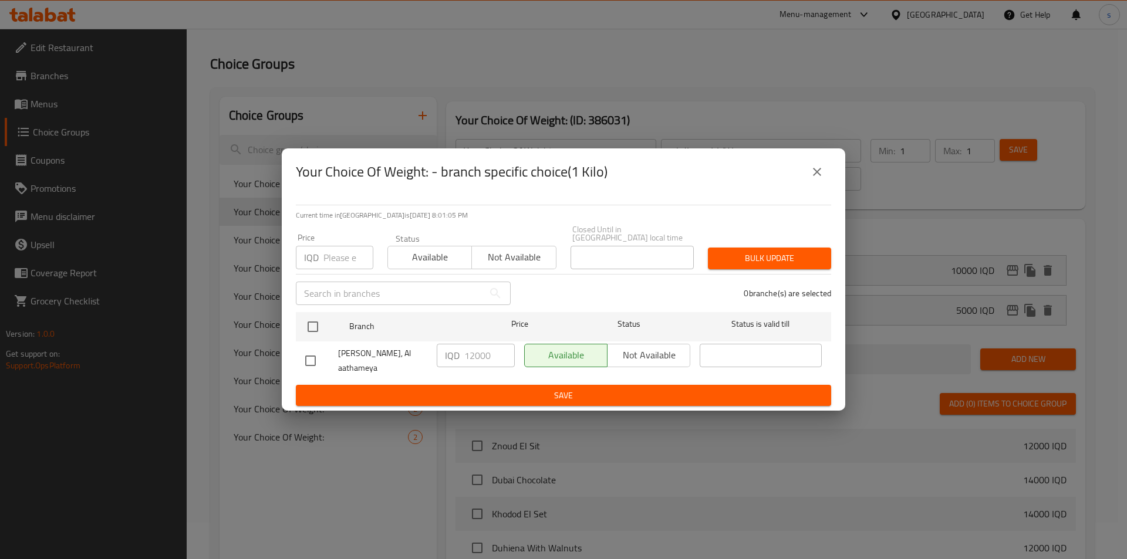
click at [815, 179] on icon "close" at bounding box center [817, 172] width 14 height 14
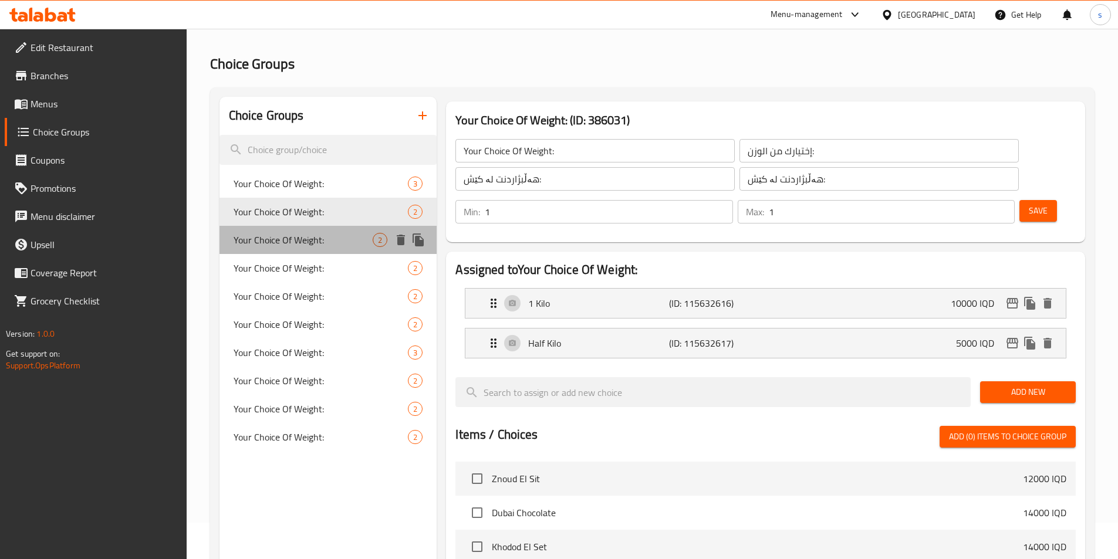
click at [303, 230] on div "Your Choice Of Weight: 2" at bounding box center [328, 240] width 218 height 28
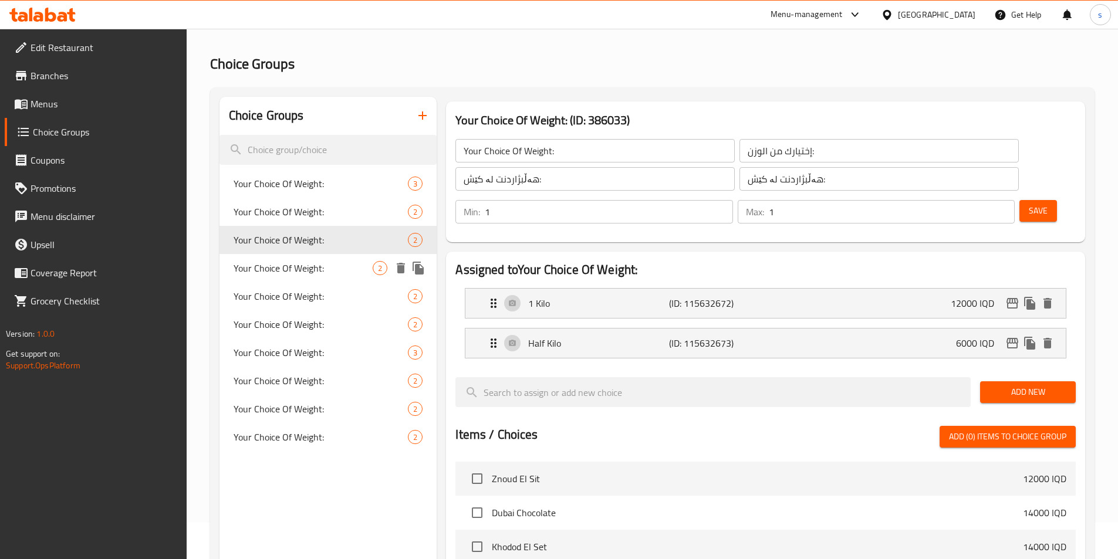
click at [307, 266] on span "Your Choice Of Weight:" at bounding box center [304, 268] width 140 height 14
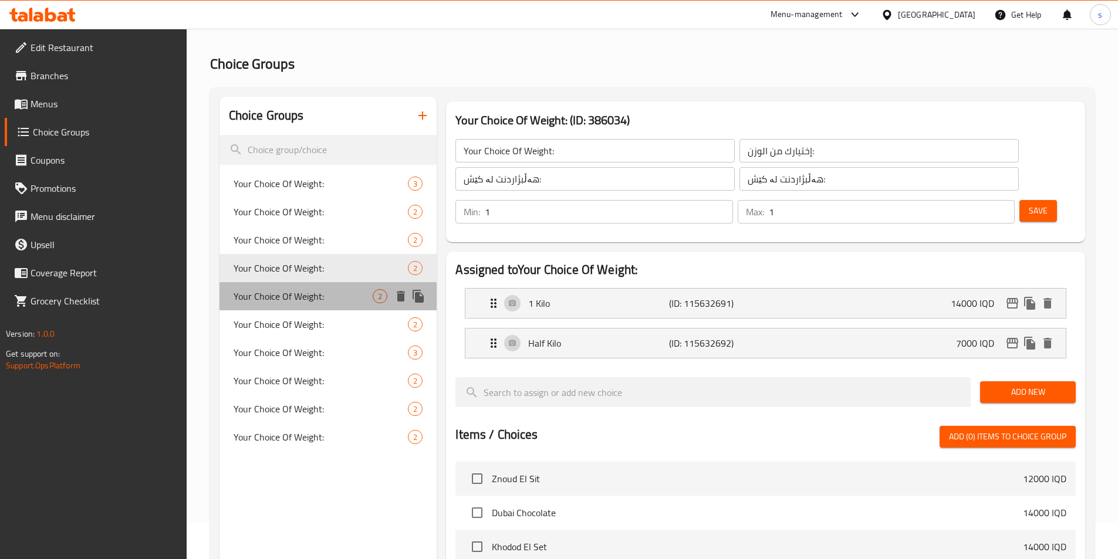
click at [305, 299] on span "Your Choice Of Weight:" at bounding box center [304, 296] width 140 height 14
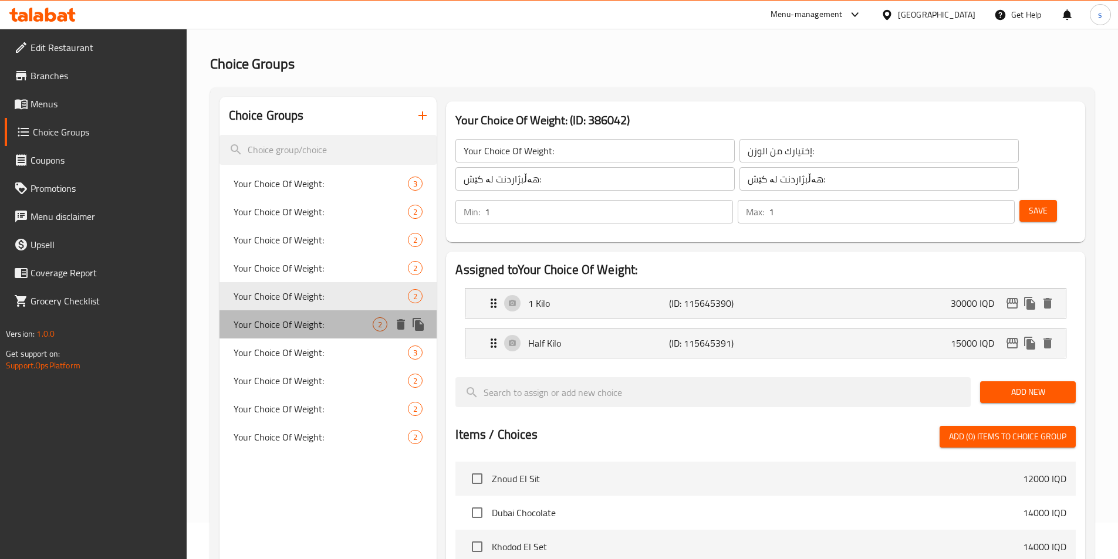
click at [300, 329] on span "Your Choice Of Weight:" at bounding box center [304, 324] width 140 height 14
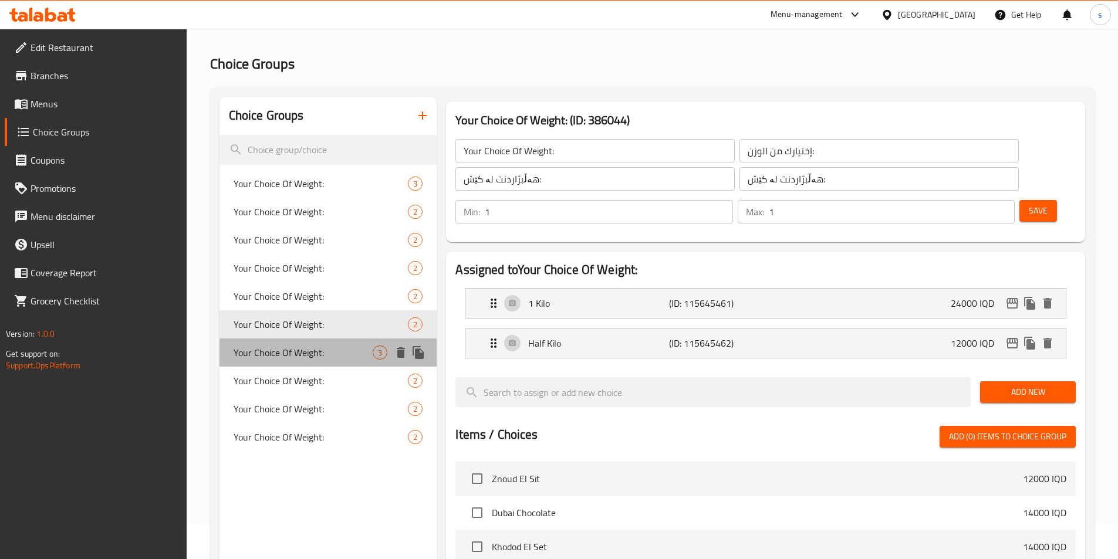
click at [295, 361] on div "Your Choice Of Weight: 3" at bounding box center [328, 353] width 218 height 28
type input "Your Choice Of Weight:"
type input "إختيارك من الوزن:"
type input "هەڵبژاردنت لە کێش:"
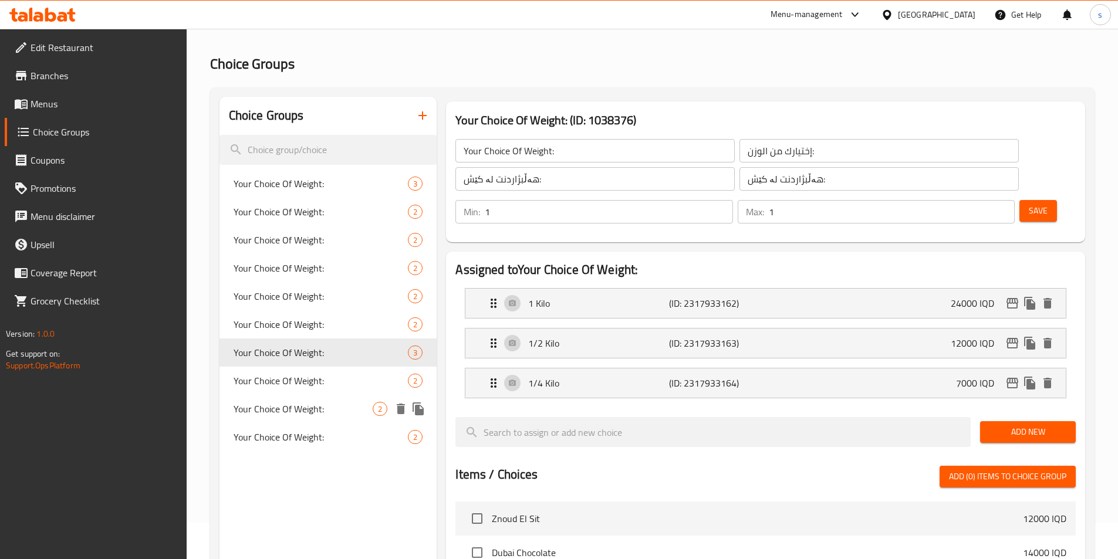
click at [280, 395] on div "Your Choice Of Weight: 2" at bounding box center [328, 409] width 218 height 28
type input "Your Choice Of Weight:"
type input "إختيارك من الوزن:"
type input "هەڵبژاردنت لە کێش:"
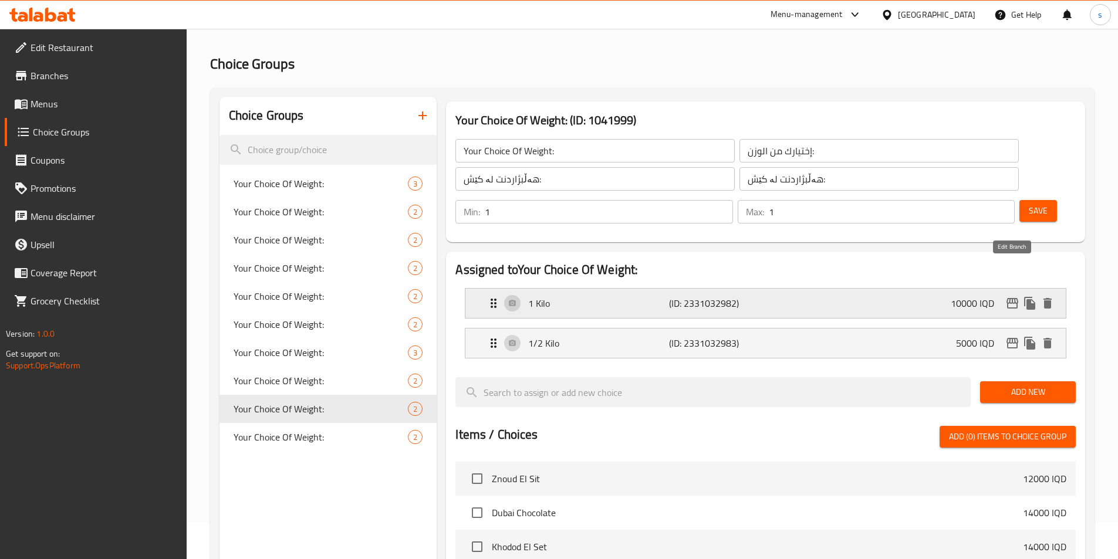
click at [1011, 296] on icon "edit" at bounding box center [1012, 303] width 14 height 14
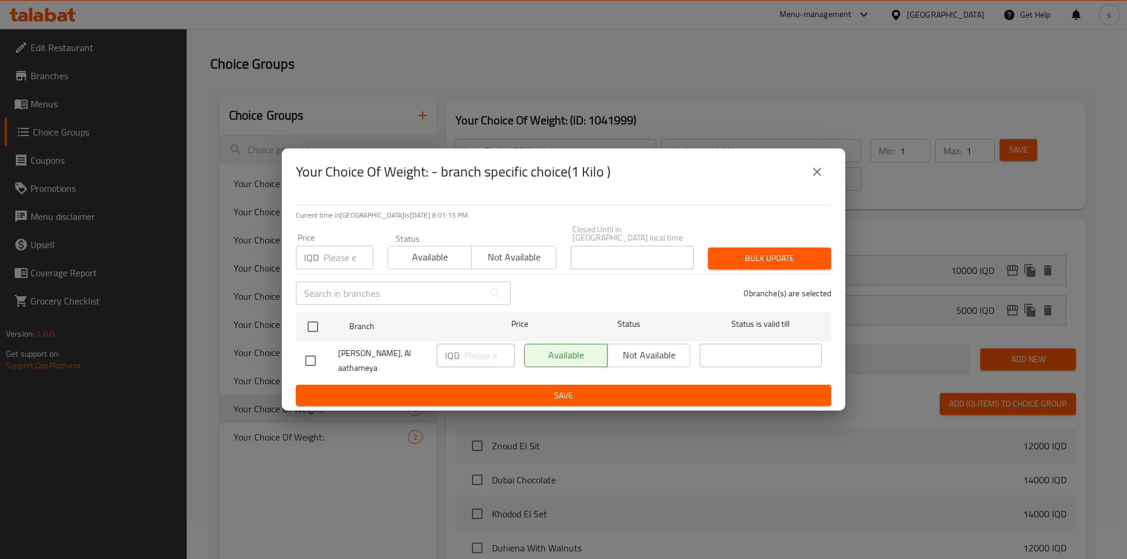
click at [822, 171] on icon "close" at bounding box center [817, 172] width 14 height 14
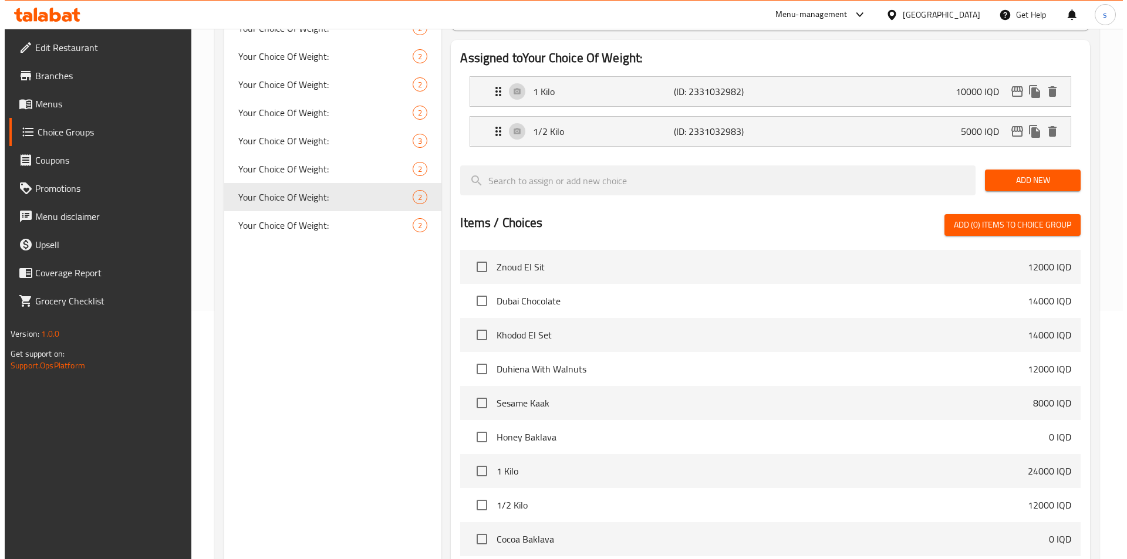
scroll to position [366, 0]
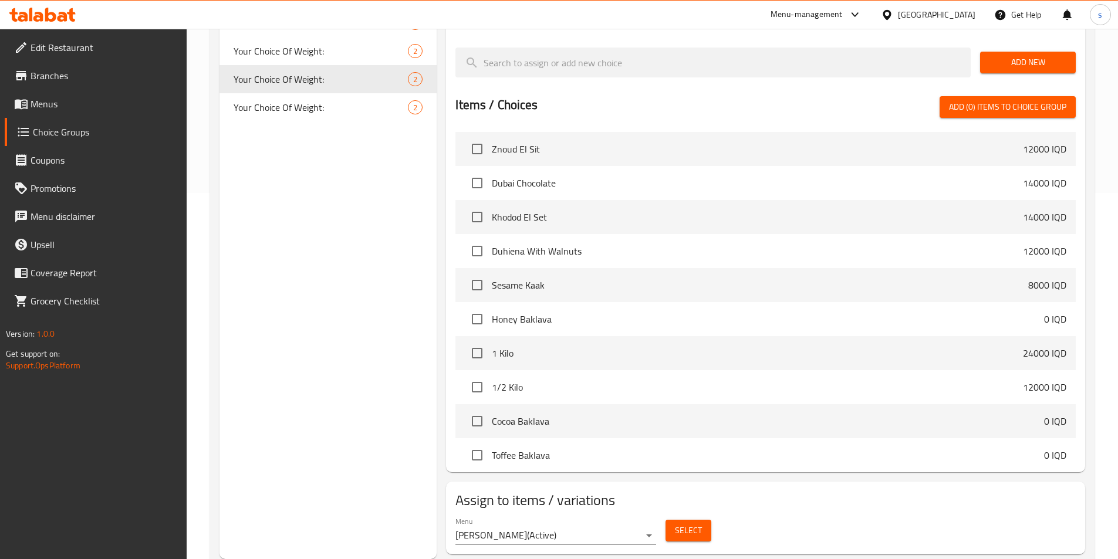
click at [688, 523] on span "Select" at bounding box center [688, 530] width 27 height 15
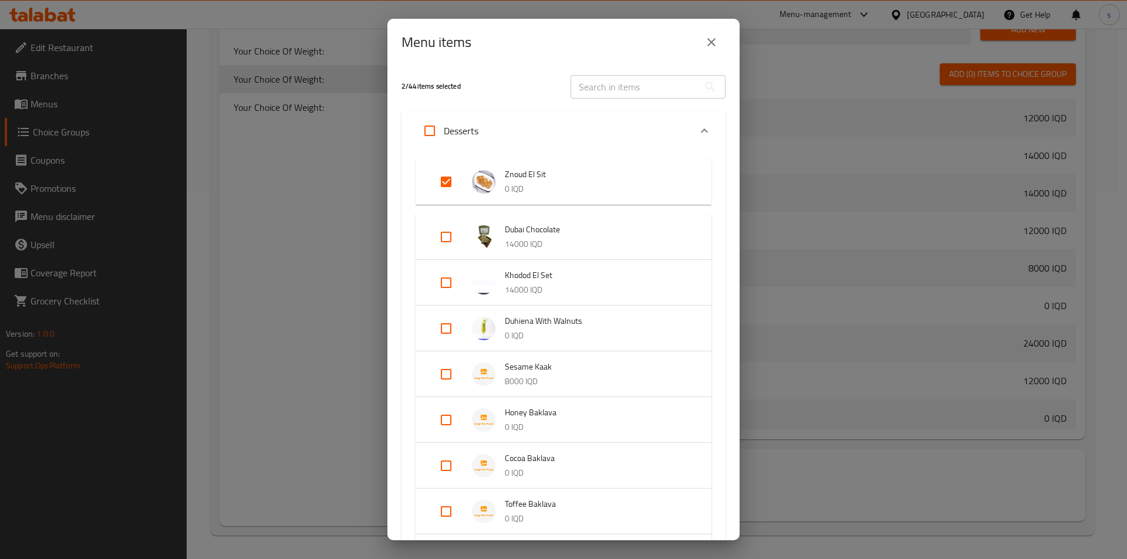
click at [447, 185] on input "Expand" at bounding box center [446, 182] width 28 height 28
checkbox input "false"
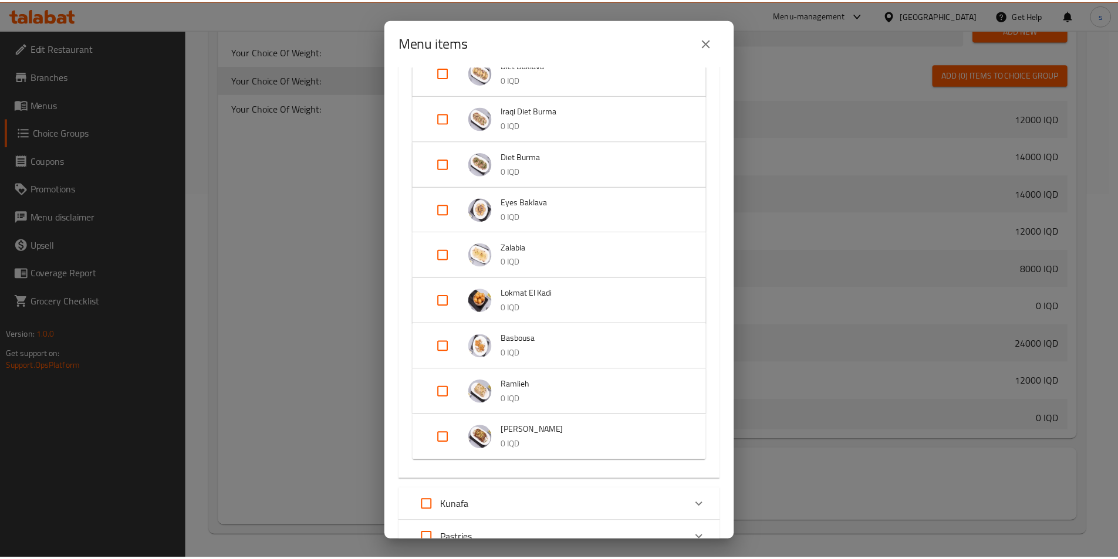
scroll to position [1368, 0]
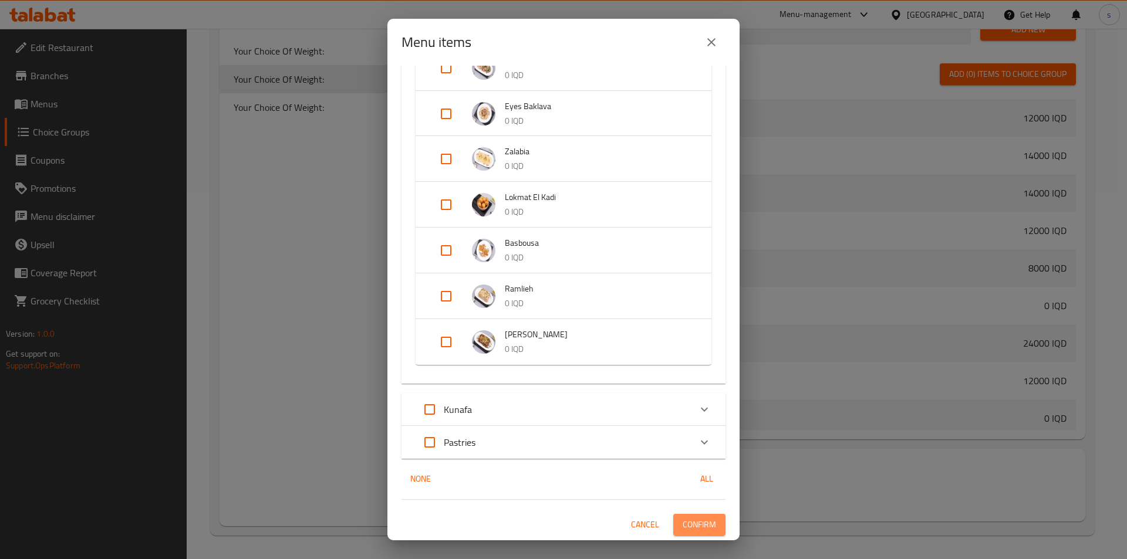
click at [688, 525] on span "Confirm" at bounding box center [698, 525] width 33 height 15
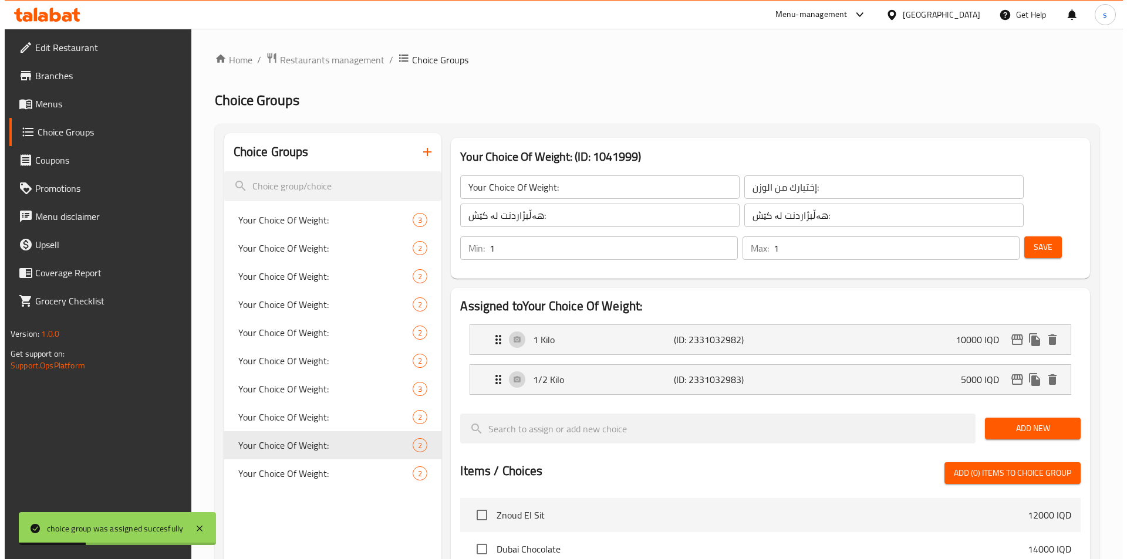
scroll to position [366, 0]
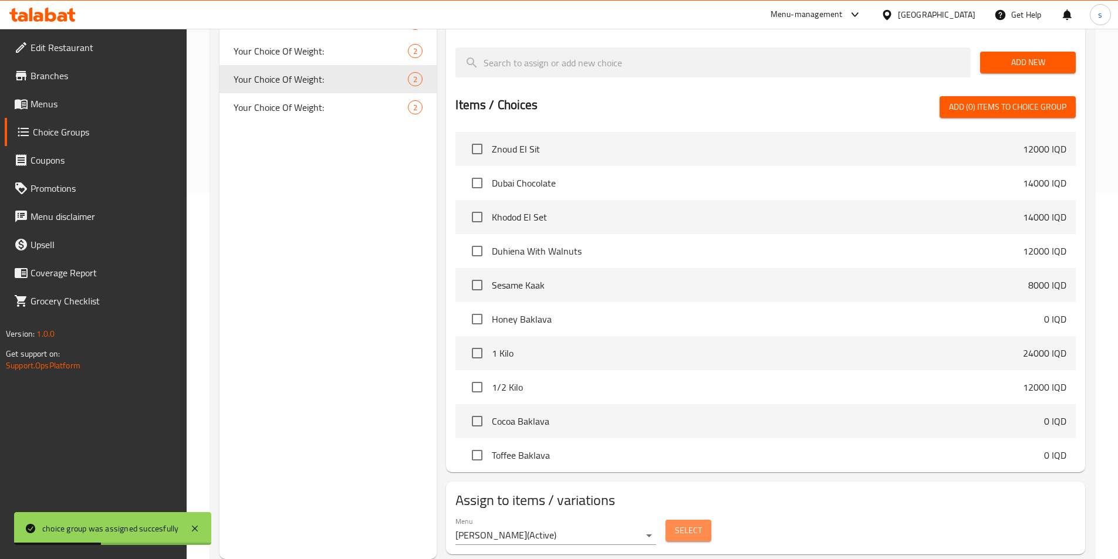
click at [679, 523] on span "Select" at bounding box center [688, 530] width 27 height 15
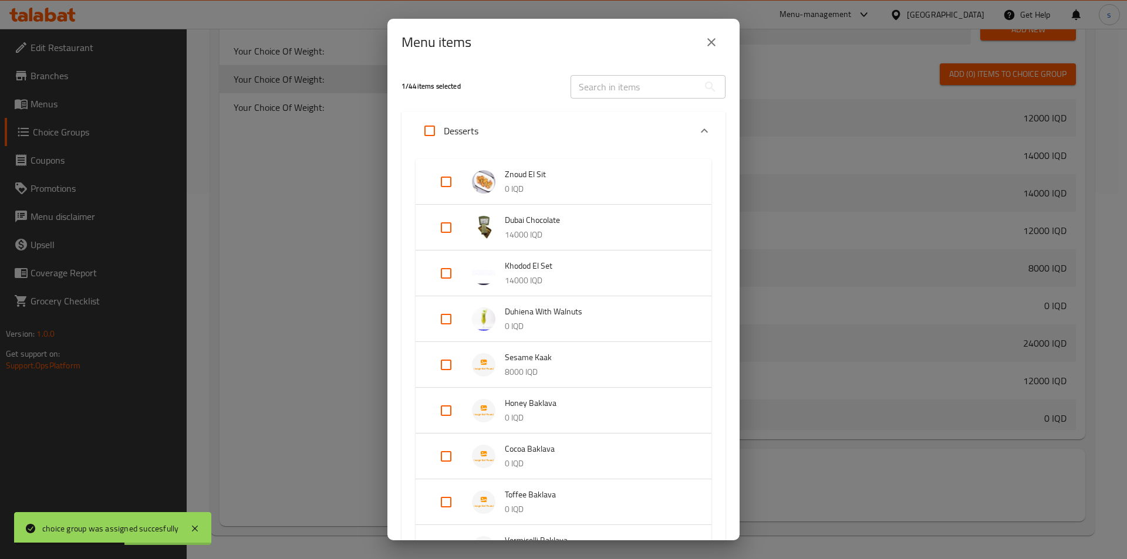
click at [643, 82] on input "text" at bounding box center [634, 86] width 128 height 23
paste input "Lokmat El Kadi"
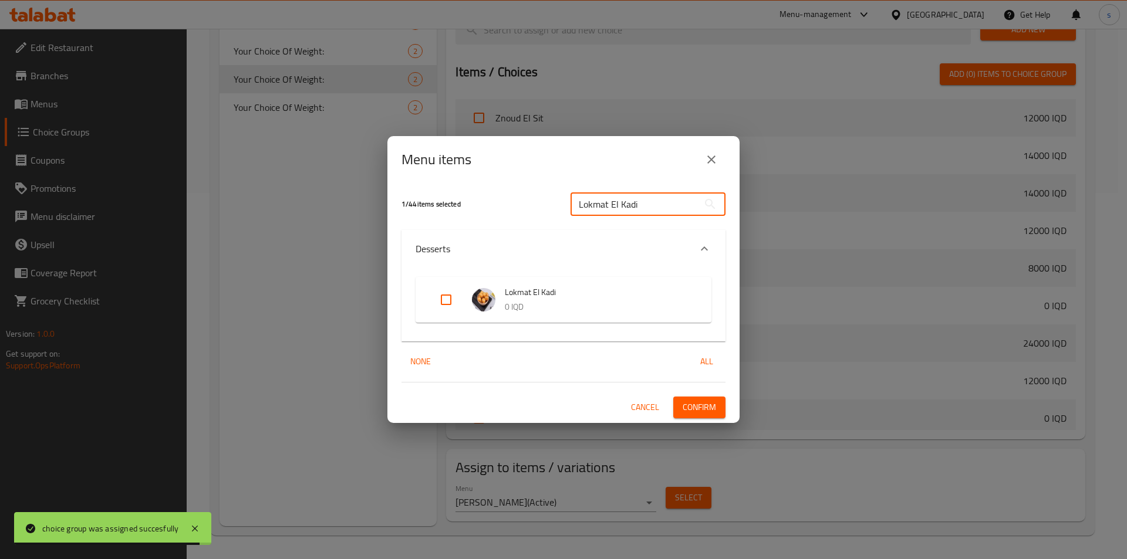
drag, startPoint x: 670, startPoint y: 205, endPoint x: 571, endPoint y: 208, distance: 99.2
click at [571, 208] on input "Lokmat El Kadi" at bounding box center [634, 203] width 128 height 23
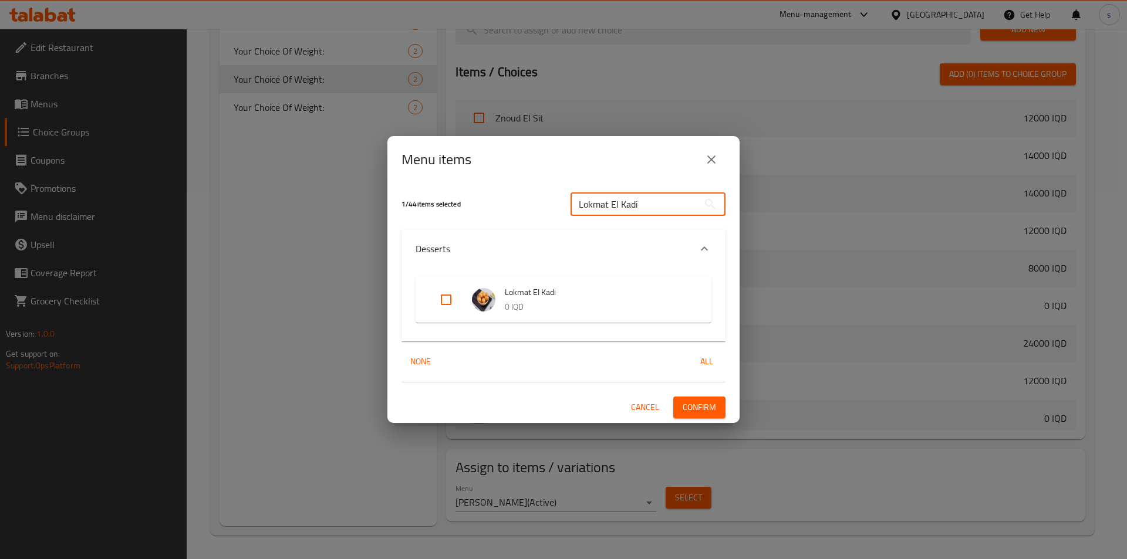
type input "Lokmat El Kadi"
click at [713, 248] on div "Expand" at bounding box center [704, 249] width 28 height 28
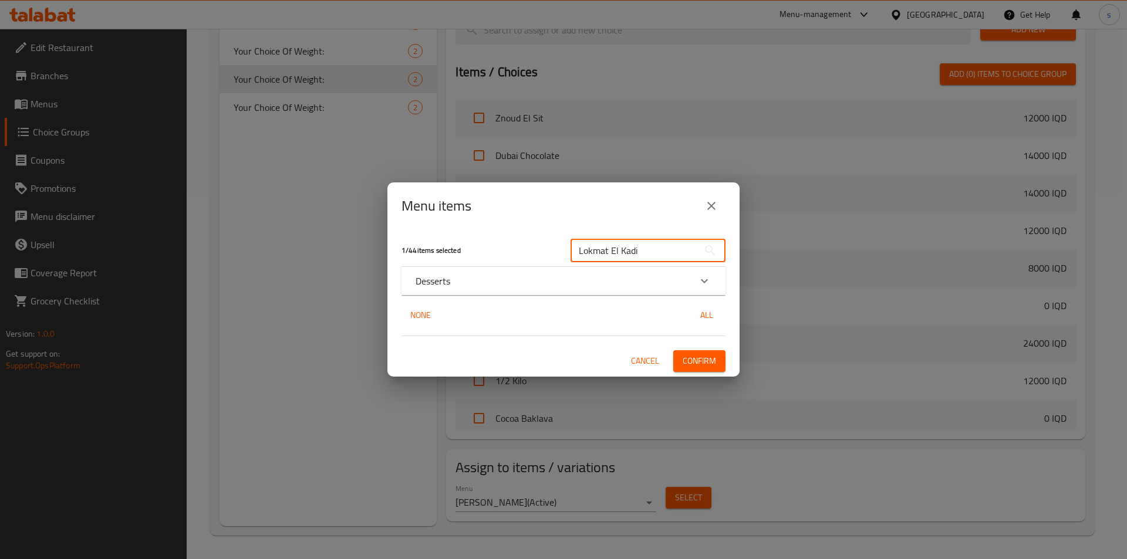
click at [685, 249] on input "Lokmat El Kadi" at bounding box center [634, 250] width 128 height 23
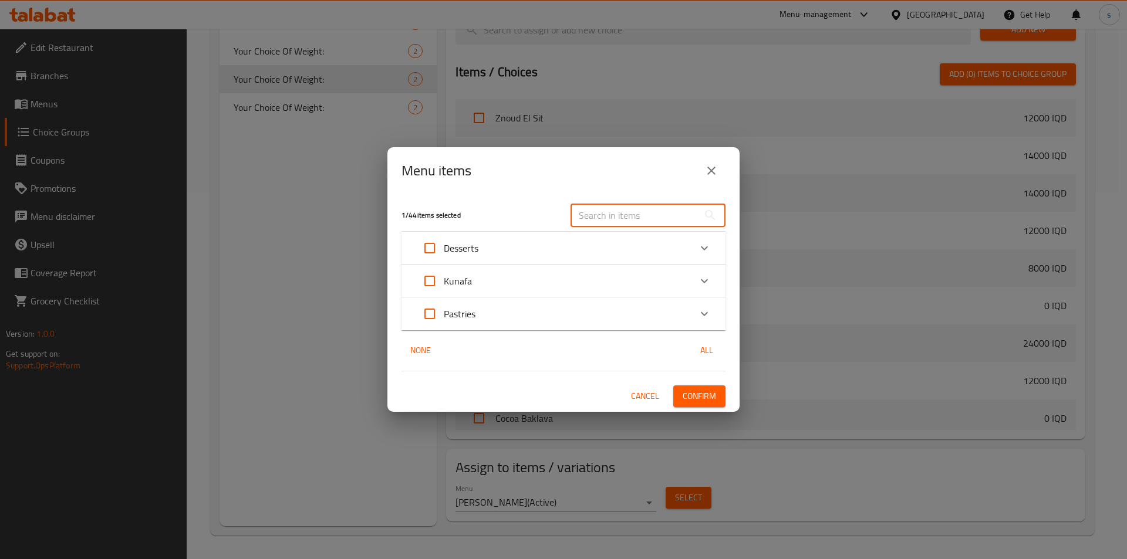
click at [579, 251] on div "Desserts" at bounding box center [552, 248] width 275 height 28
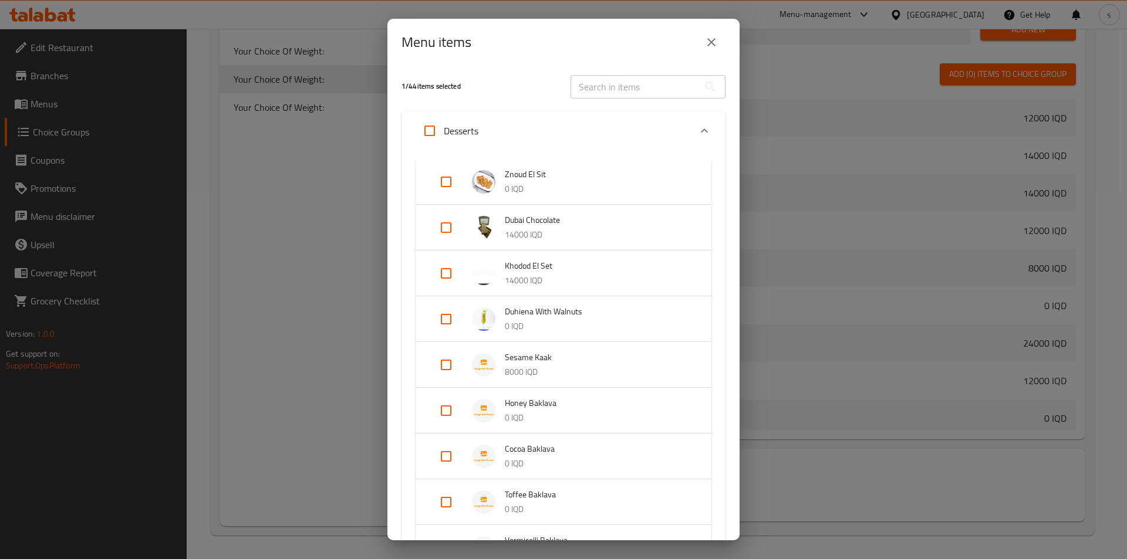
click at [465, 181] on div "Expand" at bounding box center [455, 182] width 33 height 28
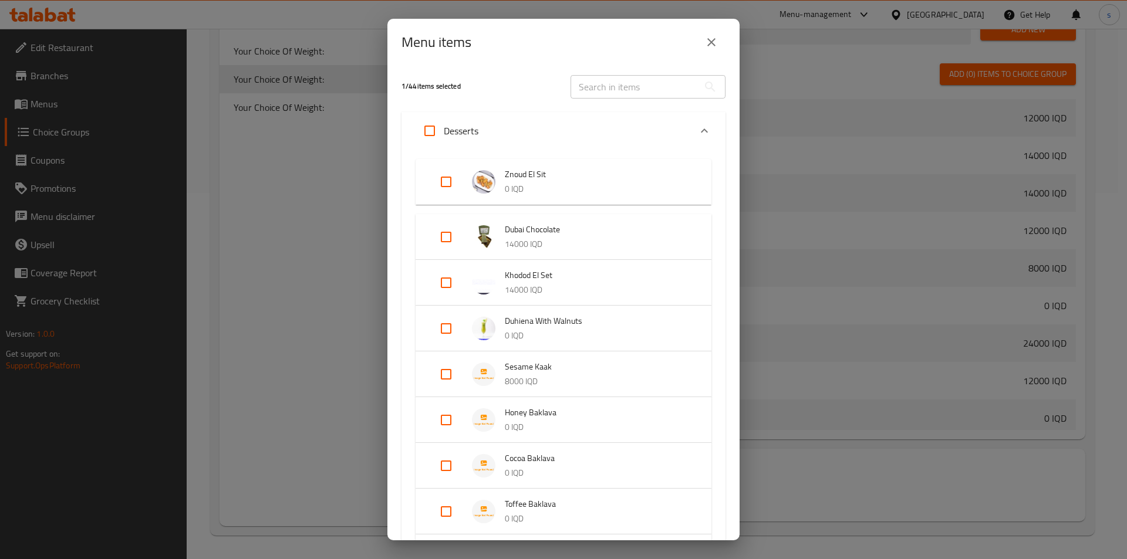
click at [454, 191] on input "Expand" at bounding box center [446, 182] width 28 height 28
checkbox input "true"
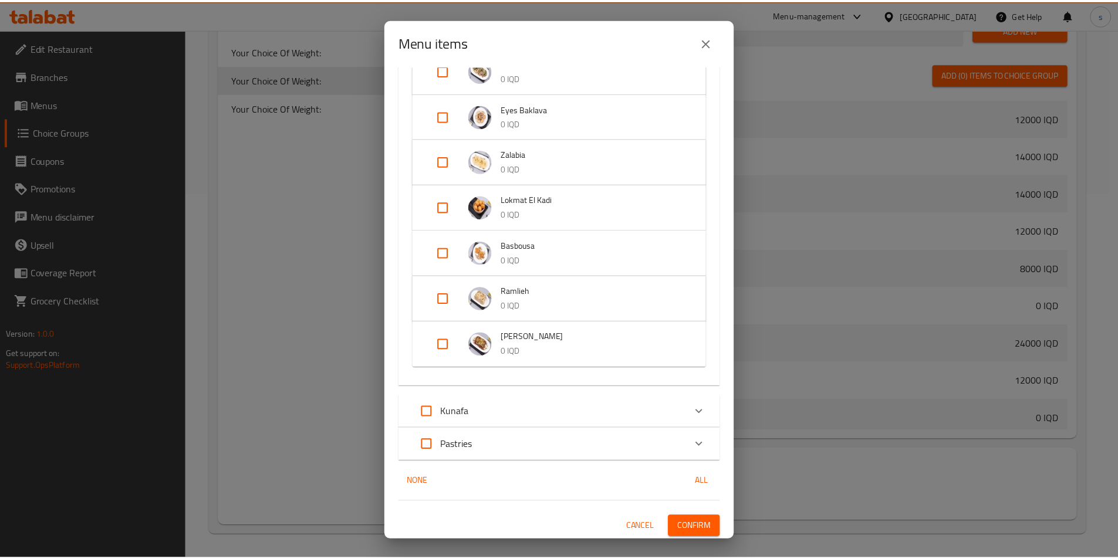
scroll to position [1368, 0]
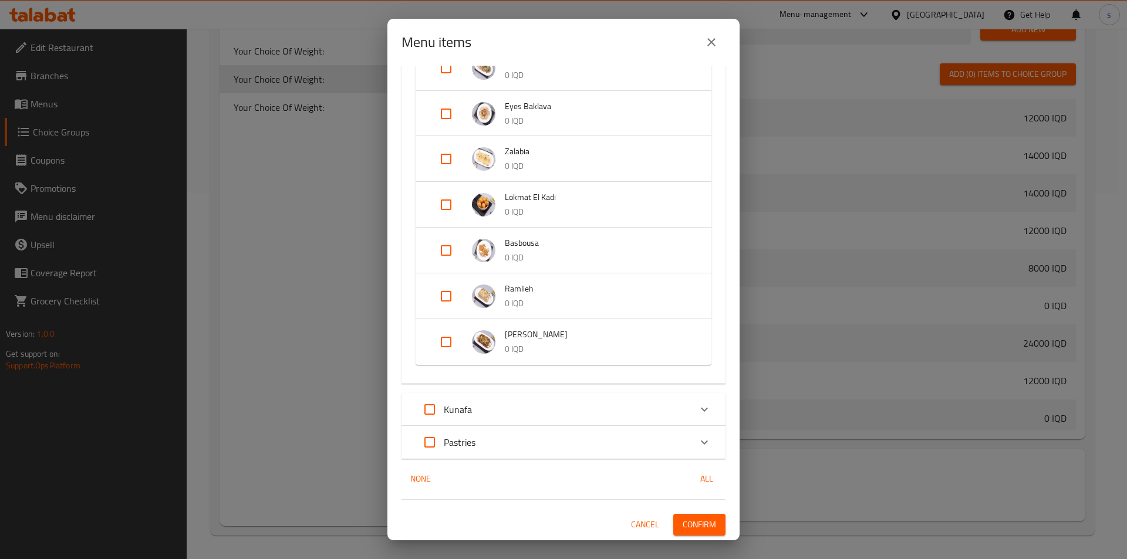
click at [682, 529] on span "Confirm" at bounding box center [698, 525] width 33 height 15
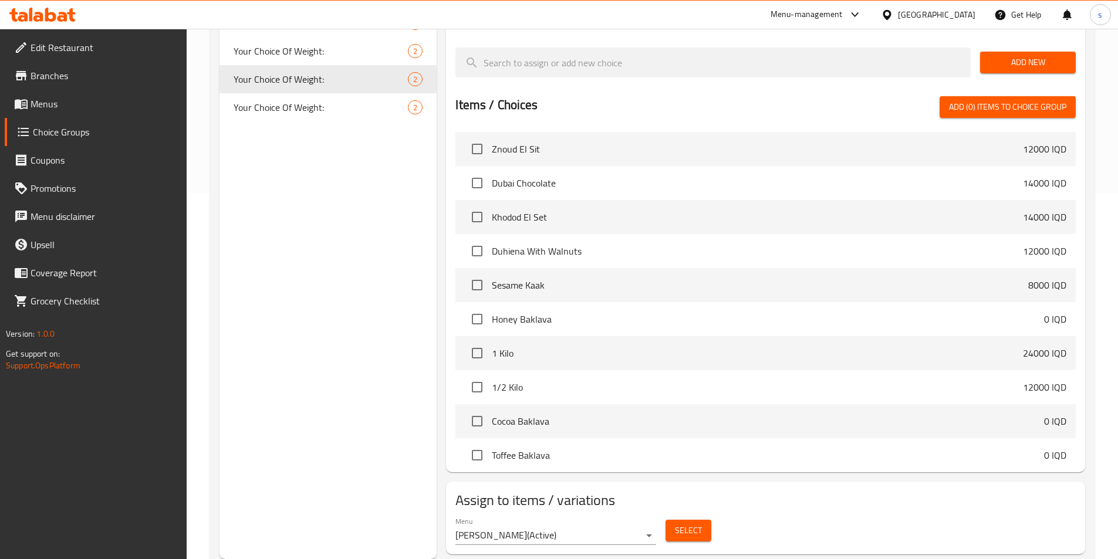
click at [60, 21] on icon at bounding box center [63, 17] width 10 height 10
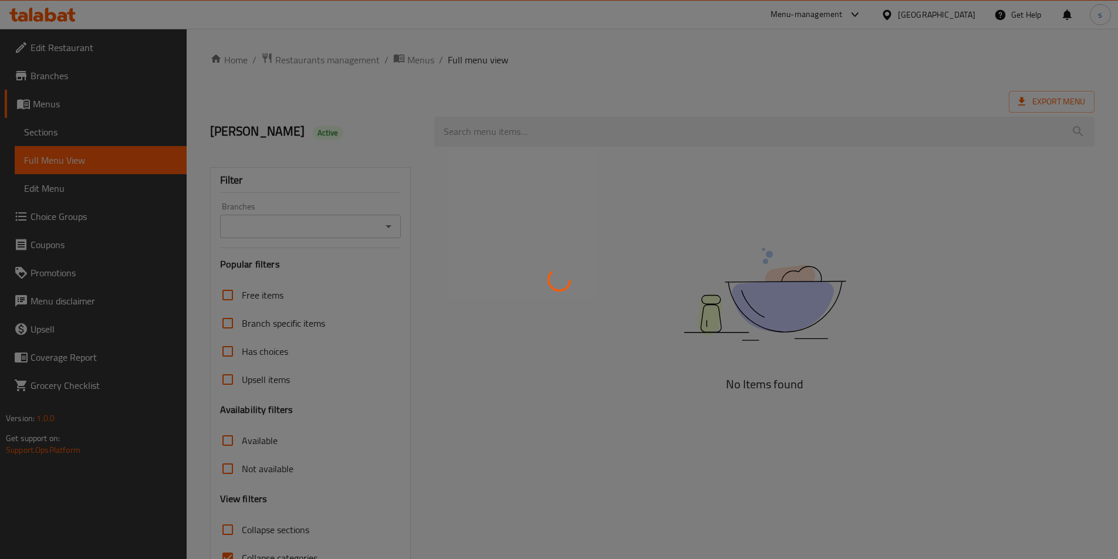
click at [387, 227] on div at bounding box center [559, 279] width 1118 height 559
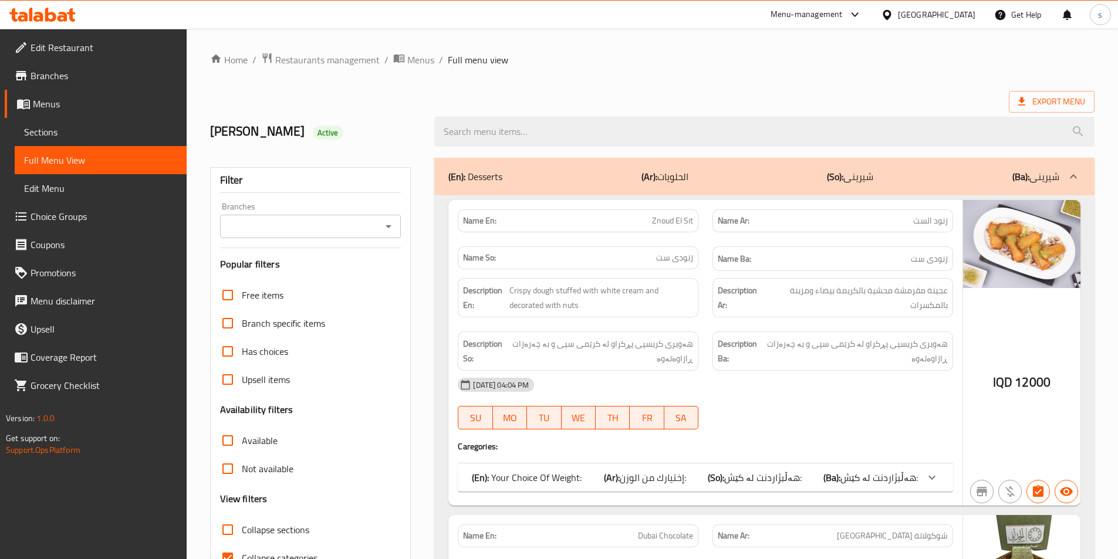
click at [387, 227] on icon "Open" at bounding box center [388, 226] width 14 height 14
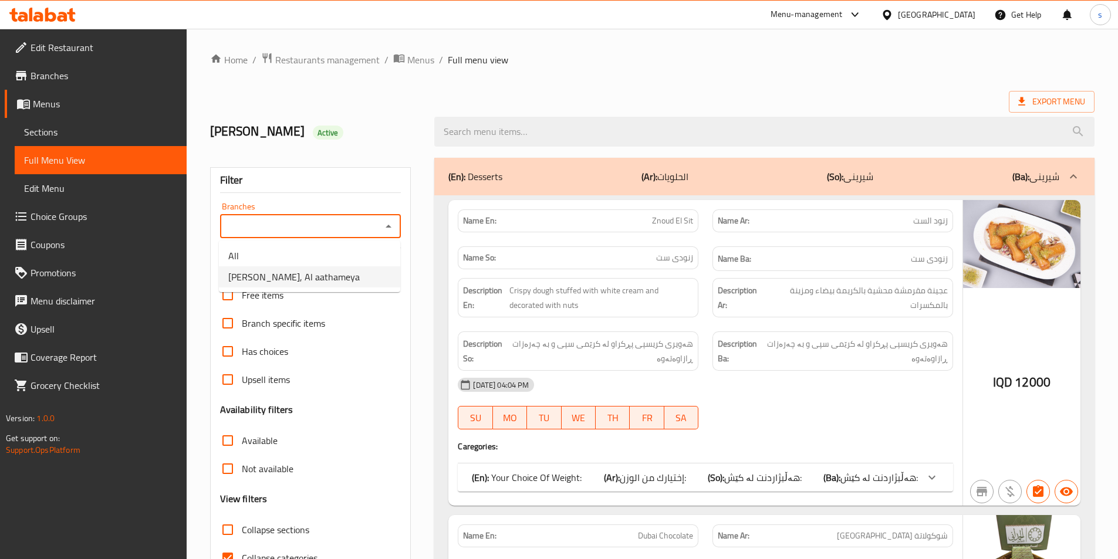
click at [330, 271] on span "[PERSON_NAME], Al aathameya" at bounding box center [293, 277] width 131 height 14
type input "[PERSON_NAME], Al aathameya"
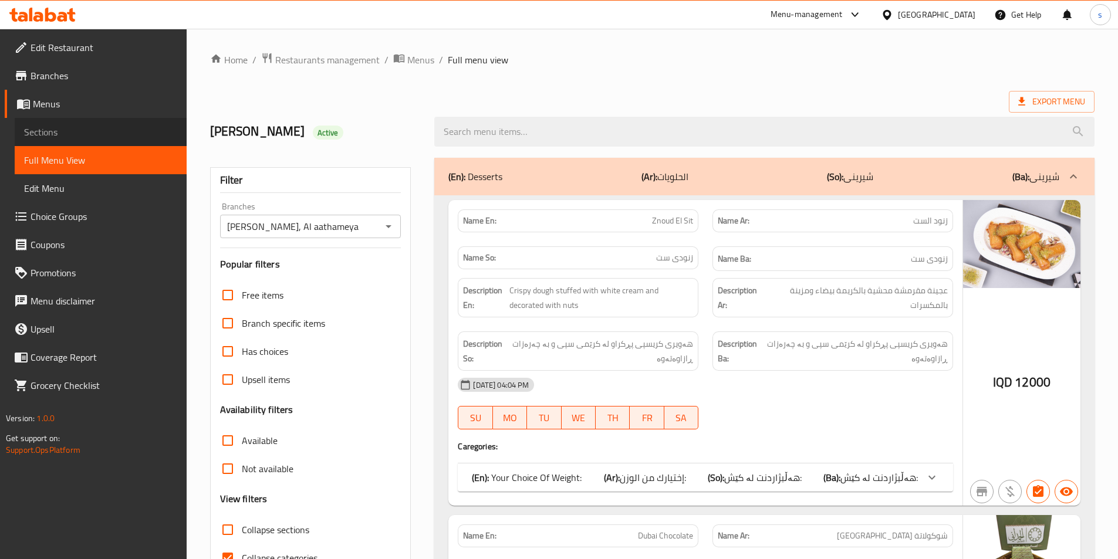
click at [52, 128] on span "Sections" at bounding box center [100, 132] width 153 height 14
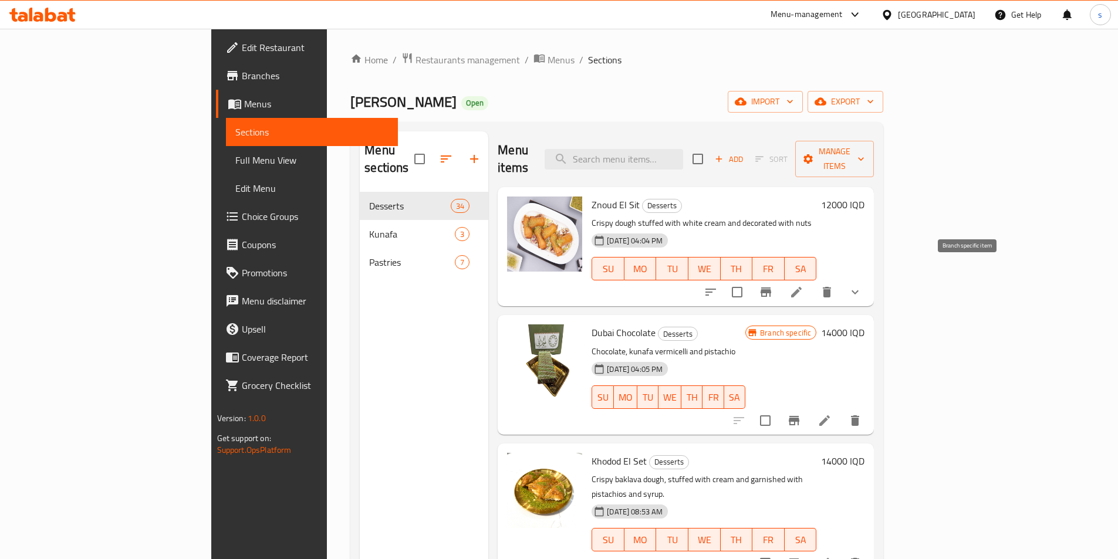
click at [771, 288] on icon "Branch-specific-item" at bounding box center [766, 292] width 11 height 9
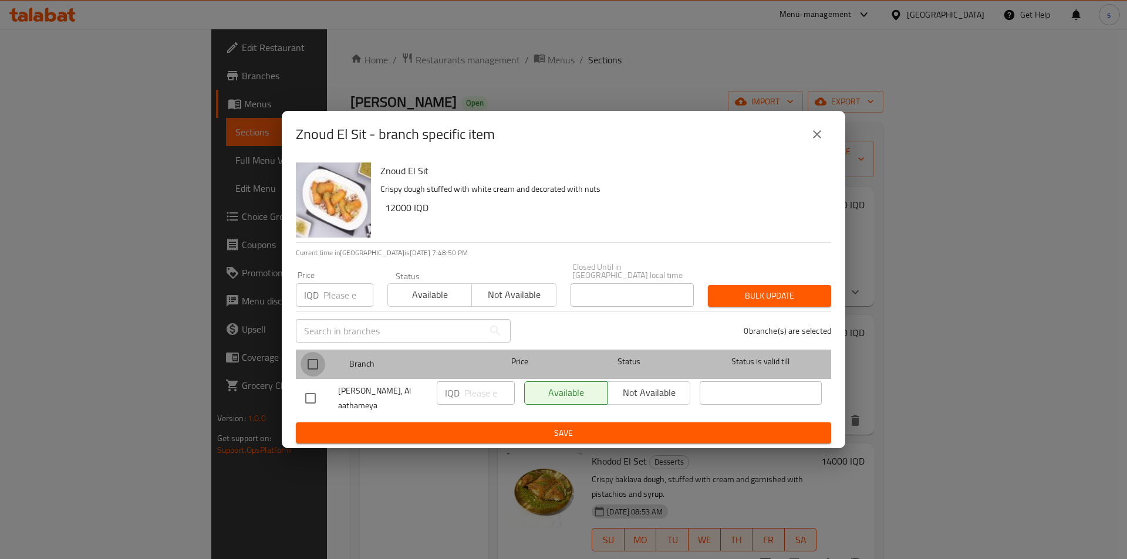
click at [316, 359] on input "checkbox" at bounding box center [312, 364] width 25 height 25
checkbox input "true"
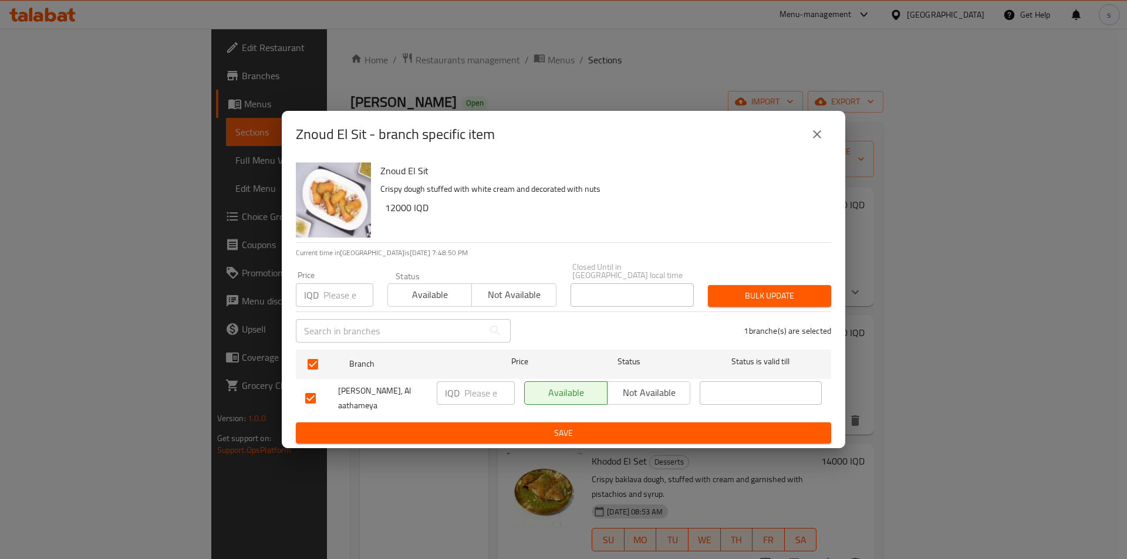
click at [472, 391] on input "number" at bounding box center [489, 392] width 50 height 23
type input "0"
click at [502, 417] on ul "Branch Price Status Status is valid till Alhamdani Alaseel, Al aathameya IQD 0 …" at bounding box center [563, 383] width 535 height 77
click at [685, 416] on ul "Branch Price Status Status is valid till Alhamdani Alaseel, Al aathameya IQD 0 …" at bounding box center [563, 383] width 535 height 77
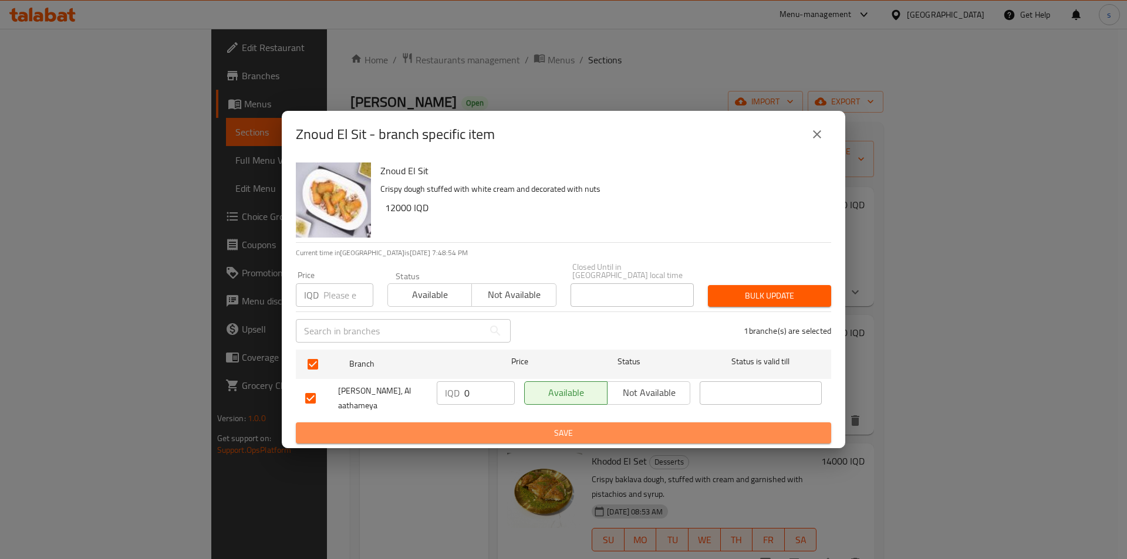
click at [676, 426] on span "Save" at bounding box center [563, 433] width 516 height 15
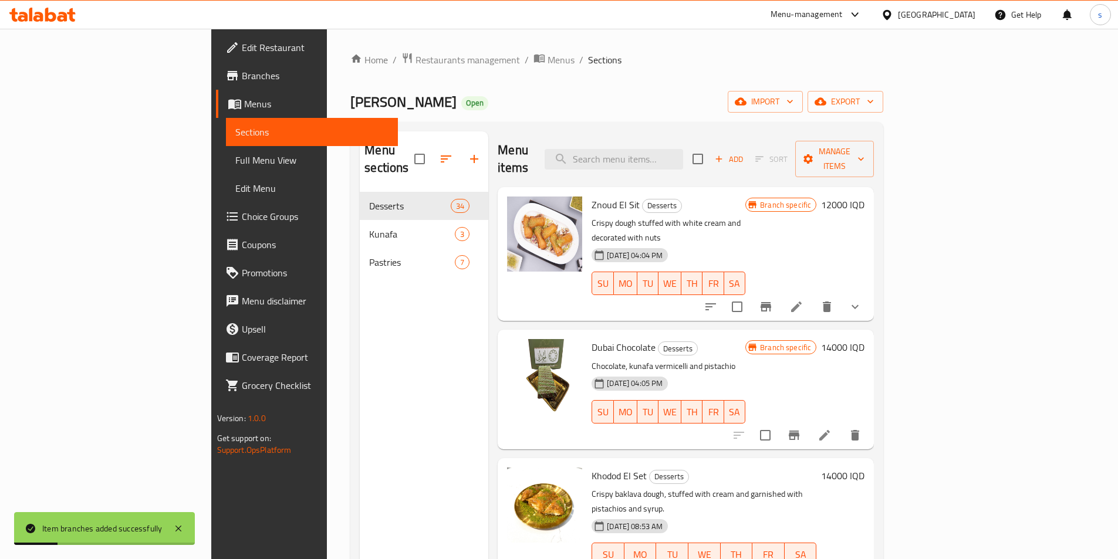
click at [864, 197] on h6 "12000 IQD" at bounding box center [842, 205] width 43 height 16
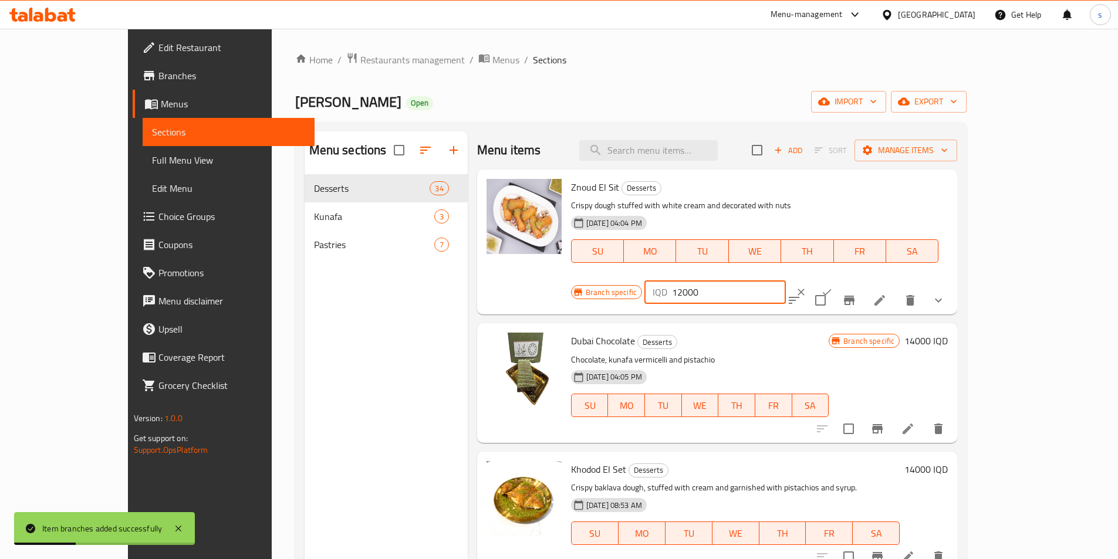
drag, startPoint x: 948, startPoint y: 191, endPoint x: 874, endPoint y: 200, distance: 73.9
click at [857, 279] on div "Branch specific IQD 12000 ​" at bounding box center [714, 292] width 286 height 26
type input "0"
click at [833, 286] on icon "ok" at bounding box center [827, 292] width 12 height 12
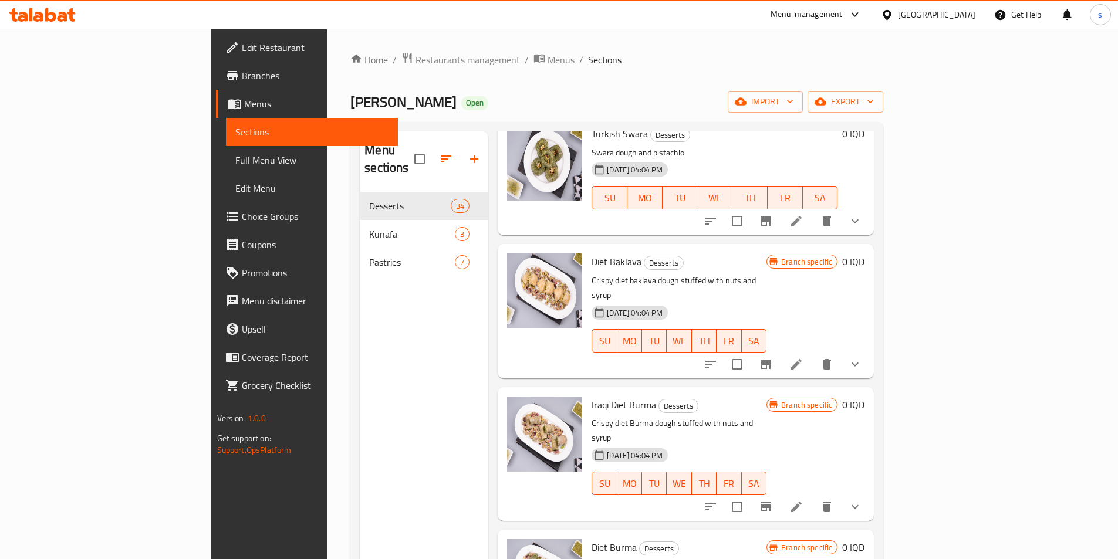
scroll to position [3013, 0]
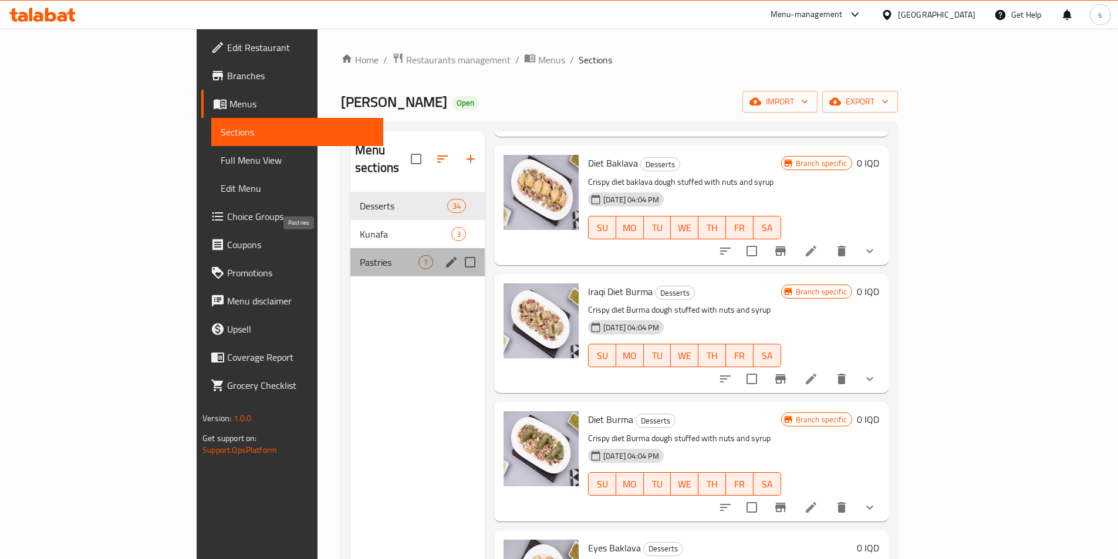
click at [360, 255] on span "Pastries" at bounding box center [389, 262] width 59 height 14
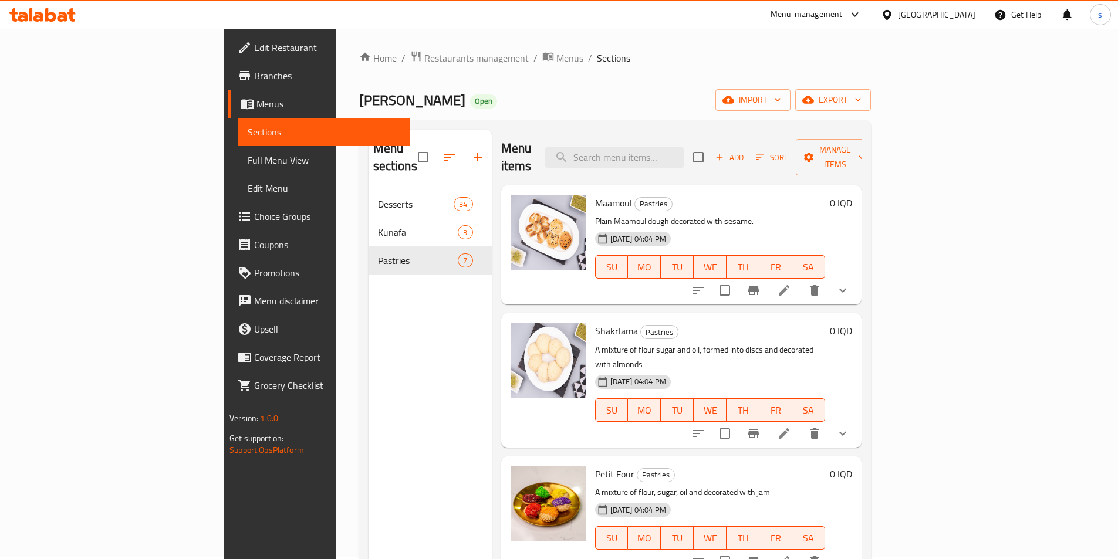
scroll to position [1, 0]
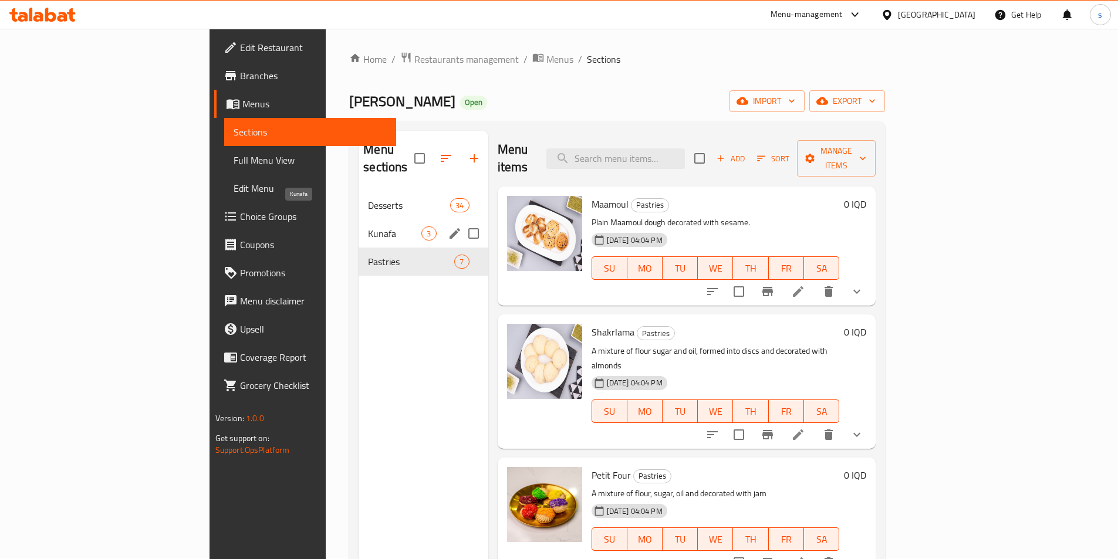
click at [368, 227] on span "Kunafa" at bounding box center [394, 234] width 53 height 14
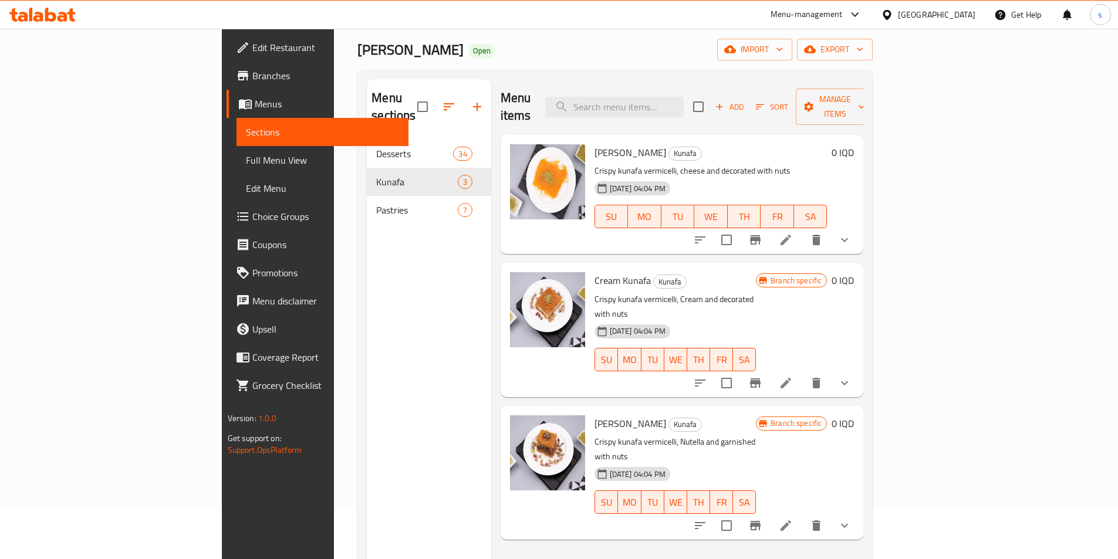
scroll to position [34, 0]
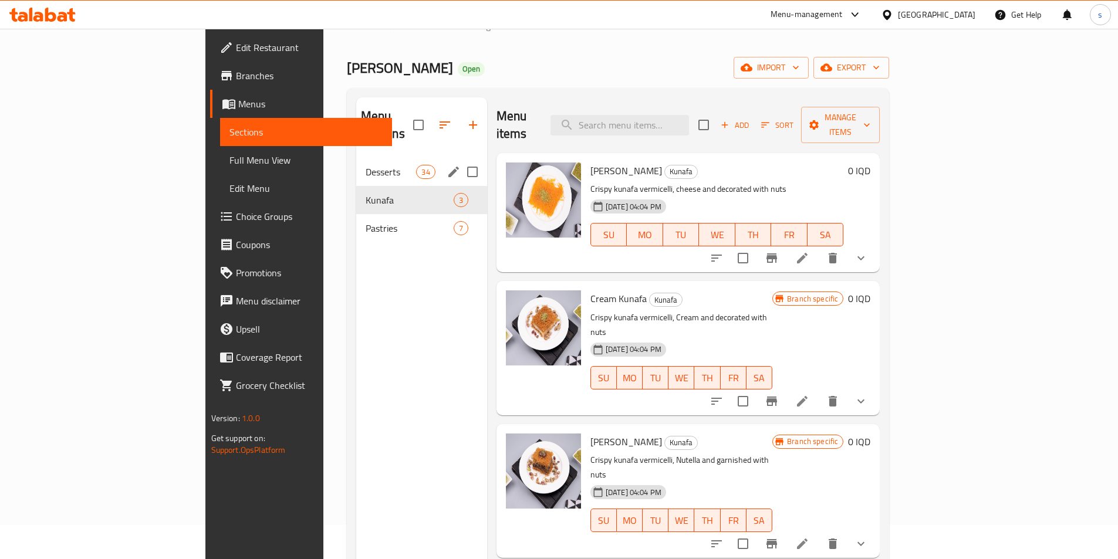
click at [356, 163] on div "Desserts 34" at bounding box center [421, 172] width 131 height 28
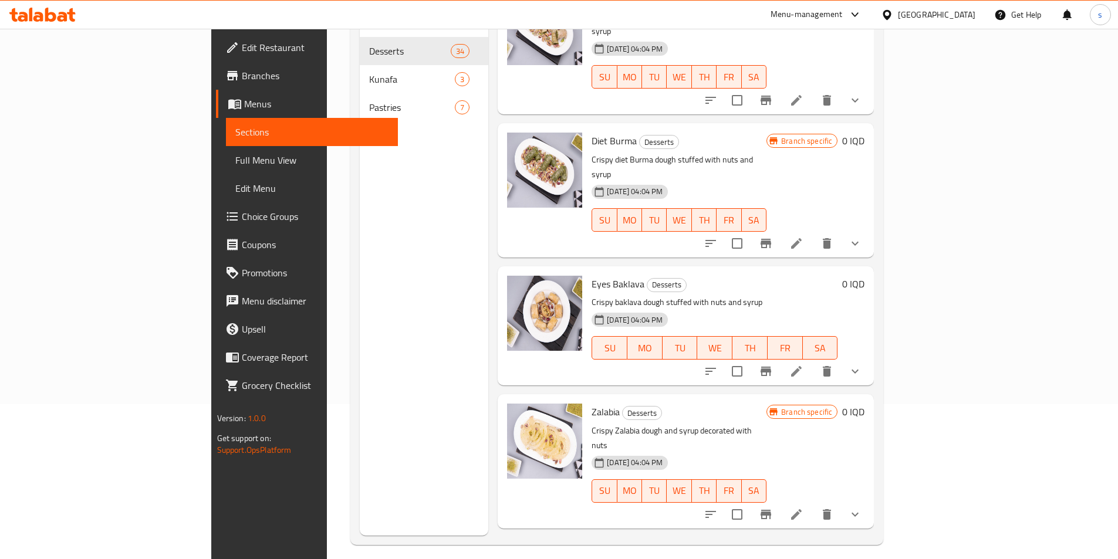
scroll to position [164, 0]
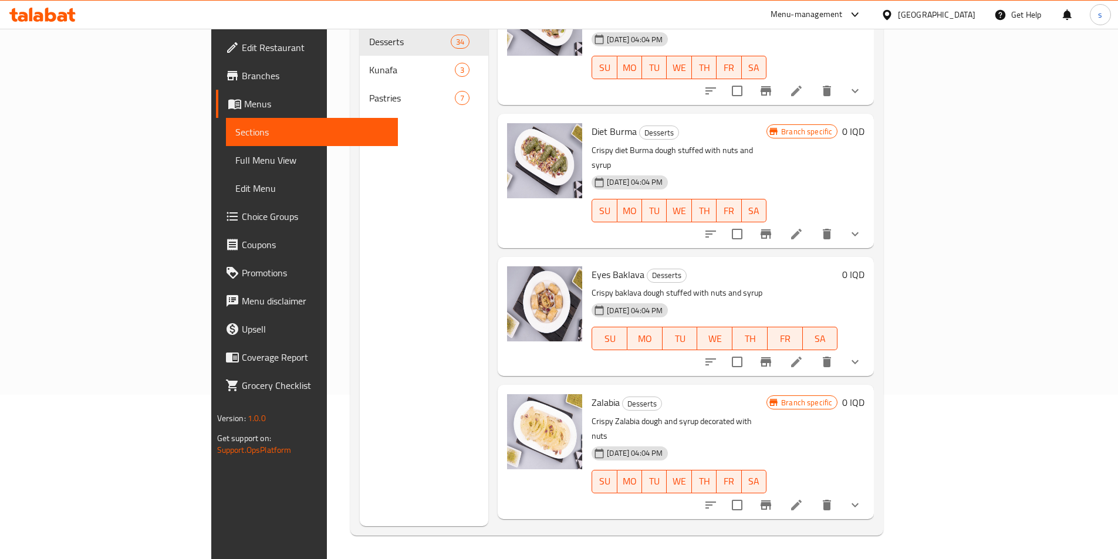
click at [592, 537] on span "Lokmat El Kadi" at bounding box center [621, 546] width 59 height 18
copy h6 "Lokmat El Kadi"
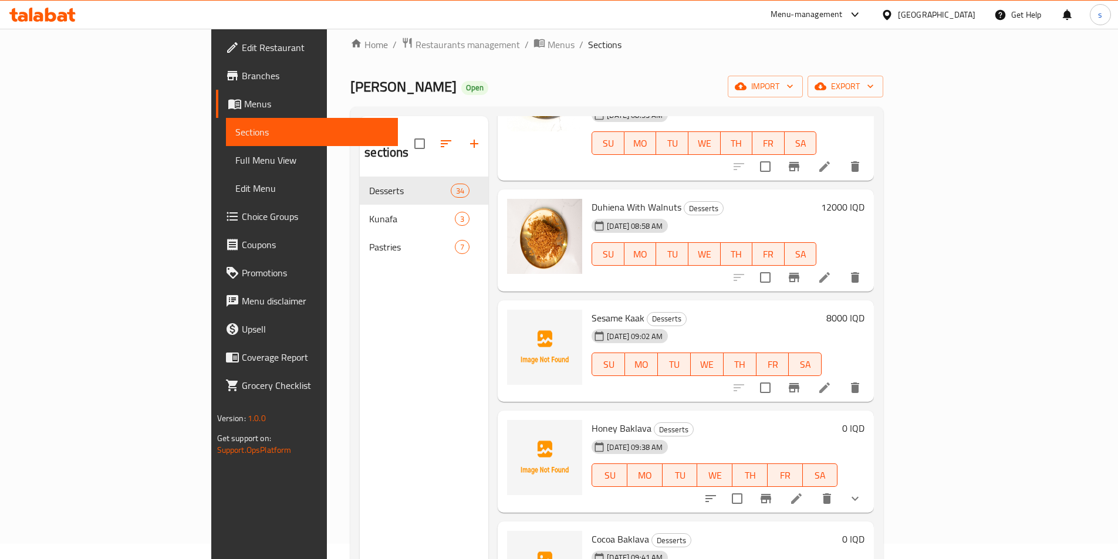
scroll to position [0, 0]
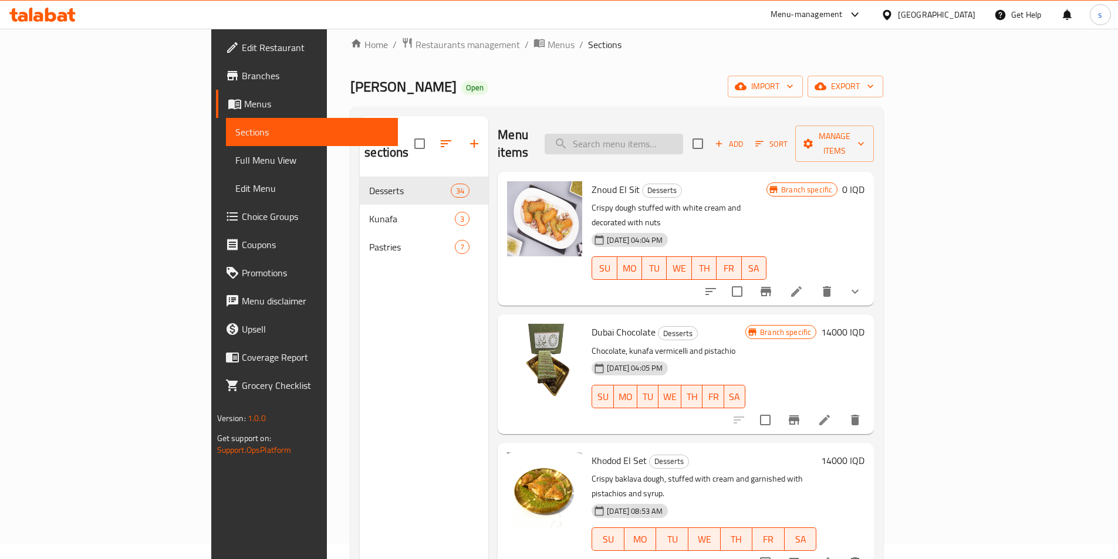
click at [683, 134] on input "search" at bounding box center [614, 144] width 138 height 21
paste input "Lokmat El Kadi"
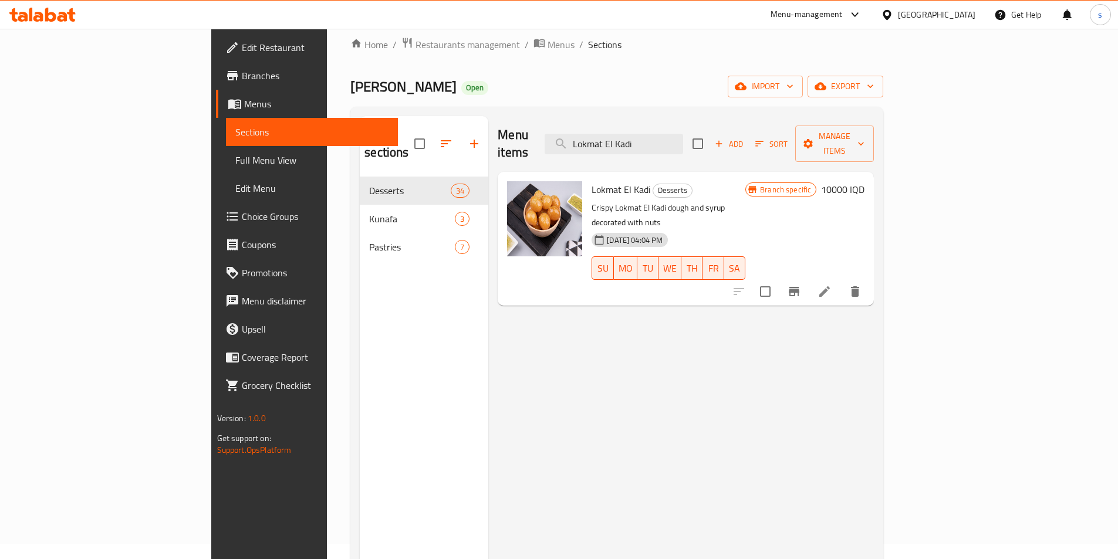
type input "Lokmat El Kadi"
click at [801, 285] on icon "Branch-specific-item" at bounding box center [794, 292] width 14 height 14
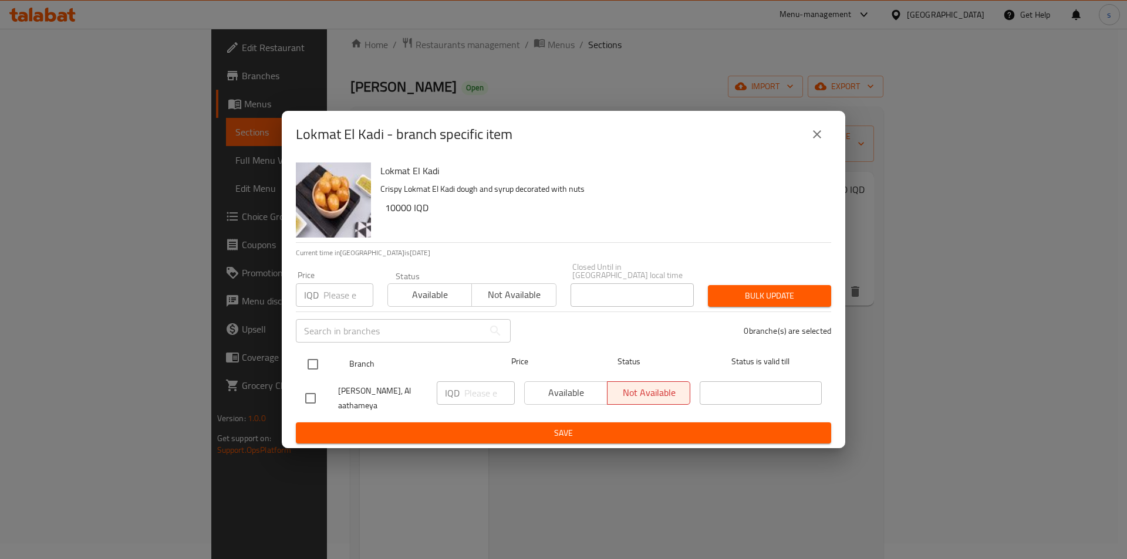
click at [317, 357] on input "checkbox" at bounding box center [312, 364] width 25 height 25
checkbox input "true"
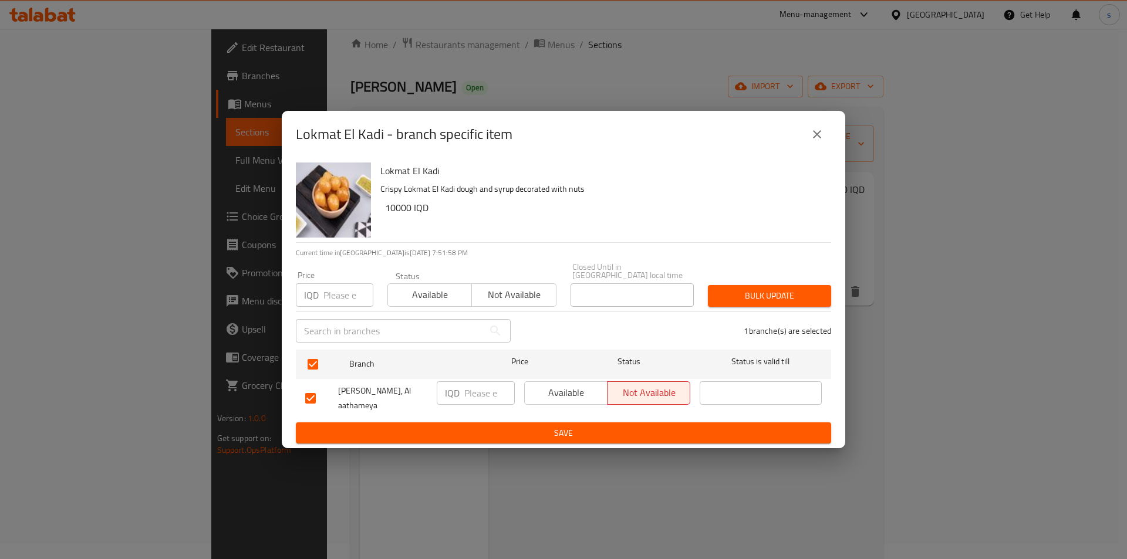
click at [476, 386] on input "number" at bounding box center [489, 392] width 50 height 23
type input "0"
click at [521, 426] on span "Save" at bounding box center [563, 433] width 516 height 15
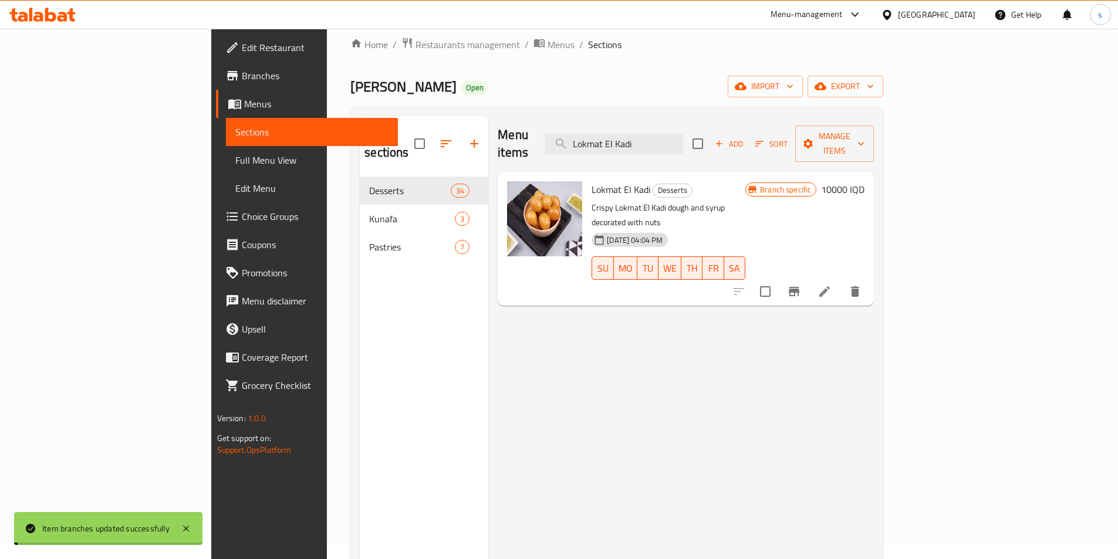
click at [864, 181] on h6 "10000 IQD" at bounding box center [842, 189] width 43 height 16
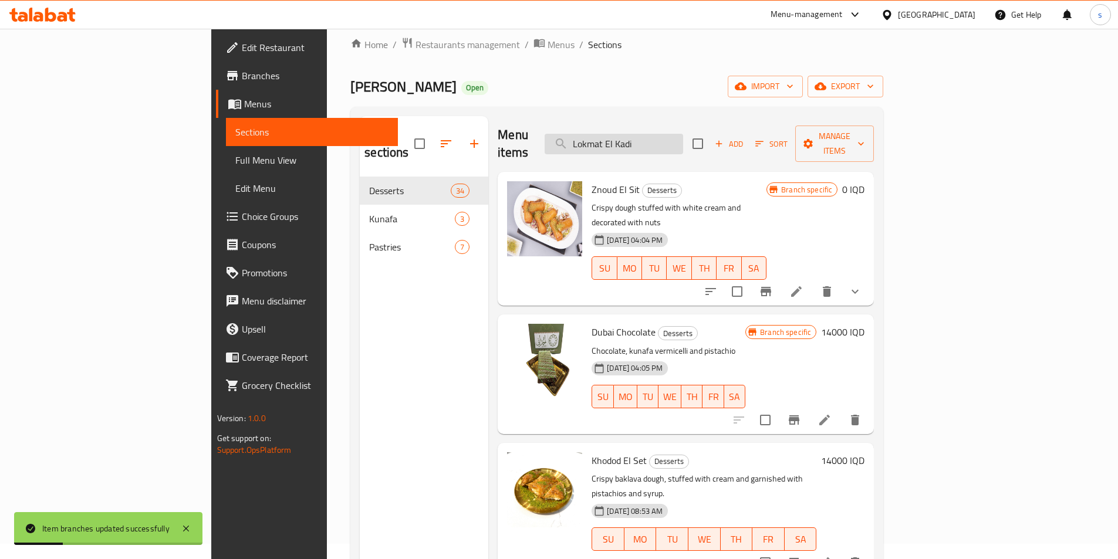
click at [683, 134] on input "Lokmat El Kadi" at bounding box center [614, 144] width 138 height 21
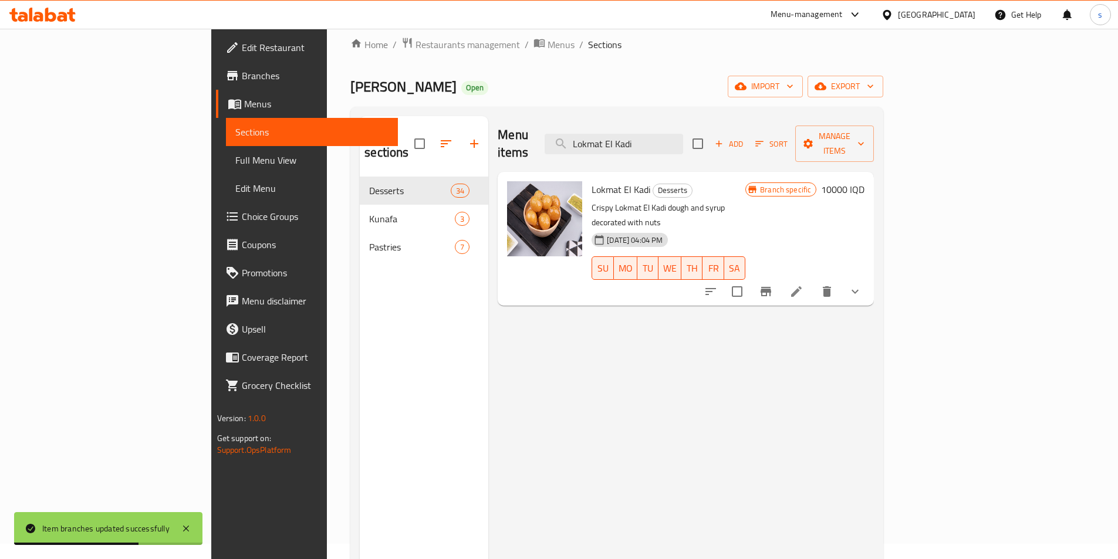
type input "Lokmat El Kadi"
click at [864, 181] on h6 "10000 IQD" at bounding box center [842, 189] width 43 height 16
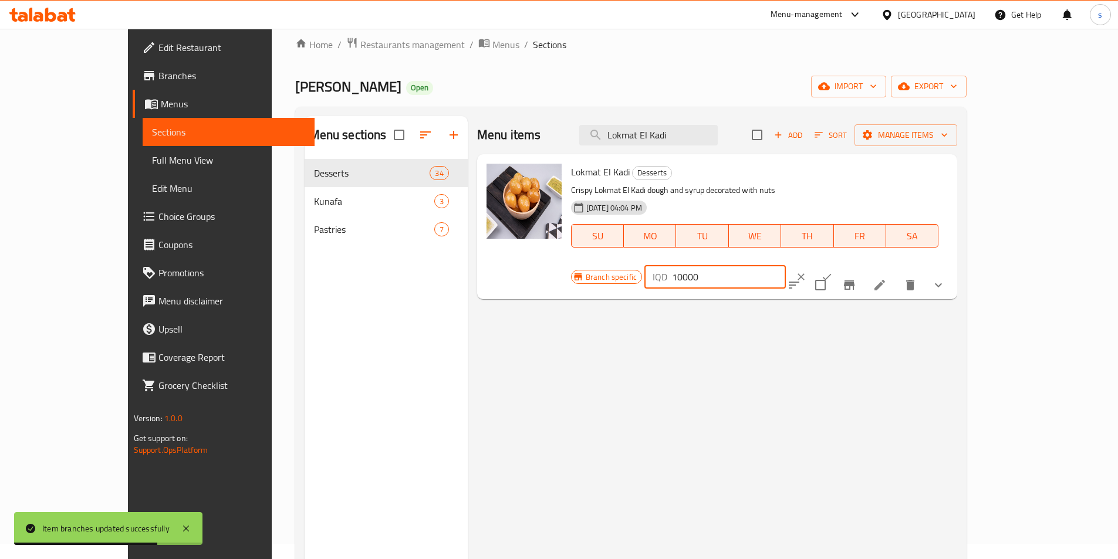
drag, startPoint x: 939, startPoint y: 181, endPoint x: 897, endPoint y: 182, distance: 42.3
click at [786, 265] on div "IQD 10000 ​" at bounding box center [714, 276] width 141 height 23
type input "0"
click at [833, 271] on icon "ok" at bounding box center [827, 277] width 12 height 12
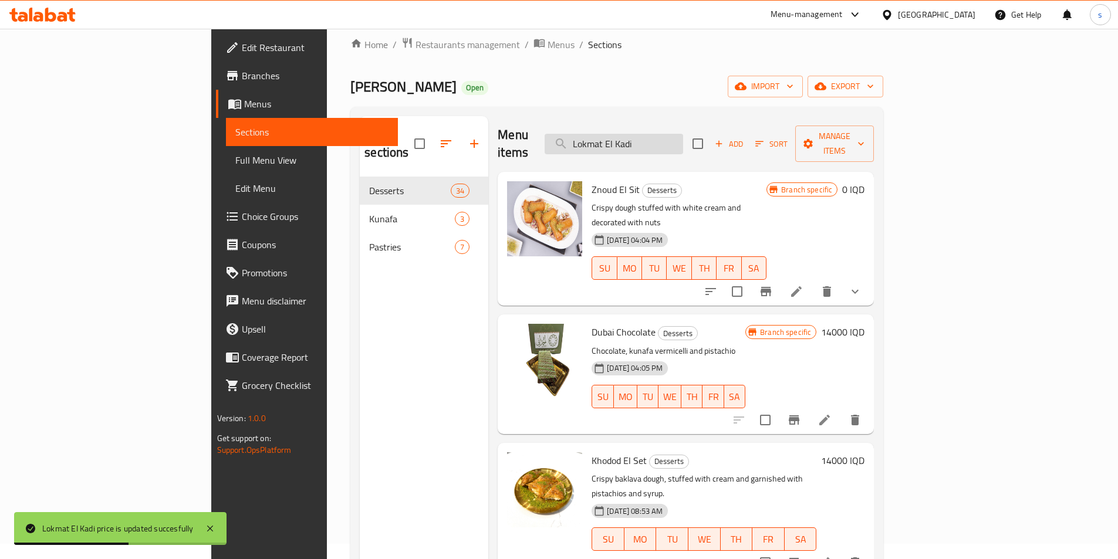
drag, startPoint x: 735, startPoint y: 133, endPoint x: 642, endPoint y: 134, distance: 92.7
click at [642, 134] on input "Lokmat El Kadi" at bounding box center [614, 144] width 138 height 21
paste input "دهينة بالجوز"
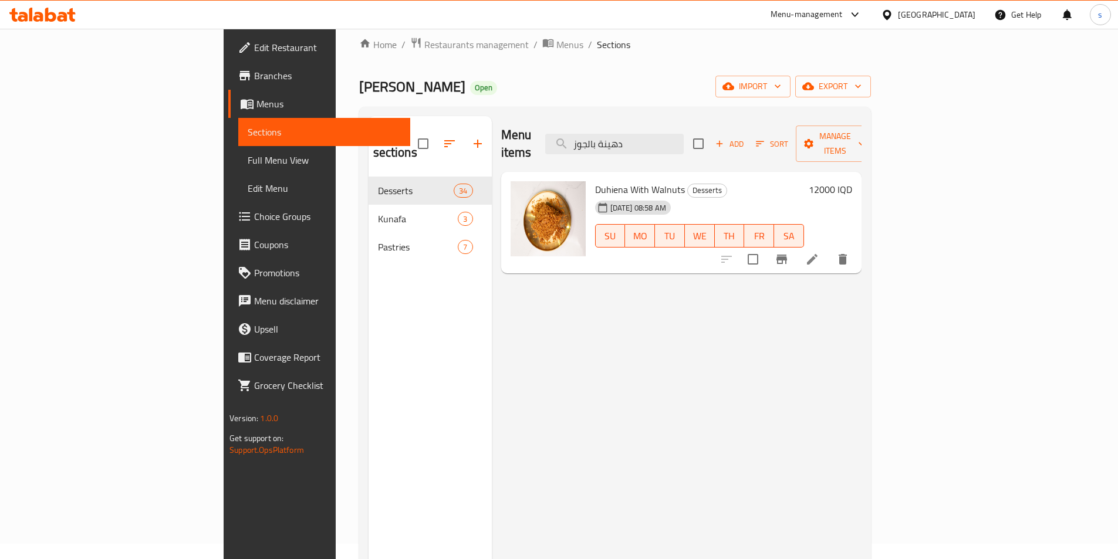
type input "دهينة بالجوز"
drag, startPoint x: 628, startPoint y: 174, endPoint x: 538, endPoint y: 177, distance: 89.9
click at [590, 177] on div "Duhiena With Walnuts Desserts 24-09-2025 08:58 AM SU MO TU WE TH FR SA" at bounding box center [699, 223] width 218 height 93
copy span "Duhiena With Walnuts"
click at [595, 181] on span "Duhiena With Walnuts" at bounding box center [640, 190] width 90 height 18
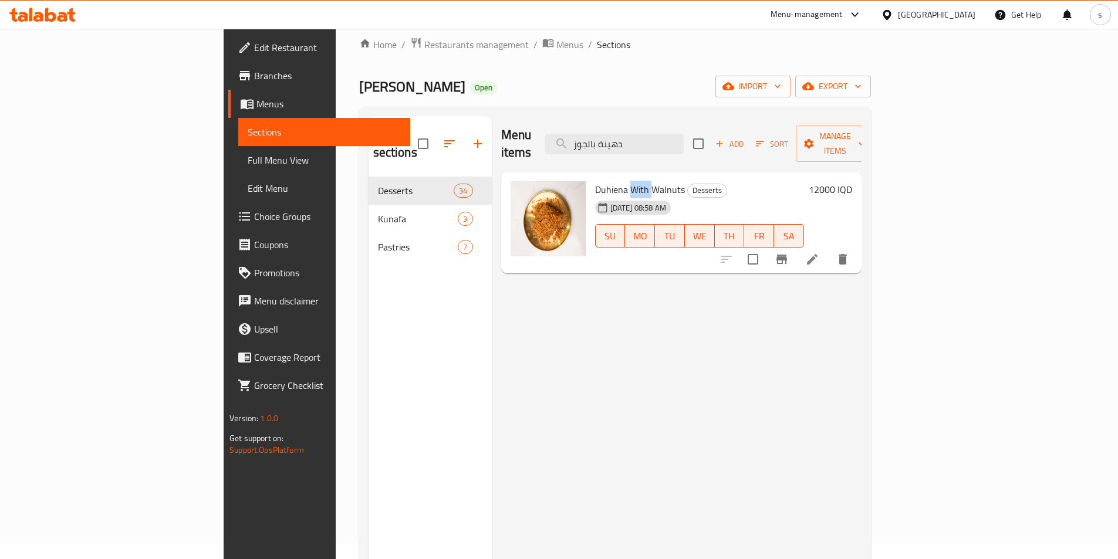
click at [595, 181] on span "Duhiena With Walnuts" at bounding box center [640, 190] width 90 height 18
copy h6 "Duhiena With Walnuts"
click at [789, 252] on icon "Branch-specific-item" at bounding box center [782, 259] width 14 height 14
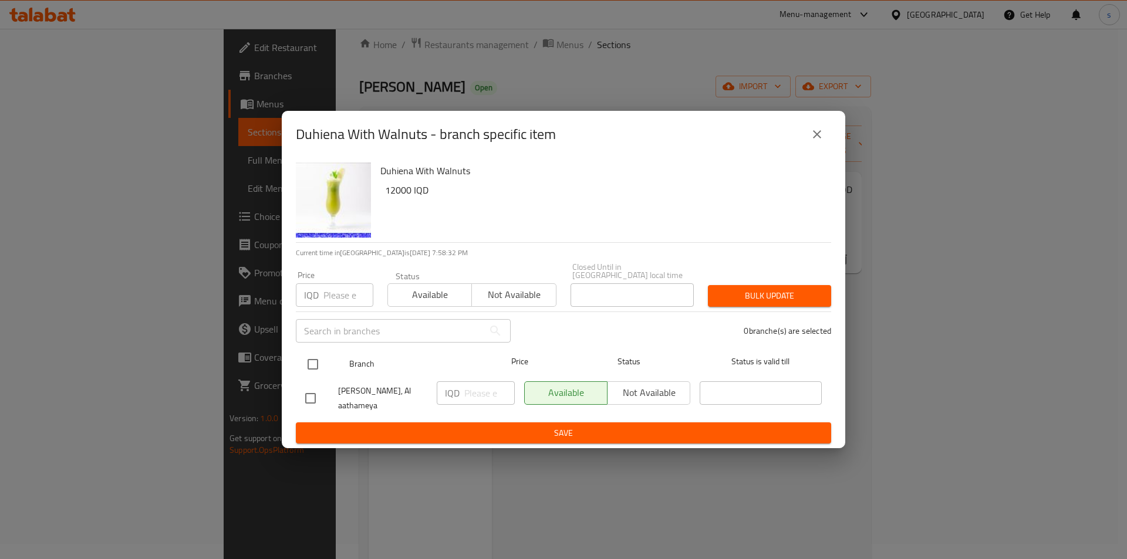
click at [320, 360] on input "checkbox" at bounding box center [312, 364] width 25 height 25
checkbox input "true"
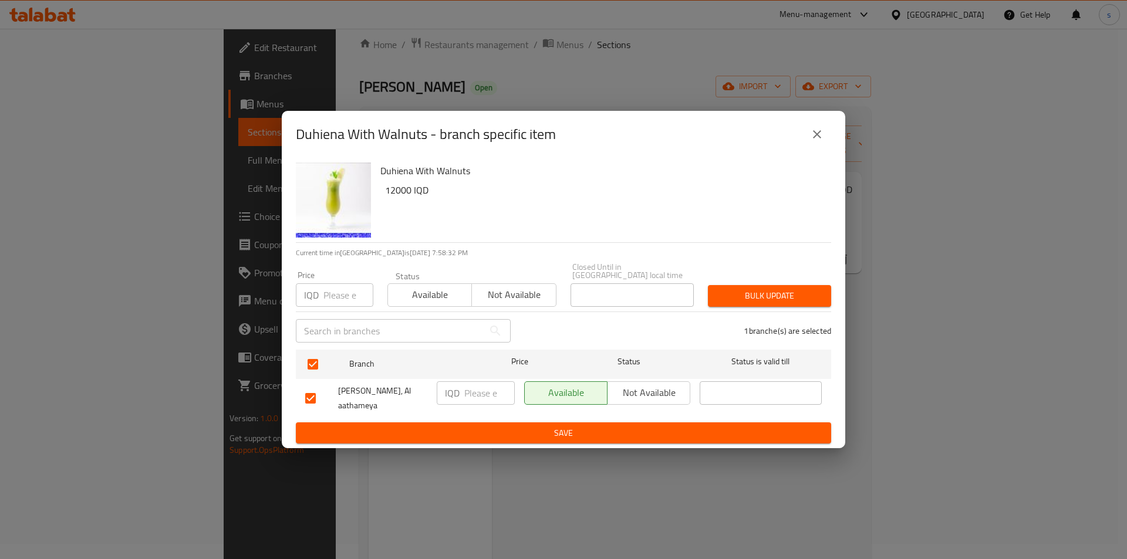
click at [482, 388] on input "number" at bounding box center [489, 392] width 50 height 23
type input "0"
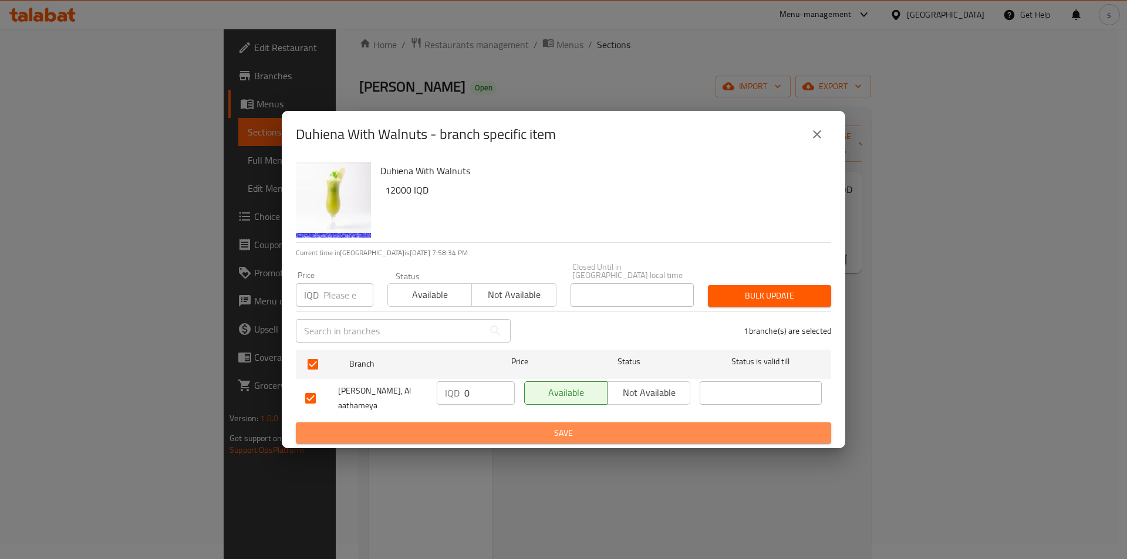
click at [491, 434] on span "Save" at bounding box center [563, 433] width 516 height 15
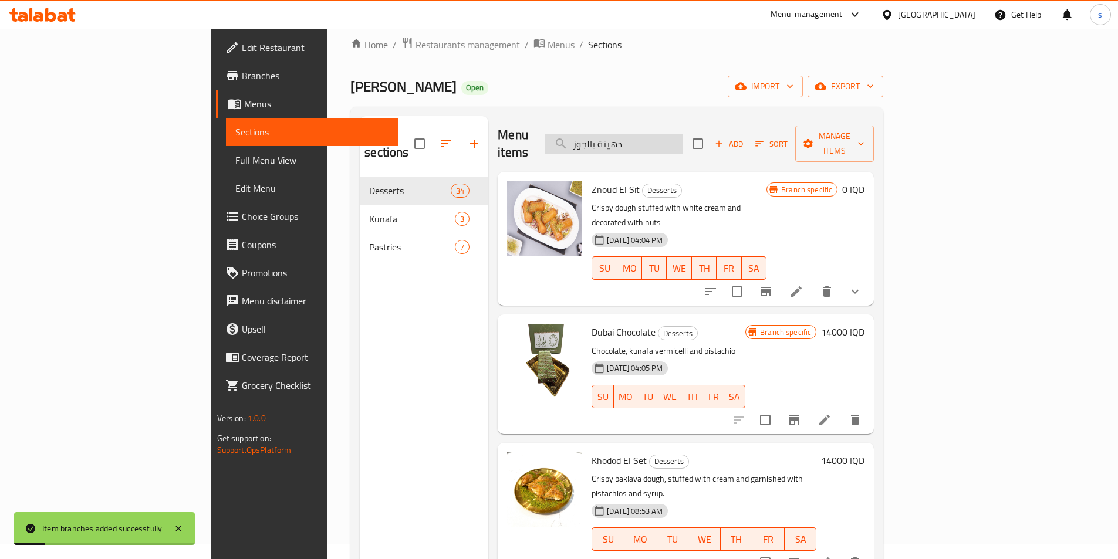
click at [683, 134] on input "دهينة بالجوز" at bounding box center [614, 144] width 138 height 21
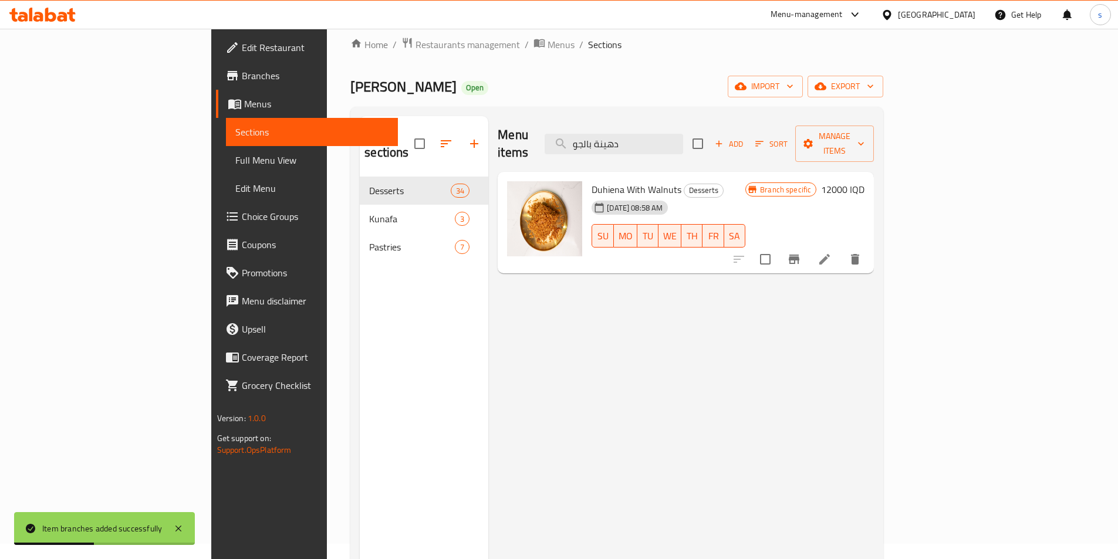
type input "دهينة بالجو"
click at [864, 181] on h6 "12000 IQD" at bounding box center [842, 189] width 43 height 16
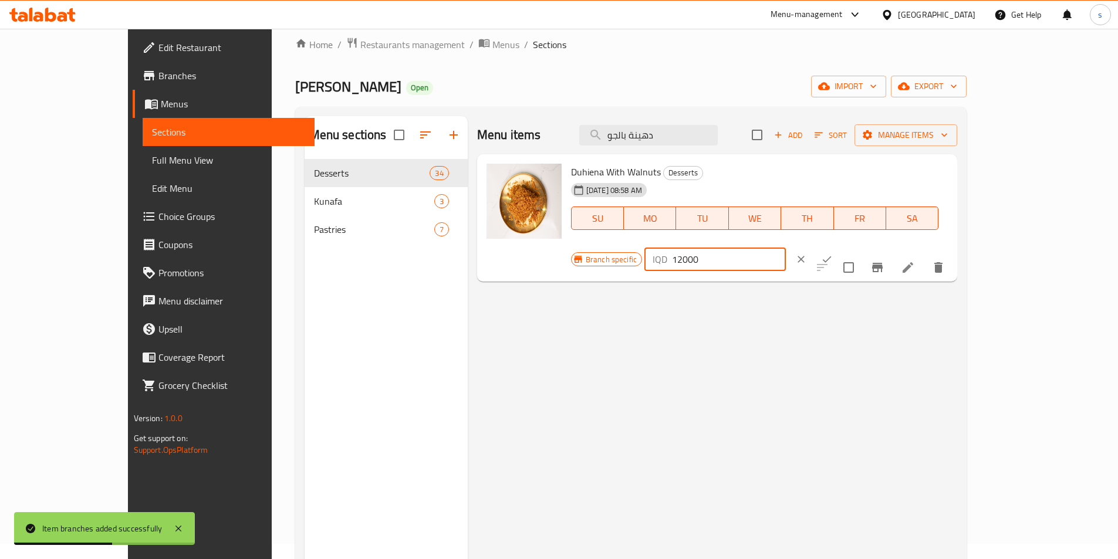
drag, startPoint x: 948, startPoint y: 179, endPoint x: 903, endPoint y: 186, distance: 46.3
click at [786, 248] on div "IQD 12000 ​" at bounding box center [714, 259] width 141 height 23
type input "0"
click at [840, 246] on button "ok" at bounding box center [827, 259] width 26 height 26
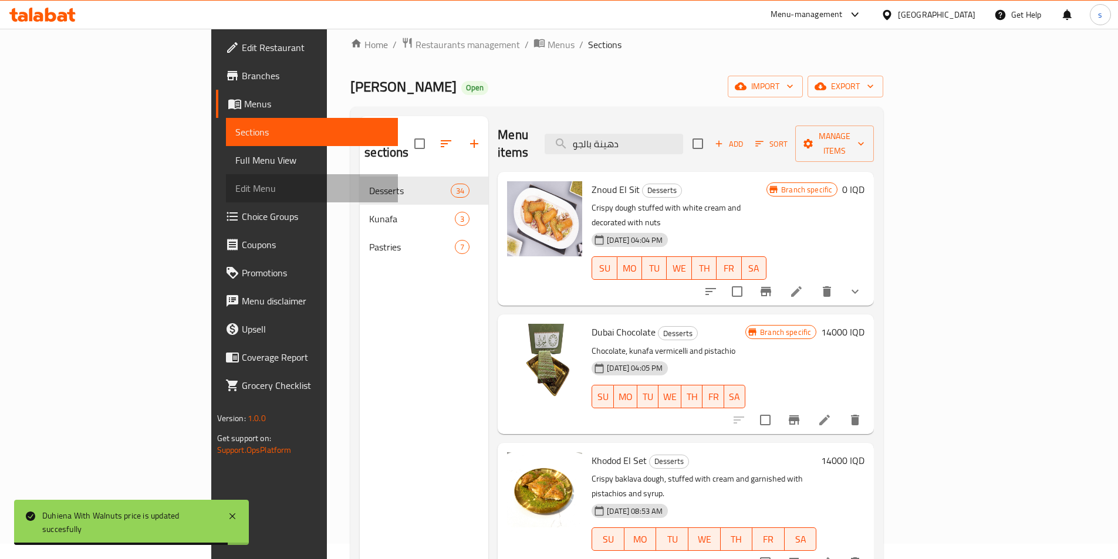
click at [226, 174] on link "Edit Menu" at bounding box center [312, 188] width 172 height 28
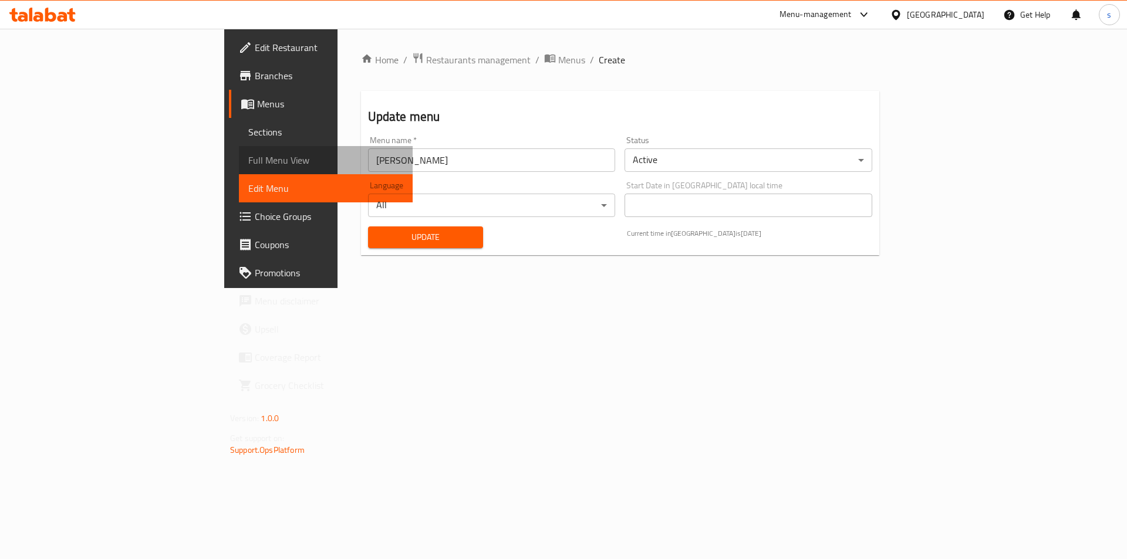
click at [239, 168] on link "Full Menu View" at bounding box center [326, 160] width 174 height 28
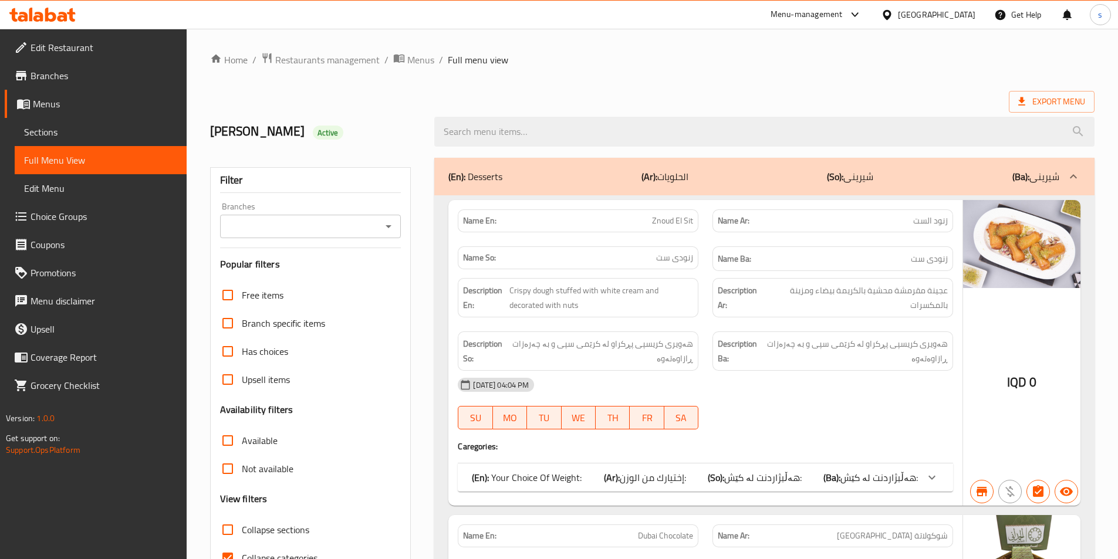
click at [398, 222] on div "Branches" at bounding box center [310, 226] width 181 height 23
click at [386, 228] on icon "Open" at bounding box center [388, 226] width 14 height 14
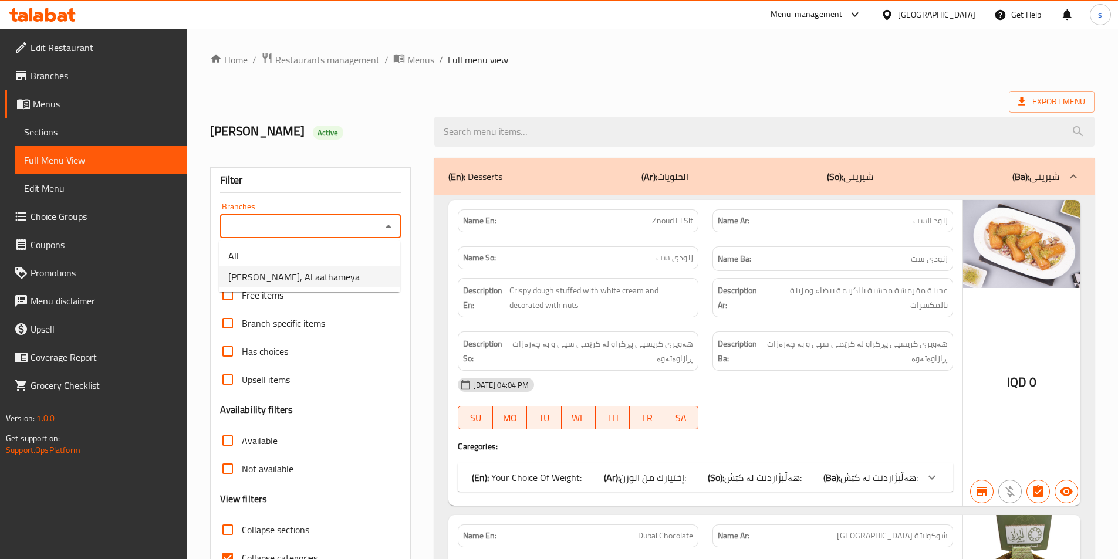
click at [363, 272] on li "Alhamdani Alaseel, Al aathameya" at bounding box center [309, 276] width 181 height 21
type input "Alhamdani Alaseel, Al aathameya"
click at [227, 538] on input "Collapse sections" at bounding box center [228, 530] width 28 height 28
checkbox input "true"
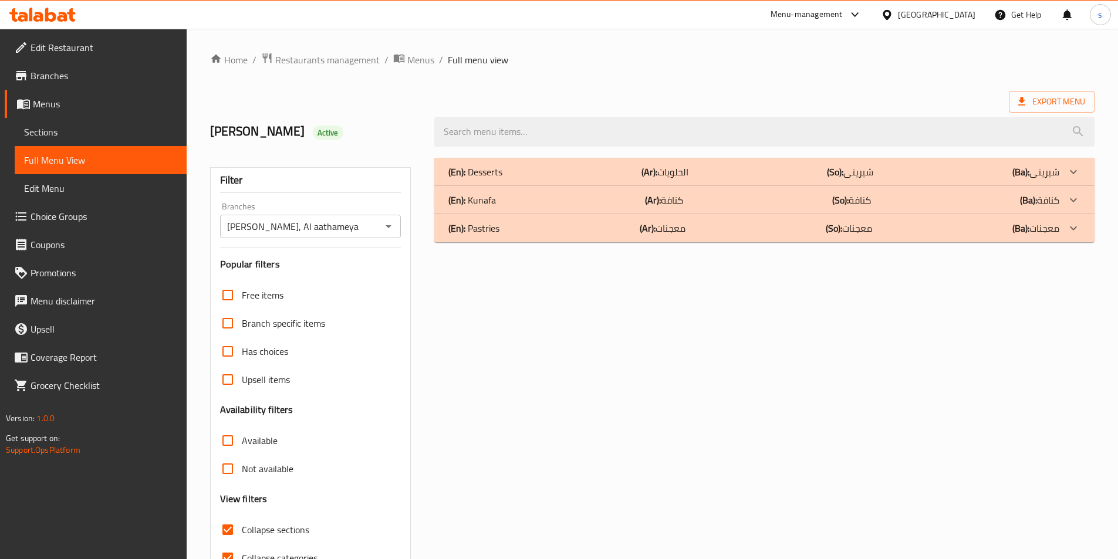
click at [229, 550] on input "Collapse categories" at bounding box center [228, 558] width 28 height 28
checkbox input "false"
click at [232, 533] on input "Collapse sections" at bounding box center [228, 530] width 28 height 28
checkbox input "false"
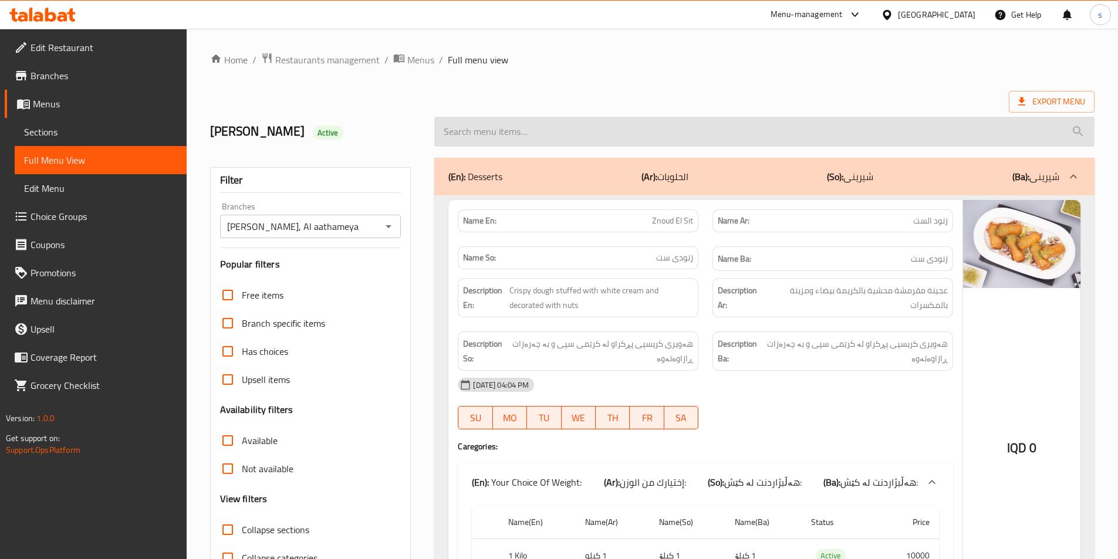
click at [505, 119] on input "search" at bounding box center [764, 132] width 660 height 30
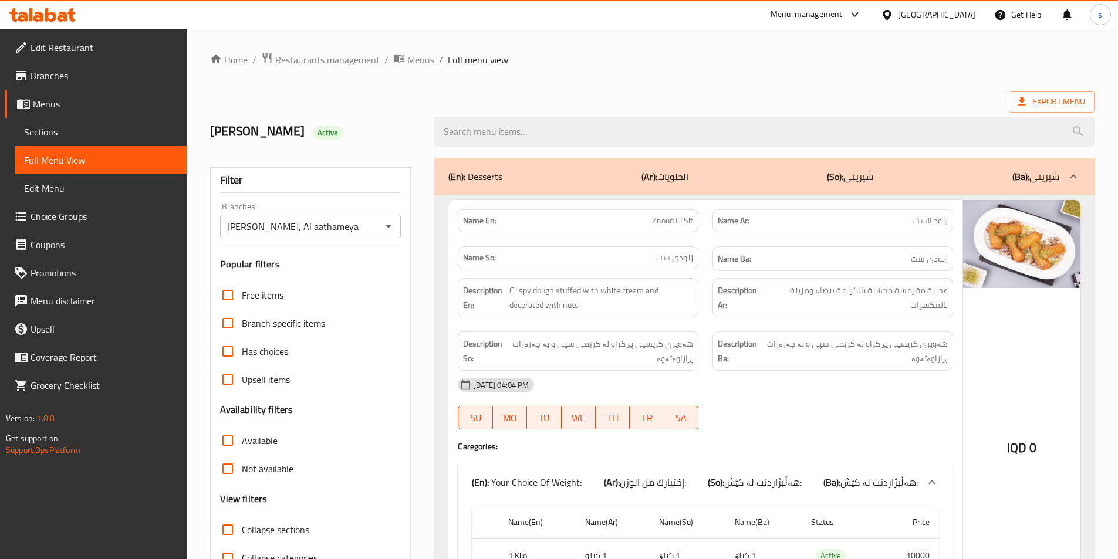
paste input "Duhiena With Walnuts"
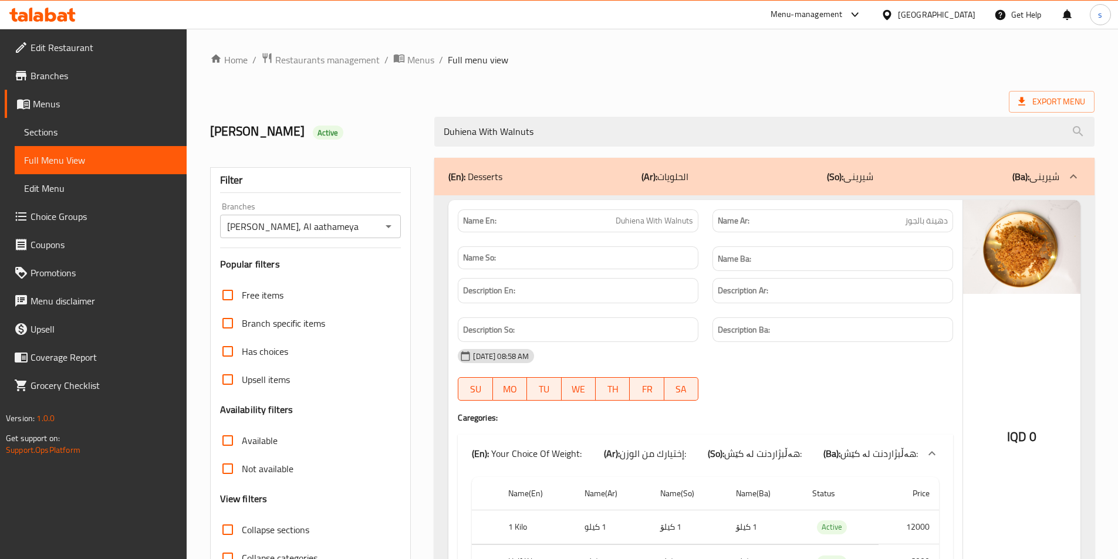
drag, startPoint x: 554, startPoint y: 128, endPoint x: 432, endPoint y: 142, distance: 122.3
click at [432, 142] on div "Duhiena With Walnuts" at bounding box center [764, 132] width 674 height 44
paste input "Lokmat El Kadi"
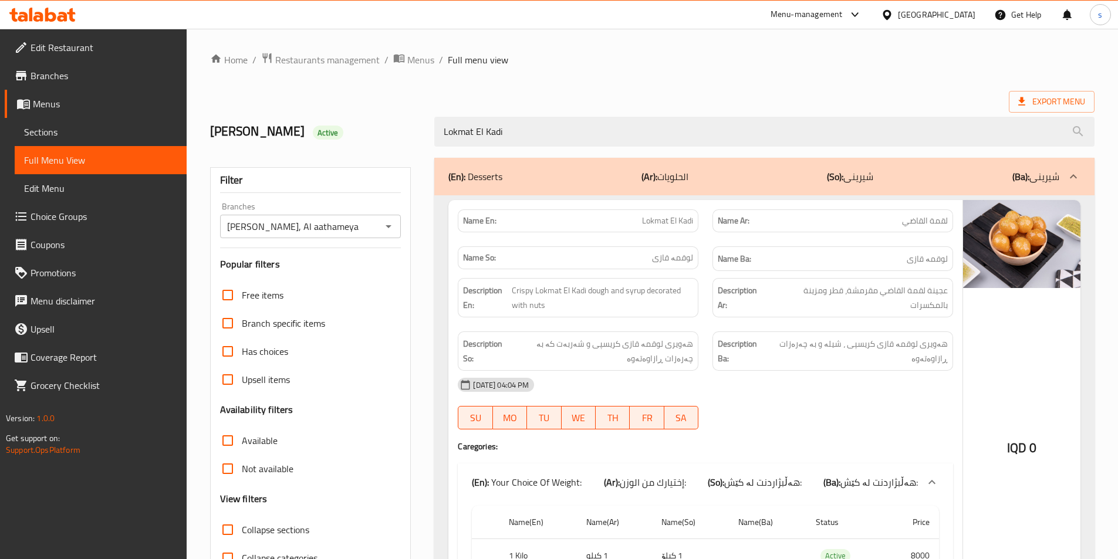
scroll to position [125, 0]
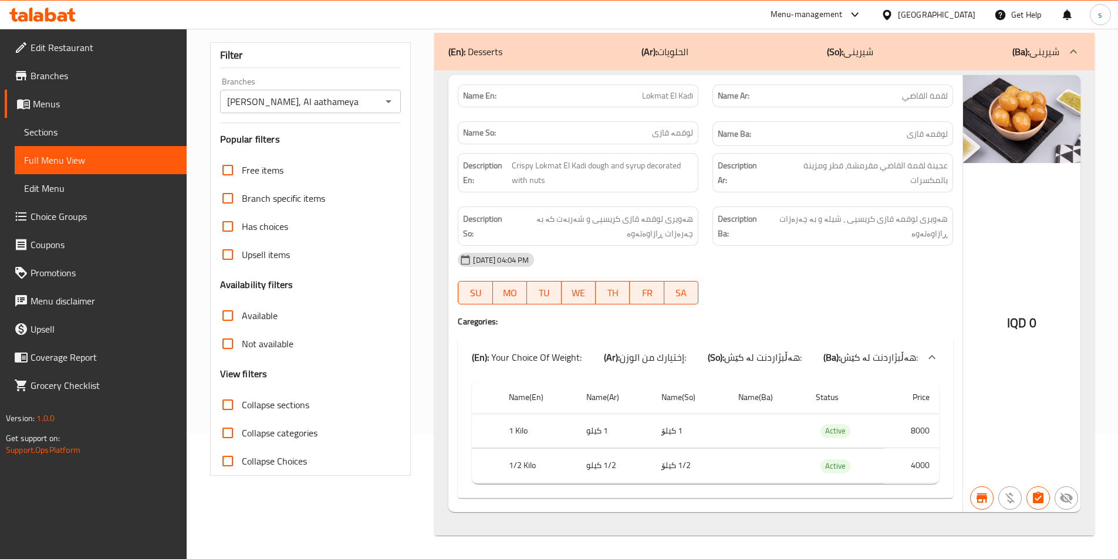
type input "Lokmat El Kadi"
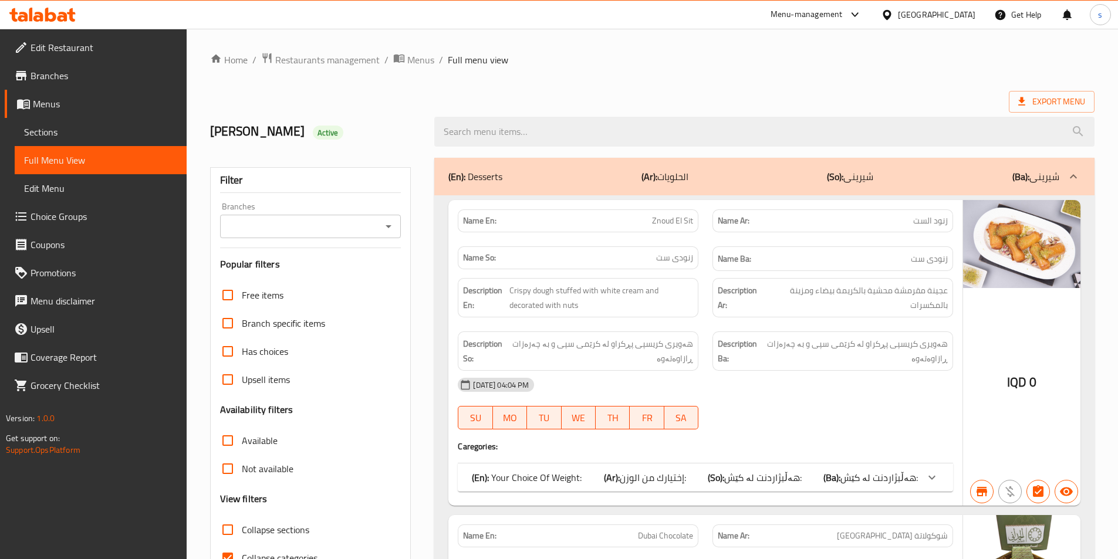
click at [386, 234] on button "Open" at bounding box center [388, 226] width 16 height 16
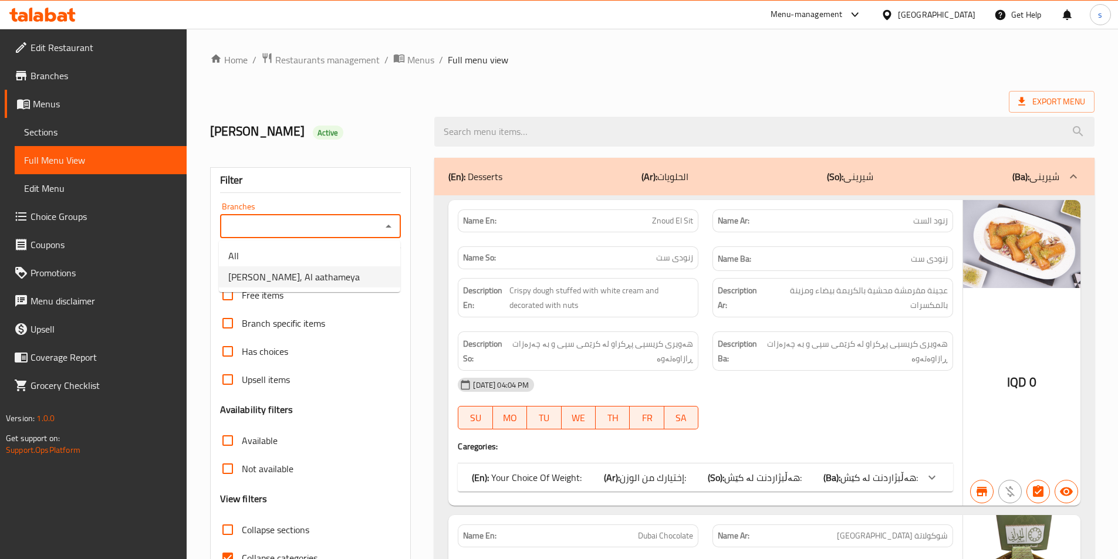
click at [361, 271] on li "[PERSON_NAME], Al aathameya" at bounding box center [309, 276] width 181 height 21
type input "[PERSON_NAME], Al aathameya"
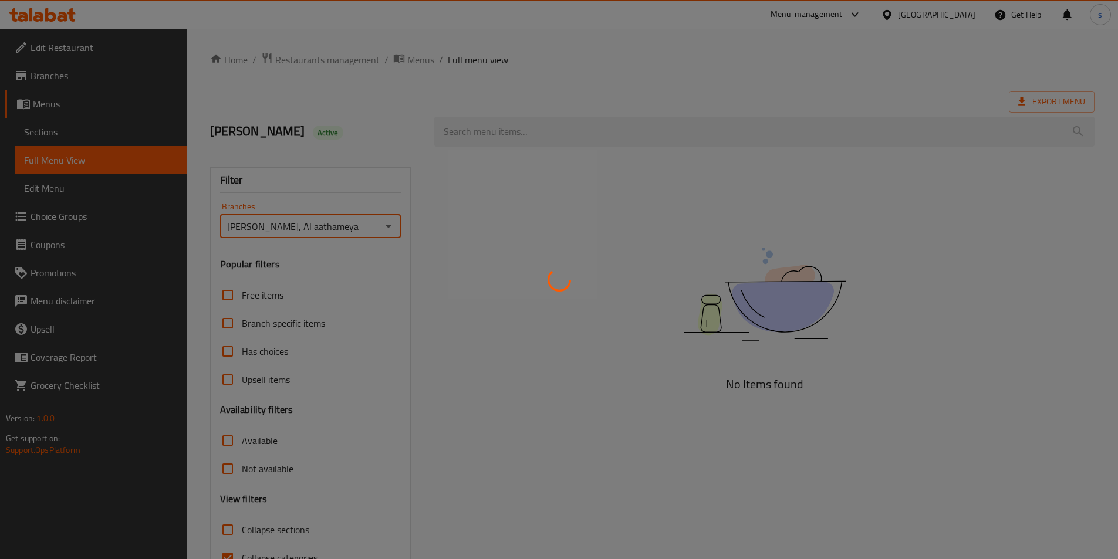
scroll to position [48, 0]
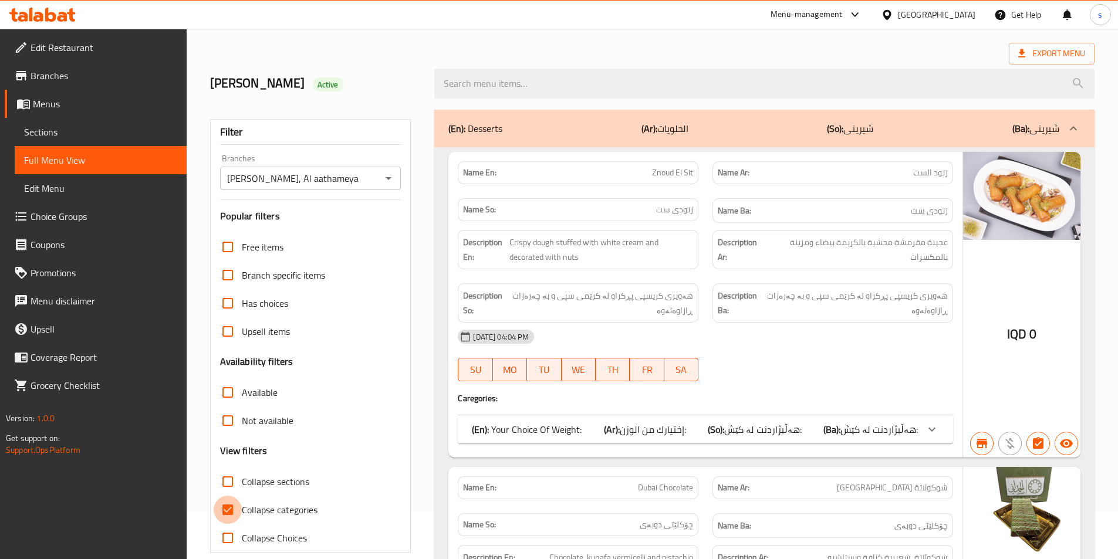
drag, startPoint x: 231, startPoint y: 501, endPoint x: 238, endPoint y: 471, distance: 30.6
click at [231, 502] on input "Collapse categories" at bounding box center [228, 510] width 28 height 28
checkbox input "false"
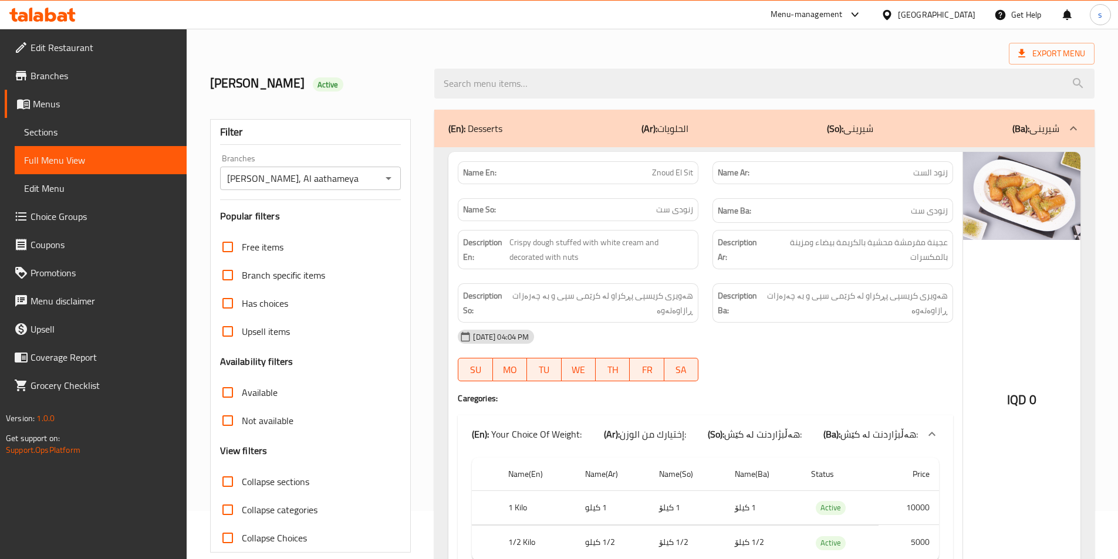
click at [238, 464] on div "Free items Branch specific items Has choices Upsell items Availability filters …" at bounding box center [310, 392] width 181 height 319
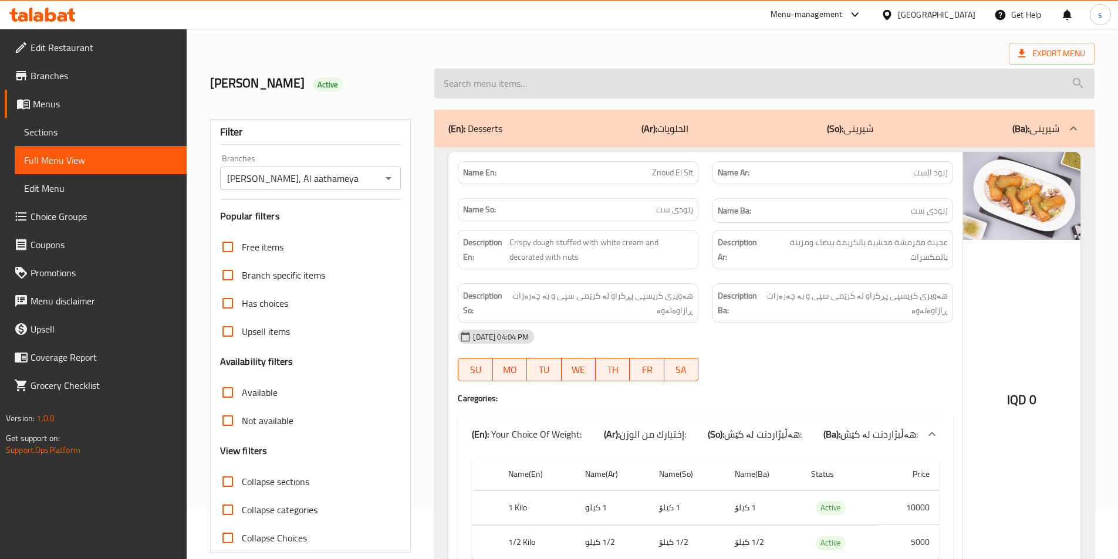
click at [506, 97] on input "search" at bounding box center [764, 84] width 660 height 30
paste input "Duhiena With Walnuts"
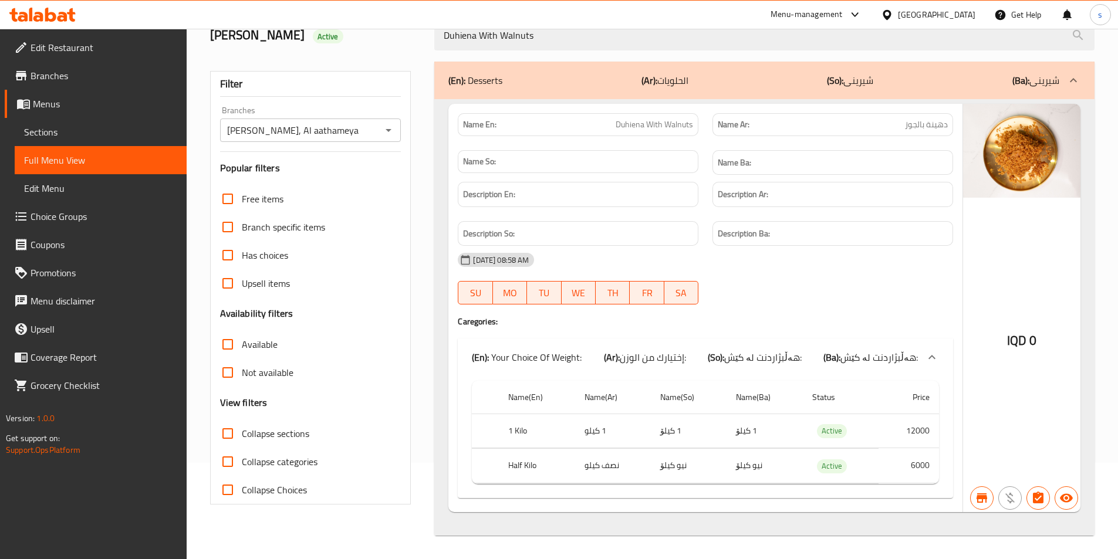
scroll to position [30, 0]
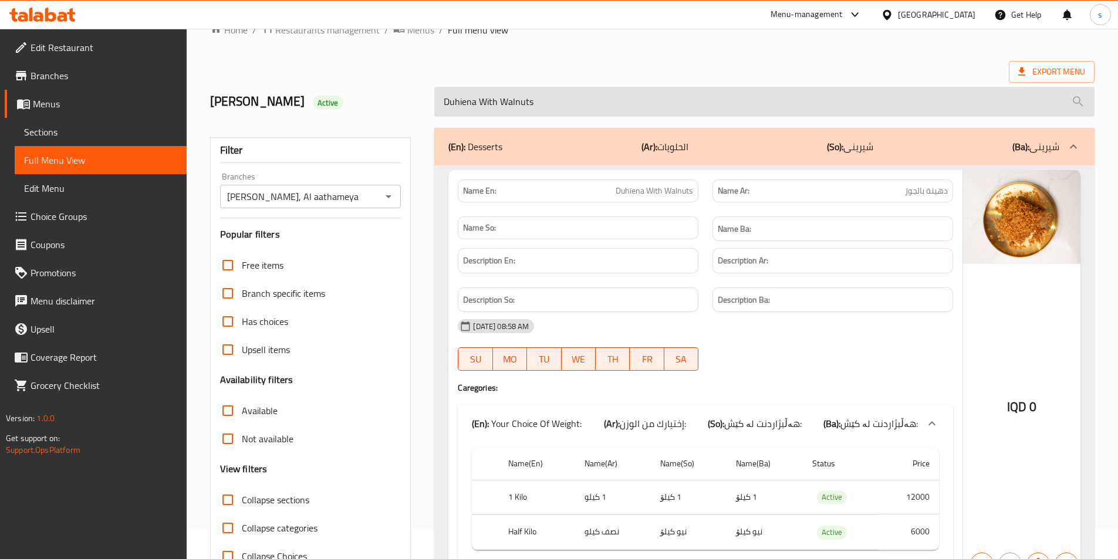
drag, startPoint x: 556, startPoint y: 97, endPoint x: 440, endPoint y: 111, distance: 117.7
click at [440, 111] on input "Duhiena With Walnuts" at bounding box center [764, 102] width 660 height 30
paste input "Lokmat El Kadi"
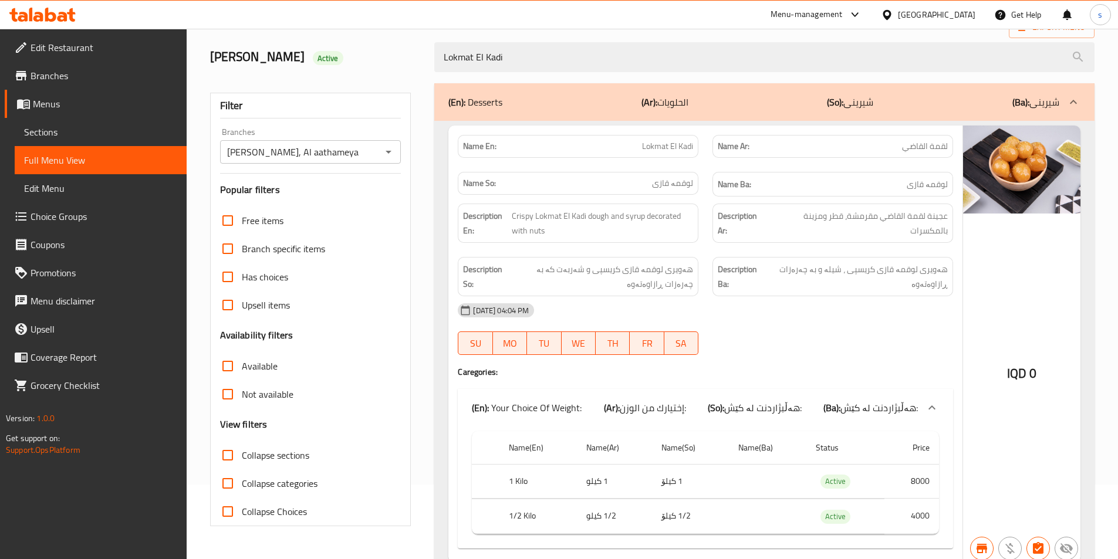
scroll to position [0, 0]
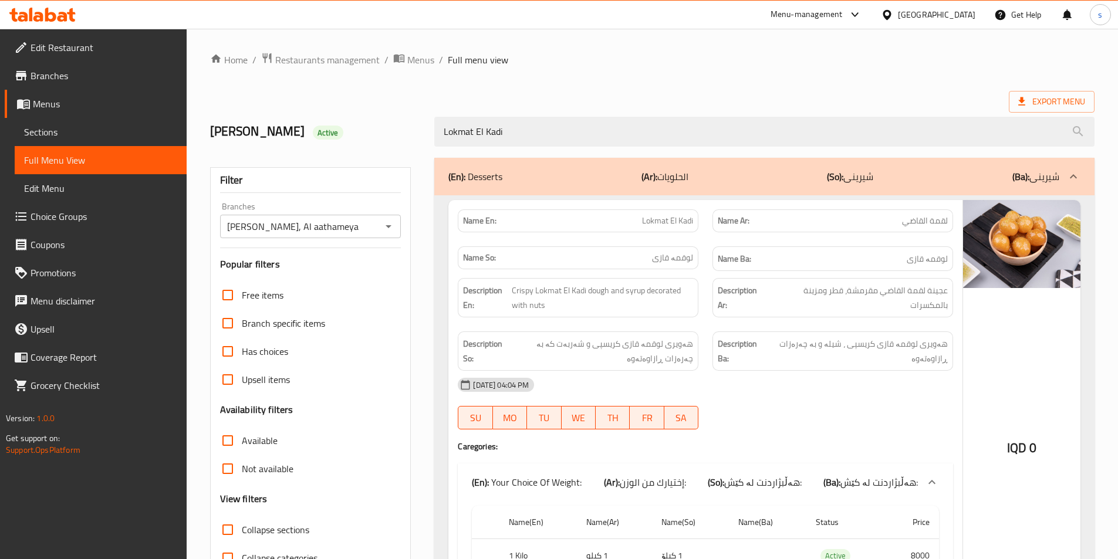
drag, startPoint x: 539, startPoint y: 123, endPoint x: 431, endPoint y: 130, distance: 107.7
click at [431, 130] on div "Lokmat El Kadi" at bounding box center [764, 132] width 674 height 44
paste input "Znoud El Sit"
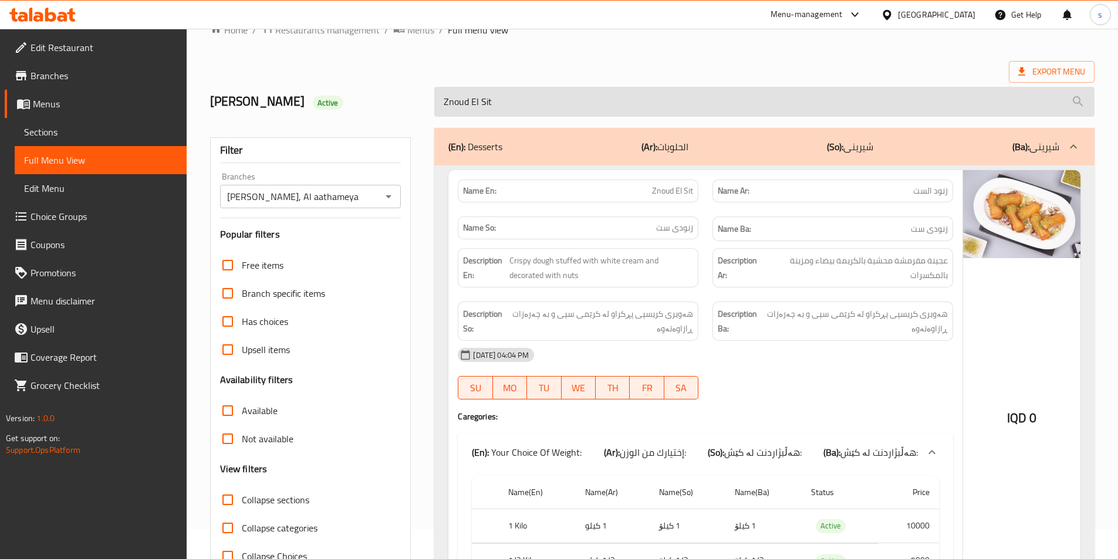
scroll to position [28, 0]
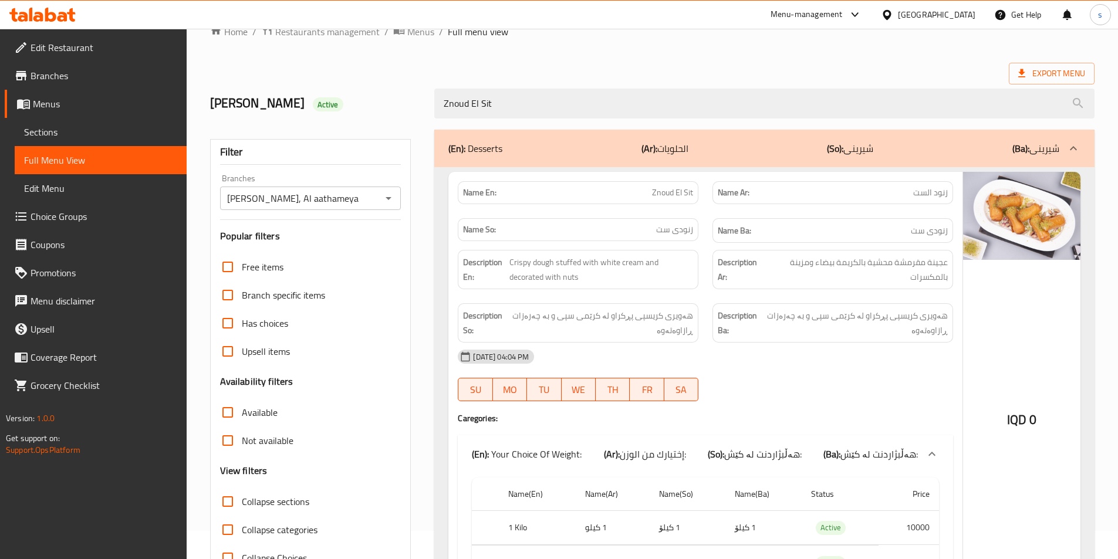
drag, startPoint x: 525, startPoint y: 110, endPoint x: 418, endPoint y: 110, distance: 106.2
click at [418, 110] on div "Alhamdani Alaseel Active Znoud El Sit" at bounding box center [652, 103] width 898 height 52
paste input "alabia"
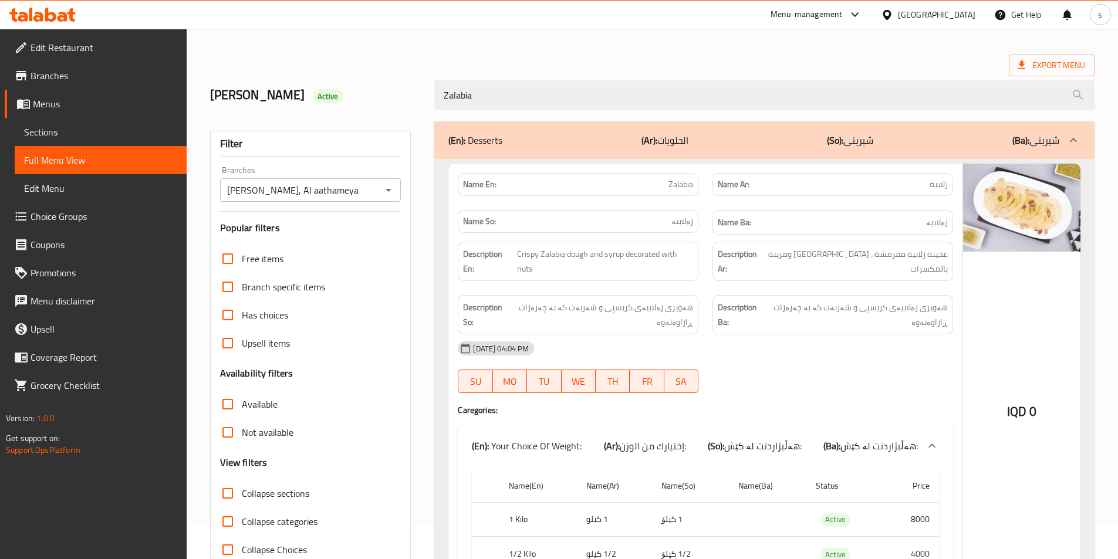
scroll to position [23, 0]
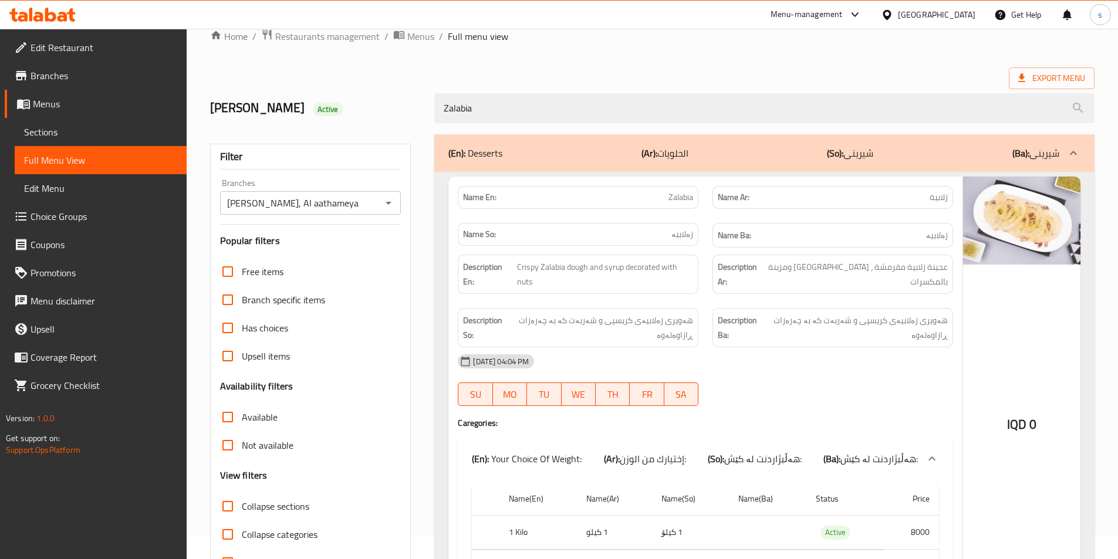
drag, startPoint x: 459, startPoint y: 116, endPoint x: 422, endPoint y: 120, distance: 37.3
click at [422, 120] on div "Alhamdani Alaseel Active Zalabia" at bounding box center [652, 108] width 898 height 52
paste input "basbous"
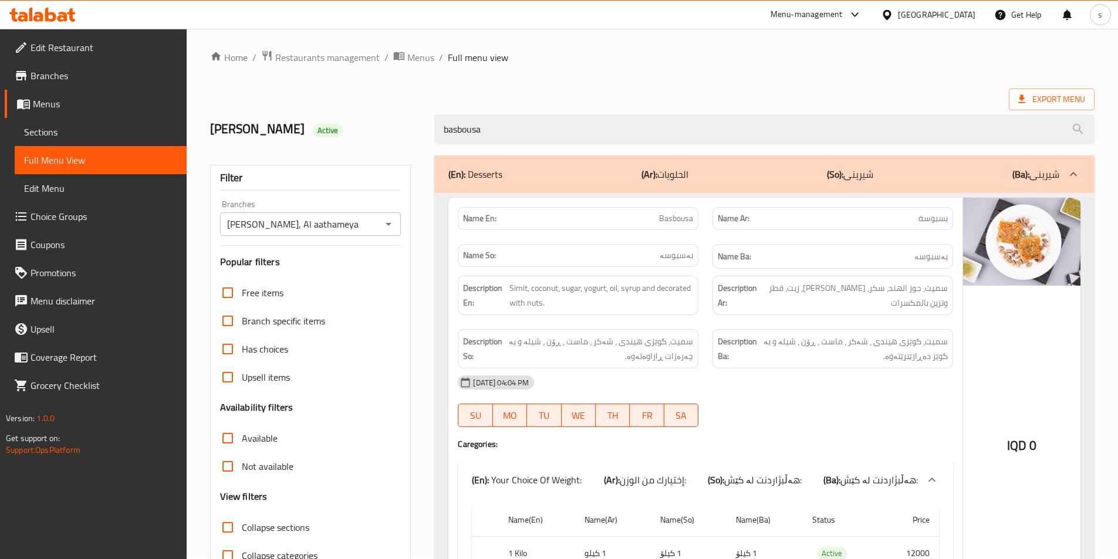
scroll to position [0, 0]
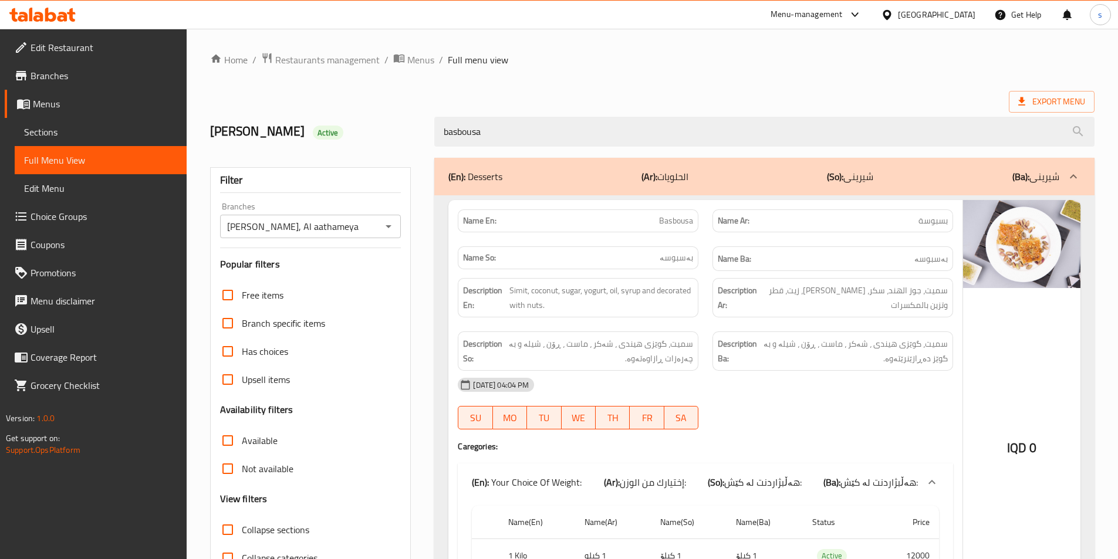
drag, startPoint x: 478, startPoint y: 131, endPoint x: 420, endPoint y: 131, distance: 58.7
click at [420, 131] on div "Alhamdani Alaseel Active basbousa" at bounding box center [652, 132] width 898 height 52
paste input "Duhiena With Walnuts"
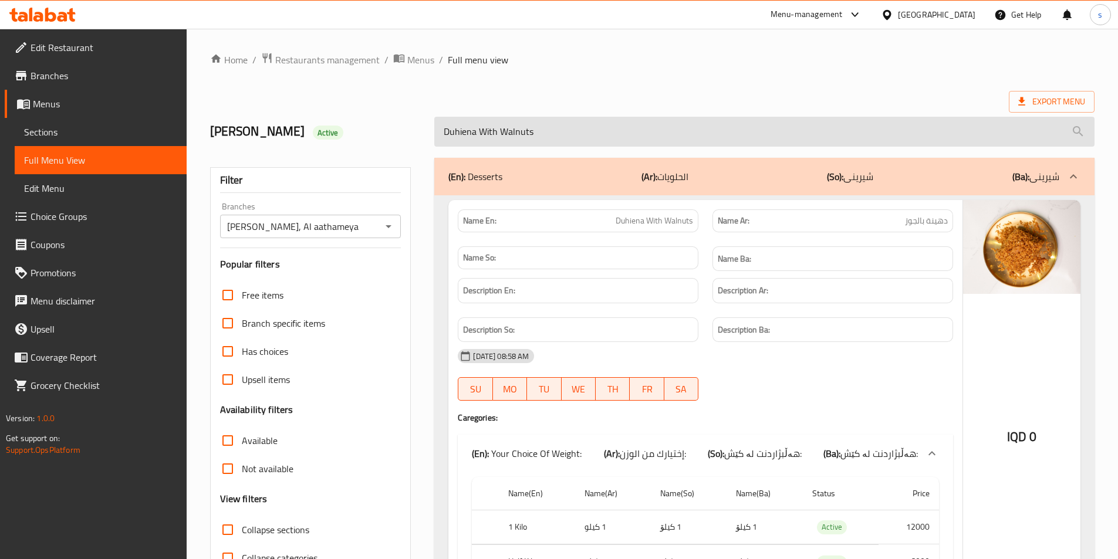
drag, startPoint x: 502, startPoint y: 136, endPoint x: 435, endPoint y: 138, distance: 66.9
click at [435, 138] on input "Duhiena With Walnuts" at bounding box center [764, 132] width 660 height 30
click at [519, 127] on input "Walnuts" at bounding box center [764, 132] width 660 height 30
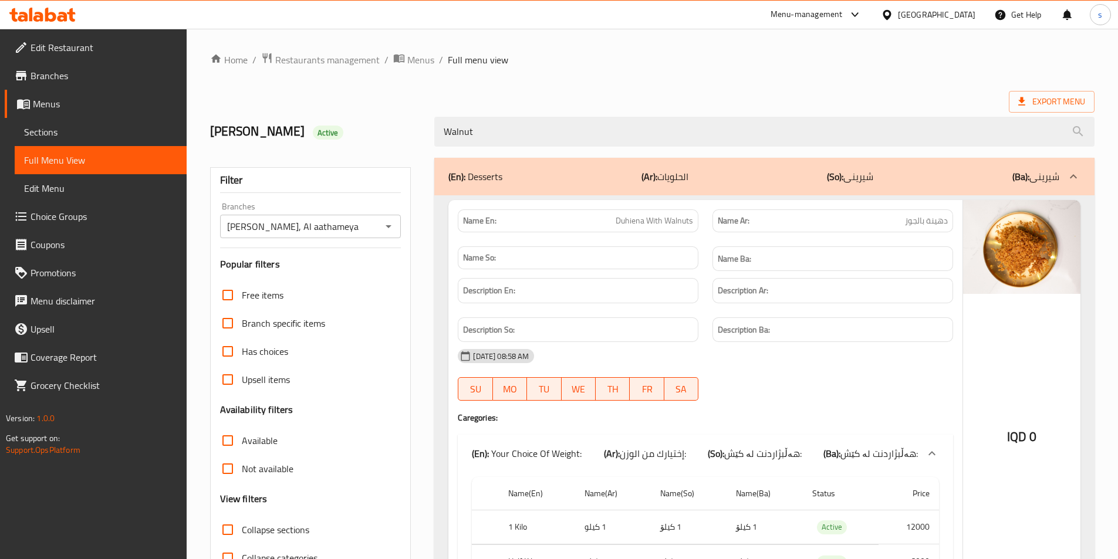
scroll to position [96, 0]
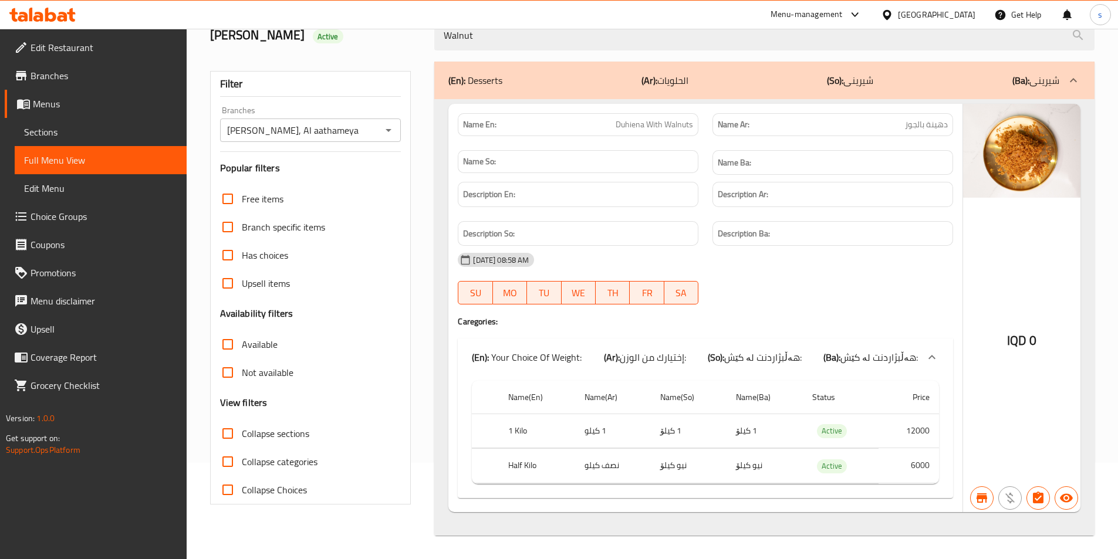
type input "Walnut"
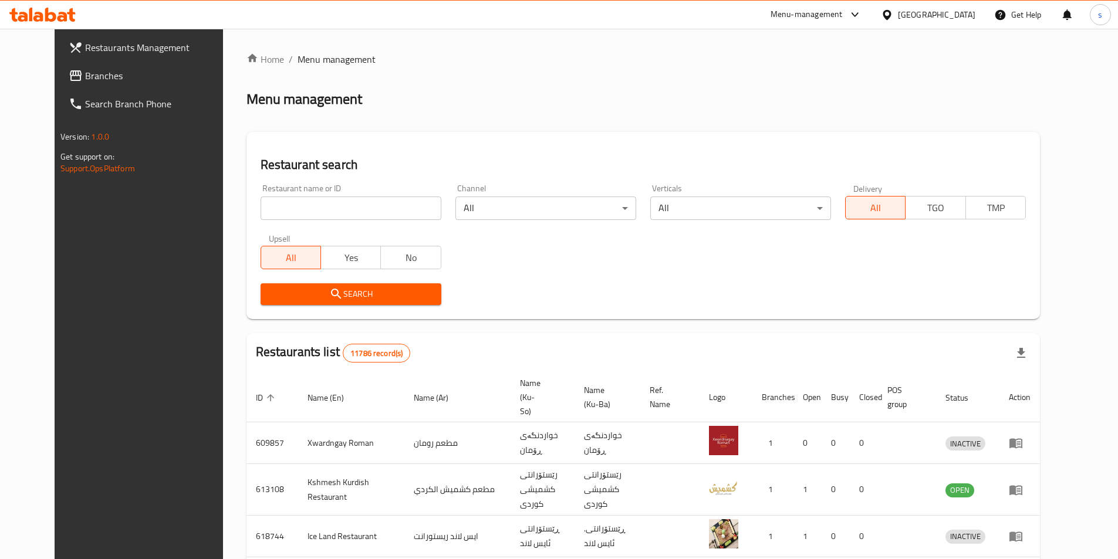
click at [313, 202] on input "search" at bounding box center [351, 208] width 181 height 23
paste input "777453"
type input "777453"
click button "Search" at bounding box center [351, 294] width 181 height 22
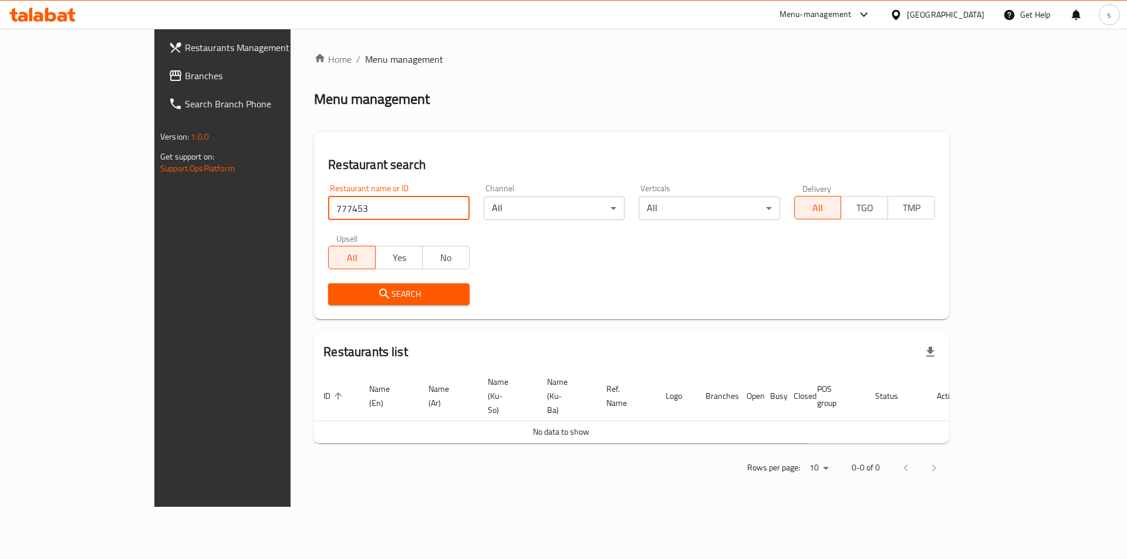
click at [159, 83] on link "Branches" at bounding box center [251, 76] width 184 height 28
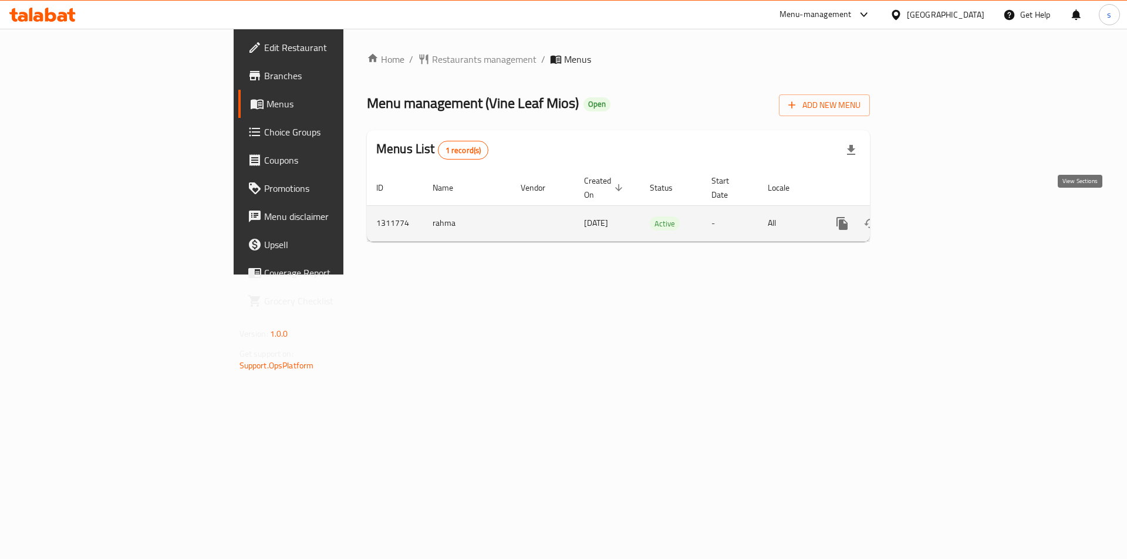
click at [941, 218] on link "enhanced table" at bounding box center [926, 223] width 28 height 28
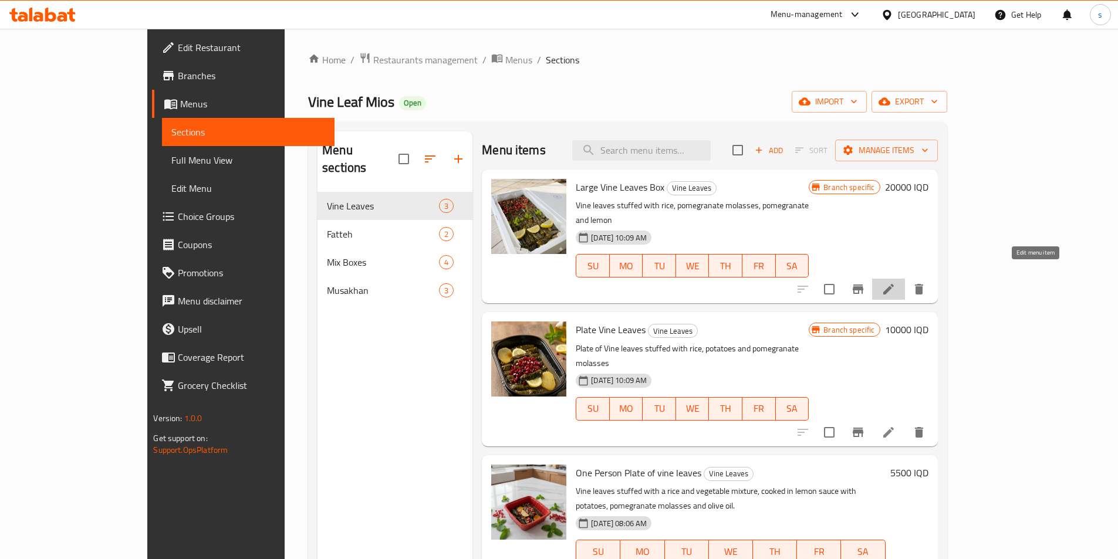
click at [894, 284] on icon at bounding box center [888, 289] width 11 height 11
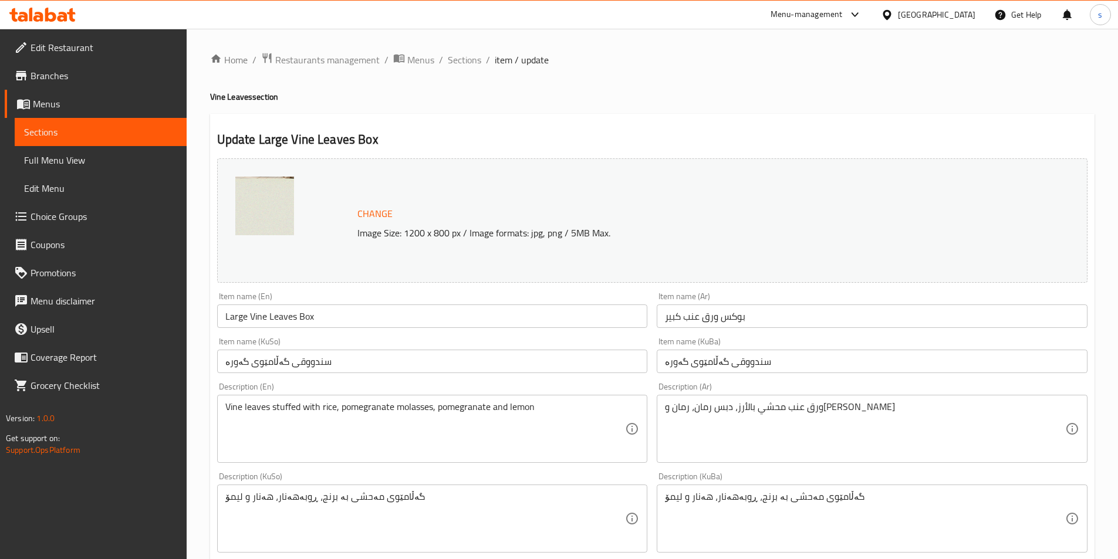
click at [107, 131] on span "Sections" at bounding box center [100, 132] width 153 height 14
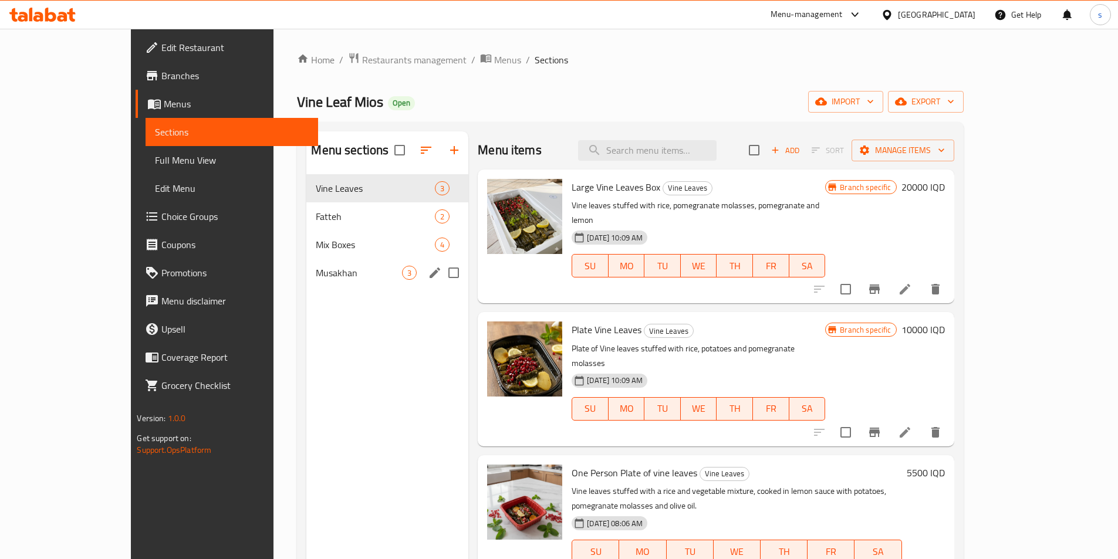
click at [316, 274] on span "Musakhan" at bounding box center [359, 273] width 86 height 14
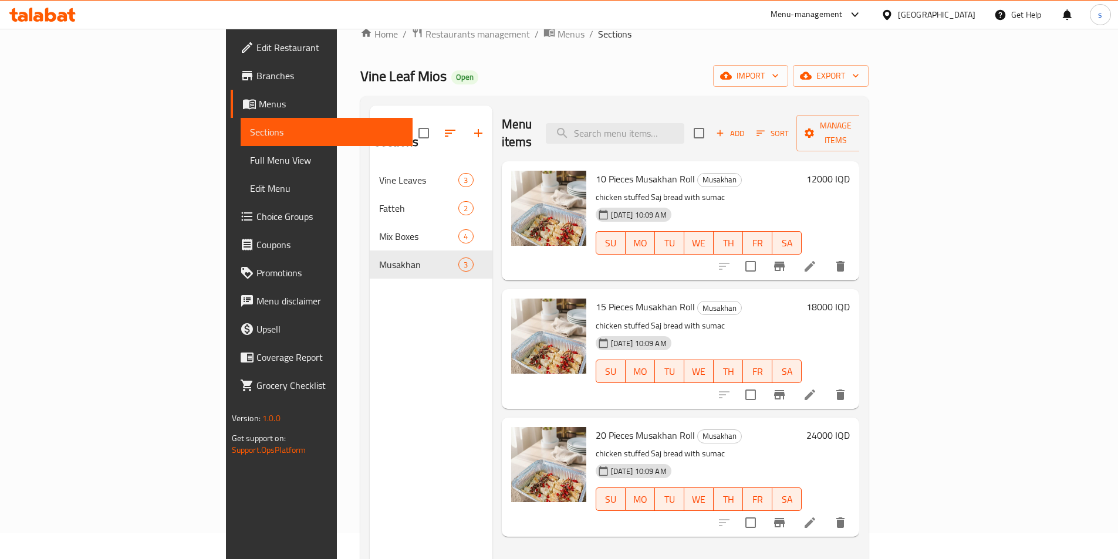
scroll to position [31, 0]
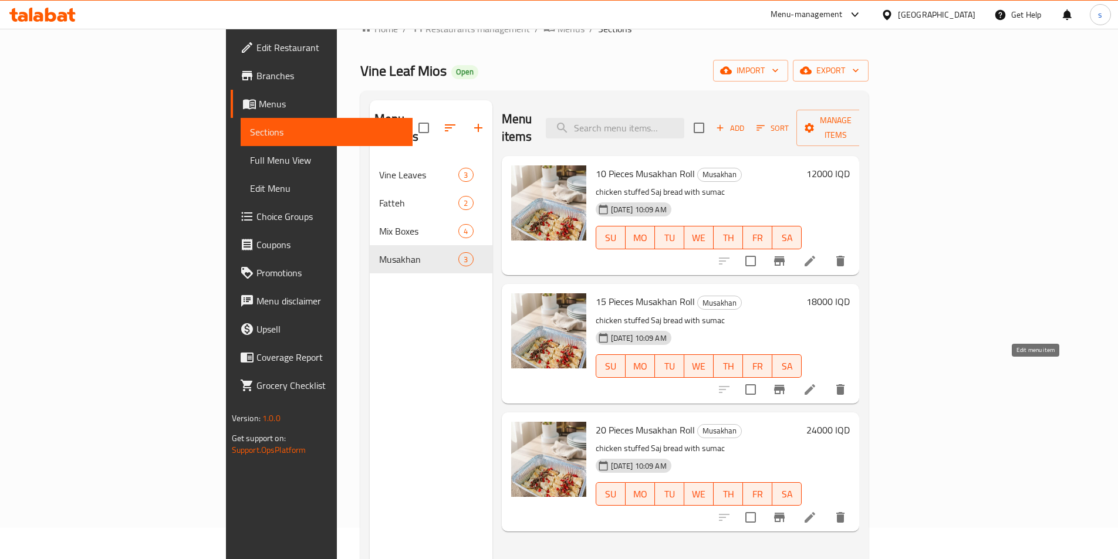
click at [817, 383] on icon at bounding box center [810, 390] width 14 height 14
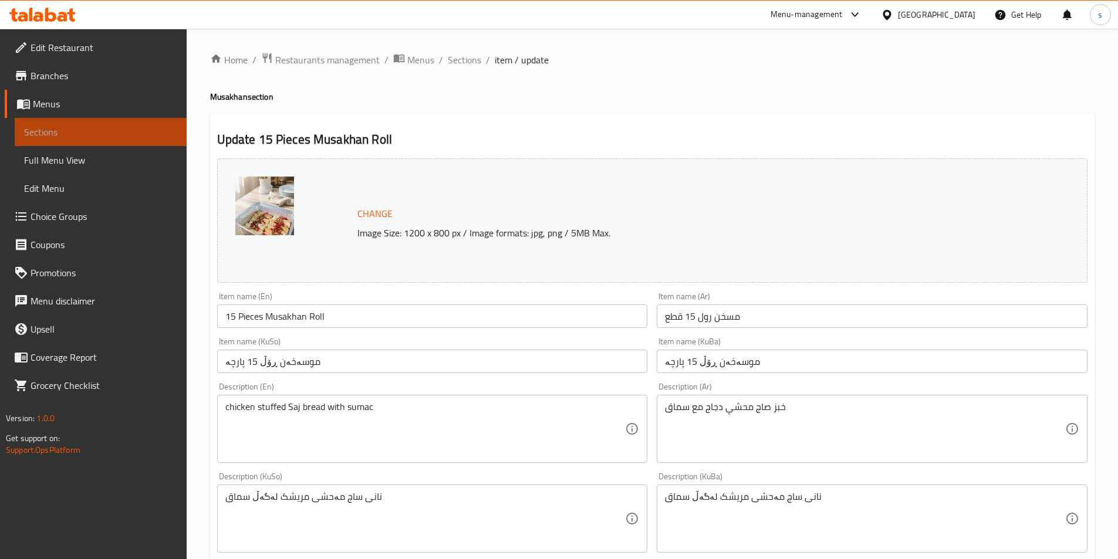
click at [89, 135] on span "Sections" at bounding box center [100, 132] width 153 height 14
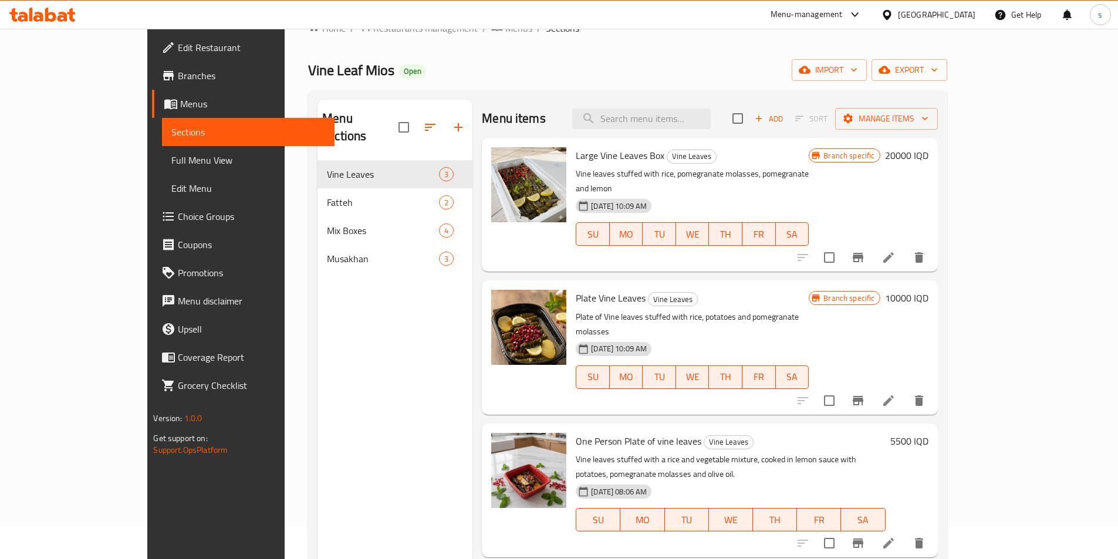
scroll to position [28, 0]
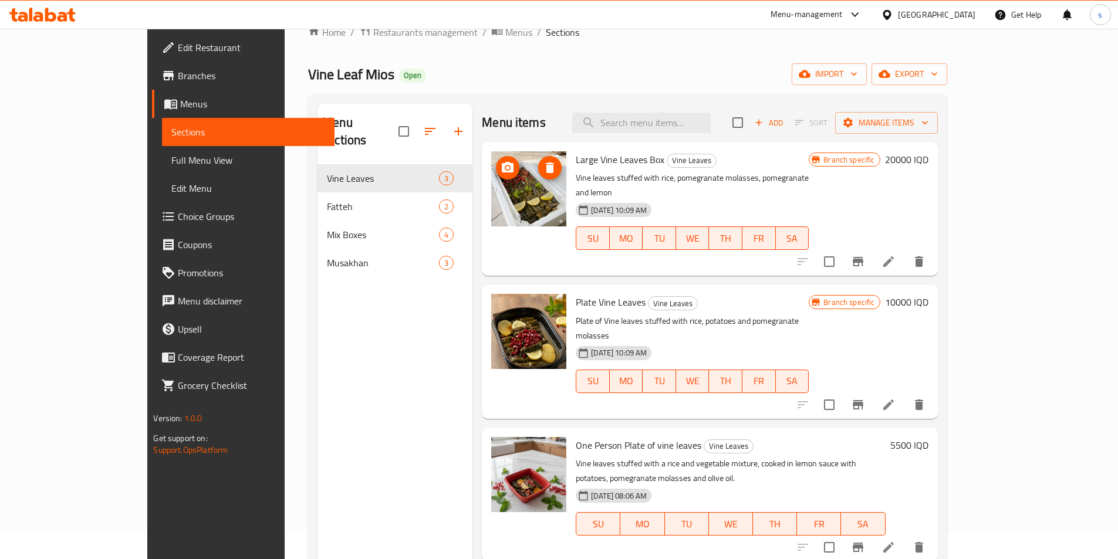
click at [491, 202] on img at bounding box center [528, 188] width 75 height 75
click at [895, 255] on icon at bounding box center [888, 262] width 14 height 14
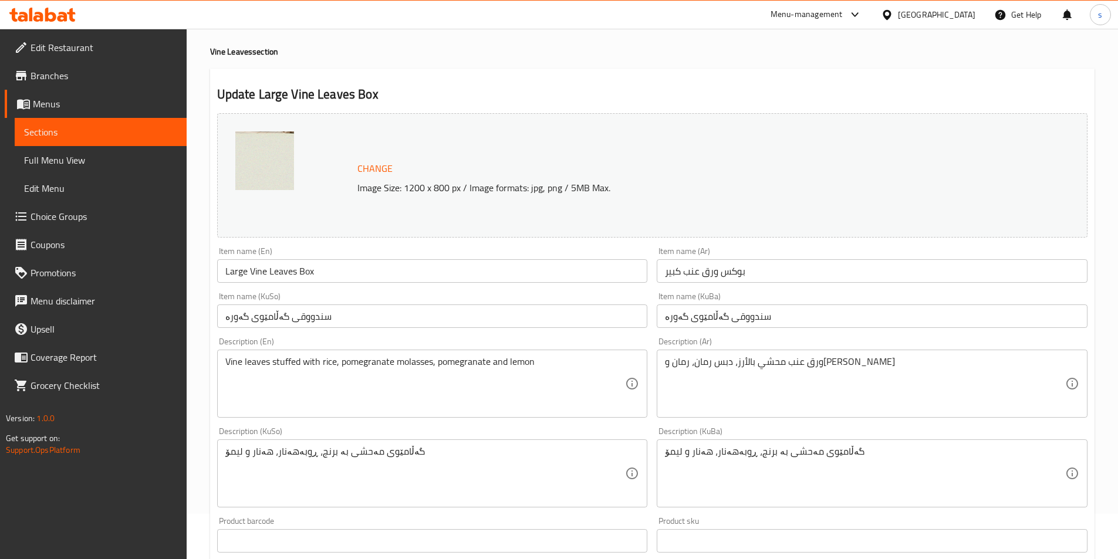
scroll to position [94, 0]
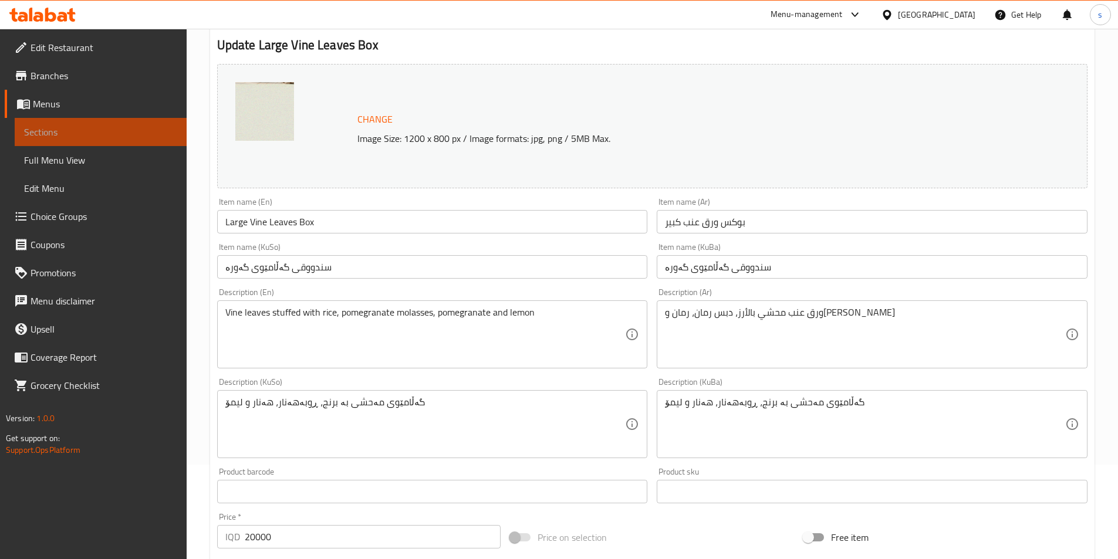
click at [59, 128] on span "Sections" at bounding box center [100, 132] width 153 height 14
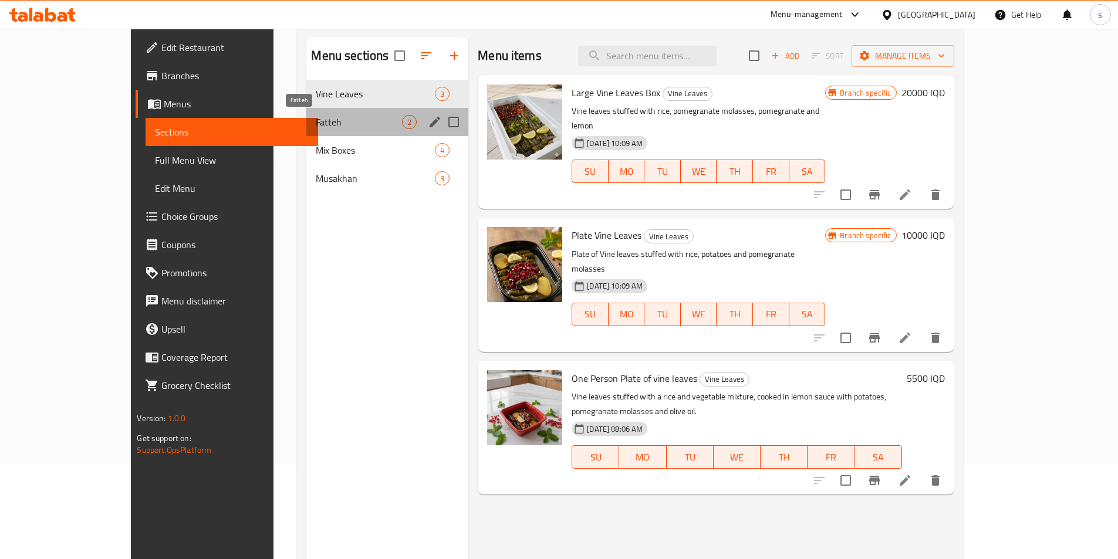
click at [316, 121] on span "Fatteh" at bounding box center [359, 122] width 86 height 14
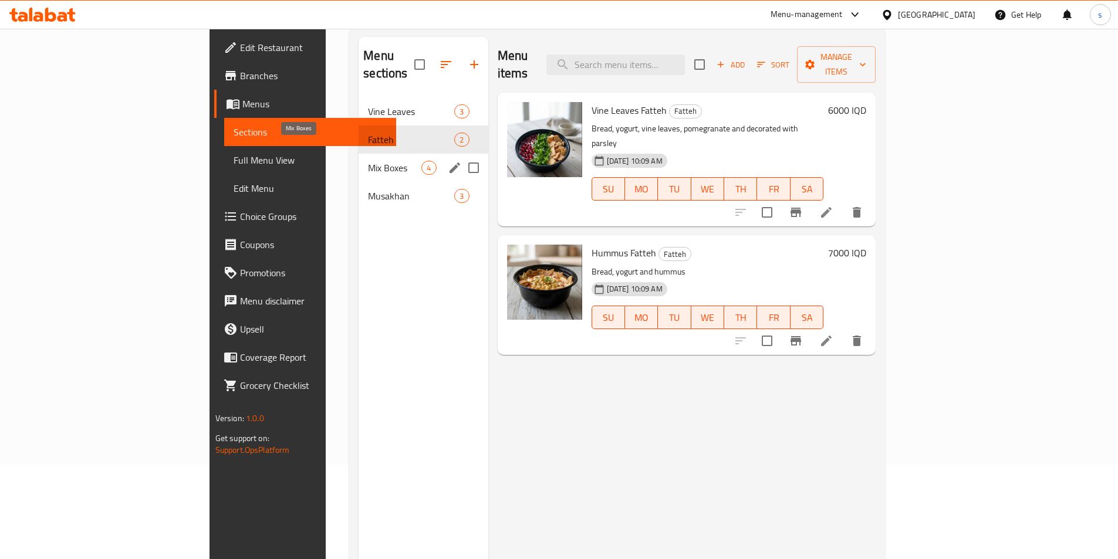
click at [368, 161] on span "Mix Boxes" at bounding box center [394, 168] width 53 height 14
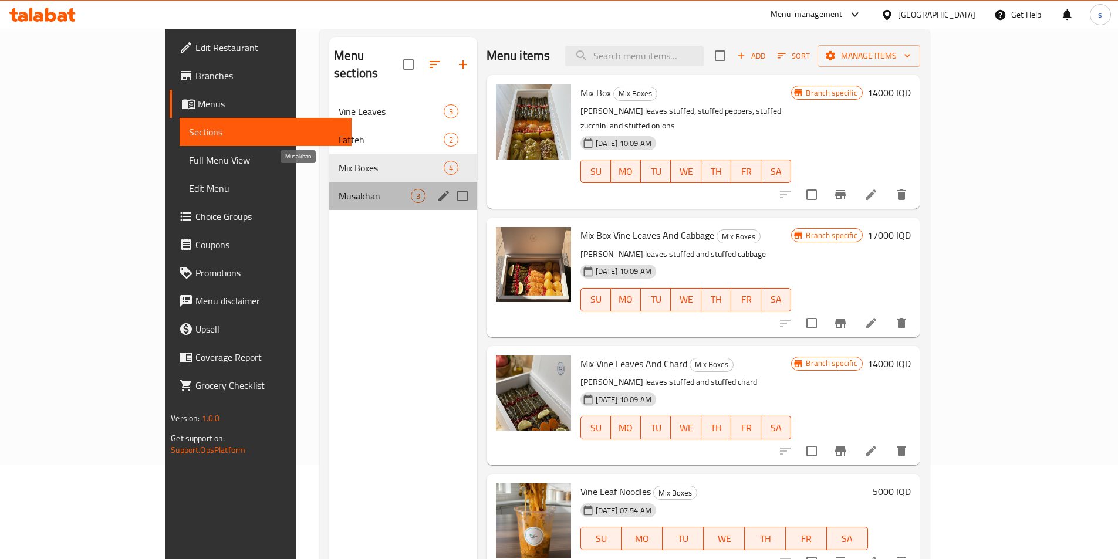
click at [339, 189] on span "Musakhan" at bounding box center [375, 196] width 72 height 14
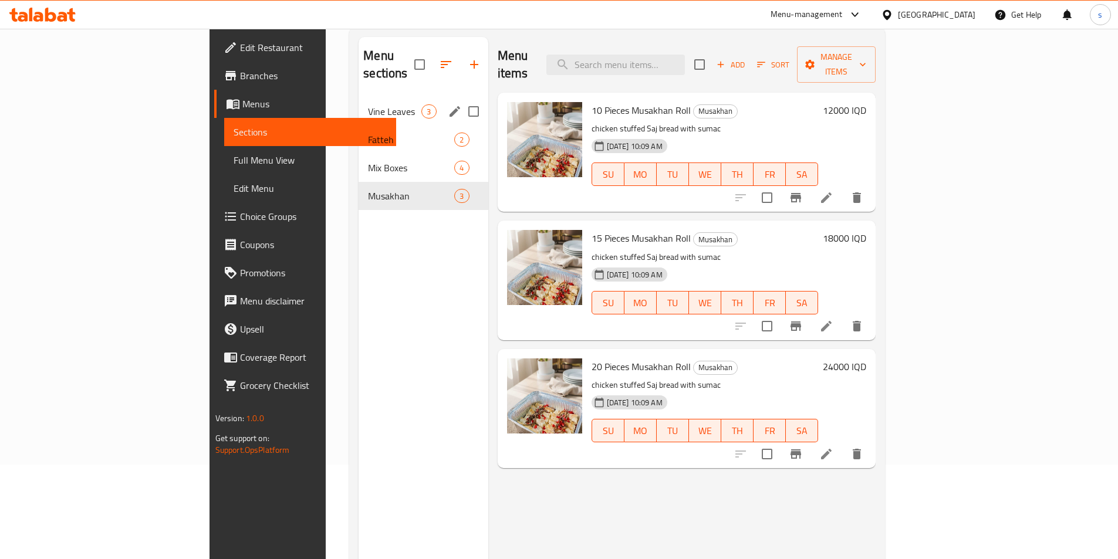
click at [359, 97] on div "Vine Leaves 3" at bounding box center [423, 111] width 129 height 28
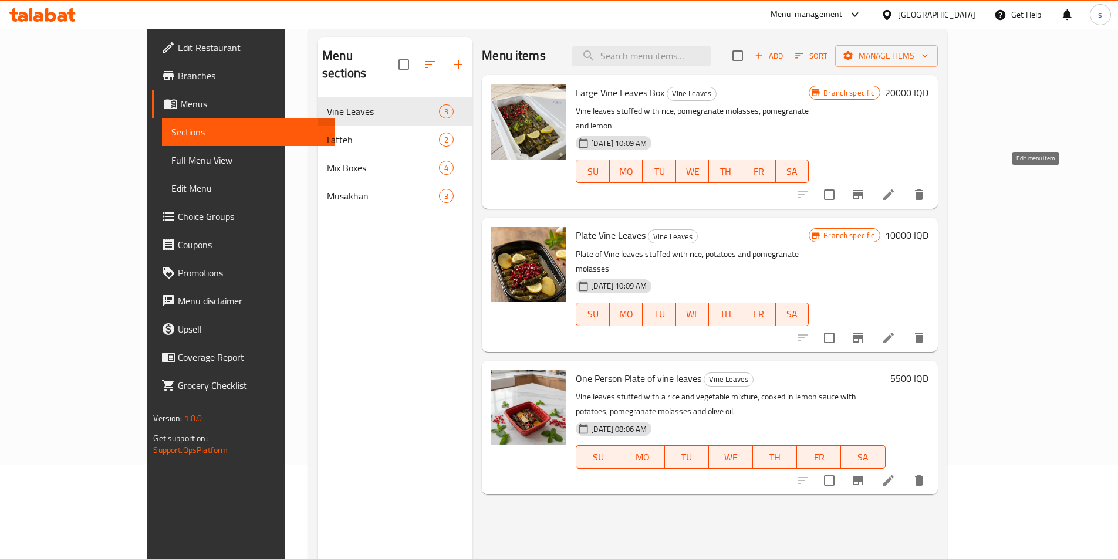
click at [895, 188] on icon at bounding box center [888, 195] width 14 height 14
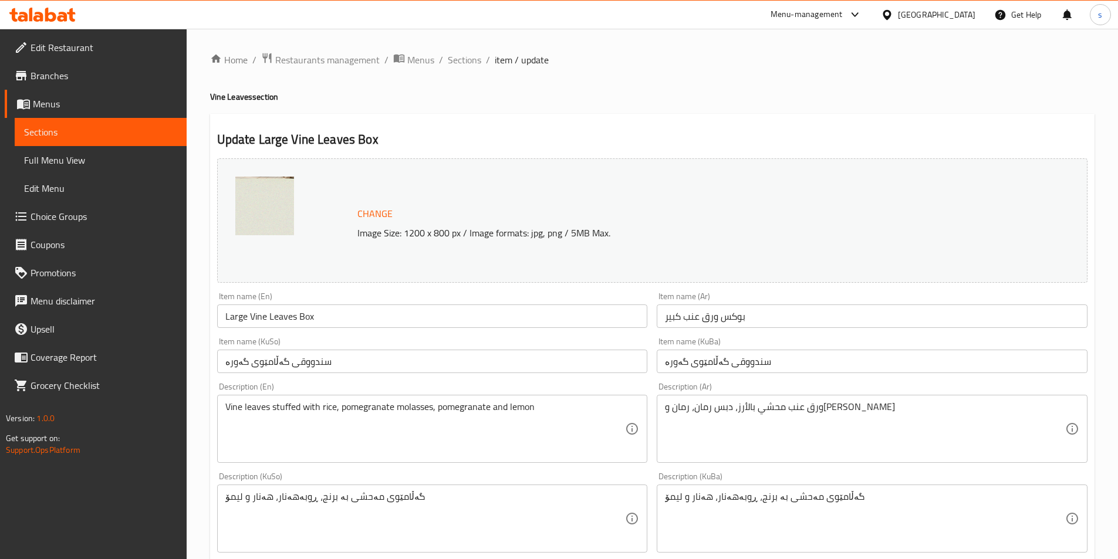
click at [102, 70] on span "Branches" at bounding box center [104, 76] width 147 height 14
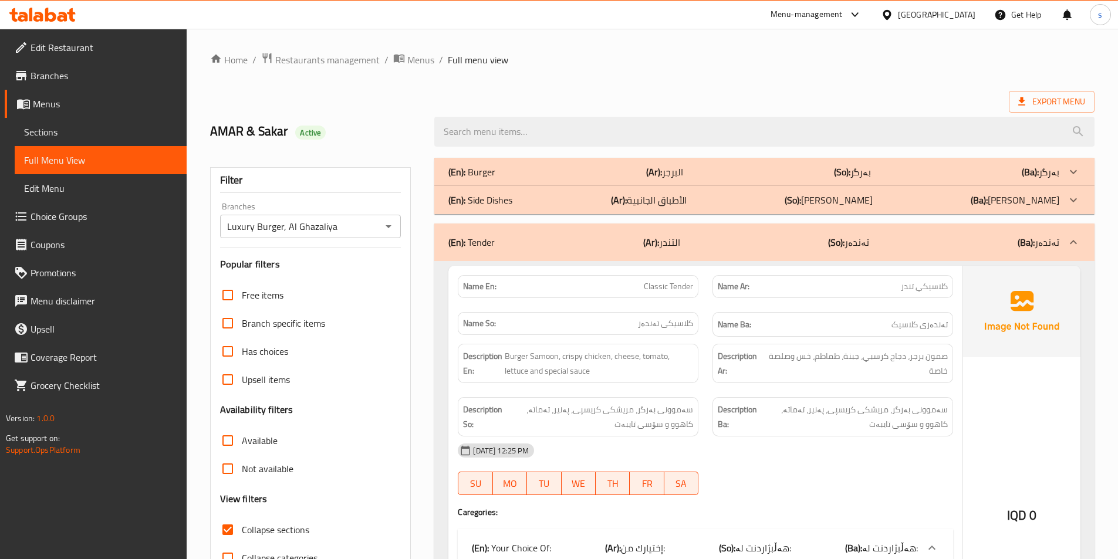
scroll to position [863, 0]
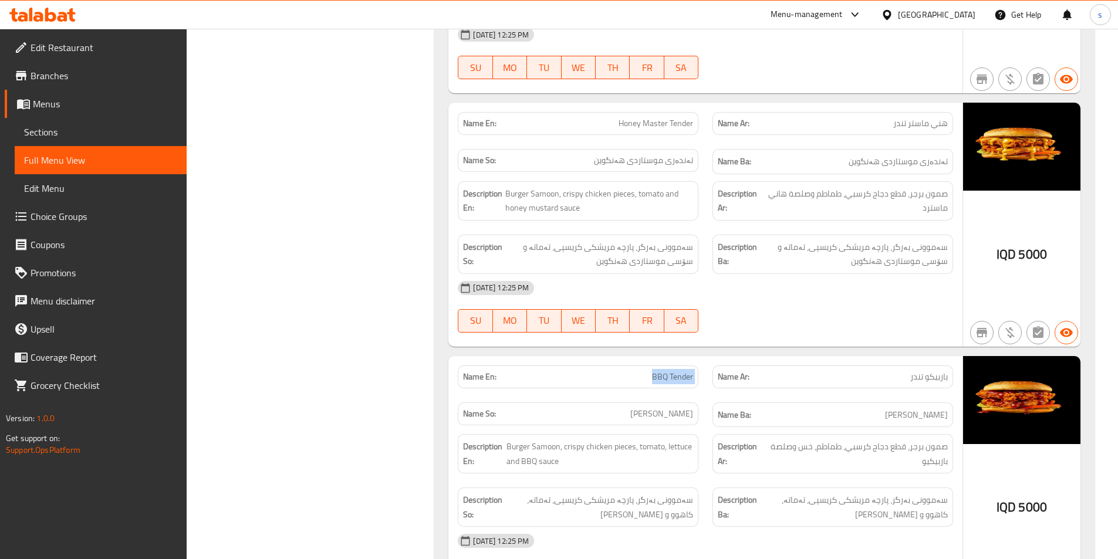
click at [39, 18] on icon at bounding box center [38, 17] width 10 height 10
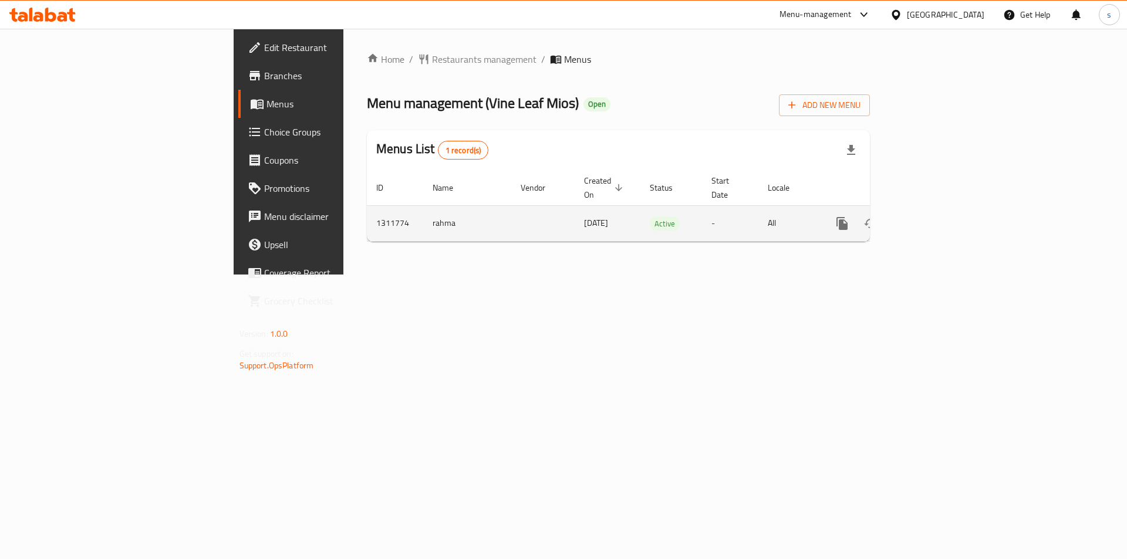
click at [950, 205] on td "enhanced table" at bounding box center [884, 223] width 131 height 36
click at [950, 212] on td "enhanced table" at bounding box center [884, 223] width 131 height 36
click at [941, 211] on link "enhanced table" at bounding box center [926, 223] width 28 height 28
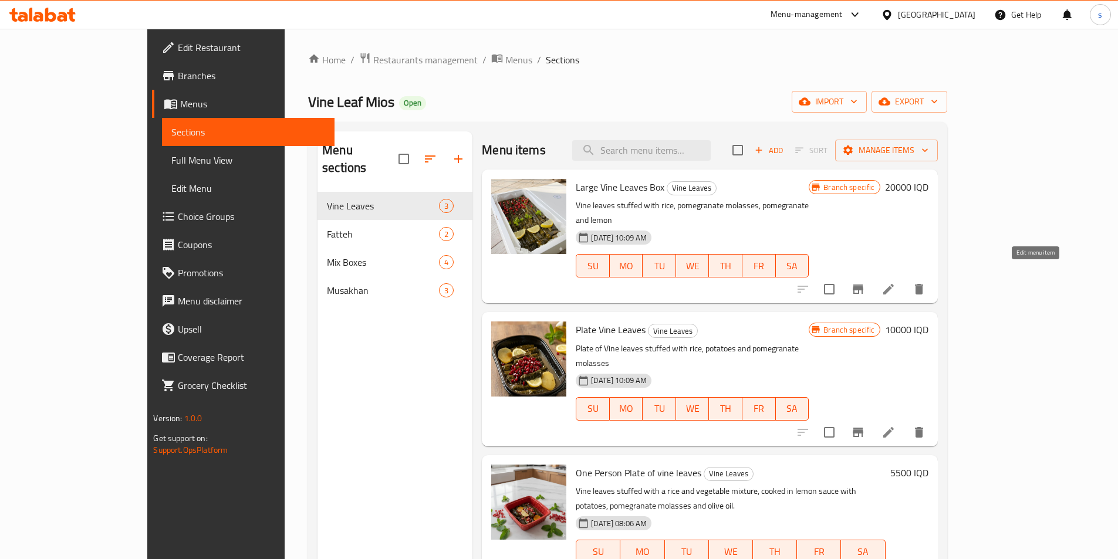
click at [895, 282] on icon at bounding box center [888, 289] width 14 height 14
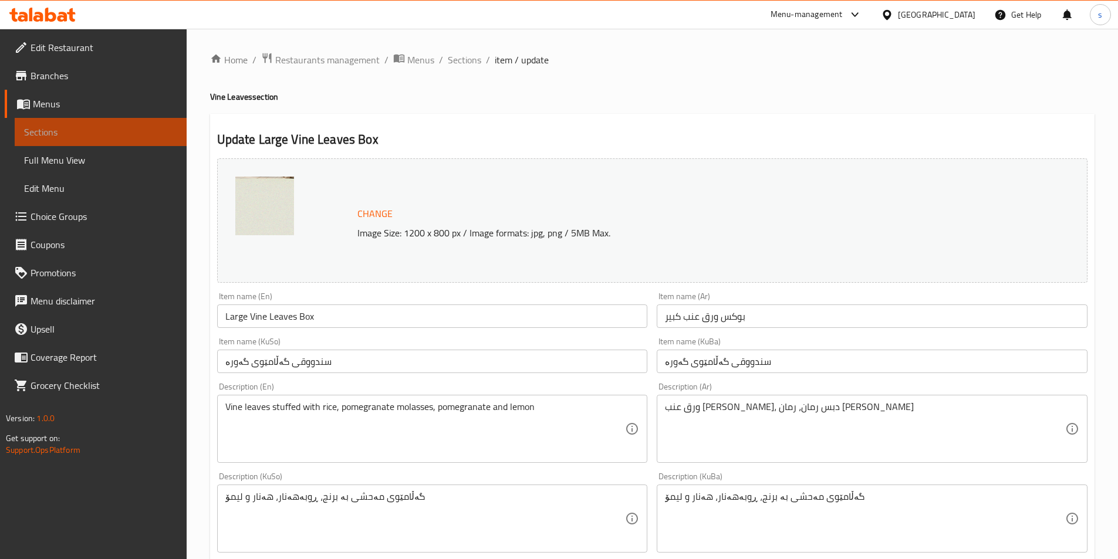
click at [153, 129] on span "Sections" at bounding box center [100, 132] width 153 height 14
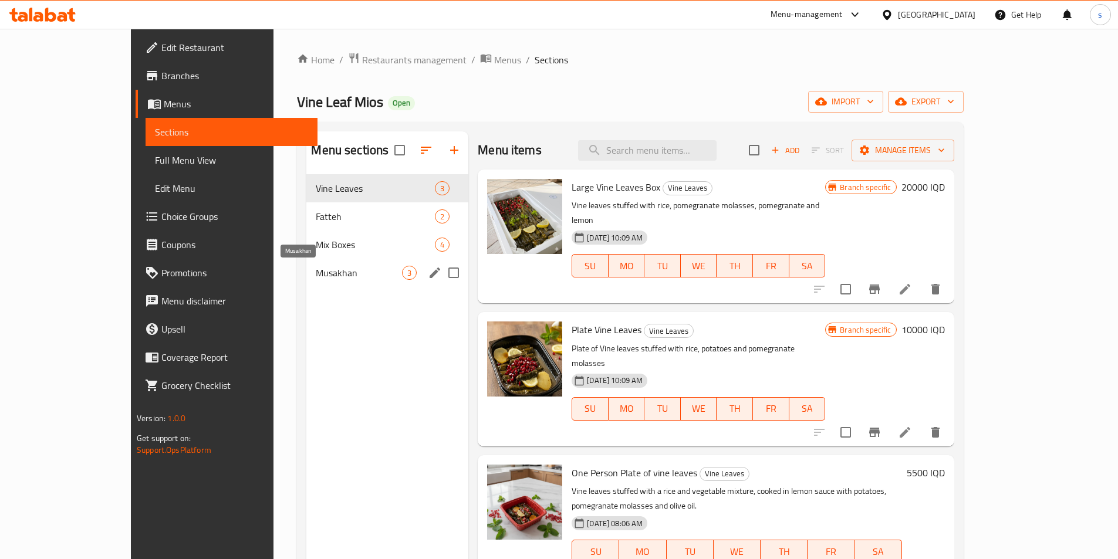
click at [345, 275] on span "Musakhan" at bounding box center [359, 273] width 86 height 14
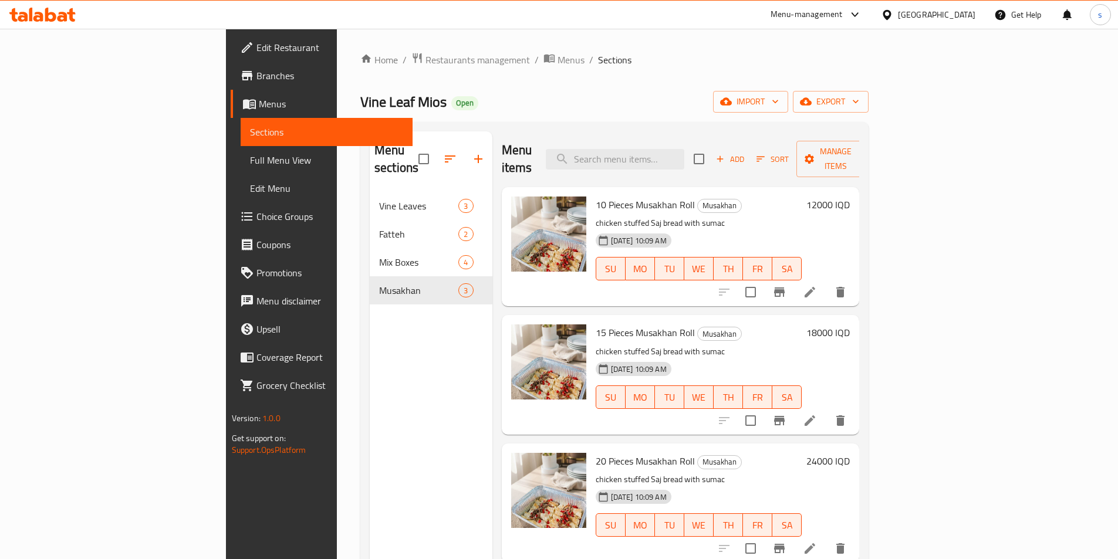
click at [826, 410] on li at bounding box center [809, 420] width 33 height 21
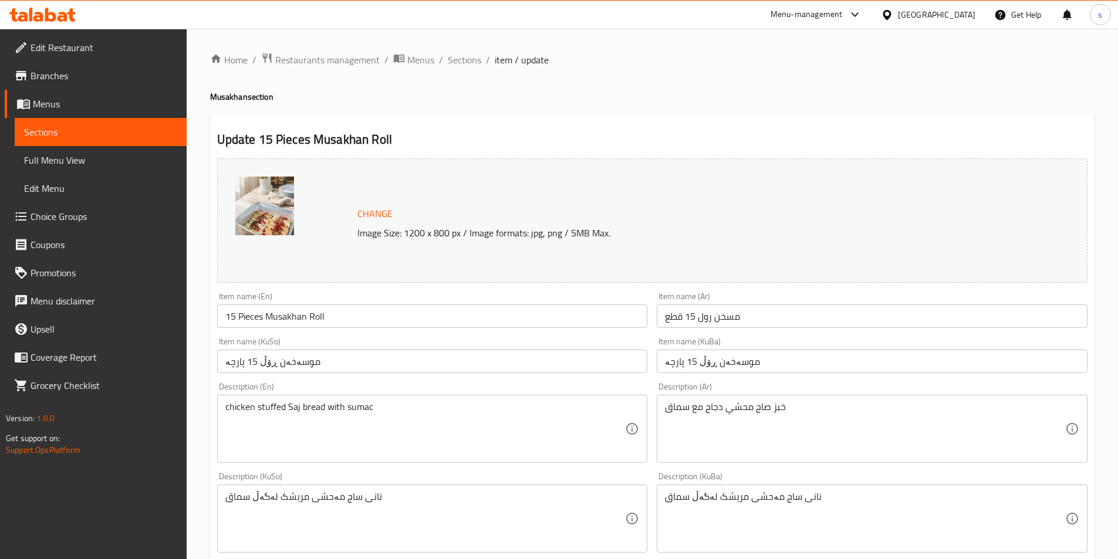
click at [728, 87] on div "Home / Restaurants management / Menus / Sections / item / update Musakhan secti…" at bounding box center [652, 504] width 884 height 905
click at [48, 97] on span "Menus" at bounding box center [105, 104] width 144 height 14
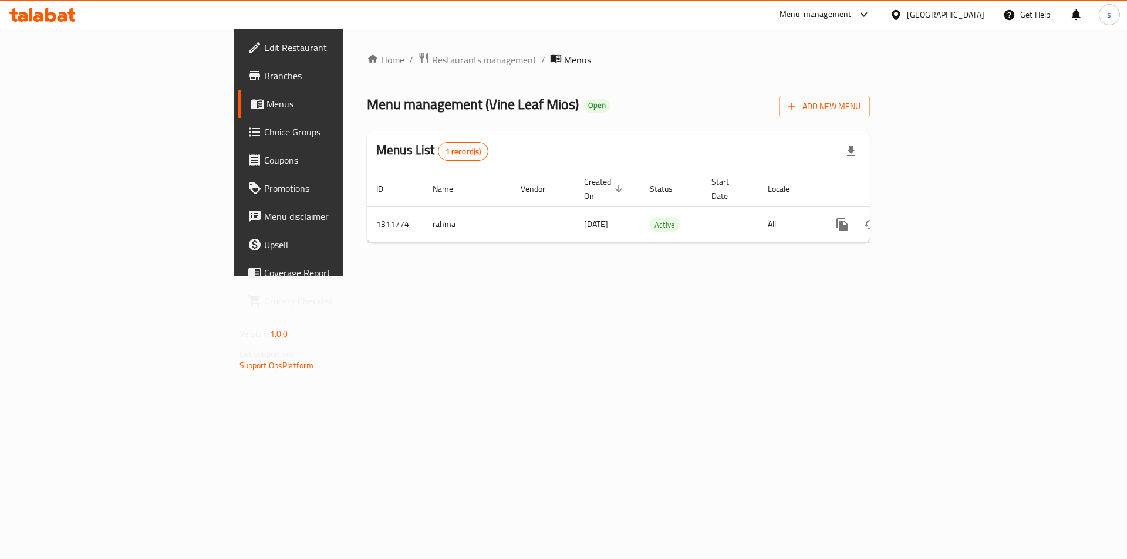
click at [264, 83] on span "Branches" at bounding box center [338, 76] width 148 height 14
